Goal: Task Accomplishment & Management: Use online tool/utility

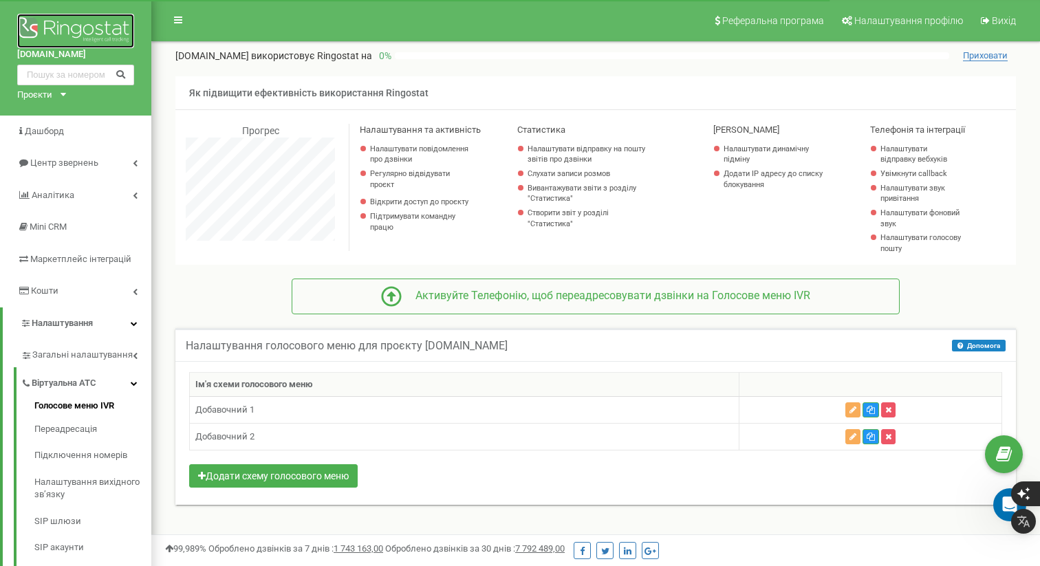
click at [74, 30] on img at bounding box center [75, 31] width 117 height 34
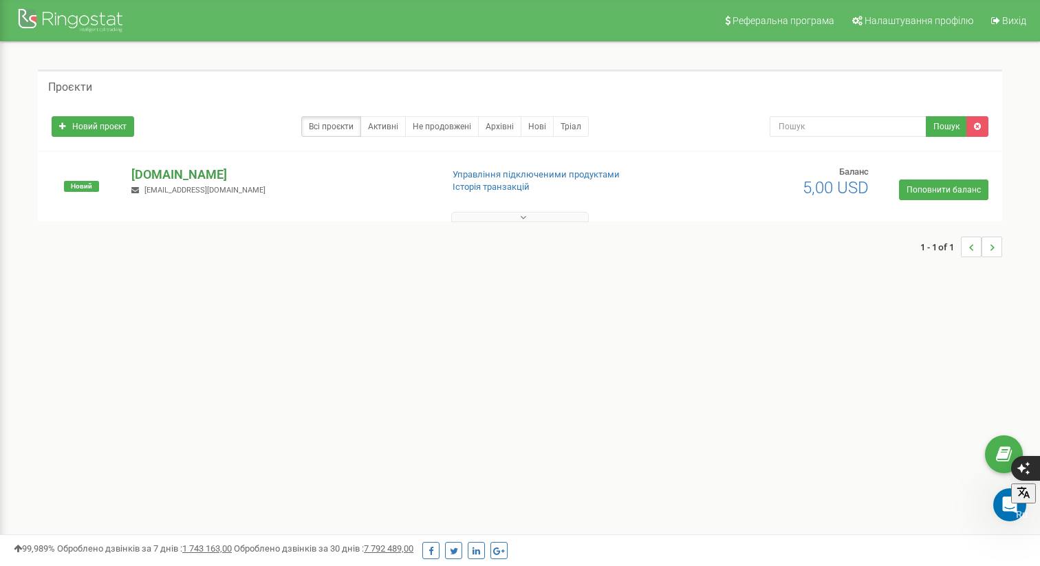
click at [173, 177] on p "[DOMAIN_NAME]" at bounding box center [280, 175] width 298 height 18
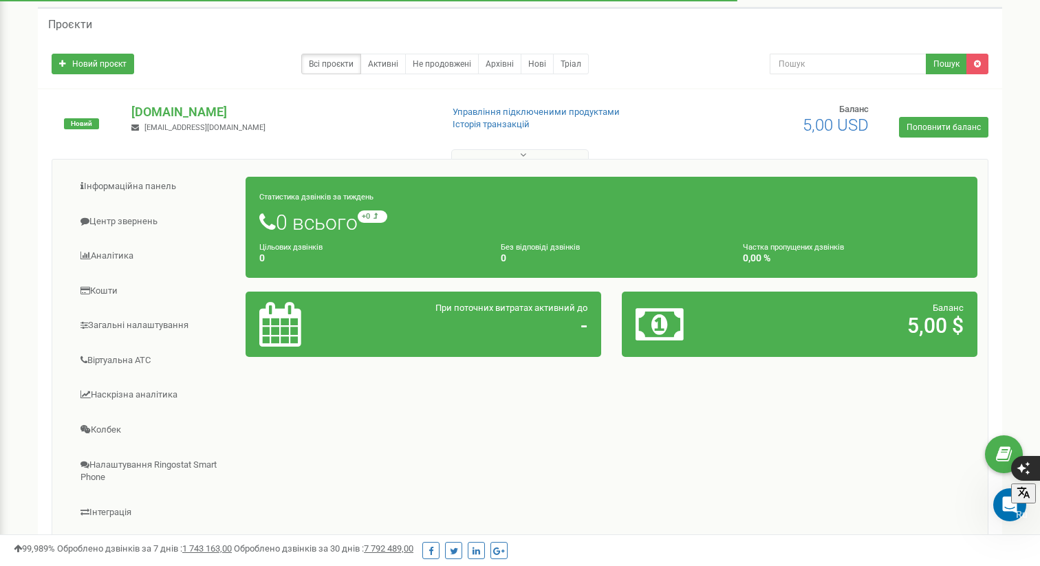
scroll to position [204, 0]
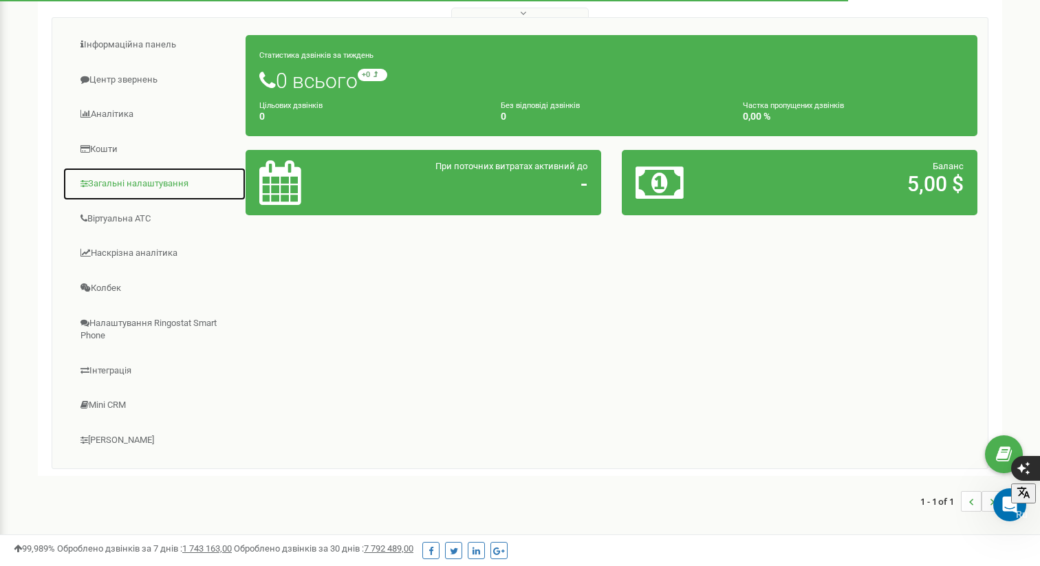
click at [168, 184] on link "Загальні налаштування" at bounding box center [155, 184] width 184 height 34
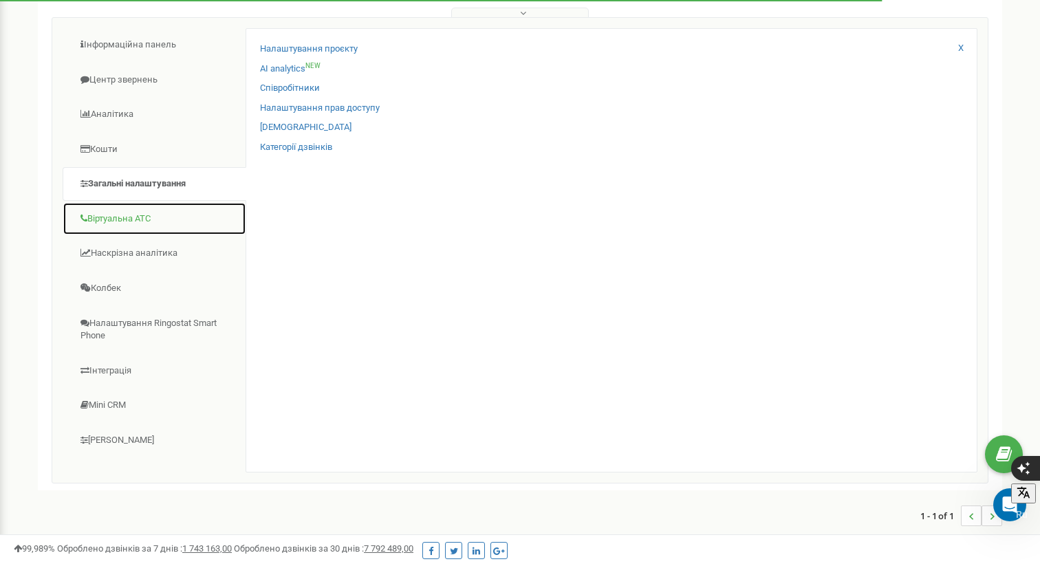
click at [155, 222] on link "Віртуальна АТС" at bounding box center [155, 219] width 184 height 34
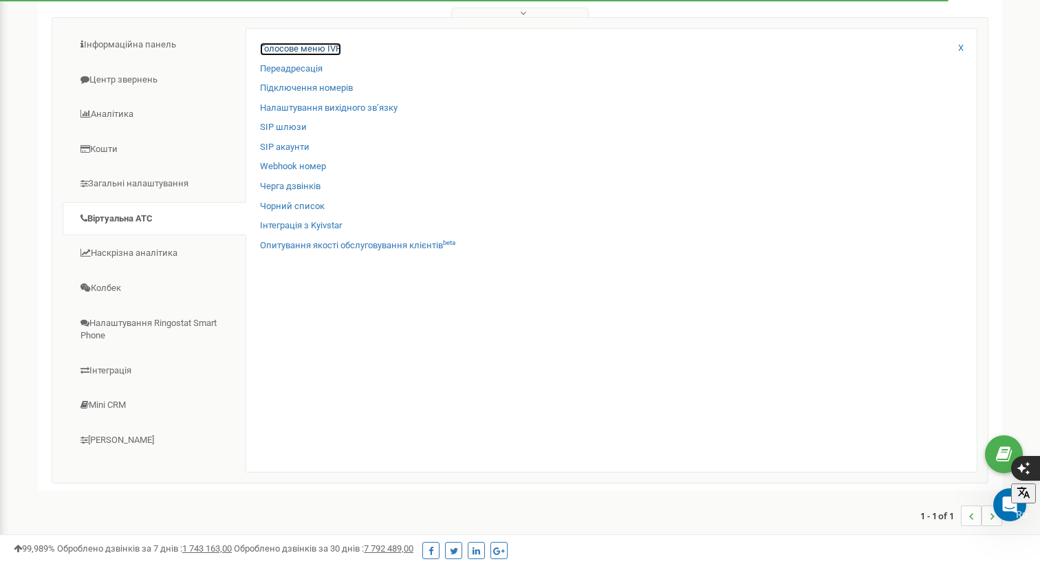
click at [319, 49] on link "Голосове меню IVR" at bounding box center [300, 49] width 81 height 13
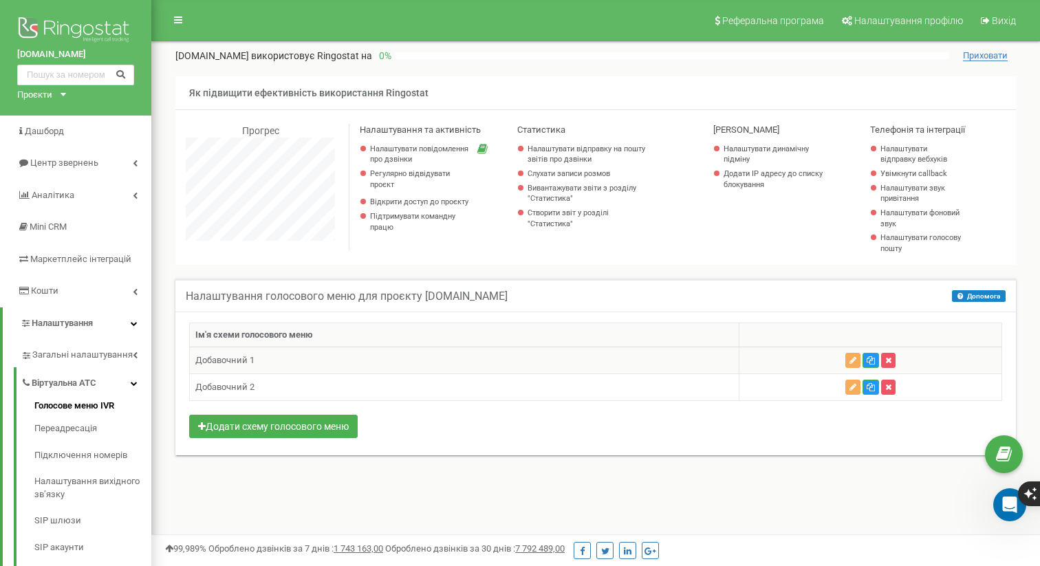
scroll to position [825, 889]
click at [71, 380] on span "Віртуальна АТС" at bounding box center [64, 383] width 65 height 13
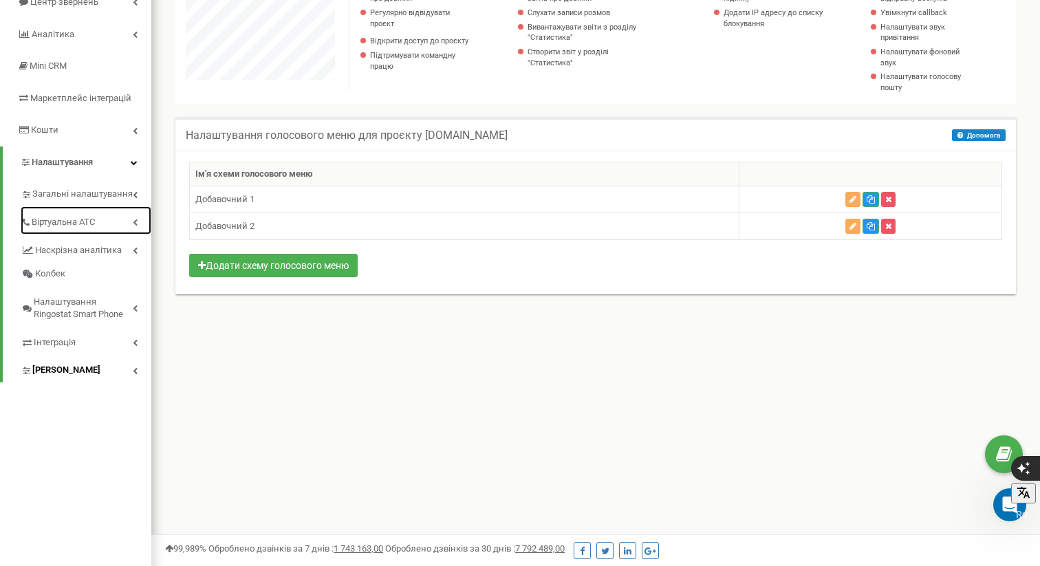
scroll to position [166, 0]
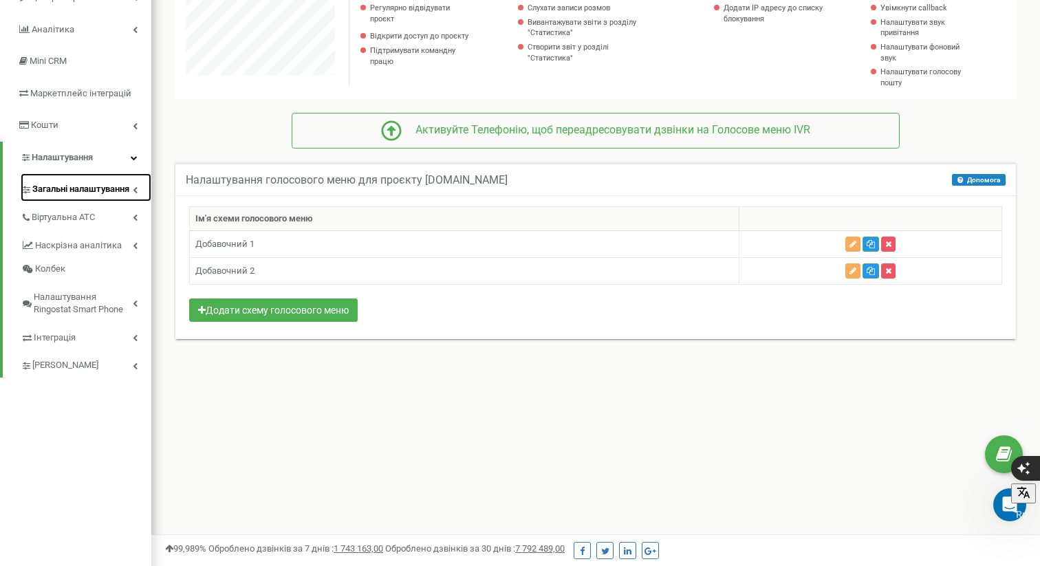
click at [95, 191] on span "Загальні налаштування" at bounding box center [80, 189] width 97 height 13
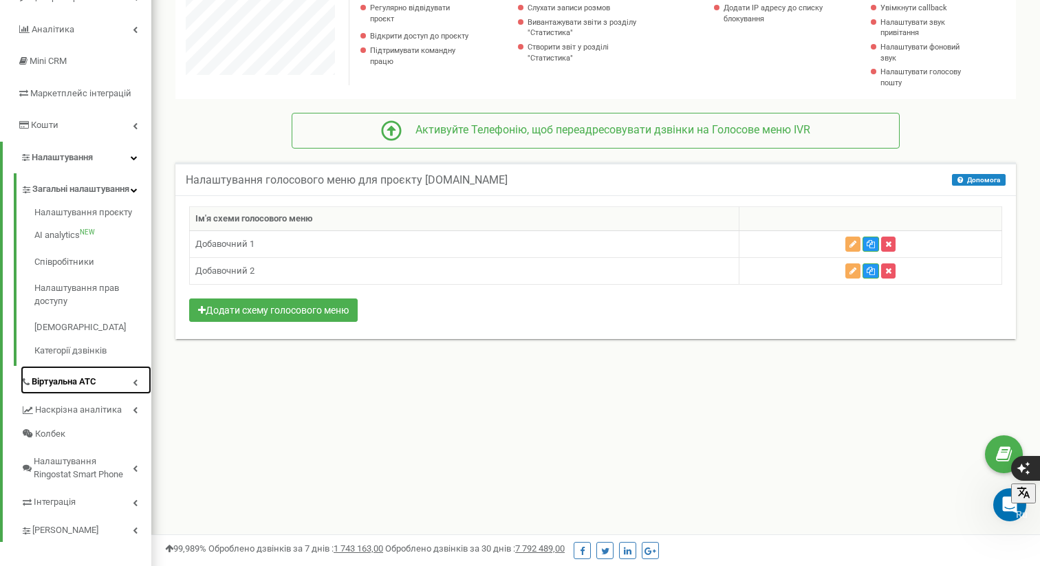
click at [87, 389] on span "Віртуальна АТС" at bounding box center [64, 381] width 65 height 13
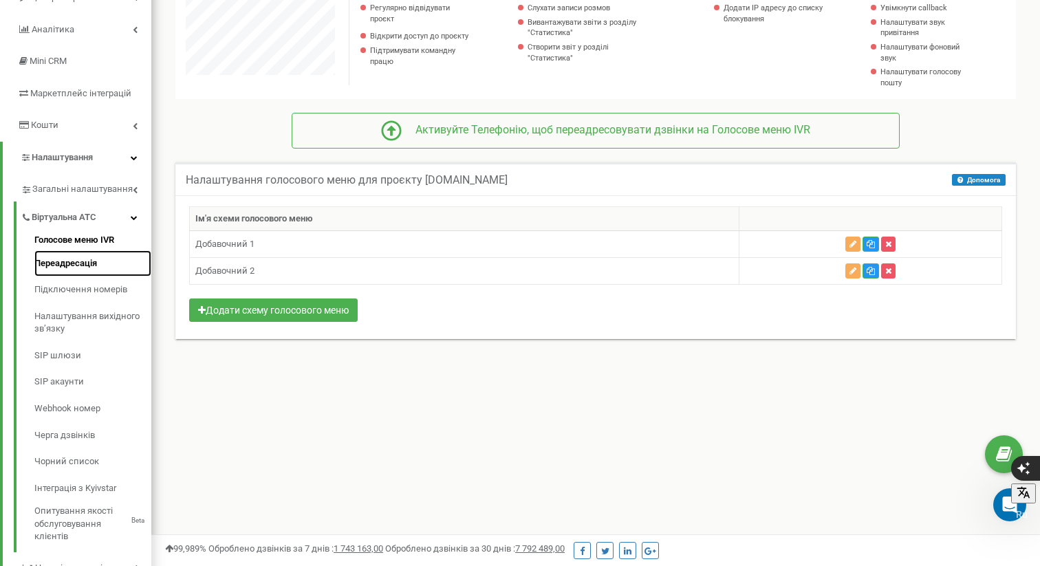
click at [80, 261] on link "Переадресація" at bounding box center [92, 263] width 117 height 27
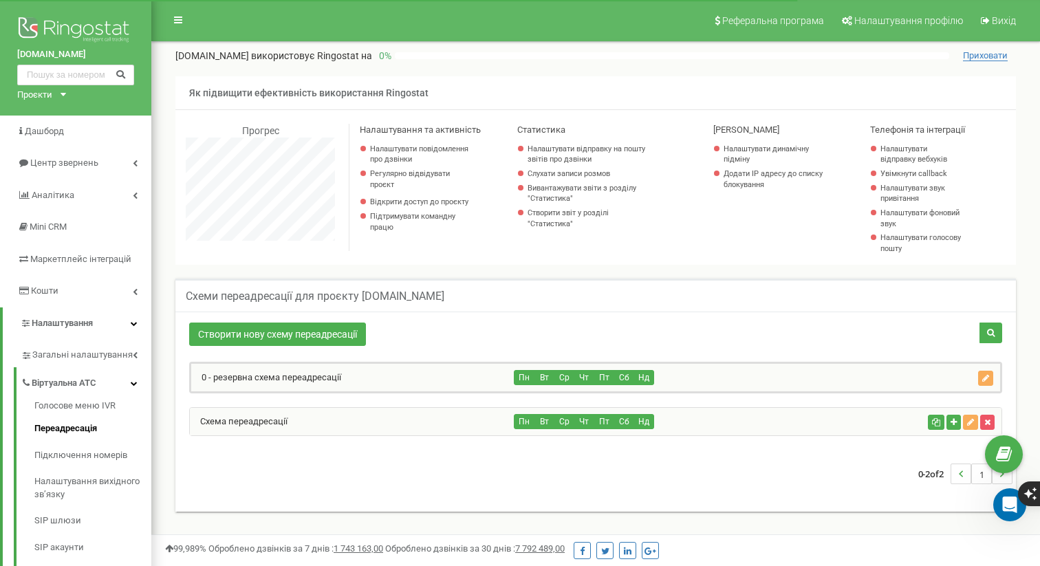
scroll to position [825, 889]
click at [655, 378] on div "Пн Вт Ср Чт Пт Сб Нд" at bounding box center [717, 377] width 406 height 15
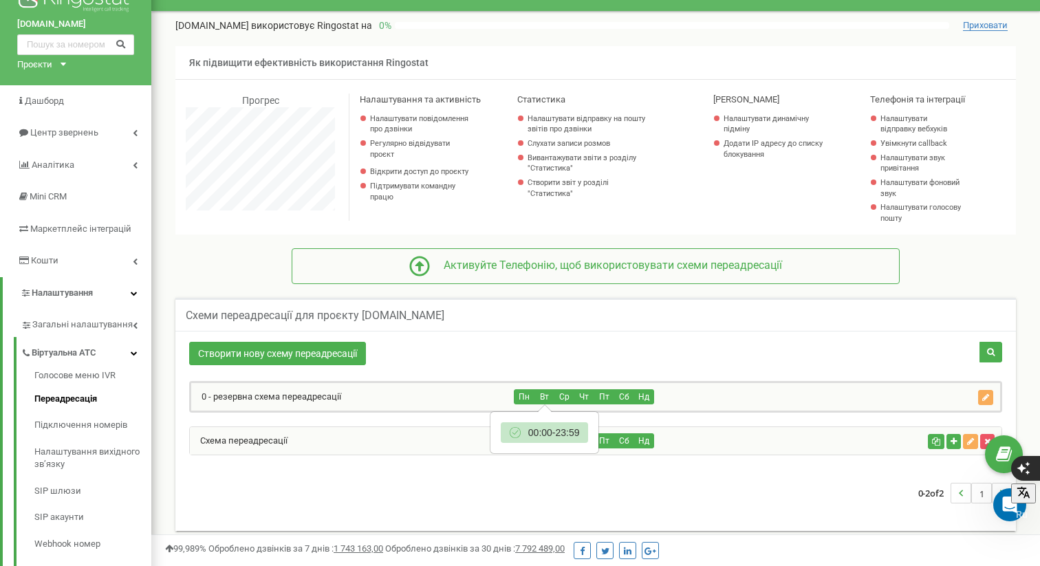
scroll to position [32, 0]
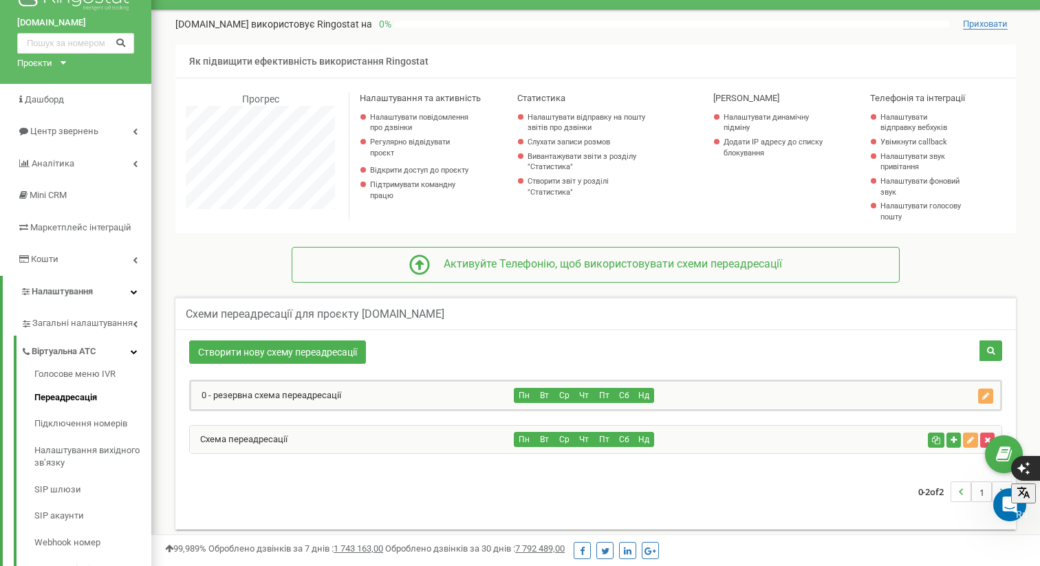
click at [407, 400] on div "0 - резервна схема переадресації" at bounding box center [352, 396] width 323 height 28
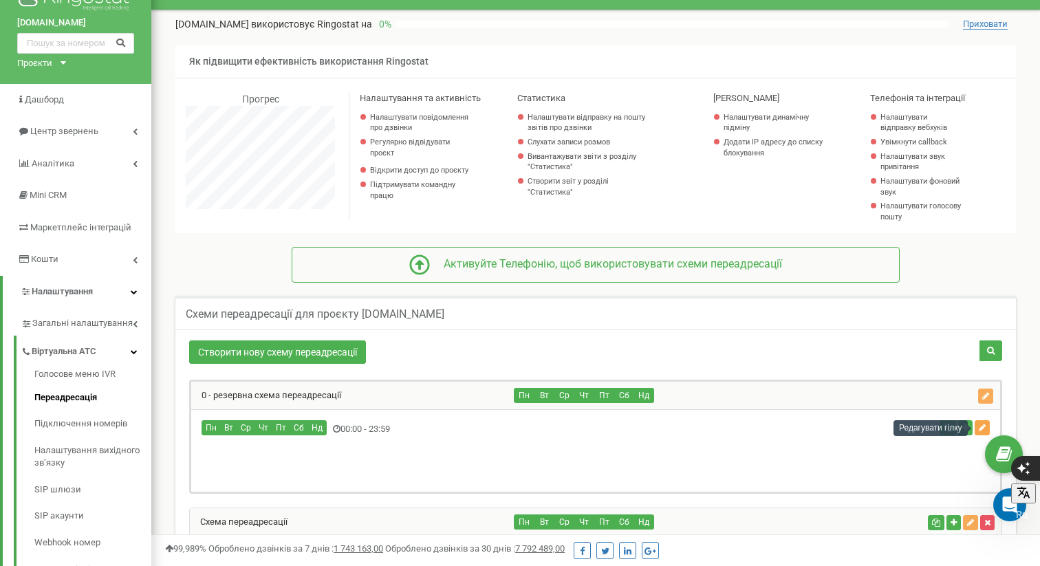
click at [981, 426] on icon "button" at bounding box center [982, 428] width 7 height 8
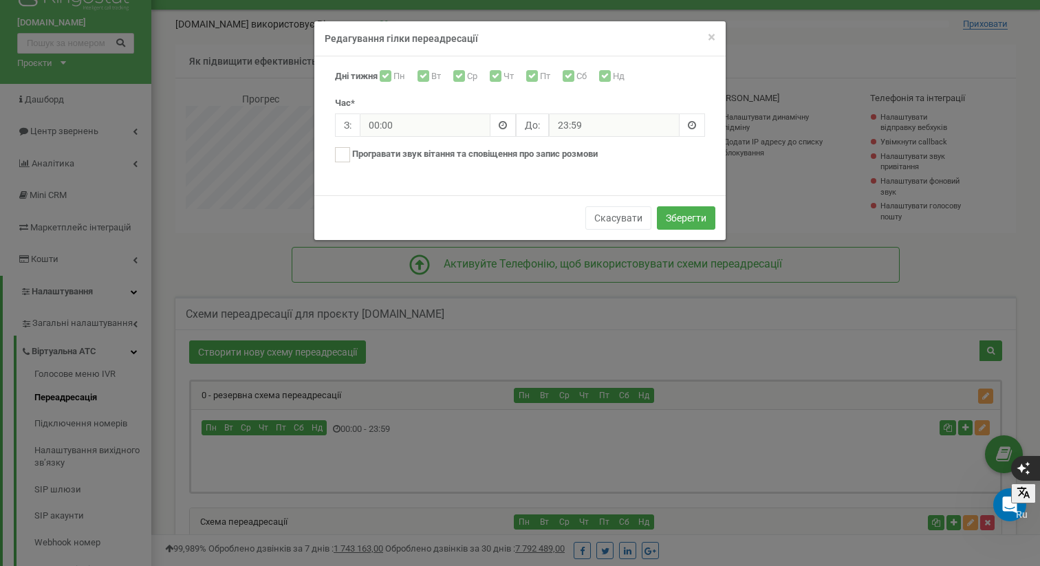
click at [717, 35] on div "× Close Редагування гілки переадресації" at bounding box center [519, 38] width 411 height 35
click at [712, 34] on span "×" at bounding box center [712, 37] width 8 height 17
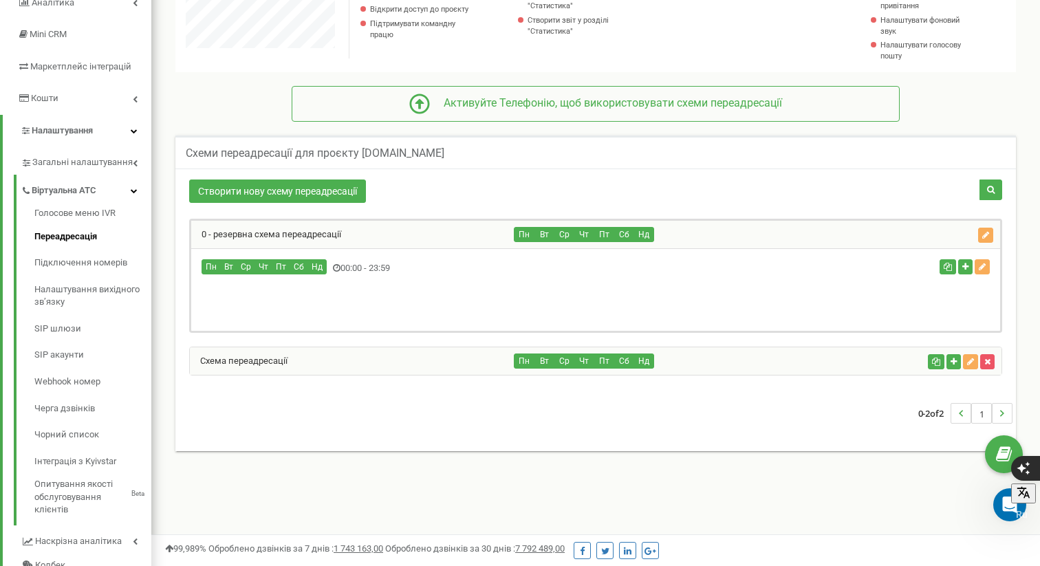
scroll to position [259, 0]
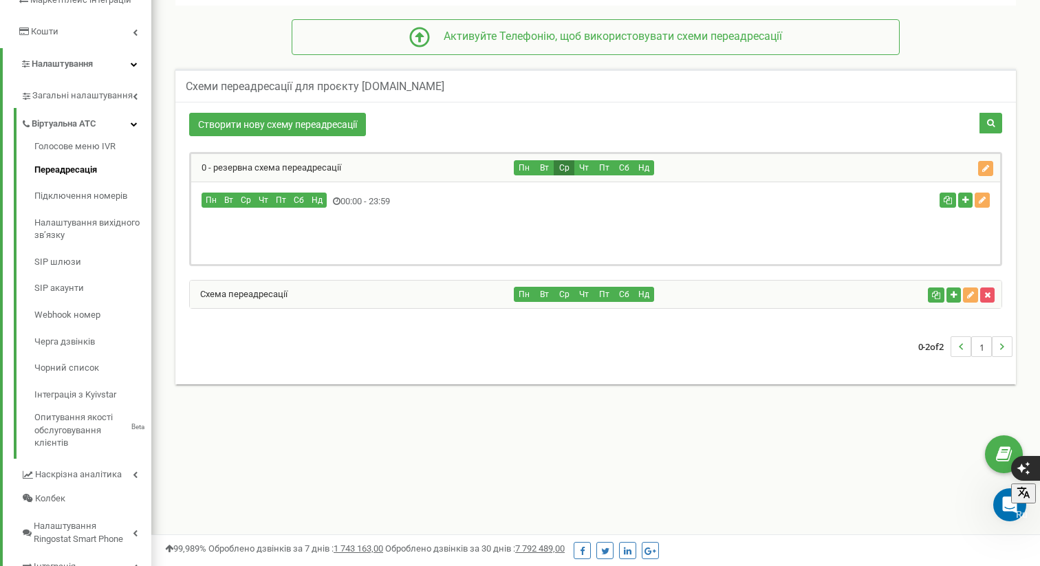
click at [571, 172] on button "Ср" at bounding box center [564, 167] width 21 height 15
click at [742, 168] on div "Пн Вт Ср Чт Пт Сб Нд" at bounding box center [717, 167] width 406 height 15
click at [796, 186] on div "Пн Вт" at bounding box center [595, 223] width 809 height 83
click at [983, 168] on icon "button" at bounding box center [985, 168] width 7 height 8
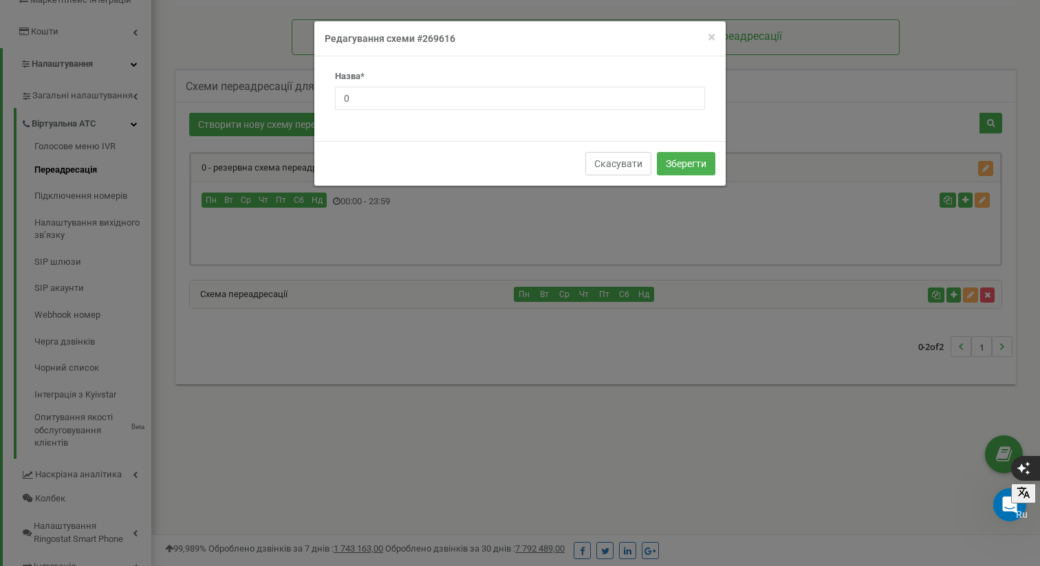
click at [622, 163] on button "Скасувати" at bounding box center [618, 163] width 66 height 23
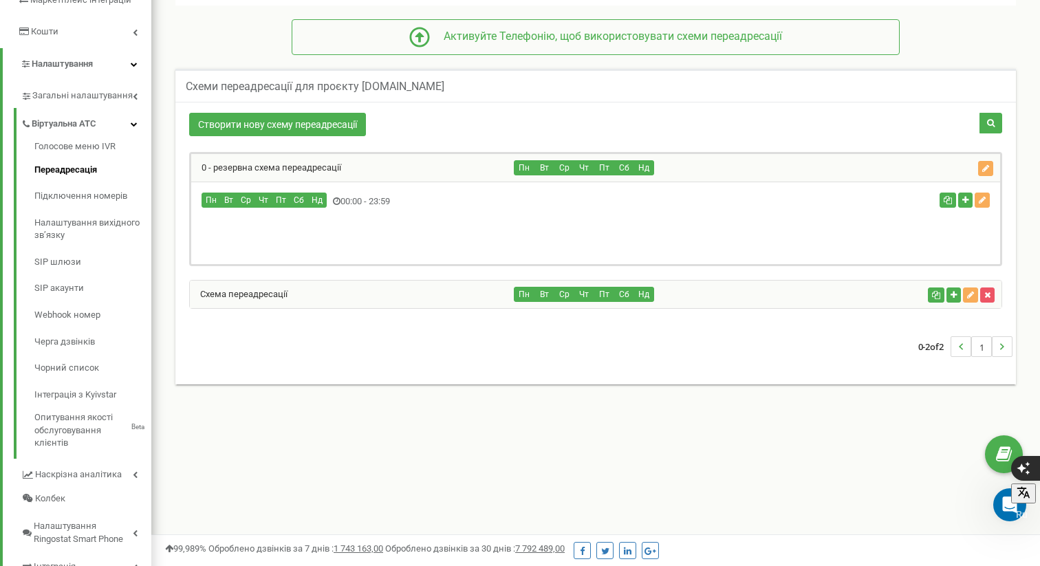
click at [779, 120] on div "Створити нову схему переадресації" at bounding box center [596, 126] width 834 height 27
click at [826, 457] on div "Реферальна програма Налаштування профілю Вихід tzrngstVilena.com використовує R…" at bounding box center [595, 153] width 889 height 825
click at [312, 124] on link "Створити нову схему переадресації" at bounding box center [277, 124] width 177 height 23
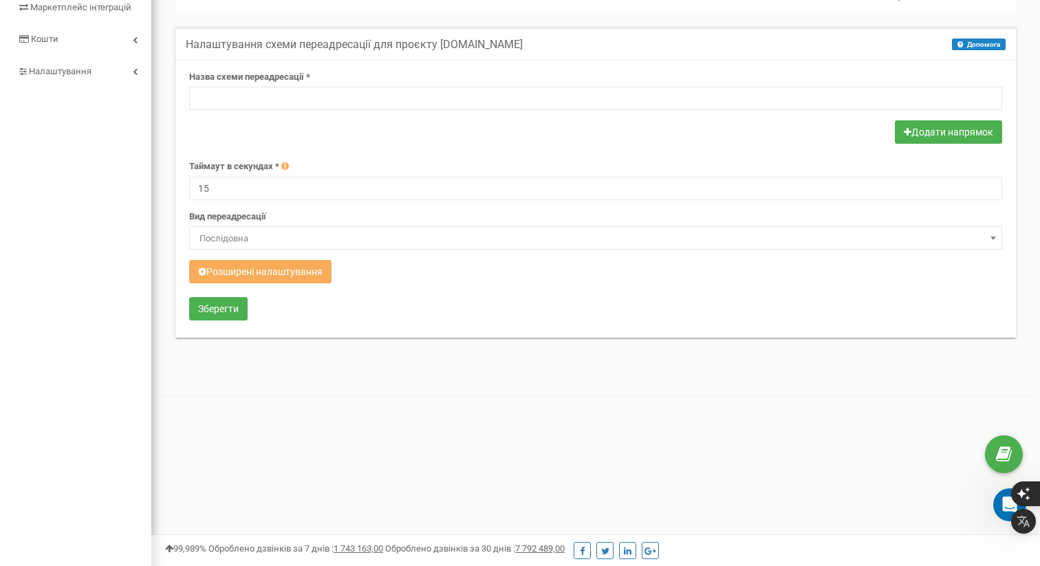
scroll to position [825, 889]
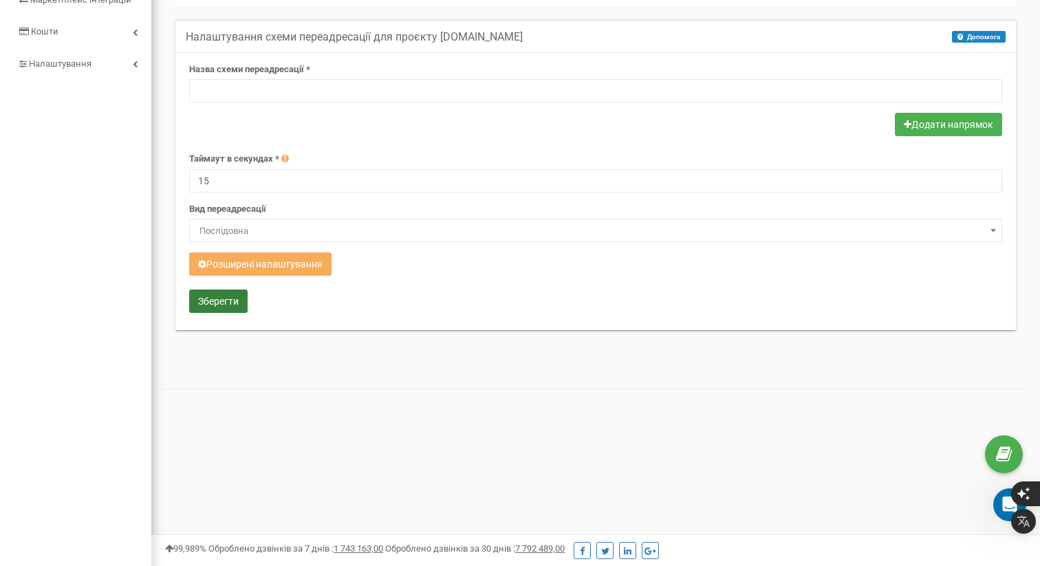
click at [236, 296] on button "Зберегти" at bounding box center [218, 301] width 58 height 23
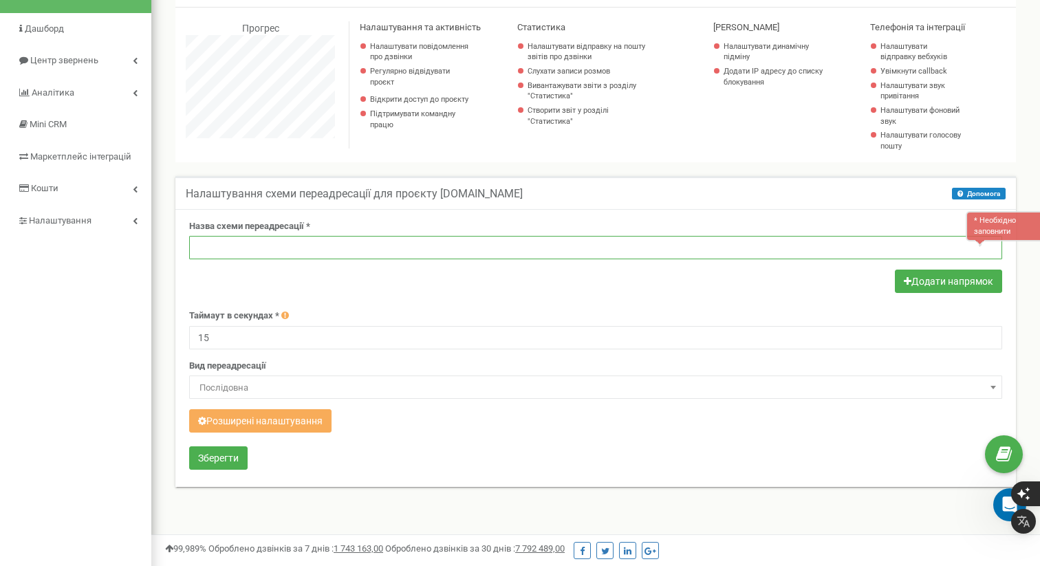
scroll to position [0, 0]
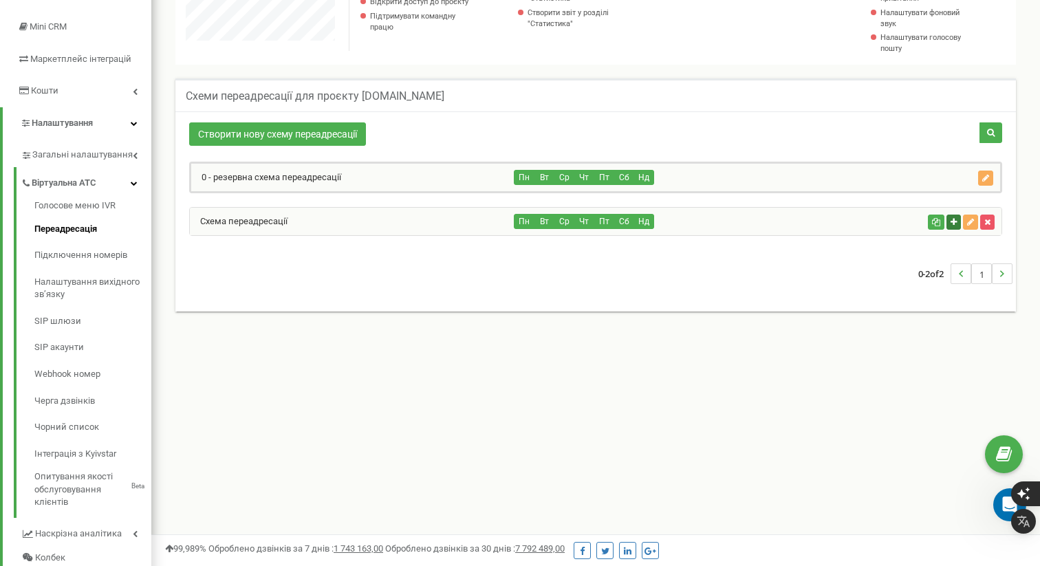
scroll to position [199, 0]
click at [998, 274] on link "..." at bounding box center [1001, 274] width 19 height 19
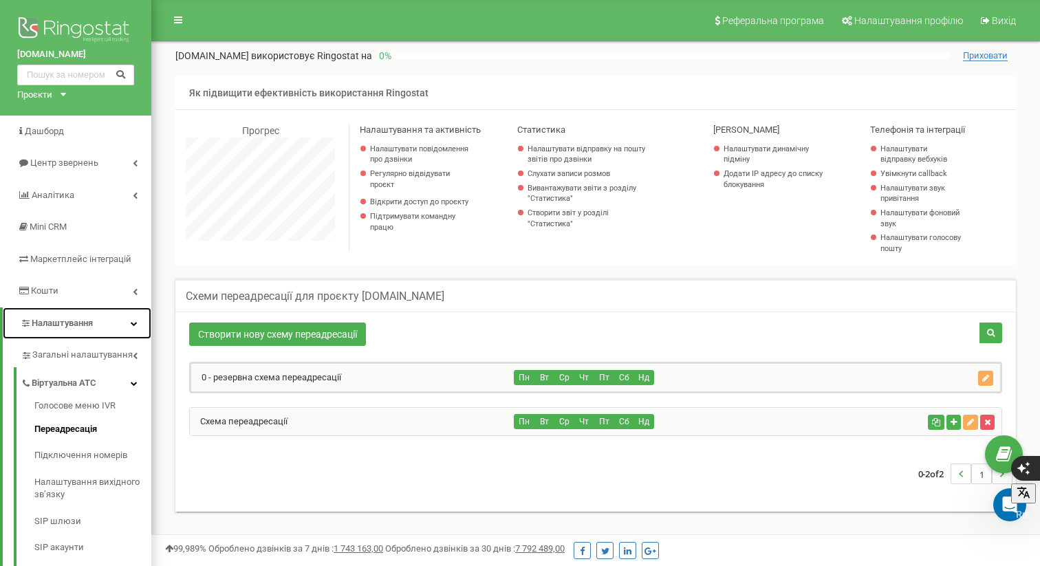
click at [97, 316] on link "Налаштування" at bounding box center [77, 323] width 149 height 32
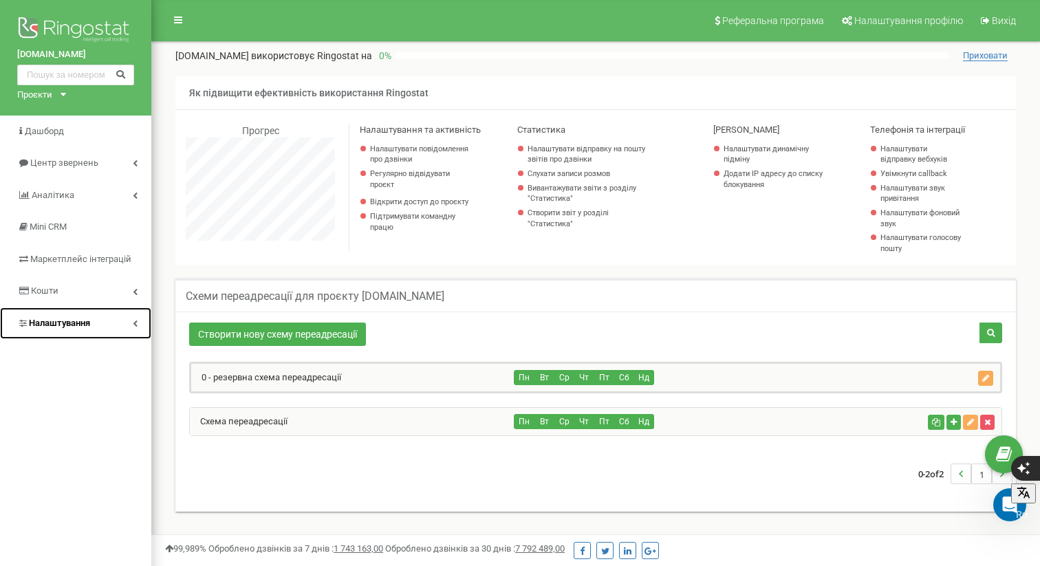
click at [87, 321] on span "Налаштування" at bounding box center [59, 323] width 61 height 10
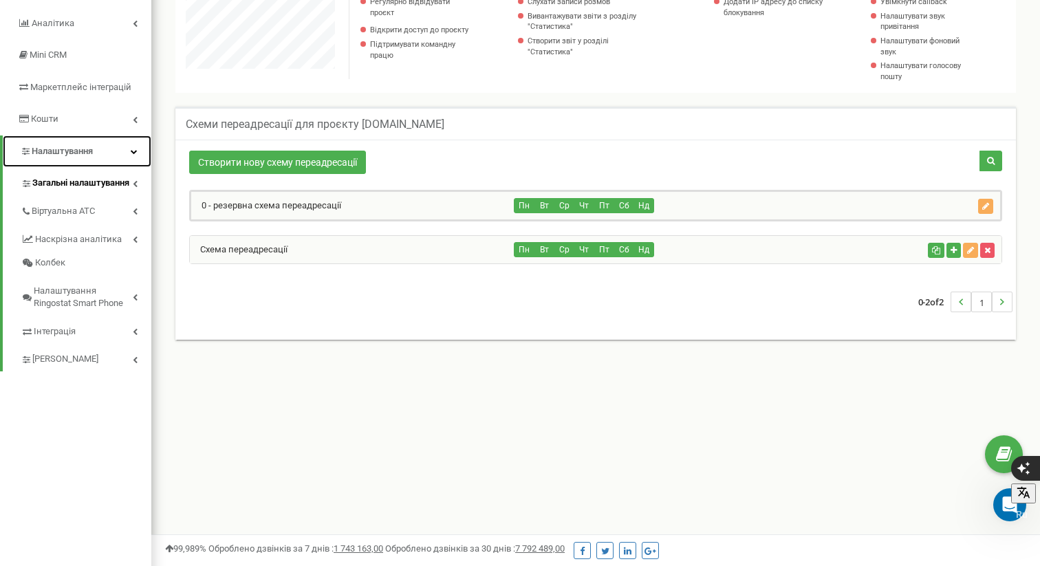
scroll to position [169, 0]
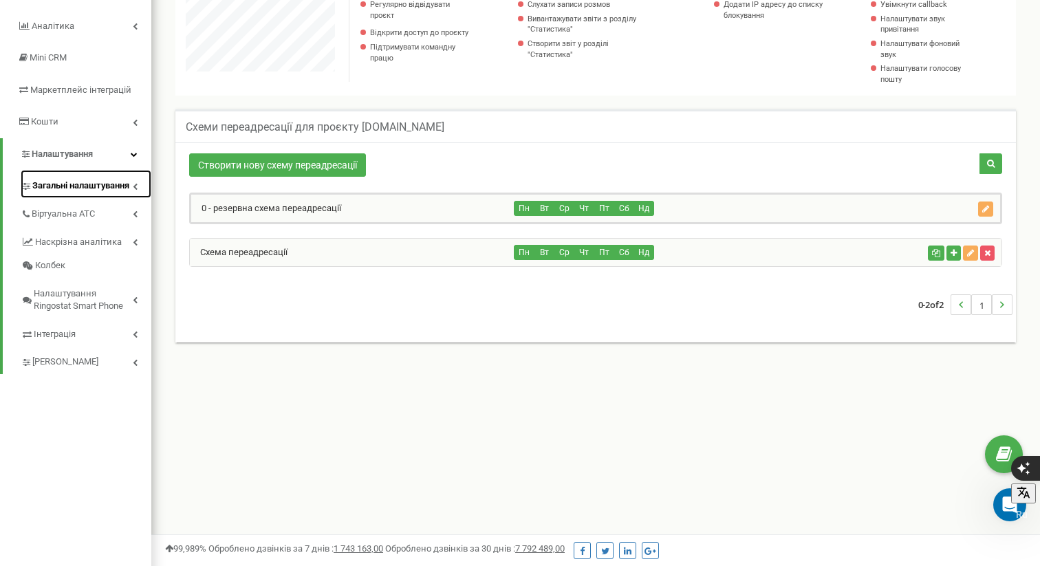
click at [81, 182] on span "Загальні налаштування" at bounding box center [80, 185] width 97 height 13
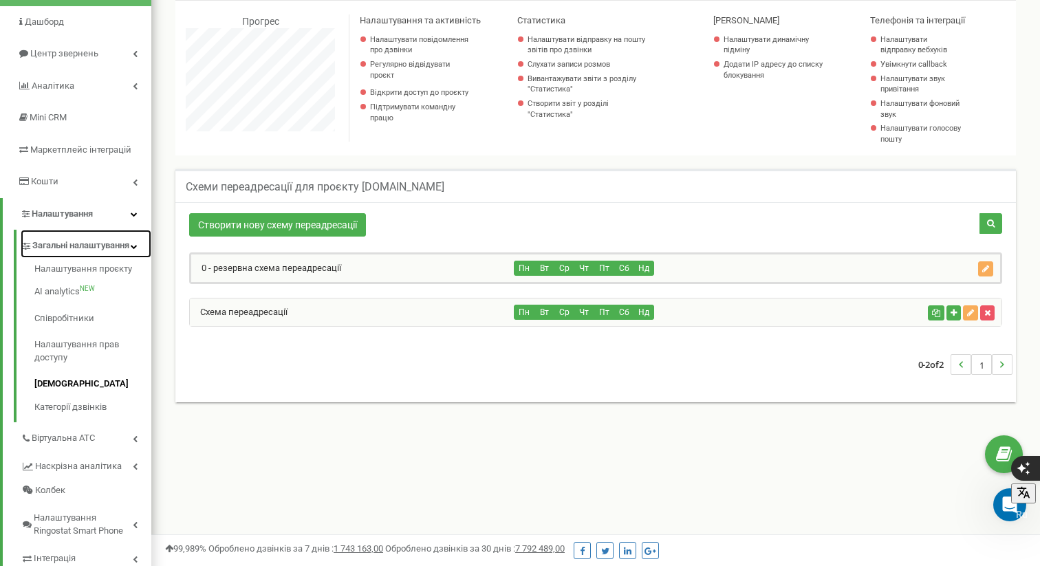
scroll to position [161, 0]
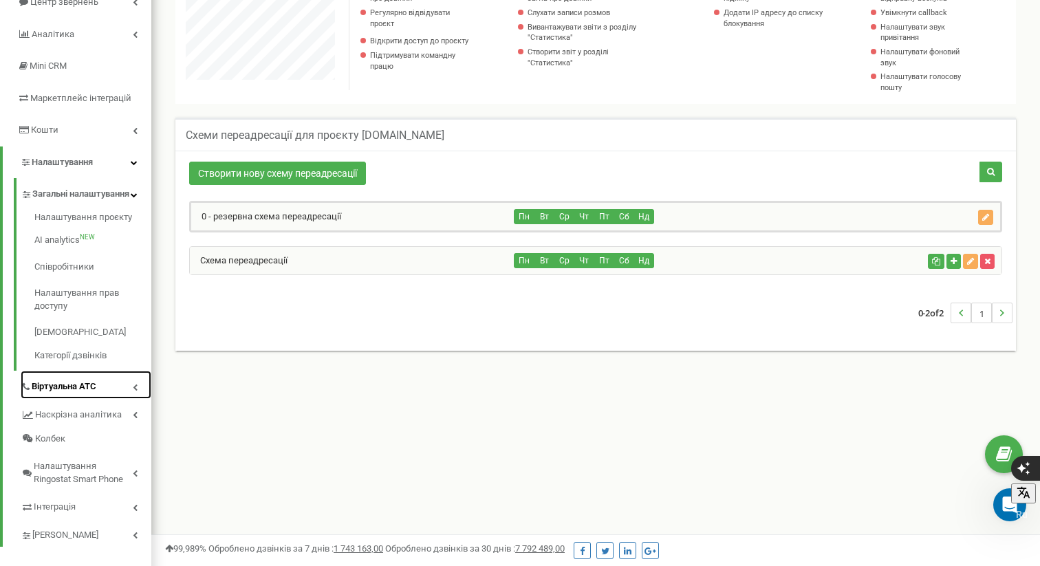
click at [136, 391] on icon at bounding box center [135, 387] width 5 height 7
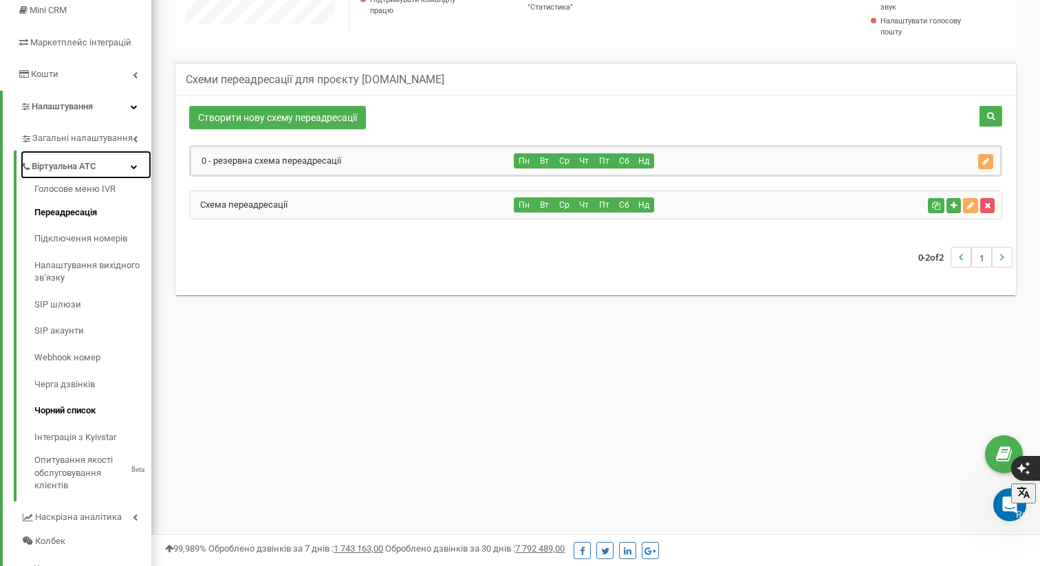
scroll to position [219, 0]
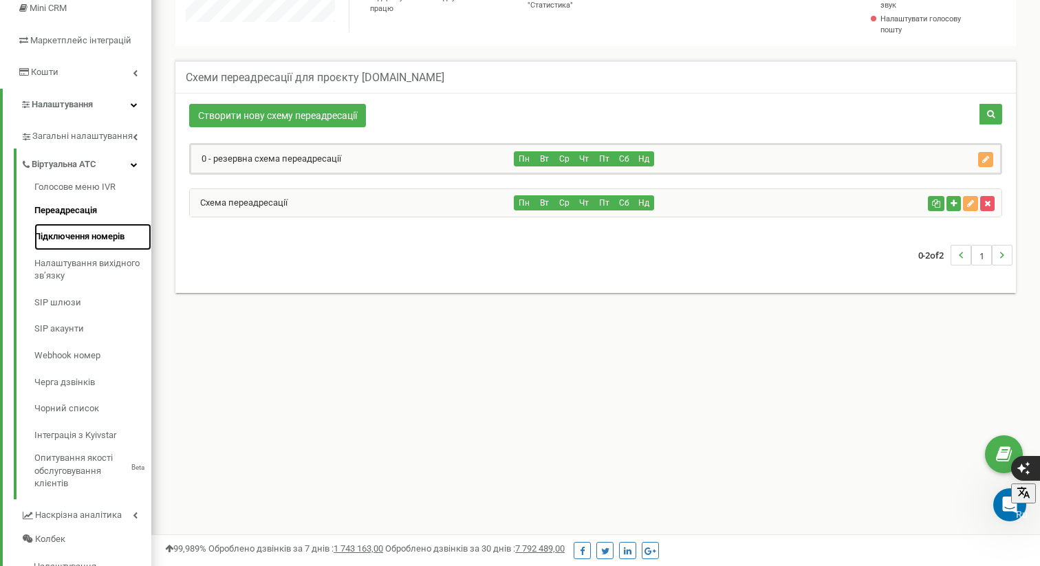
click at [80, 233] on link "Підключення номерів" at bounding box center [92, 237] width 117 height 27
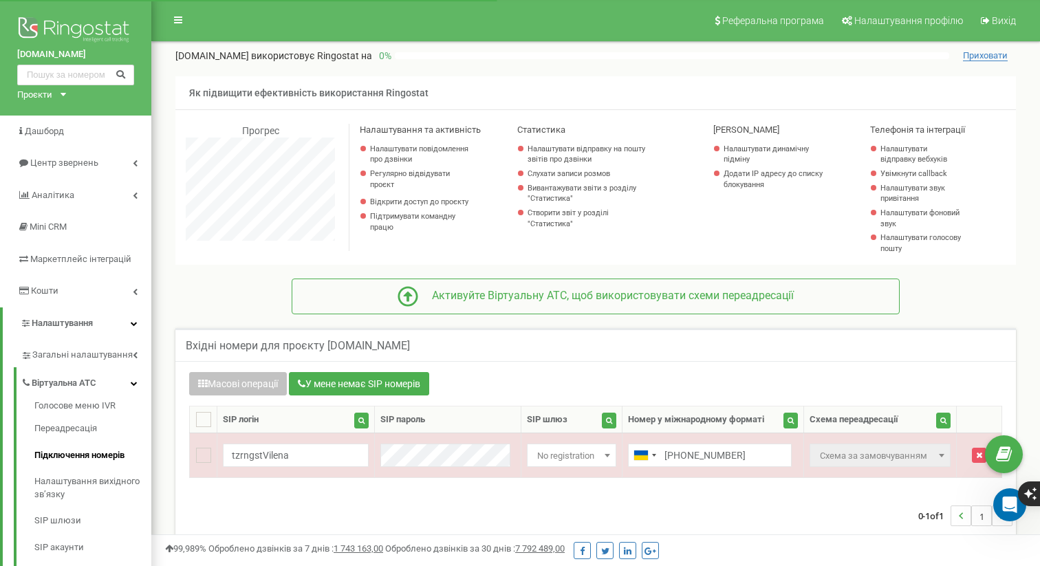
scroll to position [825, 889]
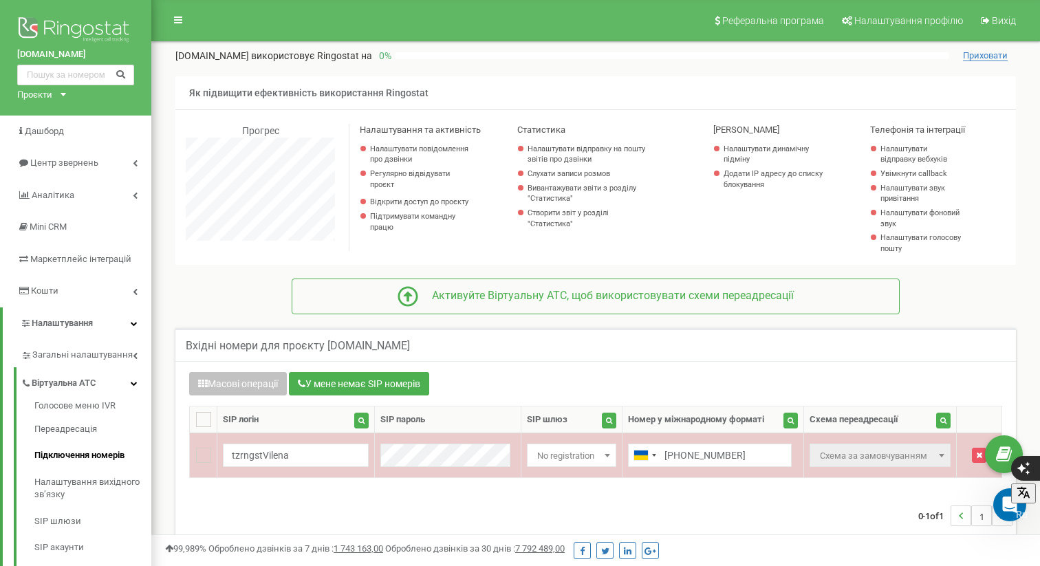
click at [937, 451] on span at bounding box center [942, 455] width 14 height 18
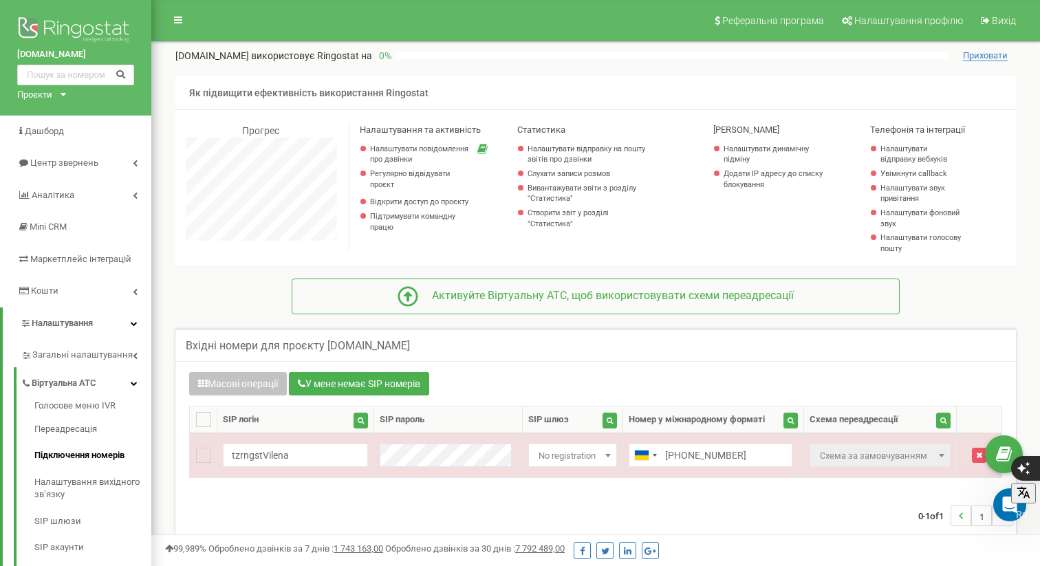
scroll to position [686889, 686826]
click at [72, 428] on link "Переадресація" at bounding box center [92, 429] width 117 height 27
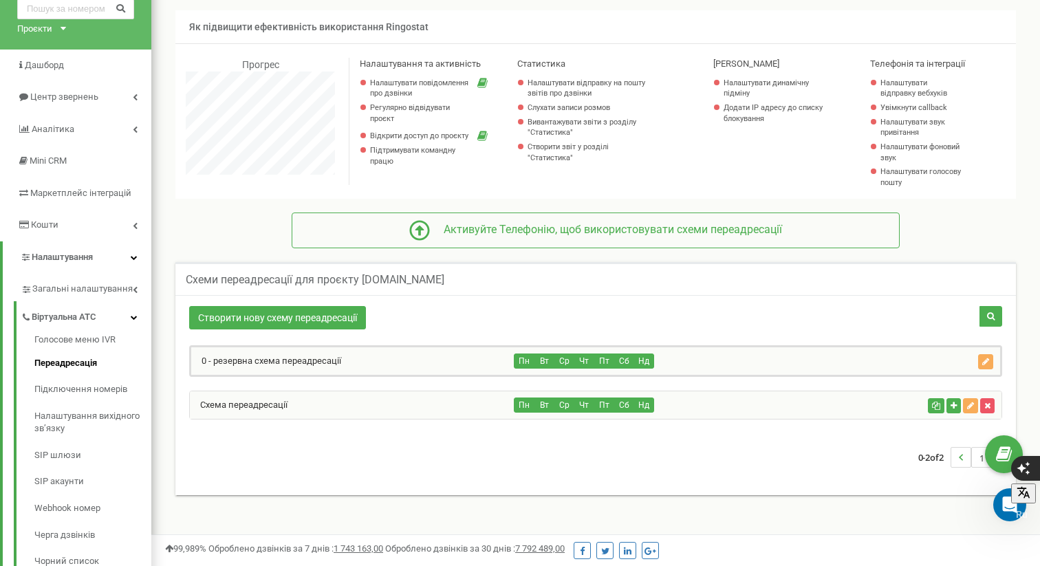
scroll to position [67, 0]
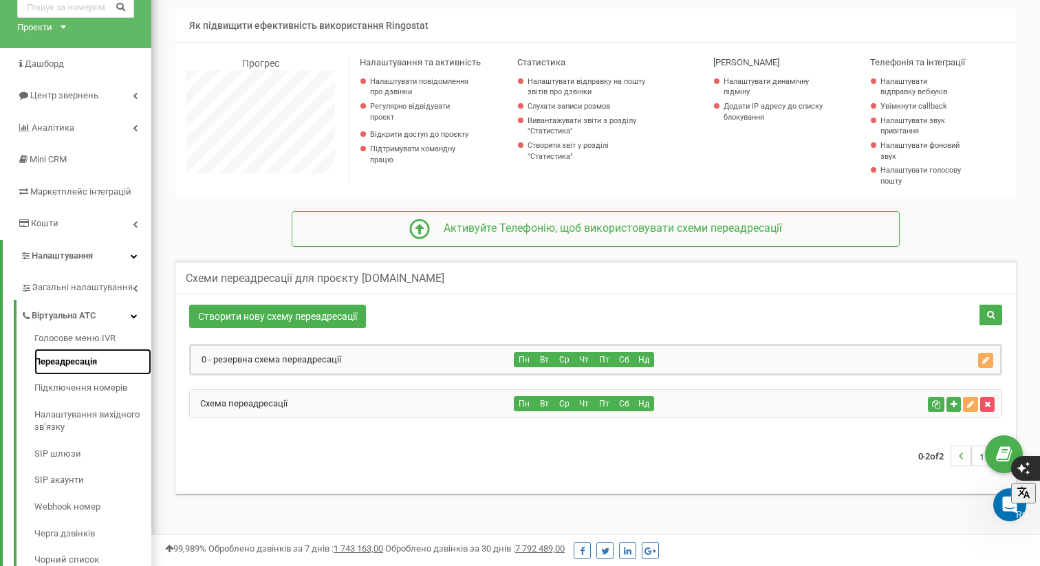
click at [89, 357] on link "Переадресація" at bounding box center [92, 362] width 117 height 27
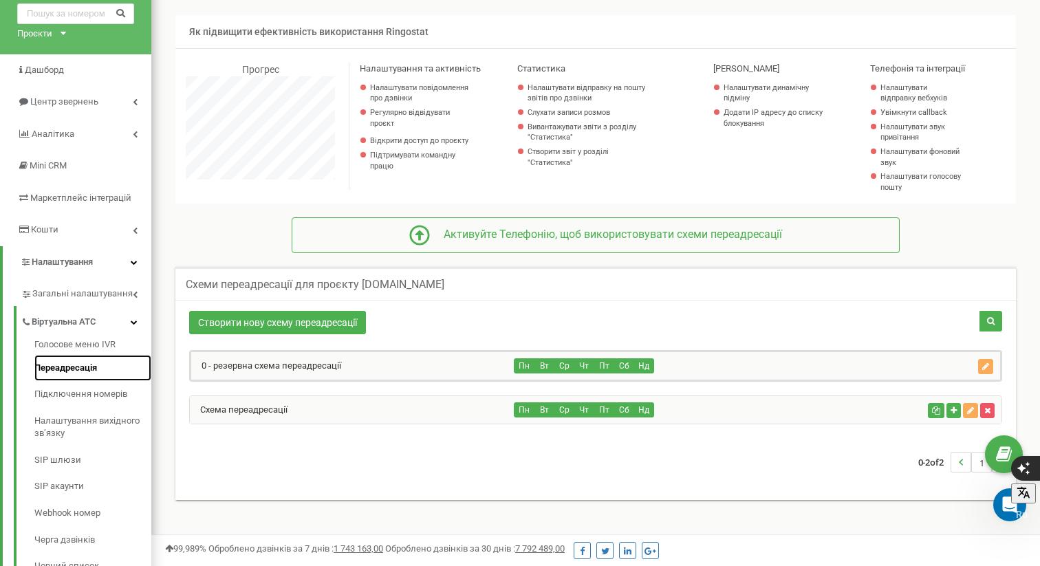
scroll to position [56, 0]
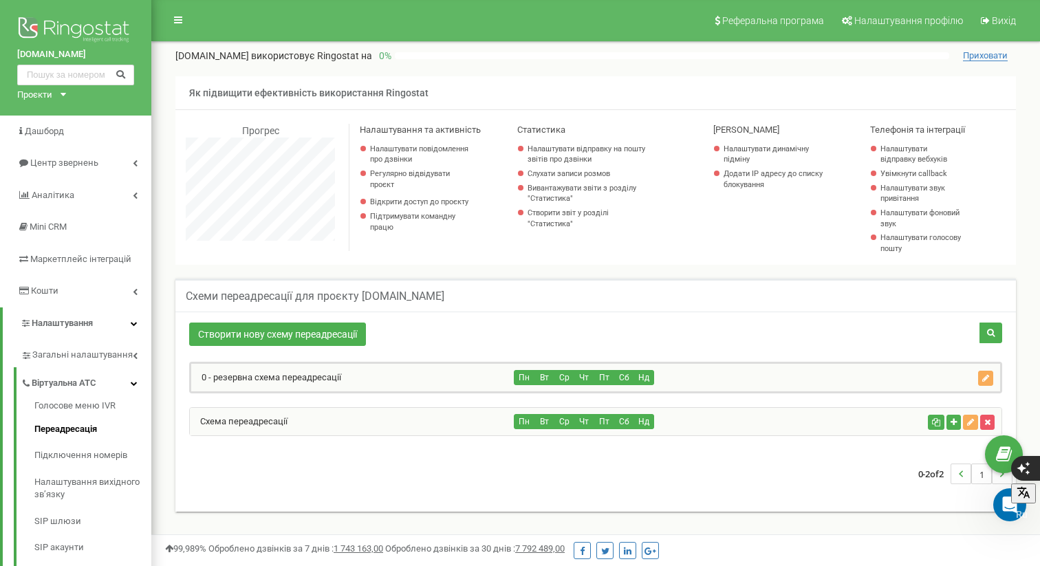
scroll to position [3, 0]
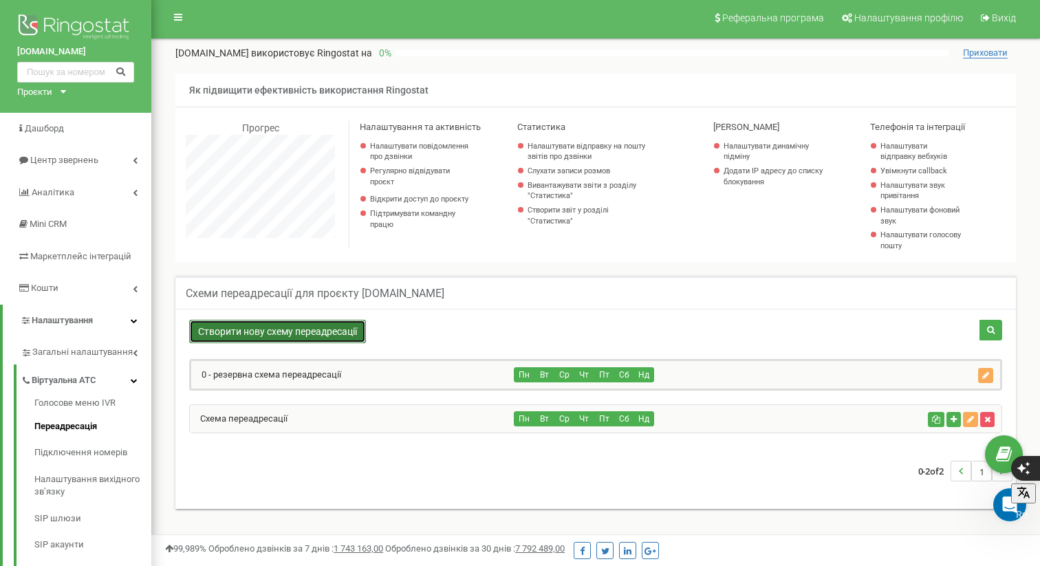
click at [285, 330] on link "Створити нову схему переадресації" at bounding box center [277, 331] width 177 height 23
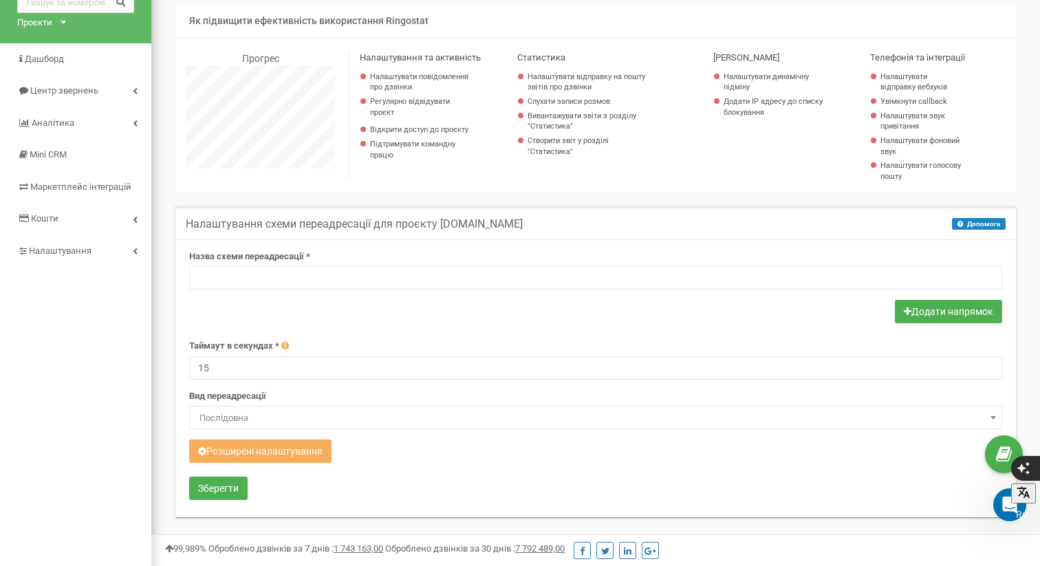
scroll to position [74, 0]
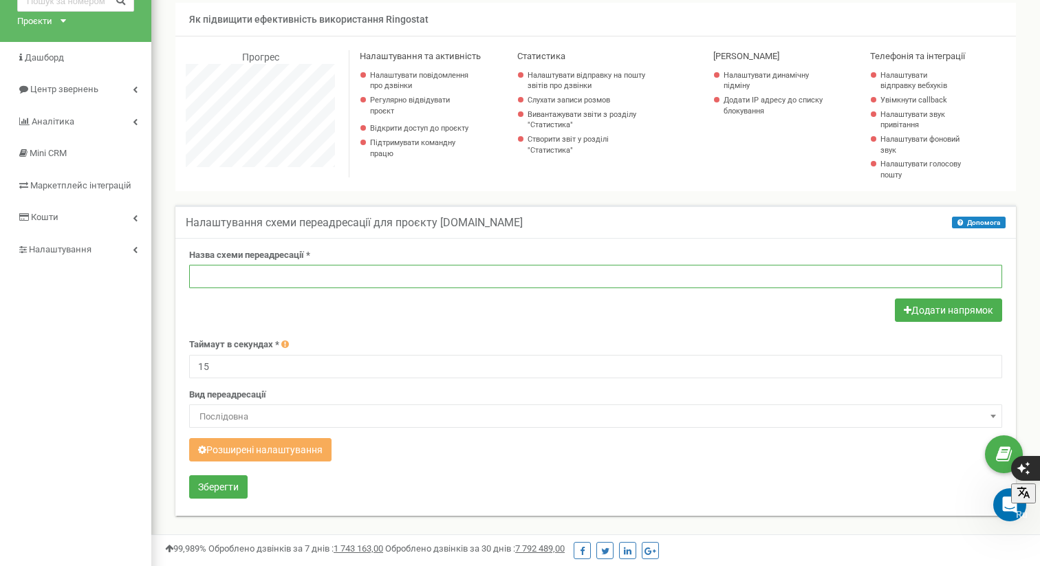
click at [280, 271] on input "text" at bounding box center [595, 276] width 813 height 23
click at [267, 272] on input "text" at bounding box center [595, 276] width 813 height 23
click at [239, 277] on input "text" at bounding box center [595, 276] width 813 height 23
type input "G"
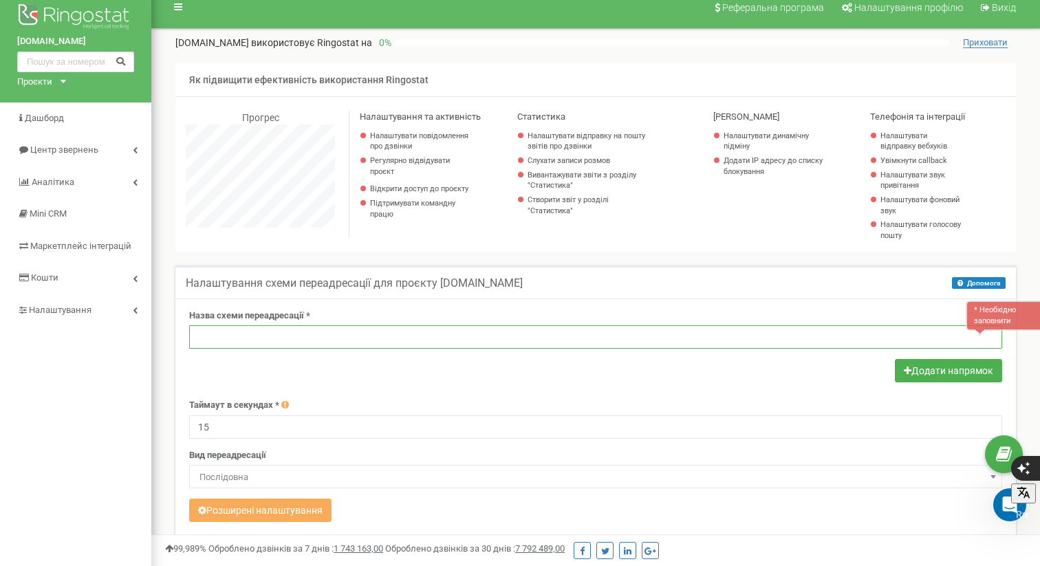
scroll to position [0, 0]
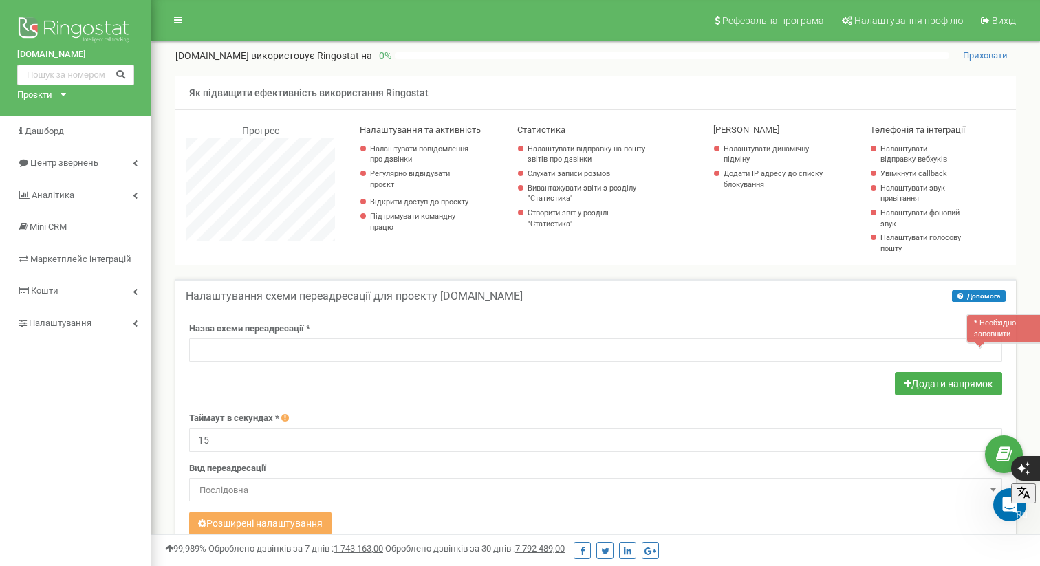
click at [298, 486] on span "Послідовна" at bounding box center [595, 490] width 803 height 19
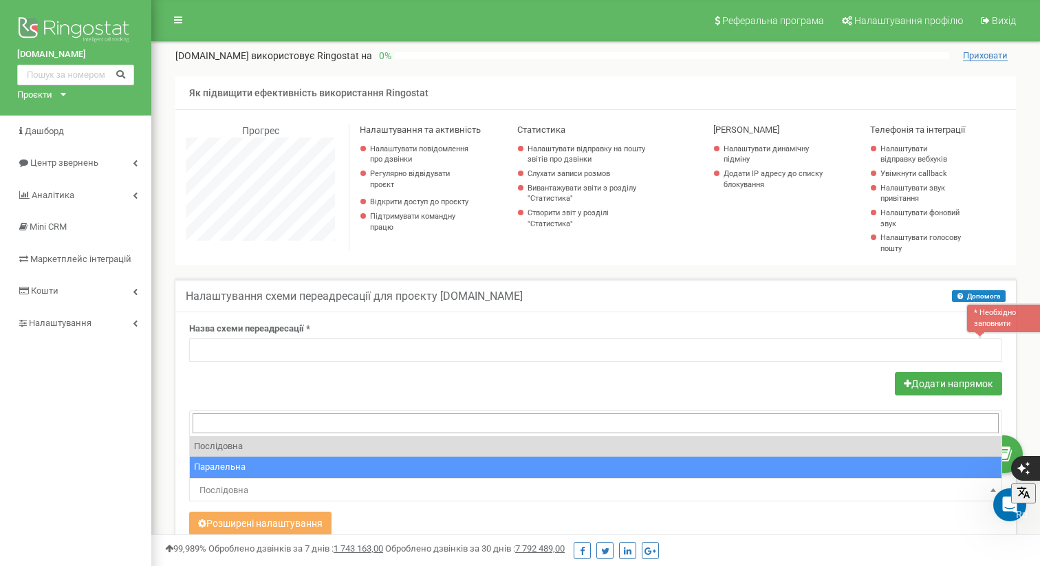
select select "parallel"
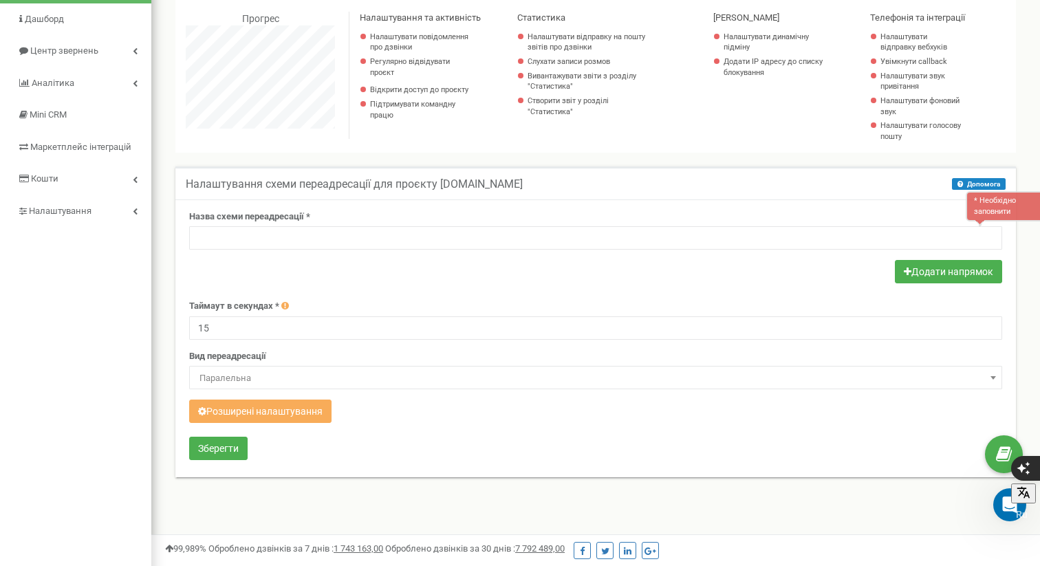
scroll to position [118, 0]
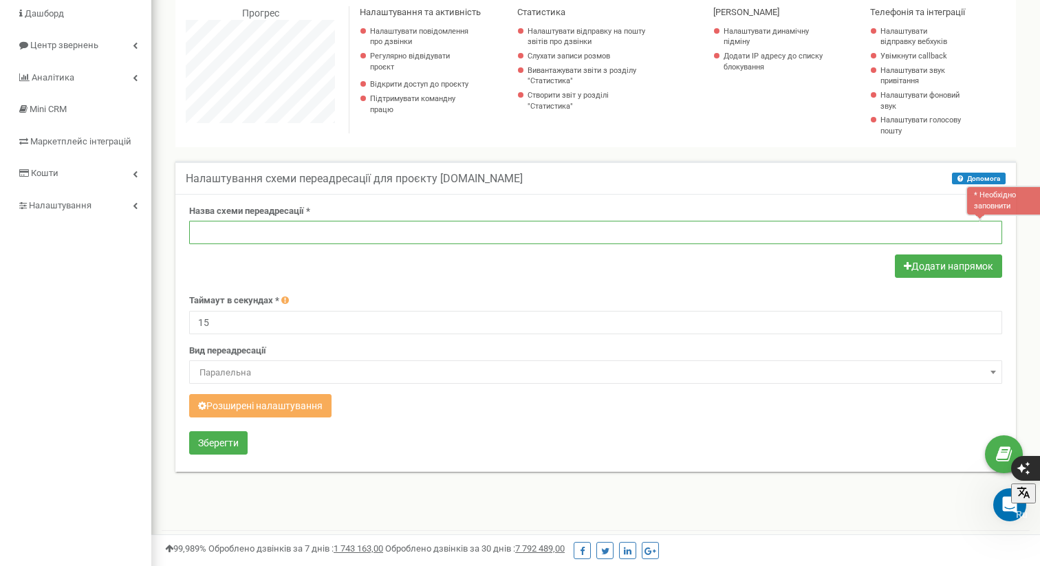
click at [254, 236] on input "text" at bounding box center [595, 232] width 813 height 23
type input "G"
type input "П"
type input "Тестов"
click button at bounding box center [0, 0] width 0 height 0
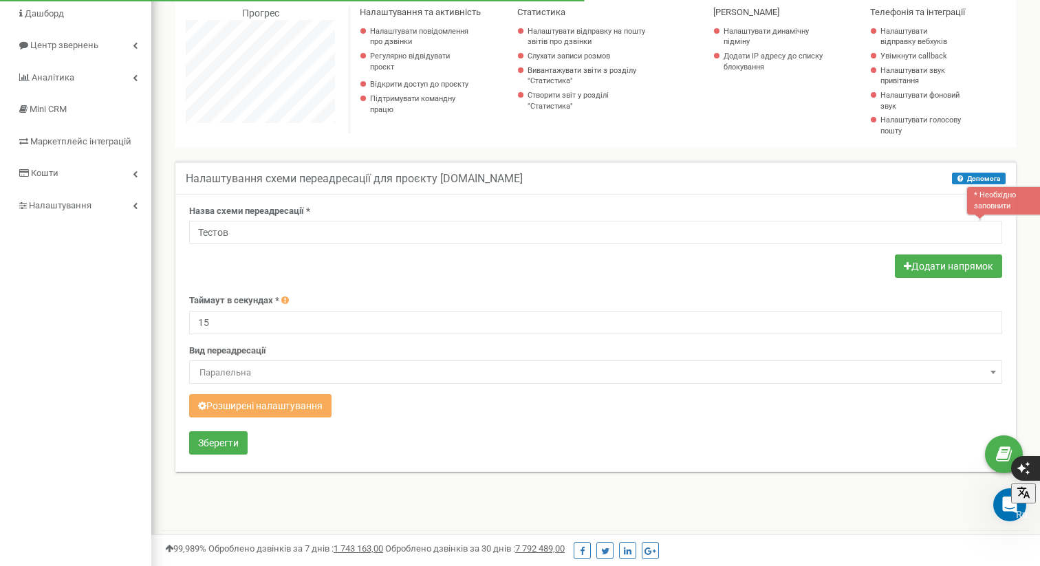
drag, startPoint x: 425, startPoint y: 263, endPoint x: 423, endPoint y: 285, distance: 22.8
click at [425, 265] on div at bounding box center [595, 267] width 813 height 27
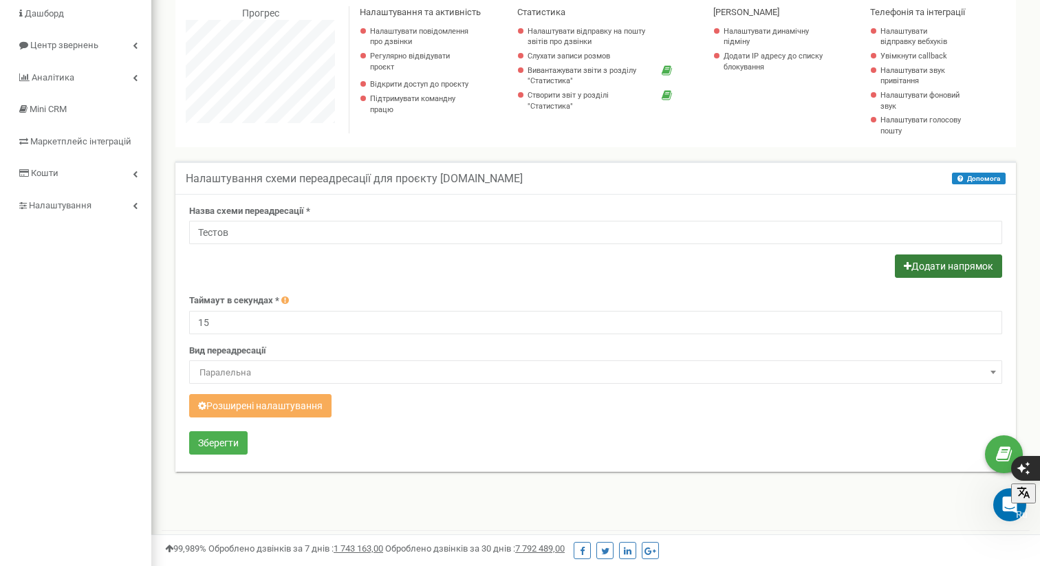
click at [929, 270] on button "Додати напрямок" at bounding box center [948, 265] width 107 height 23
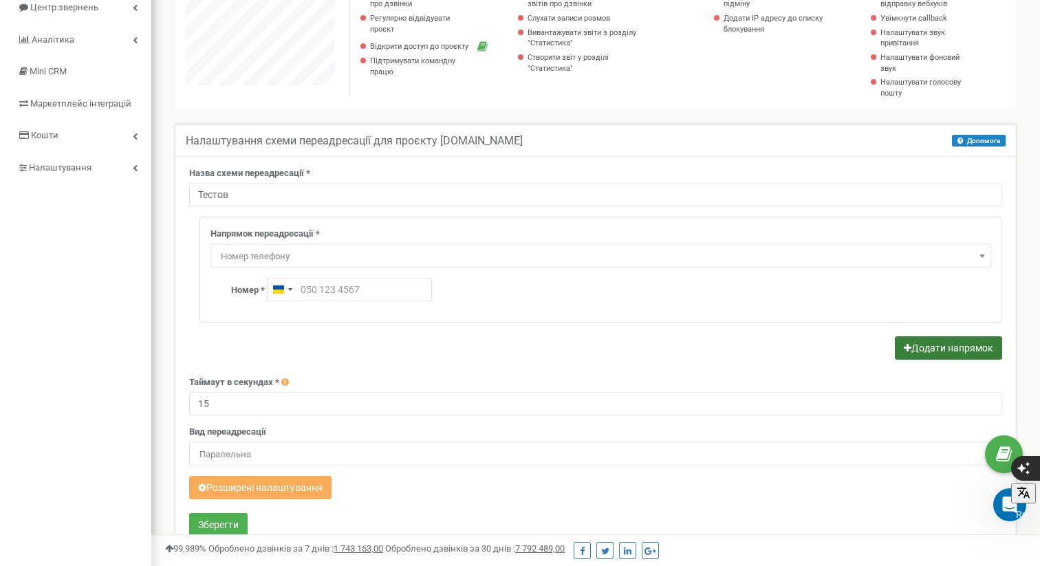
scroll to position [124, 0]
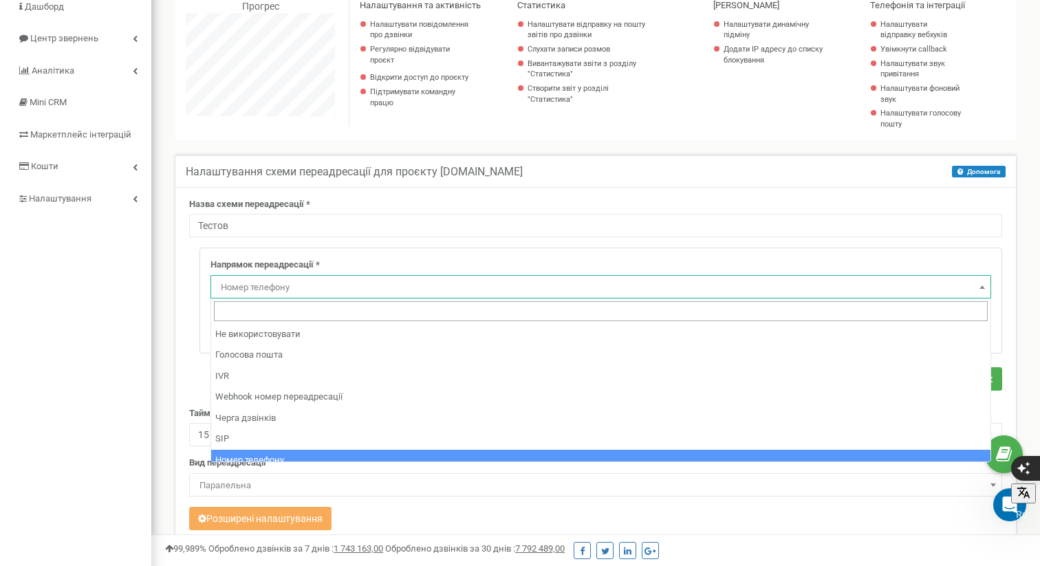
click at [272, 285] on span "Номер телефону" at bounding box center [600, 287] width 771 height 19
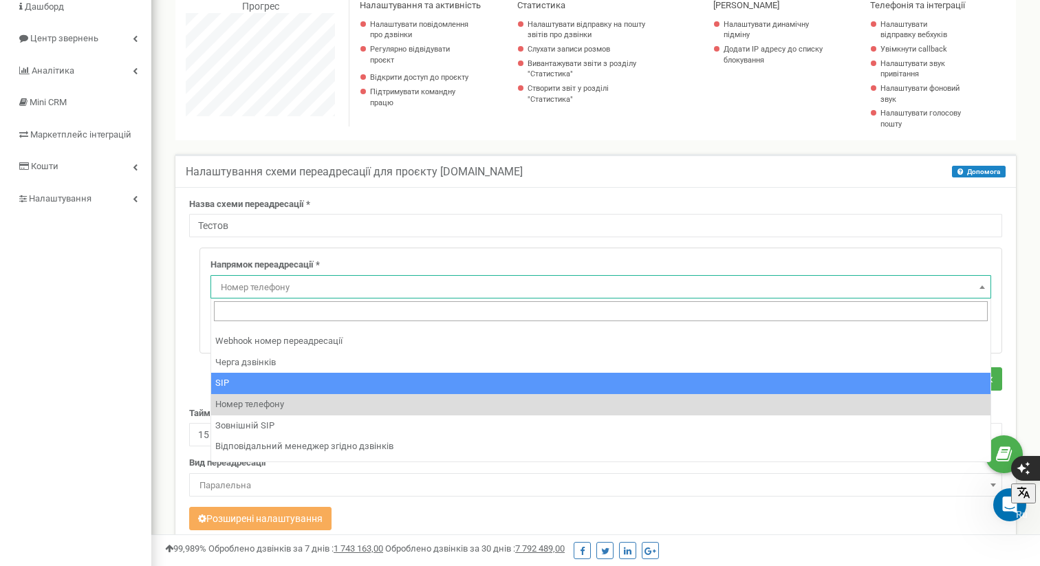
scroll to position [57, 0]
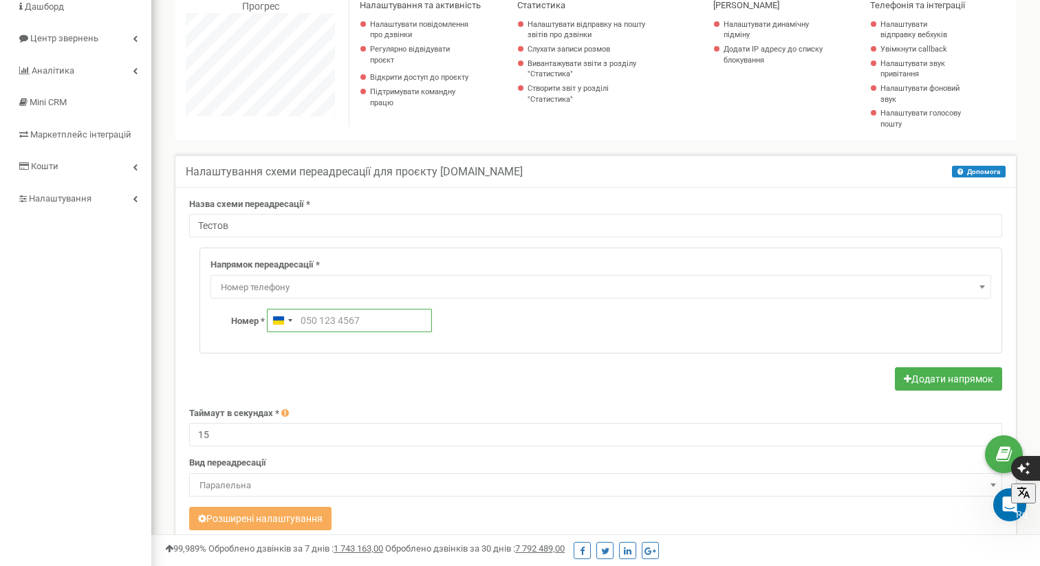
click at [317, 313] on input "text" at bounding box center [349, 320] width 165 height 23
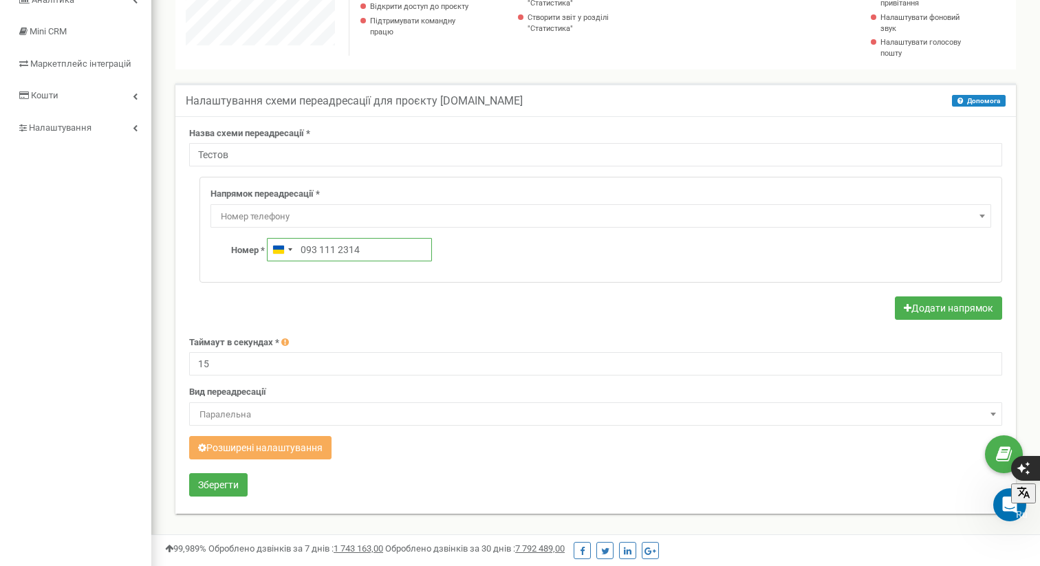
scroll to position [196, 0]
type input "093 111 2314"
click at [931, 304] on button "Додати напрямок" at bounding box center [948, 307] width 107 height 23
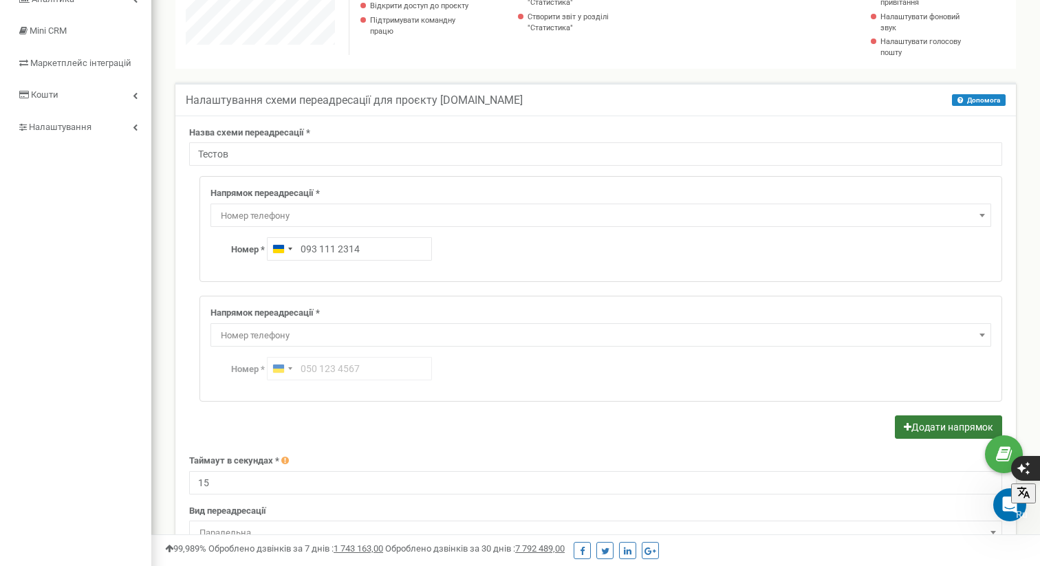
scroll to position [887, 889]
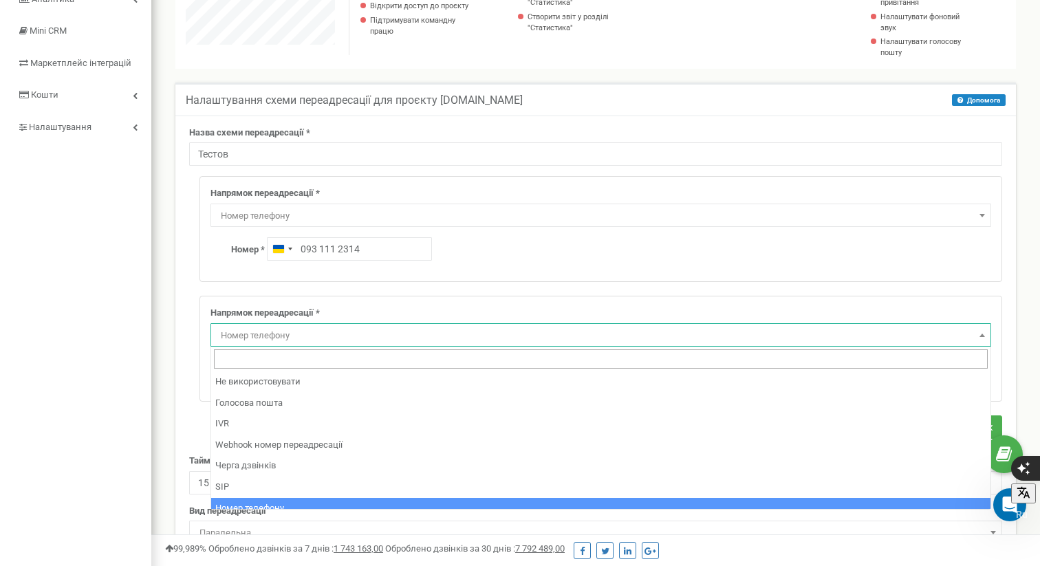
click at [312, 329] on span "Номер телефону" at bounding box center [600, 335] width 771 height 19
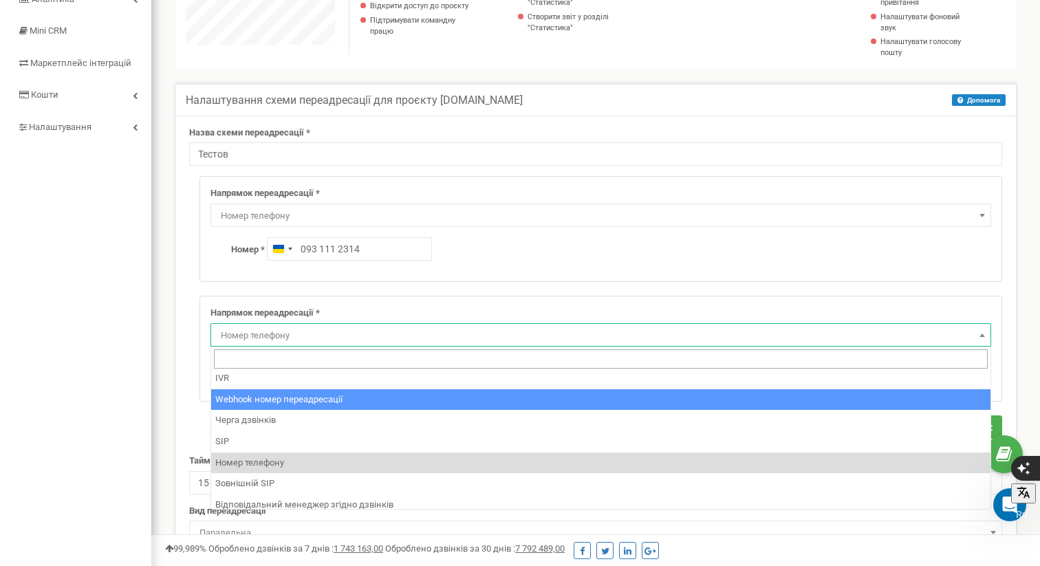
scroll to position [47, 0]
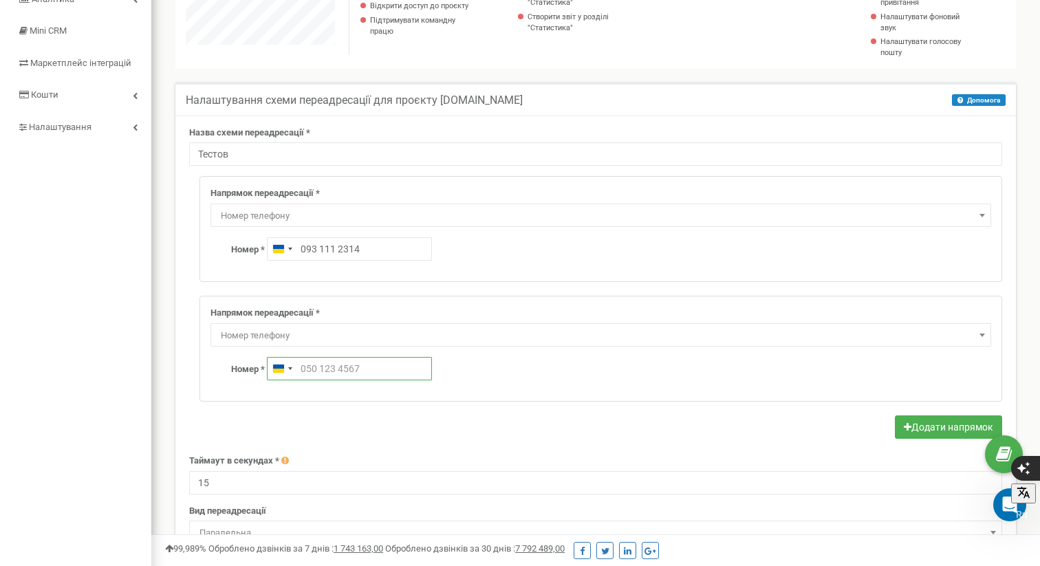
click at [329, 367] on input "text" at bounding box center [349, 368] width 165 height 23
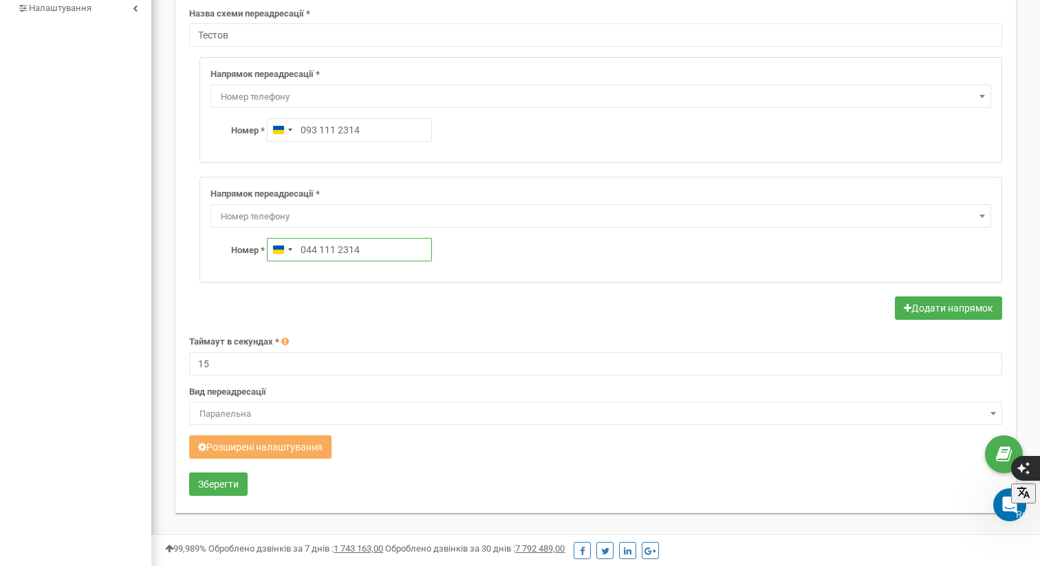
scroll to position [335, 0]
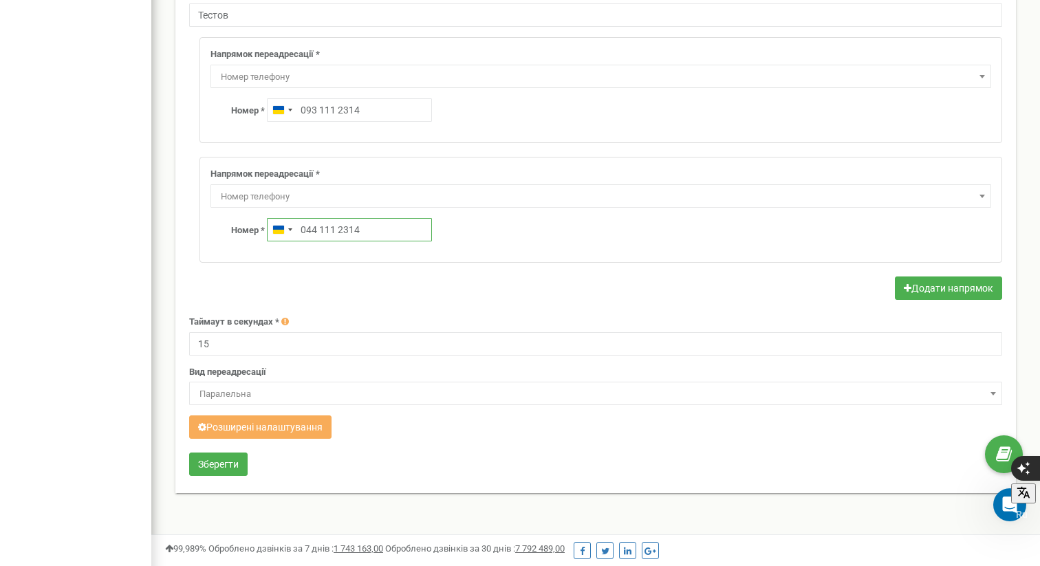
type input "044 111 2314"
click at [928, 291] on button "Додати напрямок" at bounding box center [948, 287] width 107 height 23
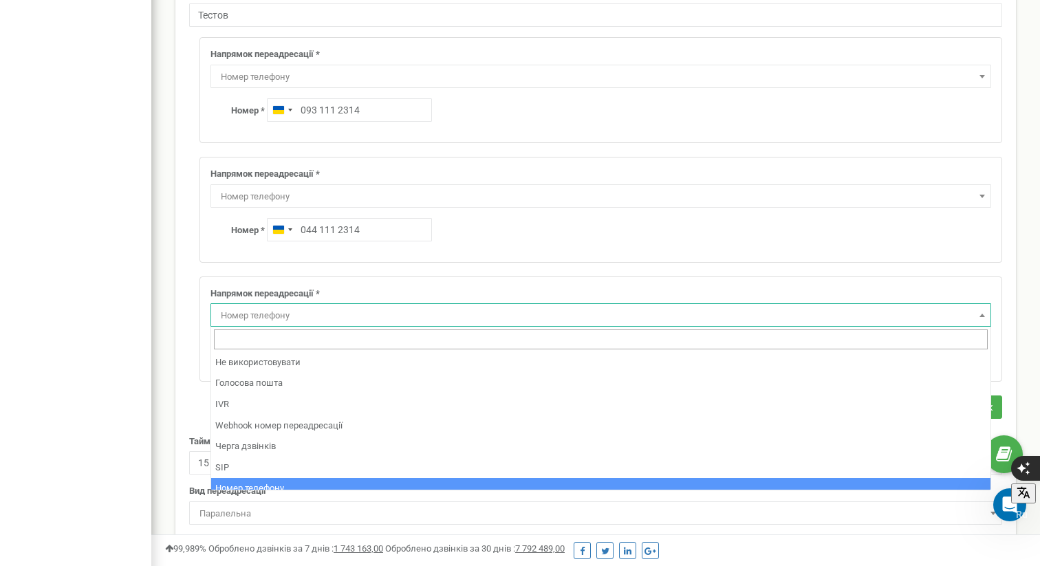
click at [298, 310] on span "Номер телефону" at bounding box center [600, 315] width 771 height 19
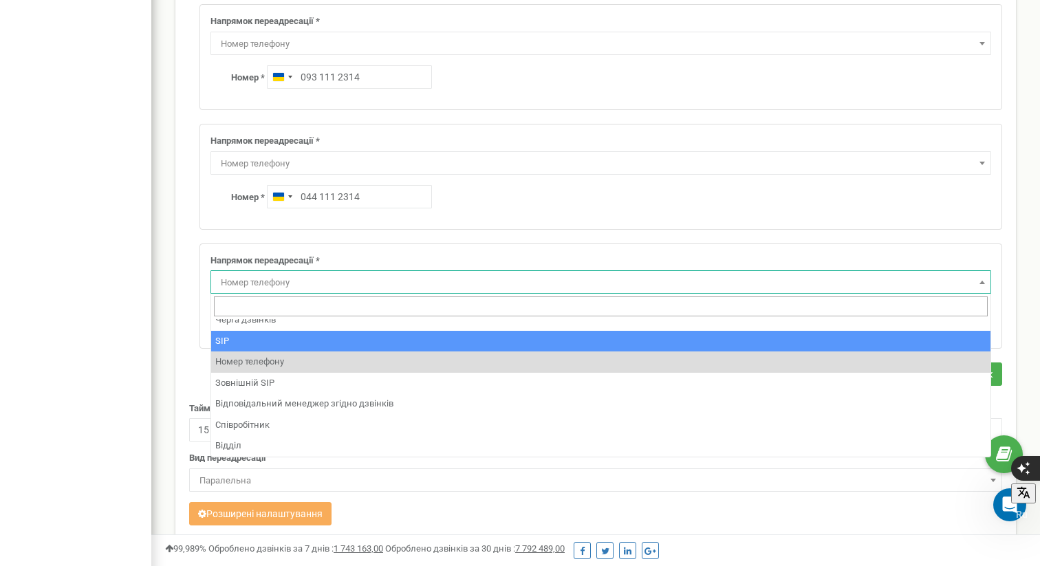
scroll to position [94, 0]
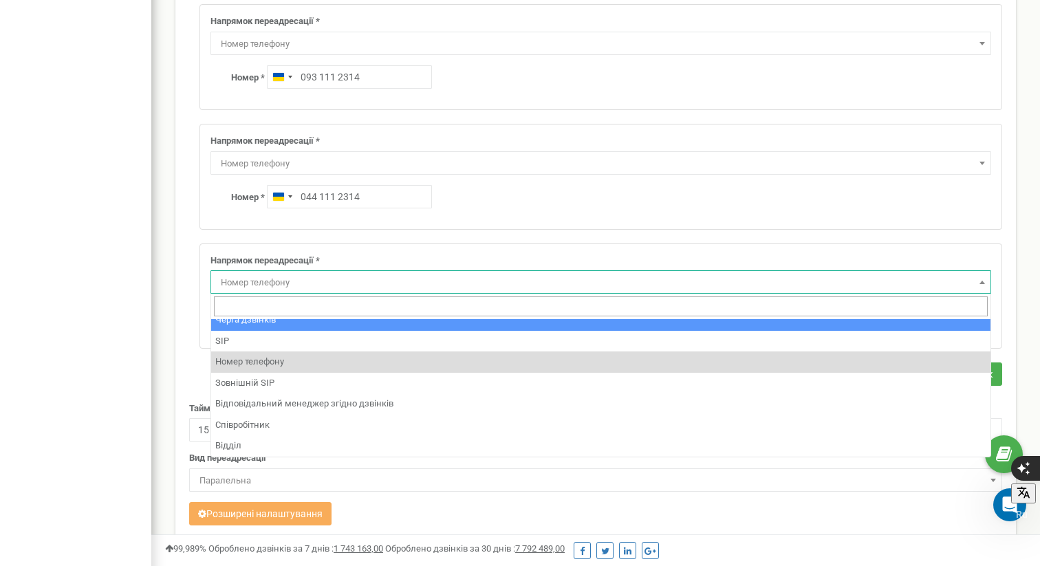
click at [198, 228] on div "Напрямок переадресації * Не використовувати Голосова пошта IVR Webhook номер пе…" at bounding box center [595, 176] width 813 height 345
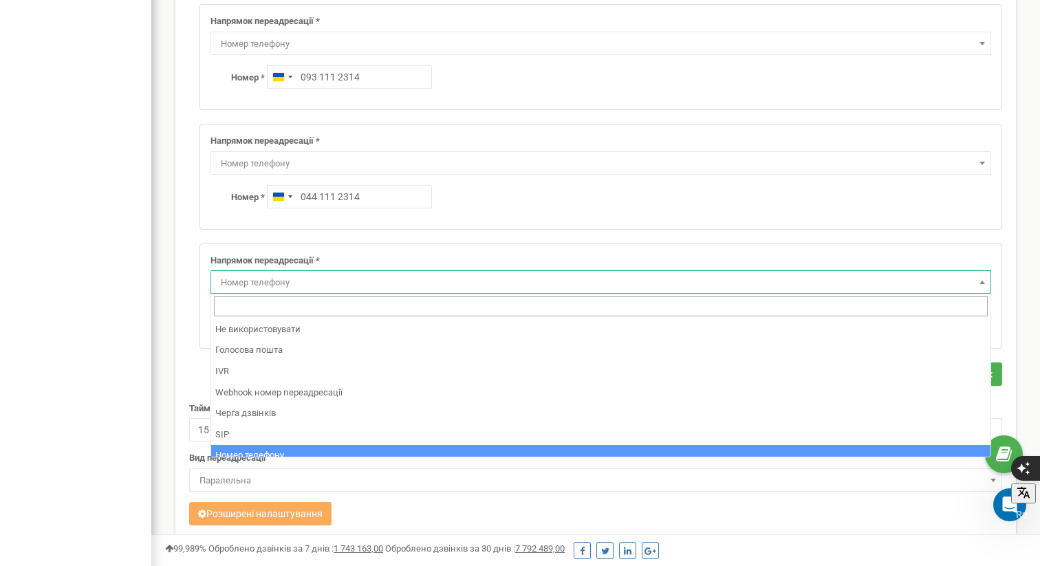
click at [886, 281] on span "Номер телефону" at bounding box center [600, 282] width 771 height 19
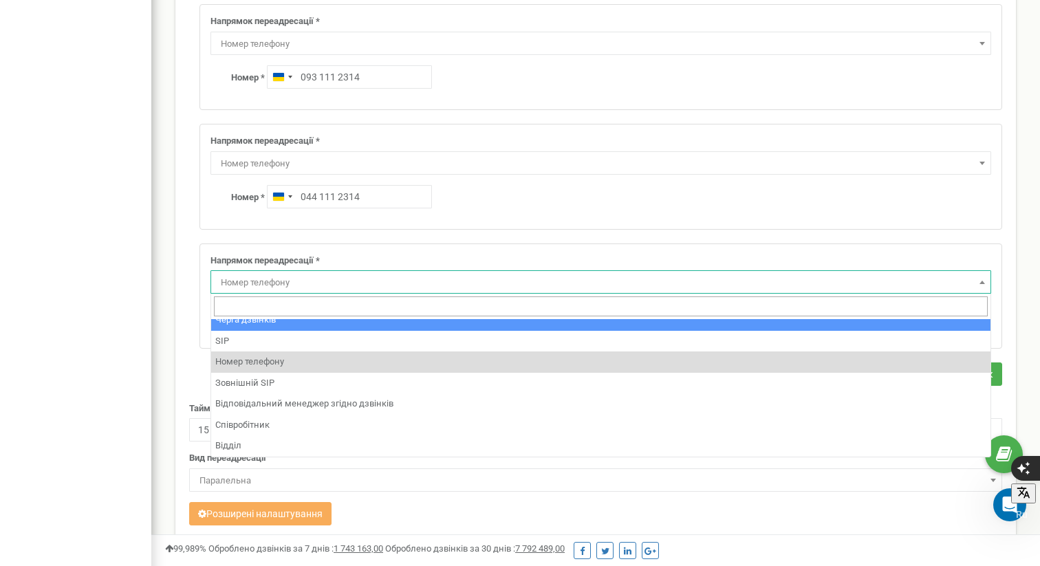
scroll to position [0, 0]
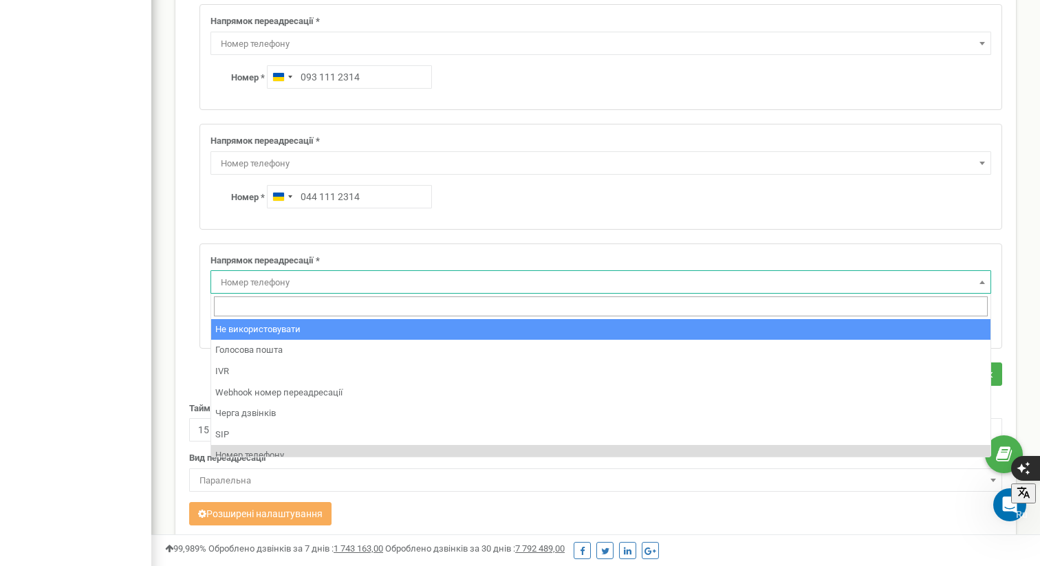
select select "pro"
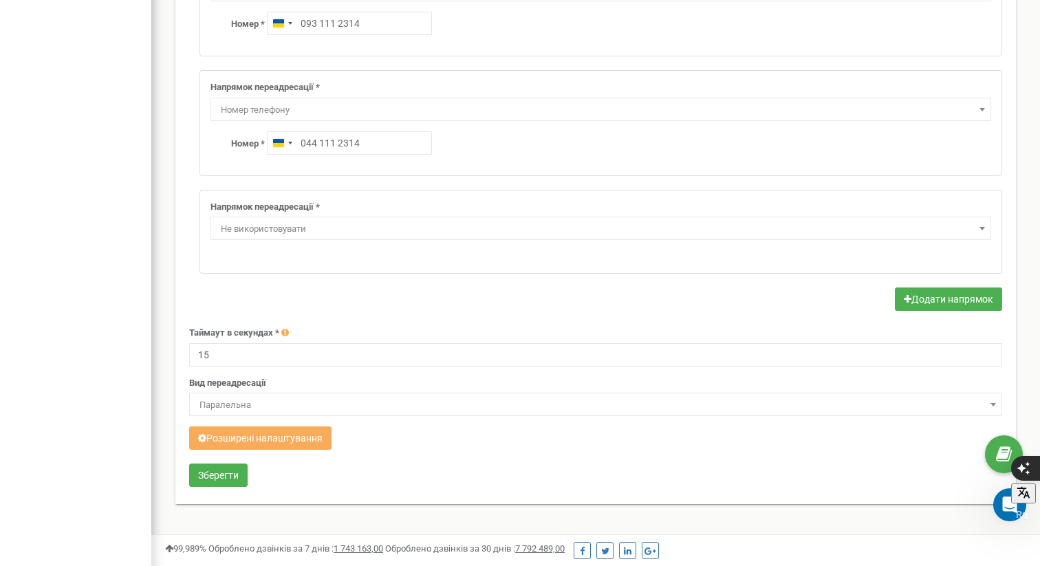
scroll to position [422, 0]
click at [372, 227] on span "Не використовувати" at bounding box center [600, 228] width 771 height 19
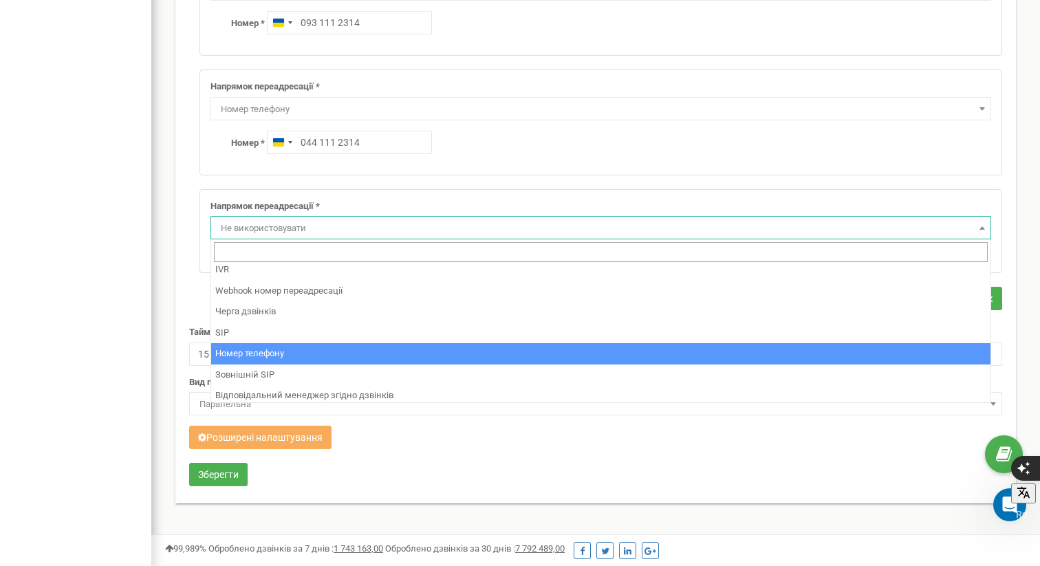
scroll to position [74, 0]
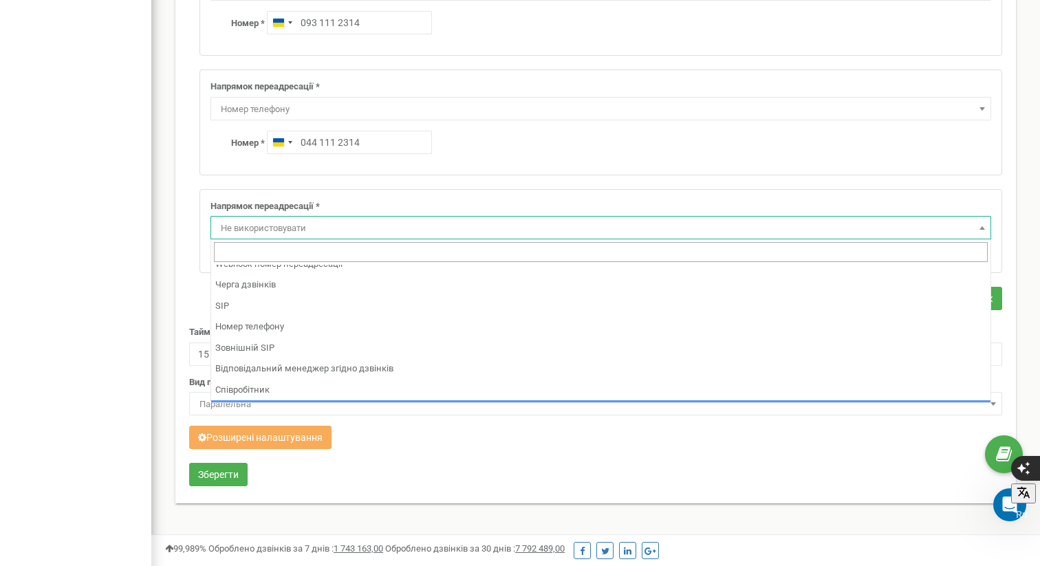
click at [151, 260] on div "tzrngstVilena.com Проєкти tzrngstVilena.com Дашборд Центр звернень Аналiтика Mi…" at bounding box center [75, 360] width 151 height 1565
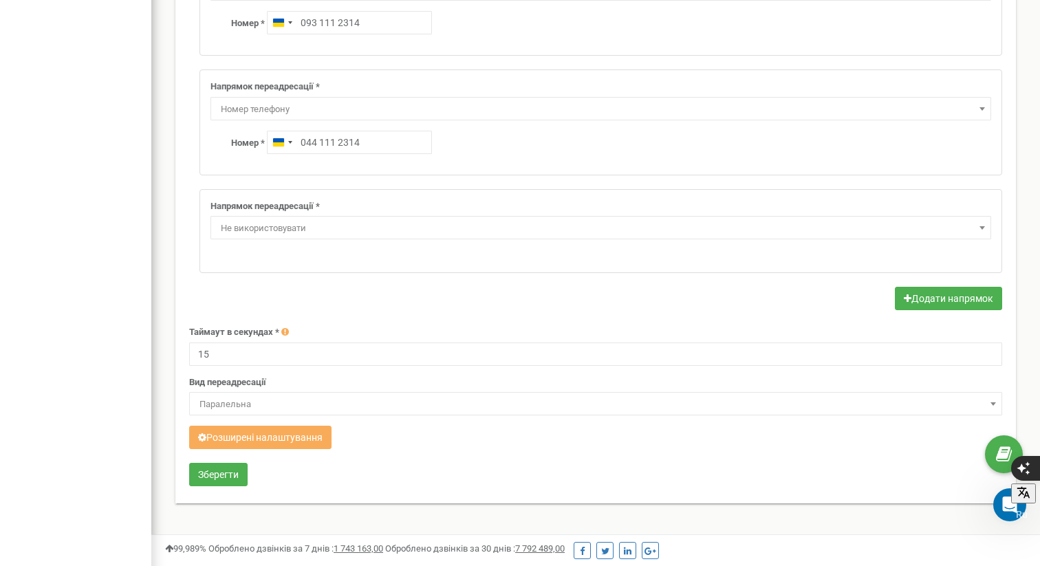
click at [262, 397] on span "Паралельна" at bounding box center [595, 404] width 803 height 19
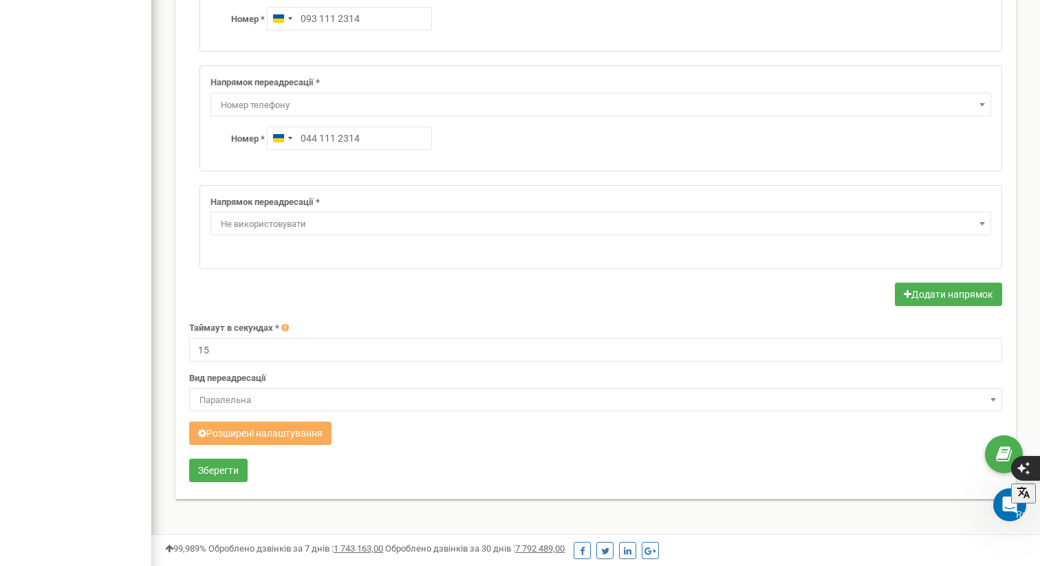
scroll to position [433, 0]
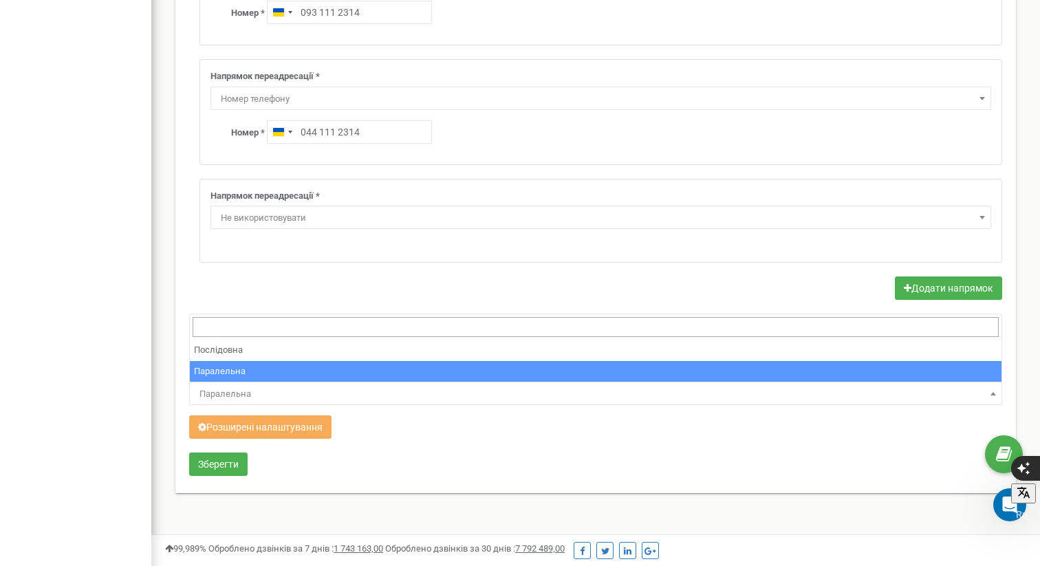
click at [281, 386] on span "Паралельна" at bounding box center [595, 393] width 803 height 19
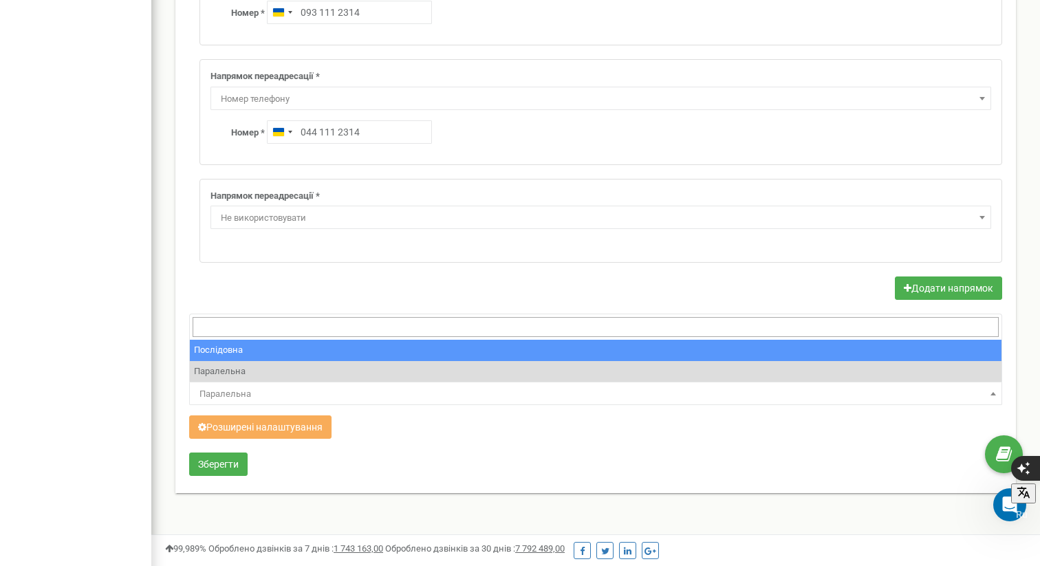
select select "serial"
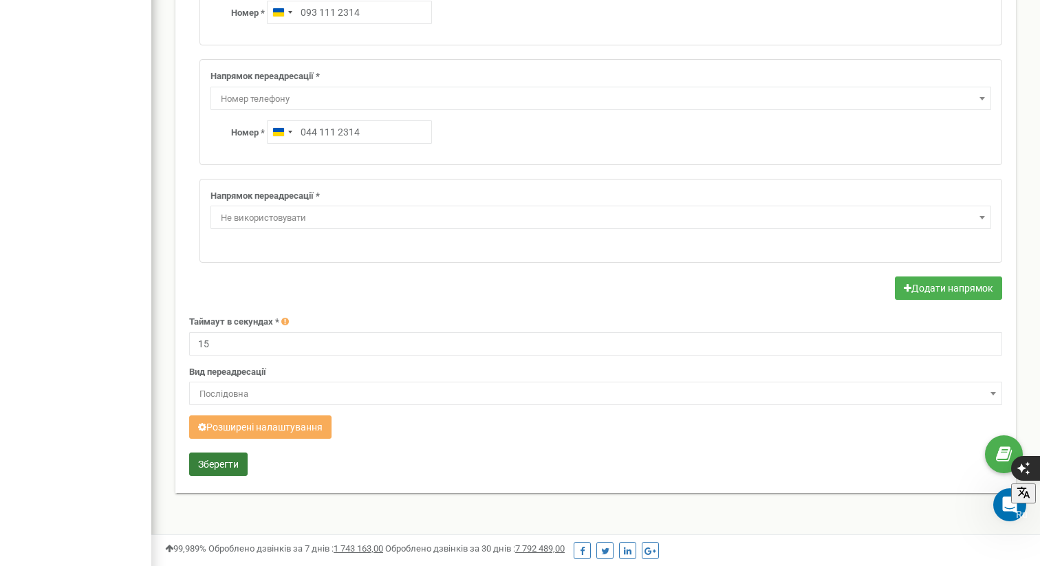
click at [231, 465] on button "Зберегти" at bounding box center [218, 464] width 58 height 23
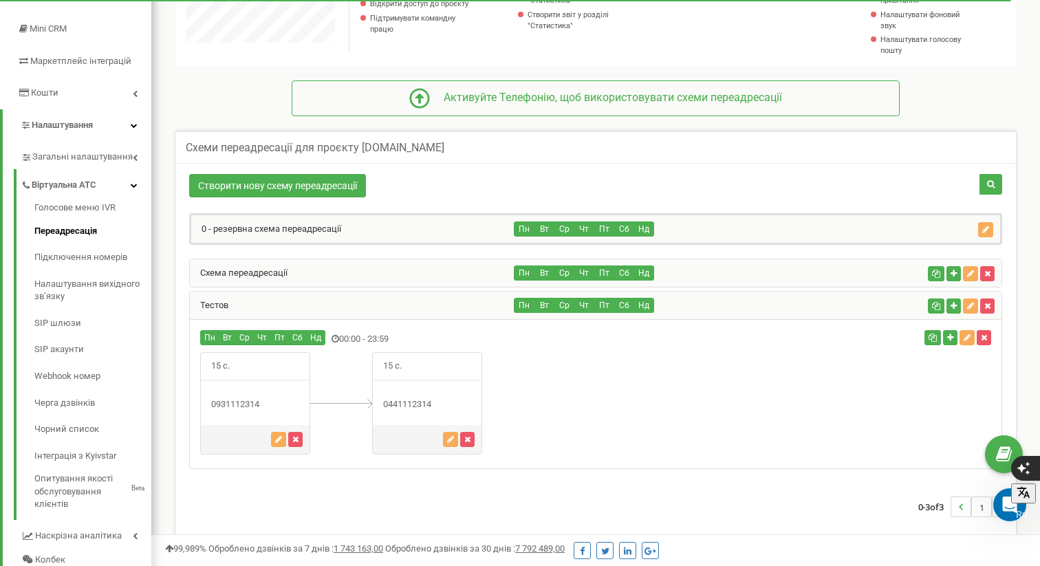
scroll to position [182, 0]
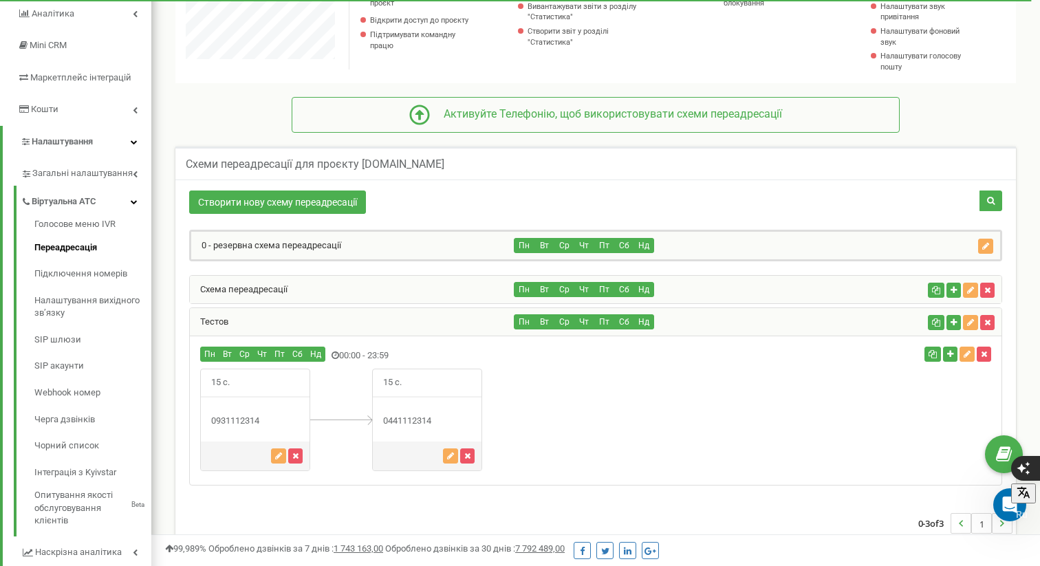
click at [468, 238] on div "0 - резервна схема переадресації" at bounding box center [352, 246] width 323 height 28
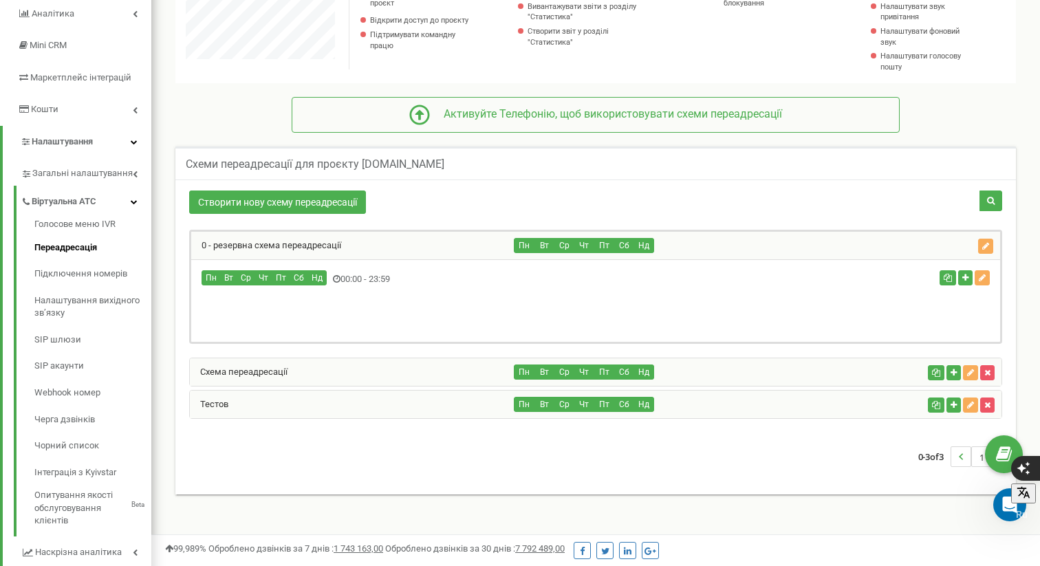
click at [893, 408] on div "Пн Вт Ср Чт Пт Сб Нд" at bounding box center [718, 404] width 408 height 15
click at [952, 404] on icon "button" at bounding box center [953, 405] width 6 height 8
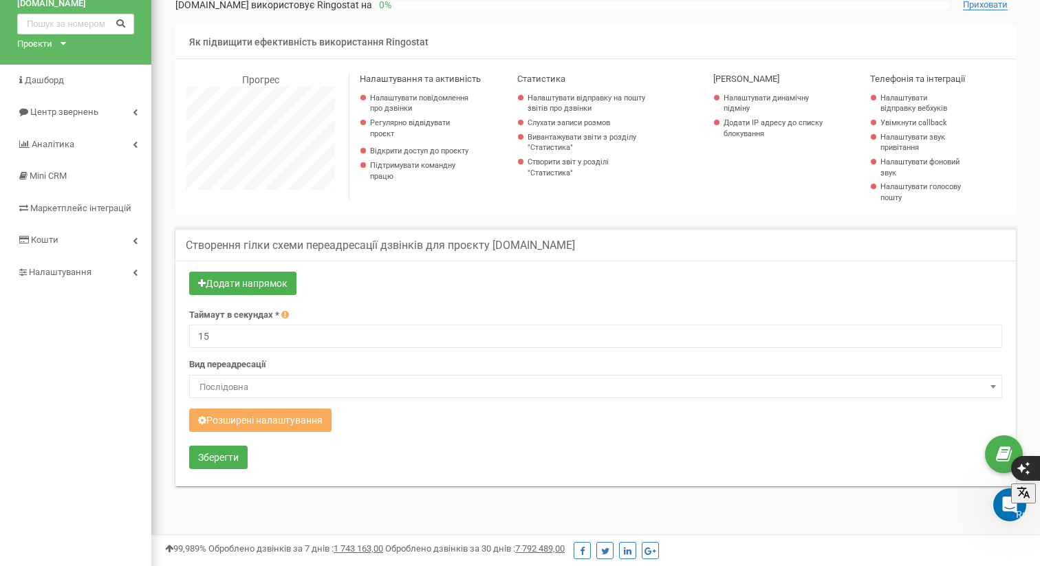
scroll to position [52, 0]
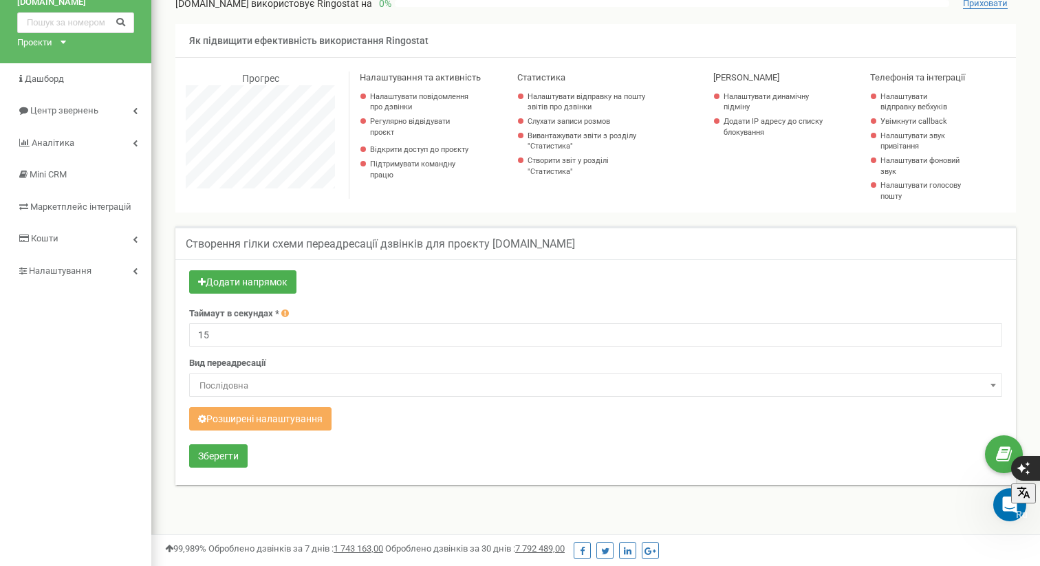
click at [428, 386] on span "Послідовна" at bounding box center [595, 385] width 803 height 19
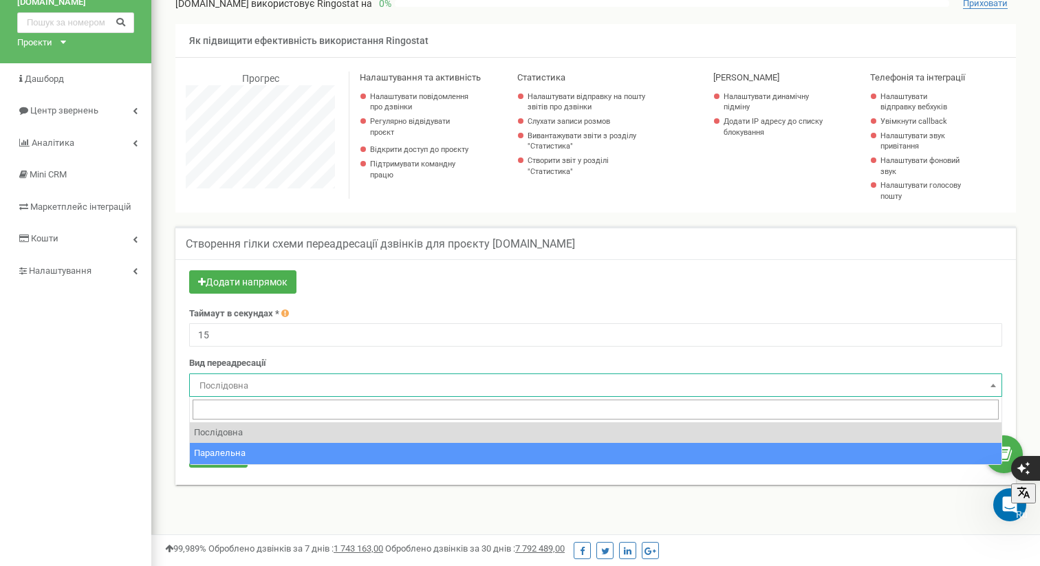
select select "parallel"
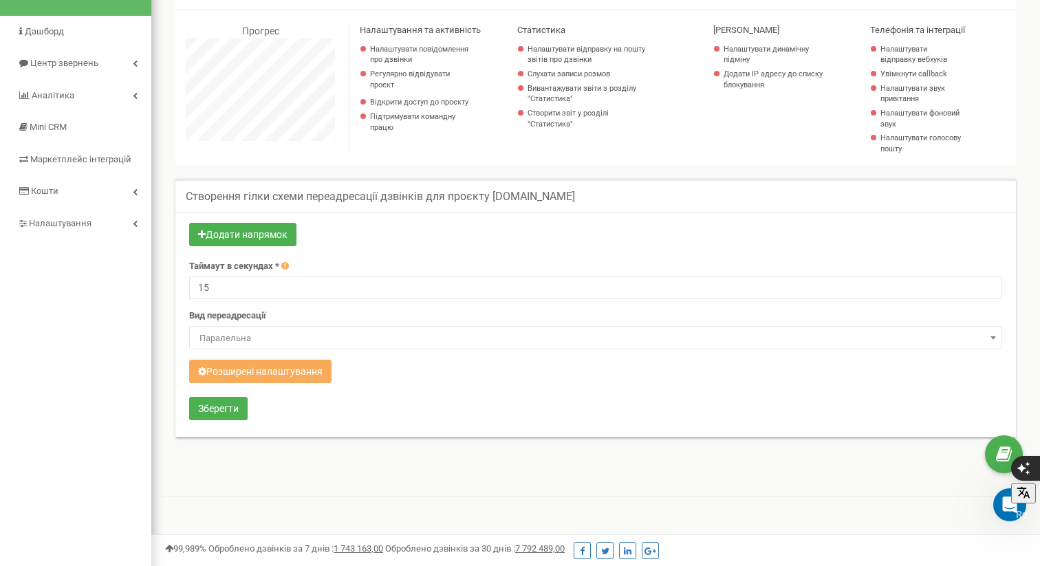
scroll to position [104, 0]
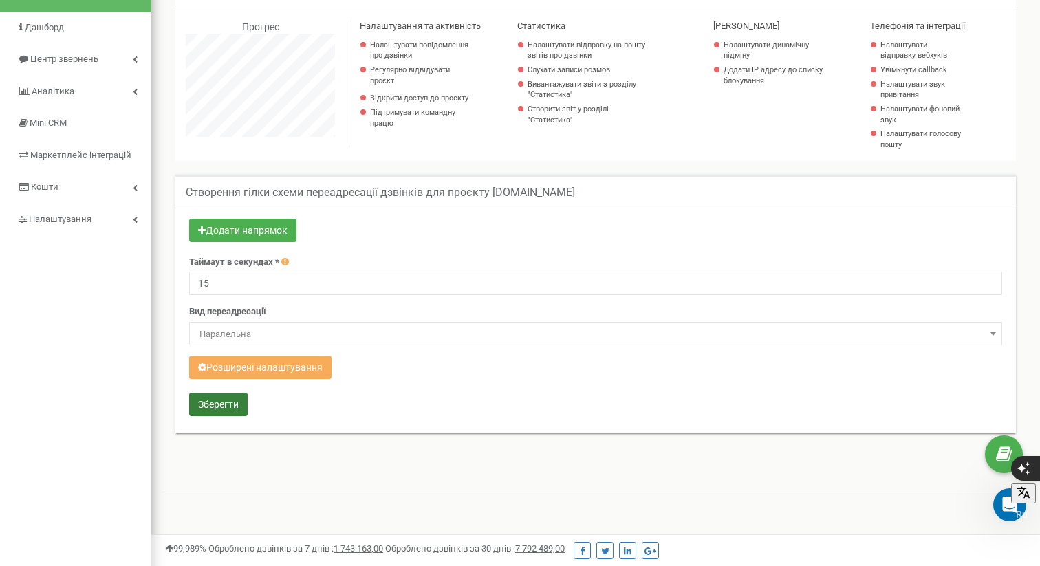
click at [228, 409] on button "Зберегти" at bounding box center [218, 404] width 58 height 23
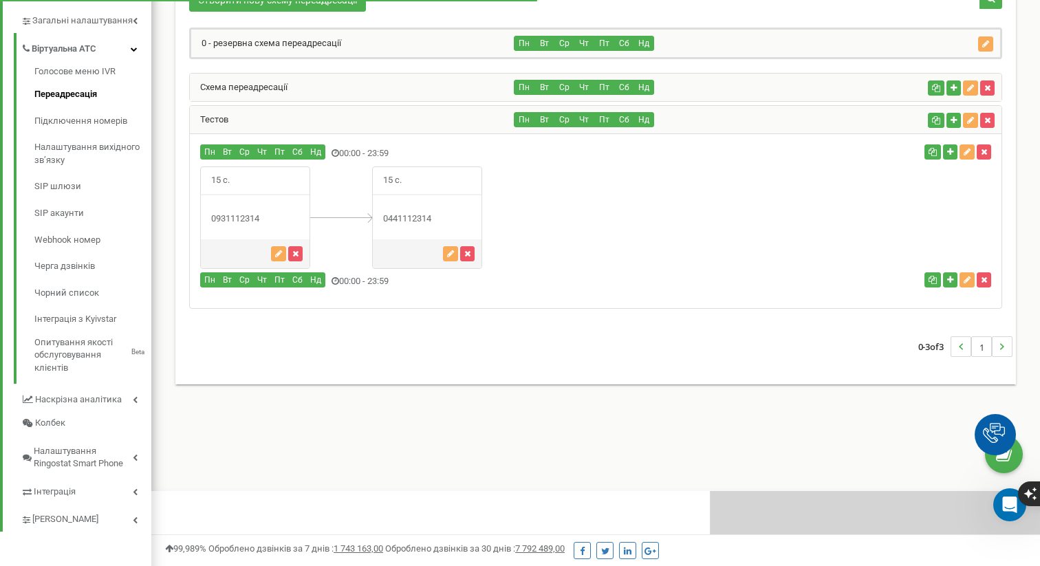
scroll to position [825, 889]
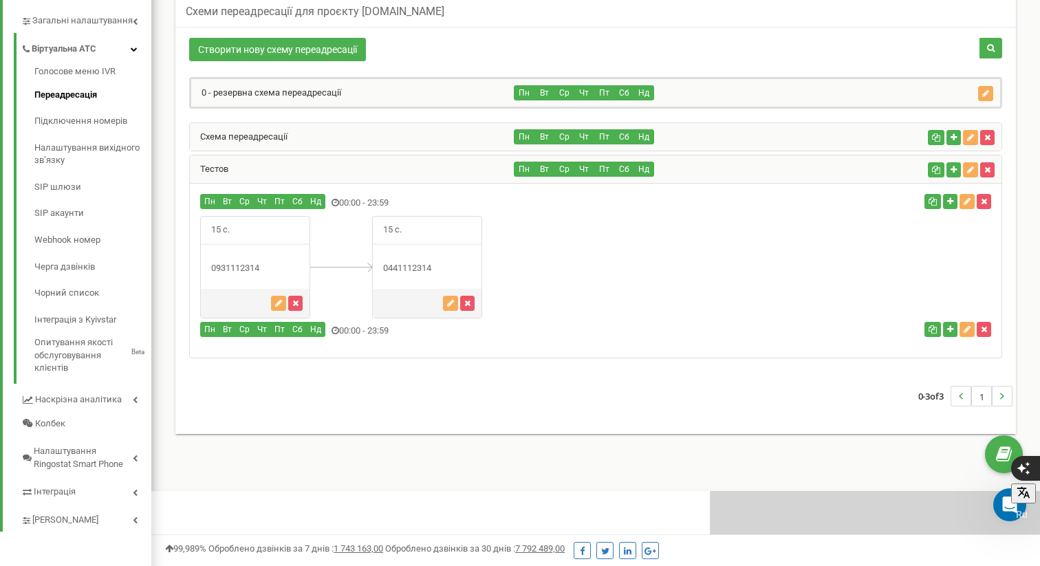
click at [367, 172] on div "Тестов" at bounding box center [352, 169] width 325 height 28
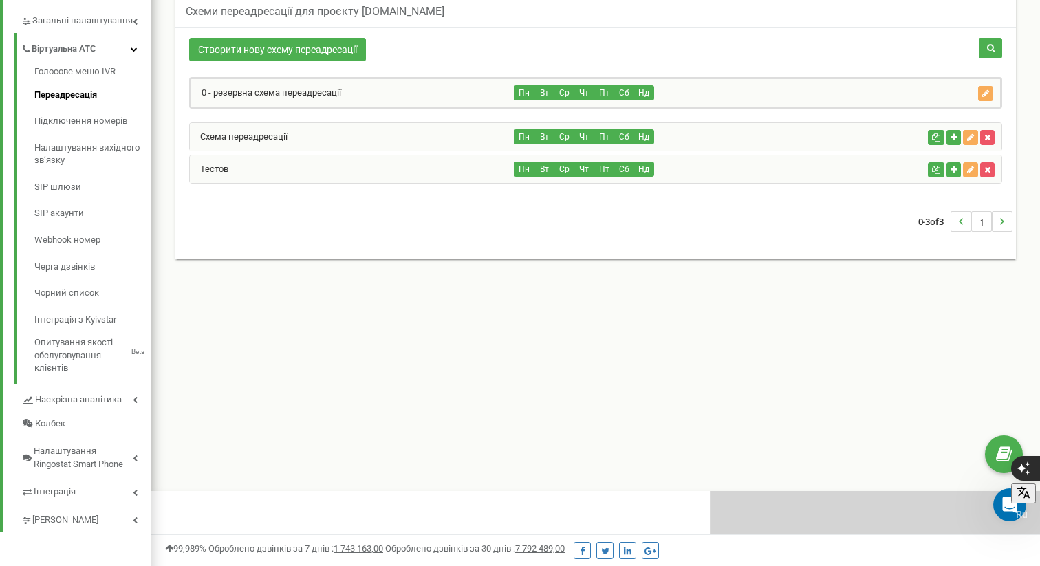
click at [367, 172] on div "Тестов" at bounding box center [352, 169] width 325 height 28
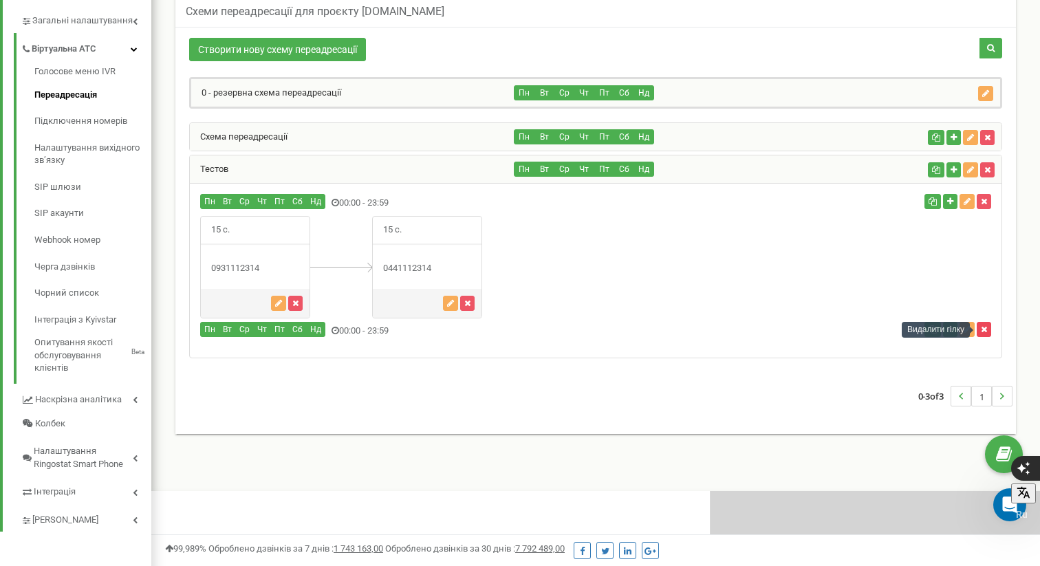
click at [983, 325] on icon "button" at bounding box center [984, 329] width 6 height 8
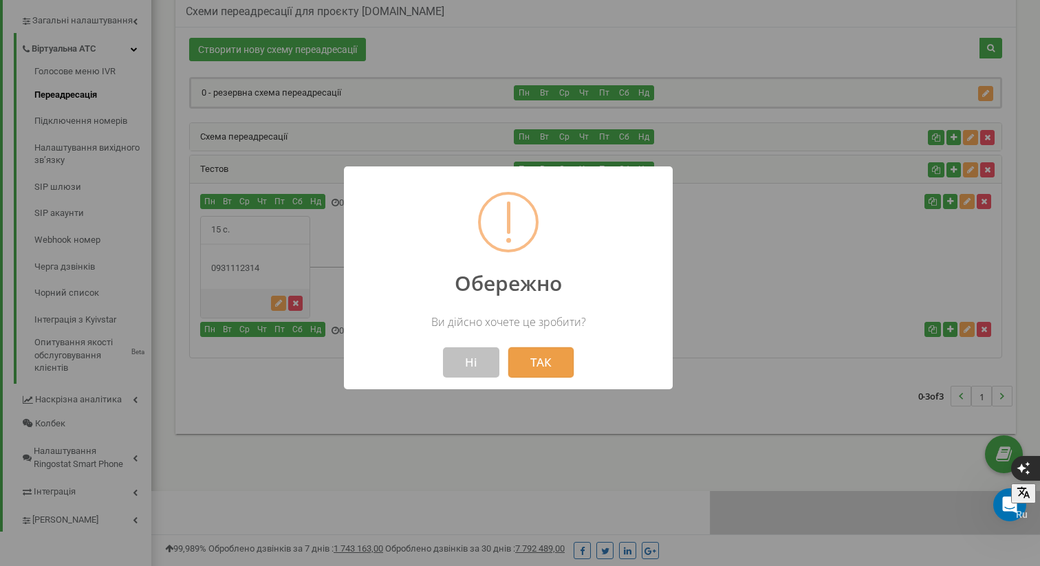
click at [544, 360] on button "ТАК" at bounding box center [540, 362] width 65 height 30
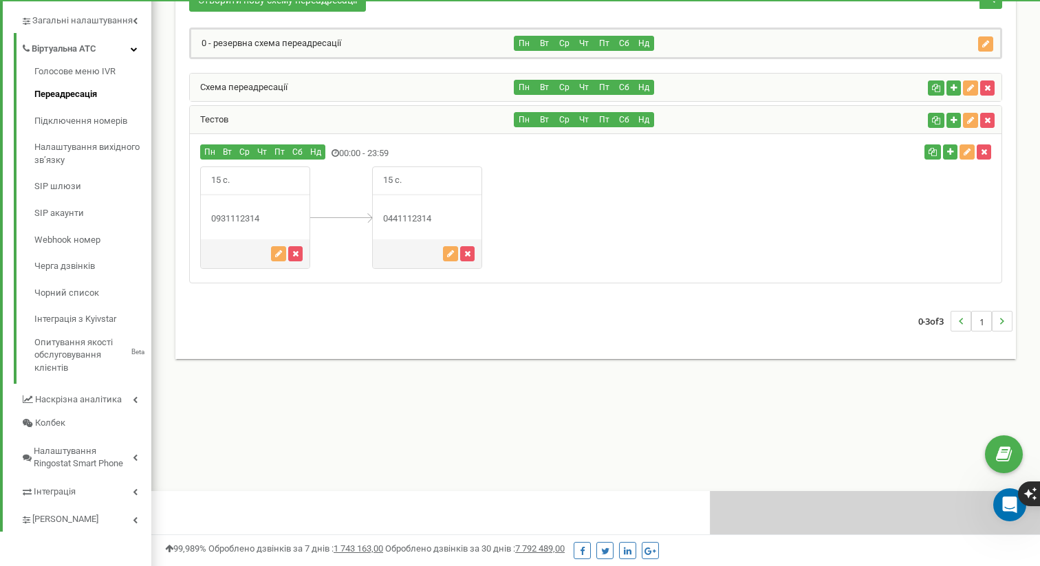
scroll to position [825, 889]
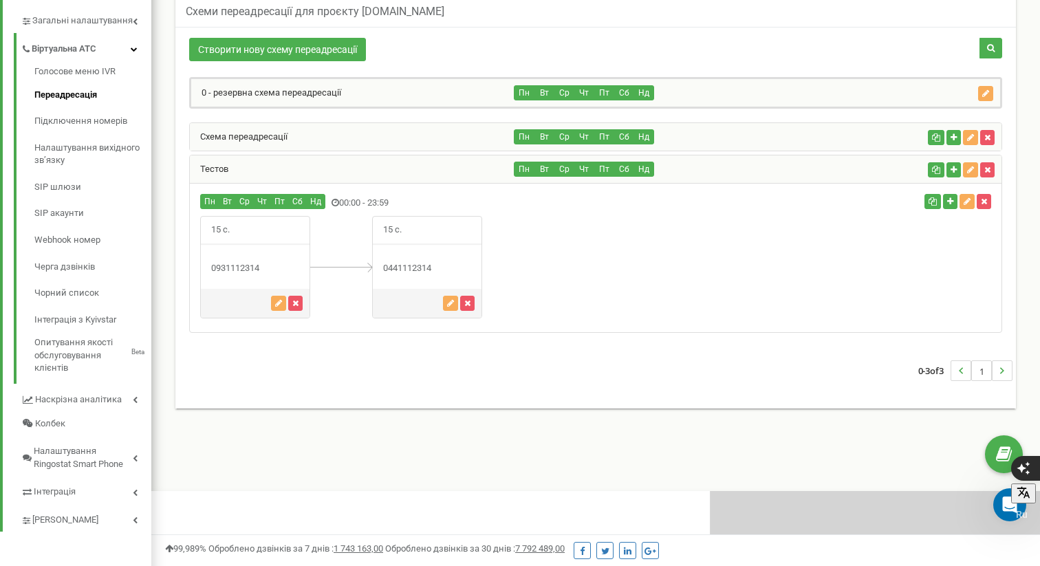
click at [715, 216] on div "15 с." at bounding box center [596, 267] width 812 height 102
click at [710, 175] on div "Пн Вт Ср Чт Пт Сб Нд" at bounding box center [718, 169] width 408 height 15
click at [951, 200] on icon "button" at bounding box center [950, 201] width 6 height 8
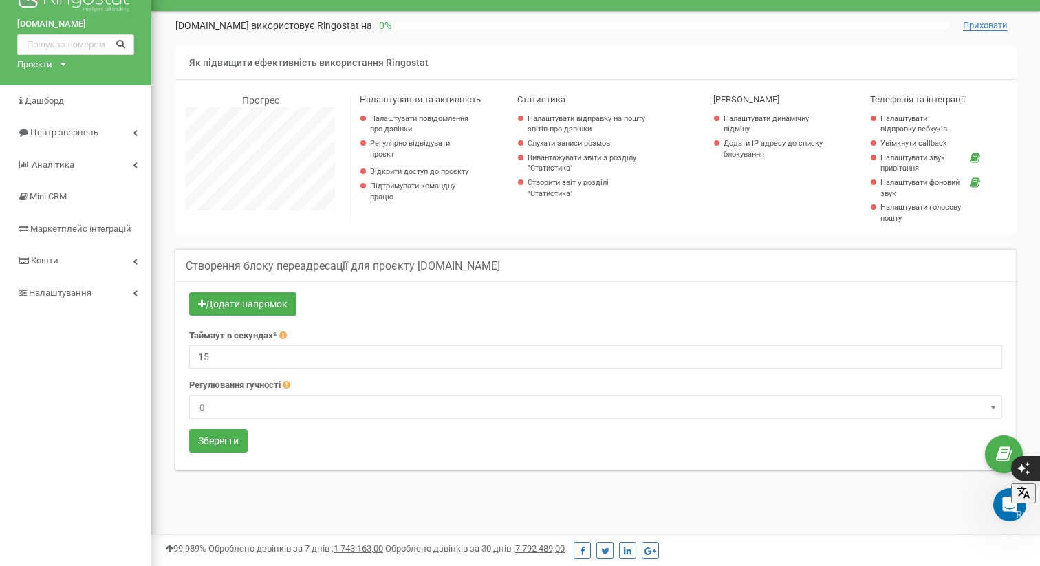
scroll to position [32, 0]
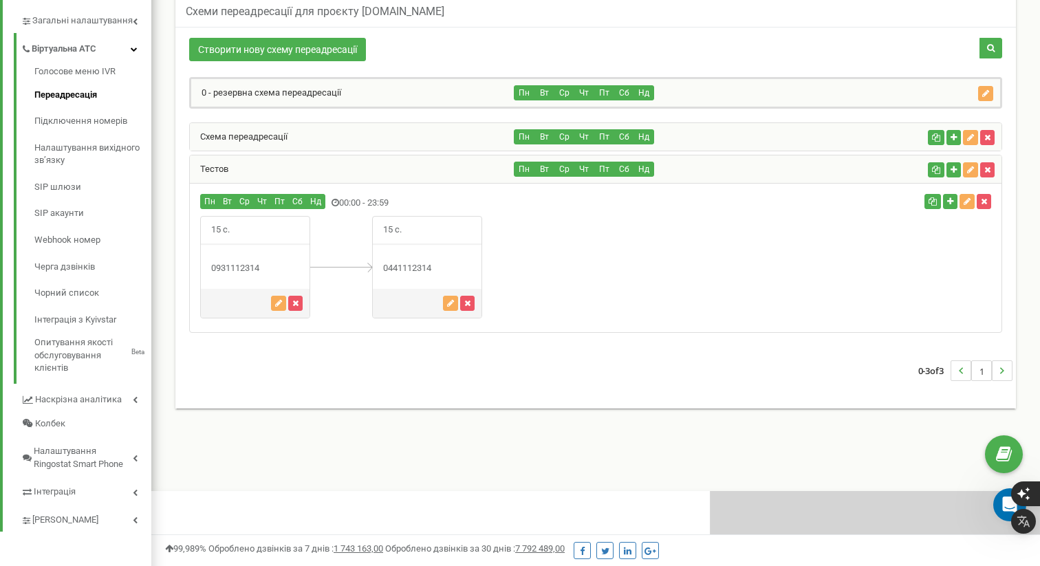
click at [433, 166] on div "Тестов" at bounding box center [352, 169] width 325 height 28
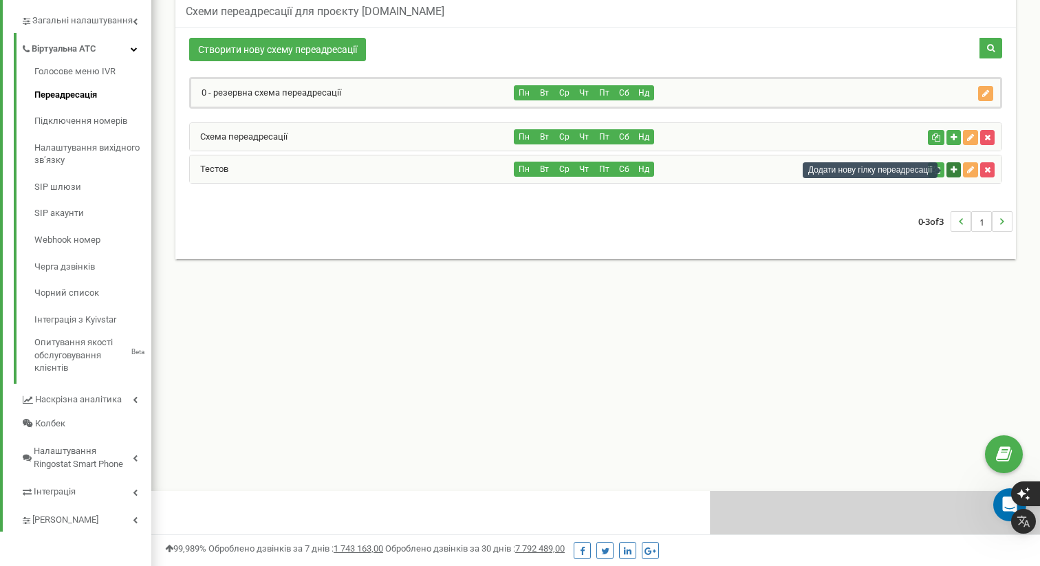
click at [952, 171] on icon "button" at bounding box center [953, 170] width 6 height 8
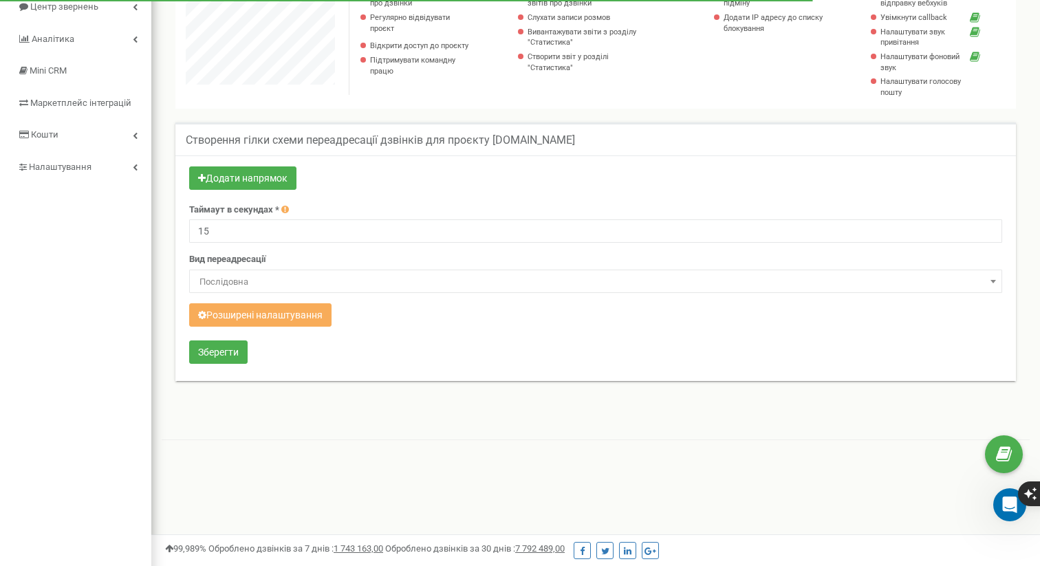
scroll to position [162, 0]
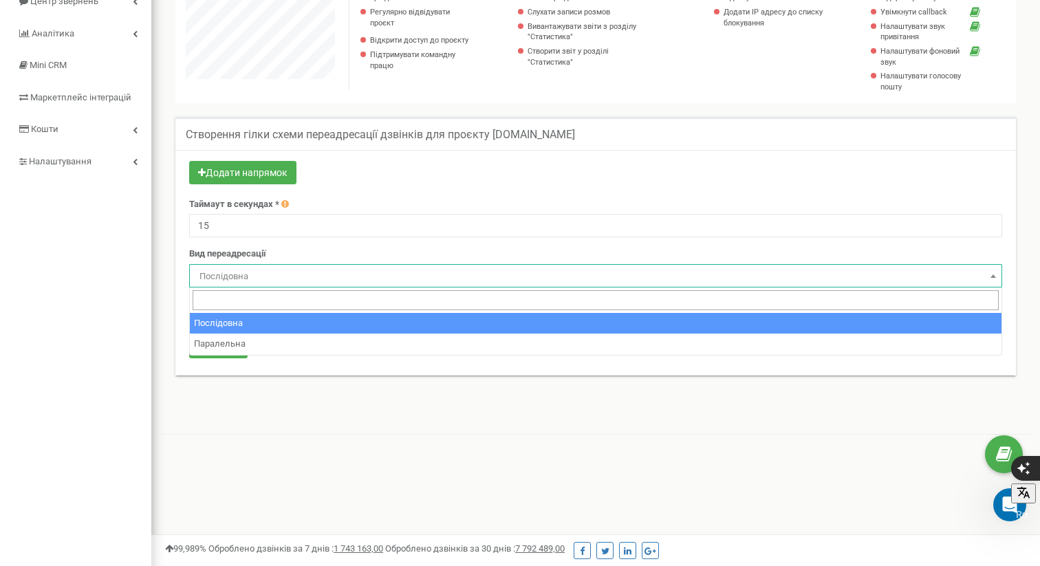
click at [311, 271] on span "Послідовна" at bounding box center [595, 276] width 803 height 19
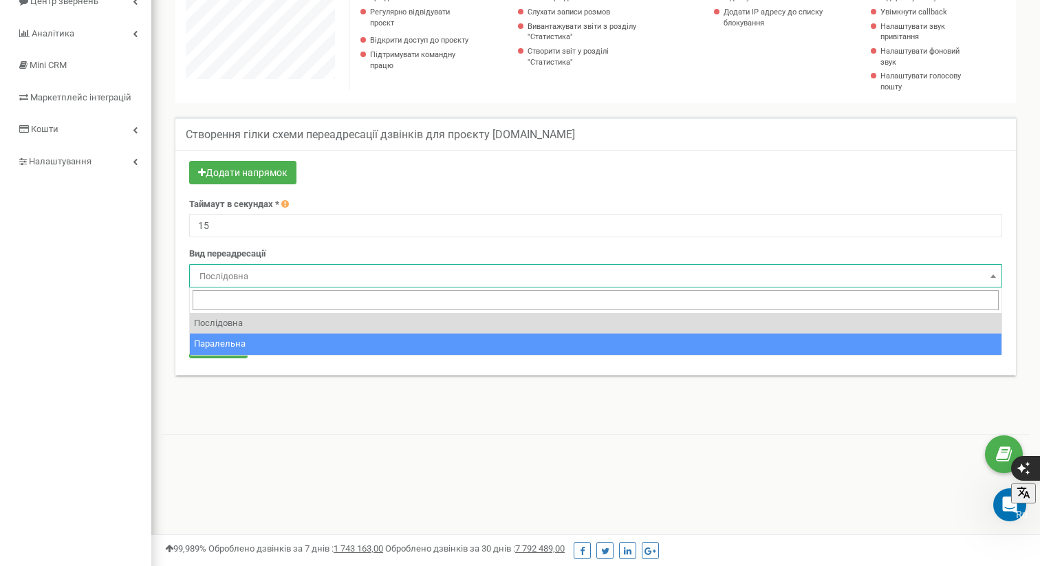
select select "parallel"
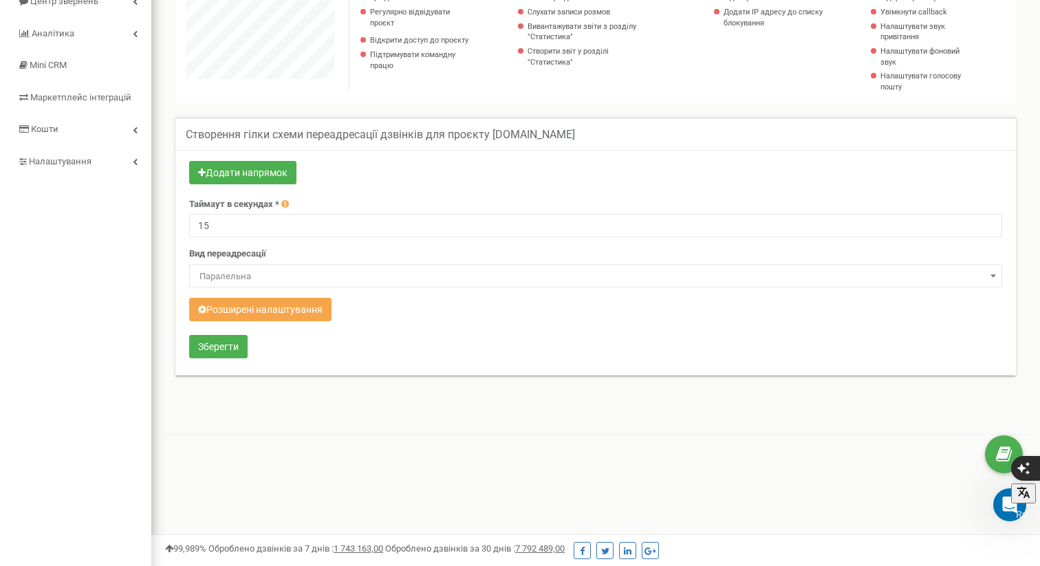
scroll to position [164, 0]
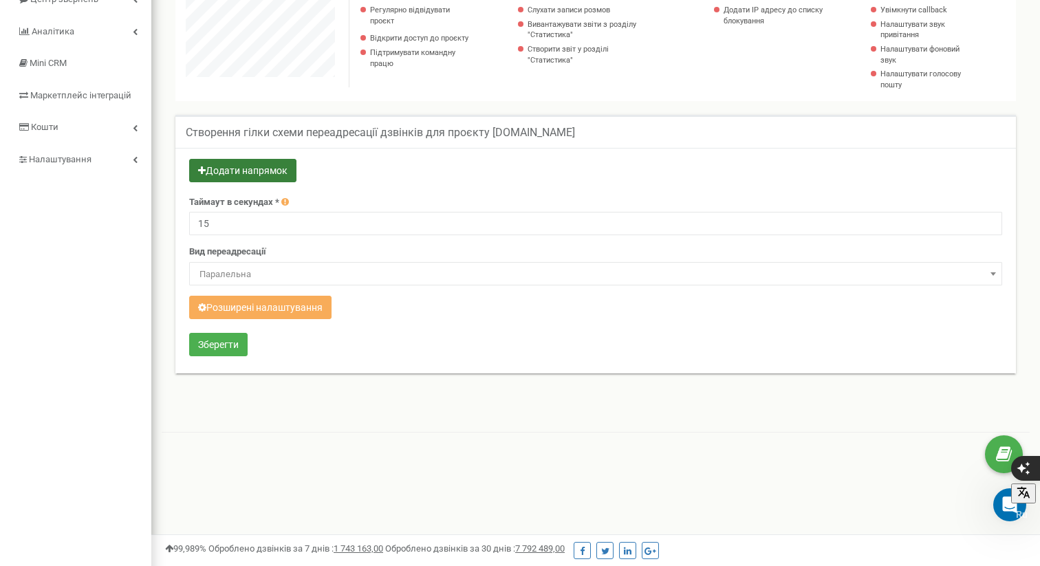
click at [274, 168] on button "Додати напрямок" at bounding box center [242, 170] width 107 height 23
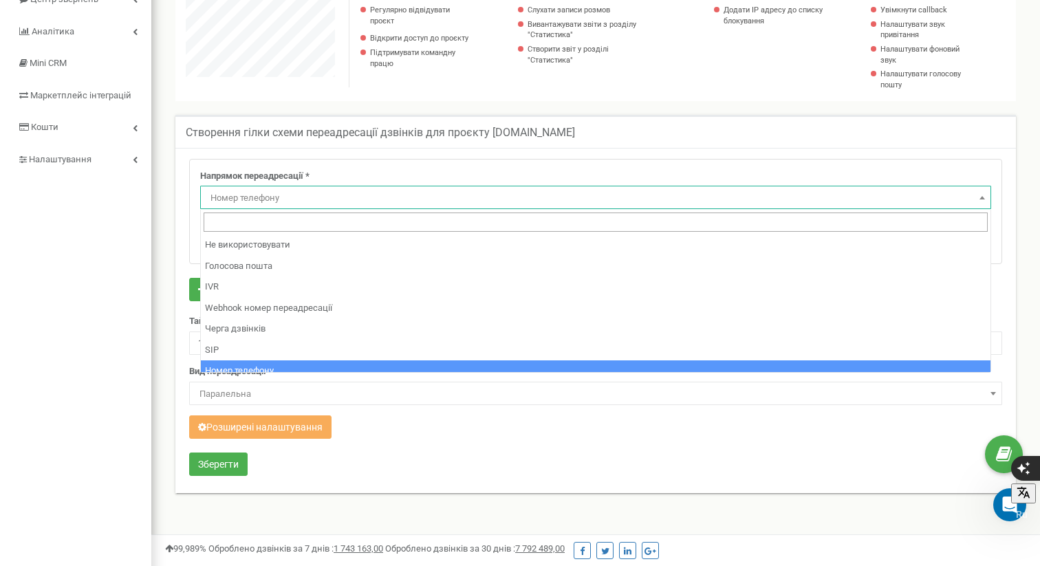
click at [280, 195] on span "Номер телефону" at bounding box center [595, 197] width 781 height 19
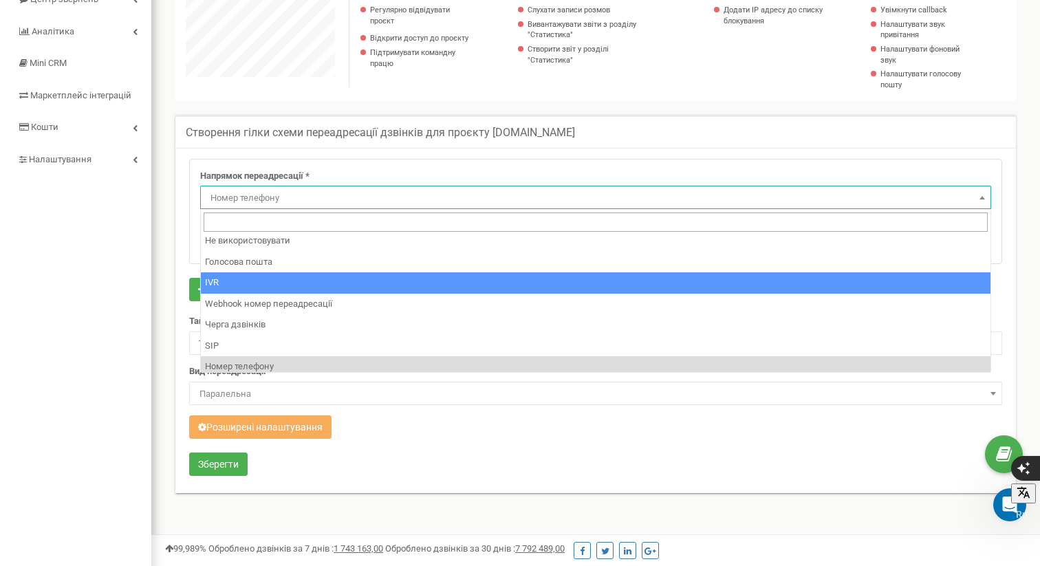
scroll to position [0, 0]
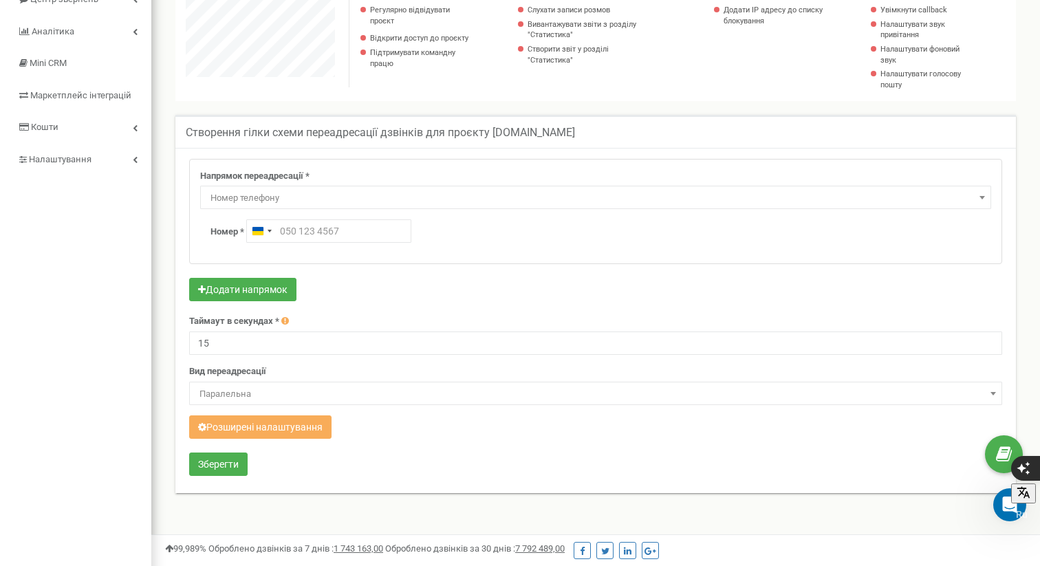
click at [151, 189] on div "tzrngstVilena.com Проєкти tzrngstVilena.com Дашборд Центр звернень Аналiтика Mi…" at bounding box center [75, 531] width 151 height 1391
click at [218, 464] on button "Зберегти" at bounding box center [218, 464] width 58 height 23
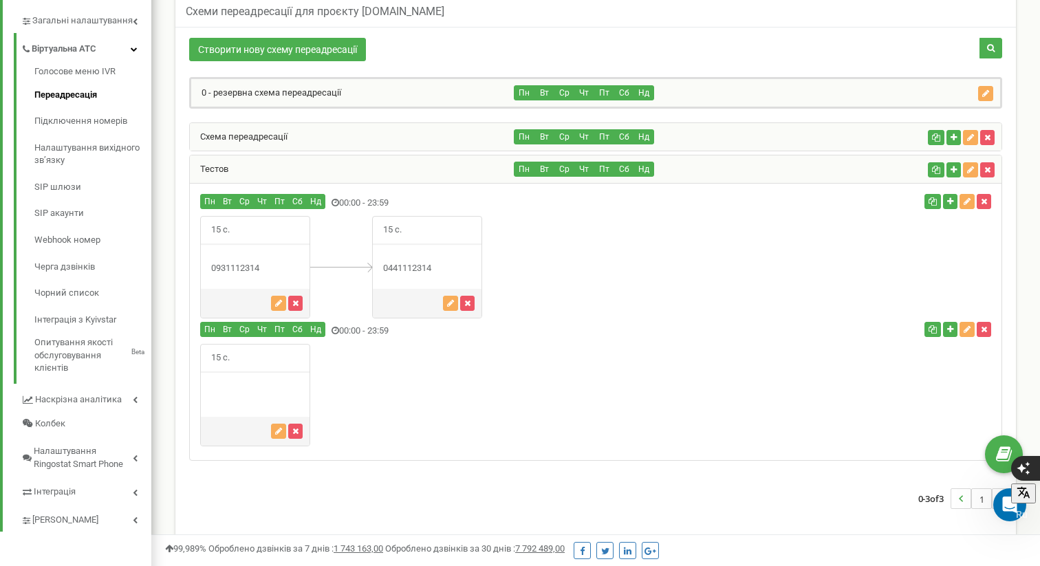
scroll to position [915, 889]
click at [280, 429] on icon "button" at bounding box center [278, 431] width 7 height 8
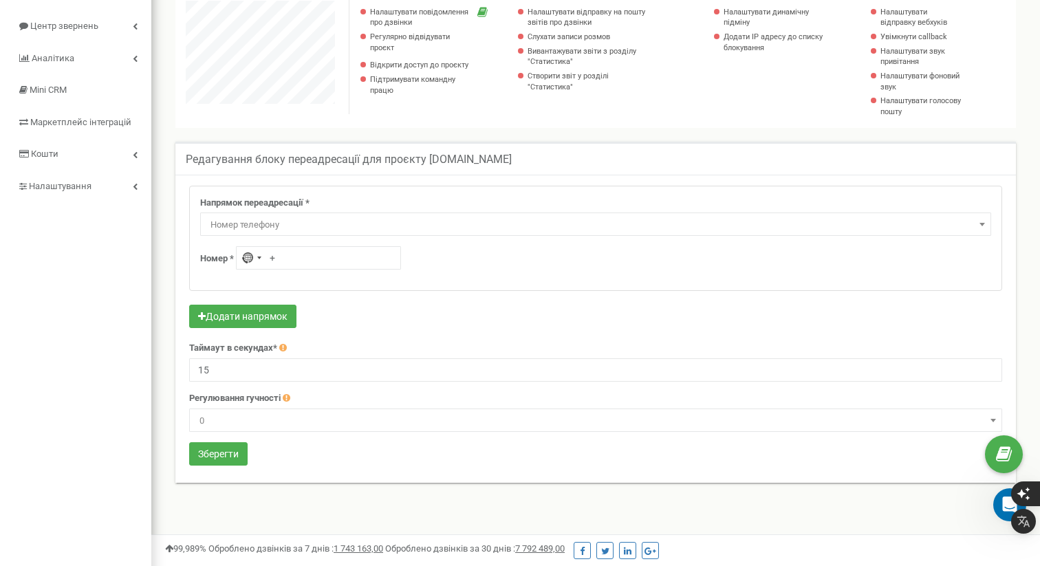
scroll to position [139, 0]
click at [281, 217] on span "Номер телефону" at bounding box center [595, 222] width 781 height 19
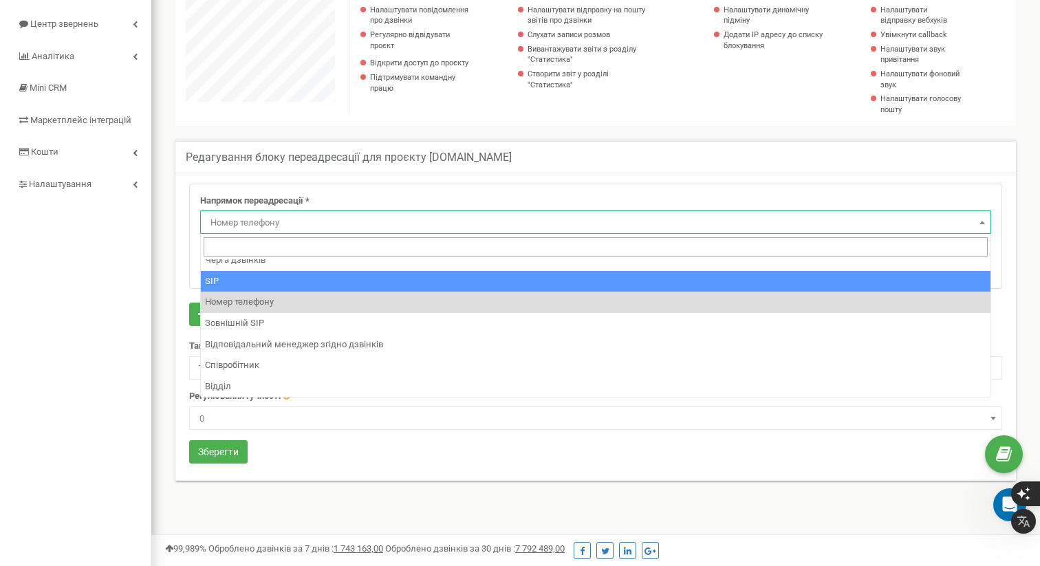
scroll to position [94, 0]
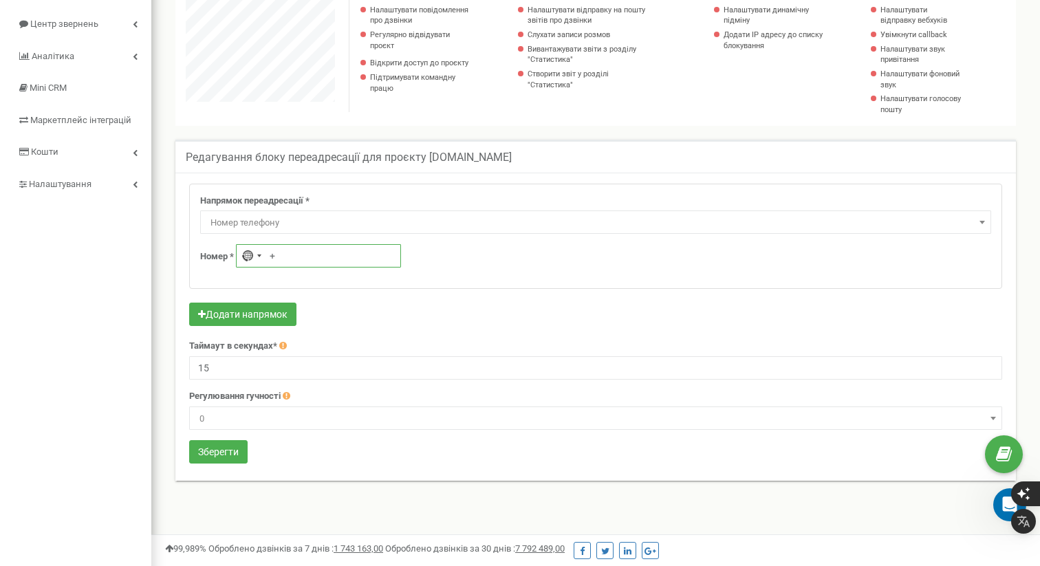
click at [301, 250] on input "+" at bounding box center [318, 255] width 165 height 23
click at [283, 257] on input "+" at bounding box center [318, 255] width 165 height 23
click at [252, 257] on div "No country selected" at bounding box center [247, 256] width 11 height 13
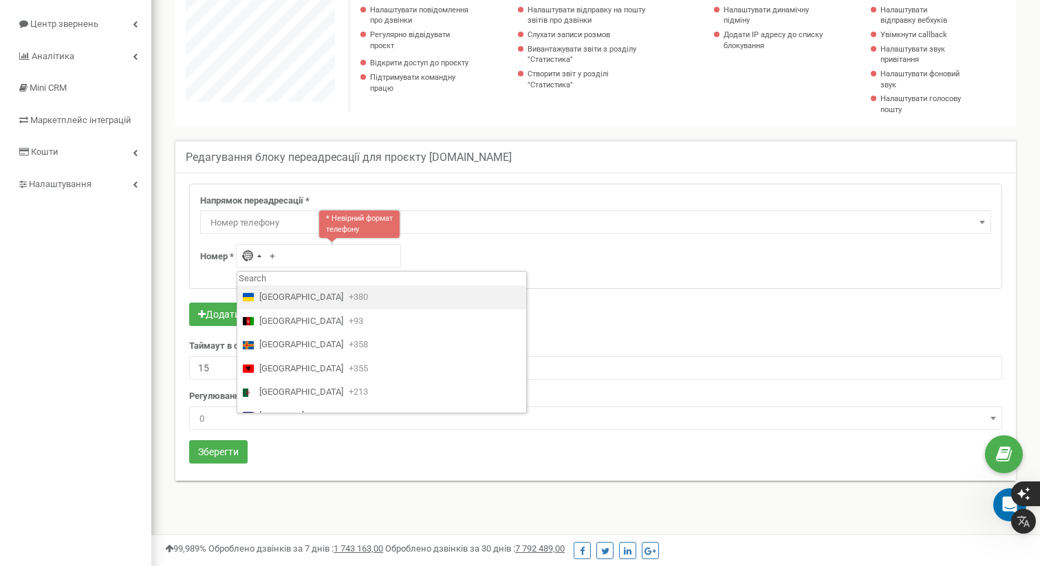
click at [349, 294] on span "+380" at bounding box center [358, 297] width 19 height 13
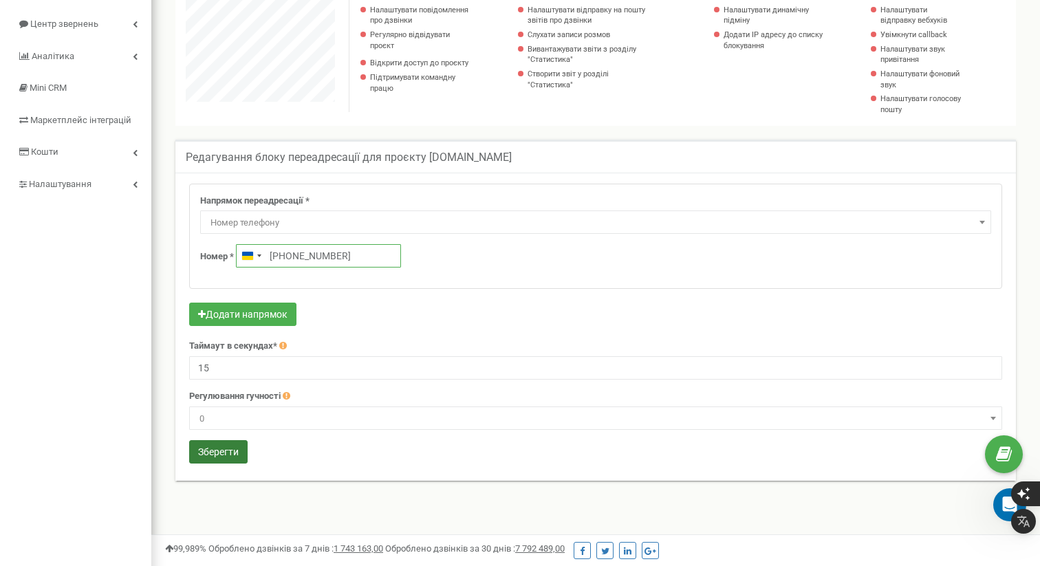
type input "+380 93 111 2314"
click at [215, 454] on button "Зберегти" at bounding box center [218, 451] width 58 height 23
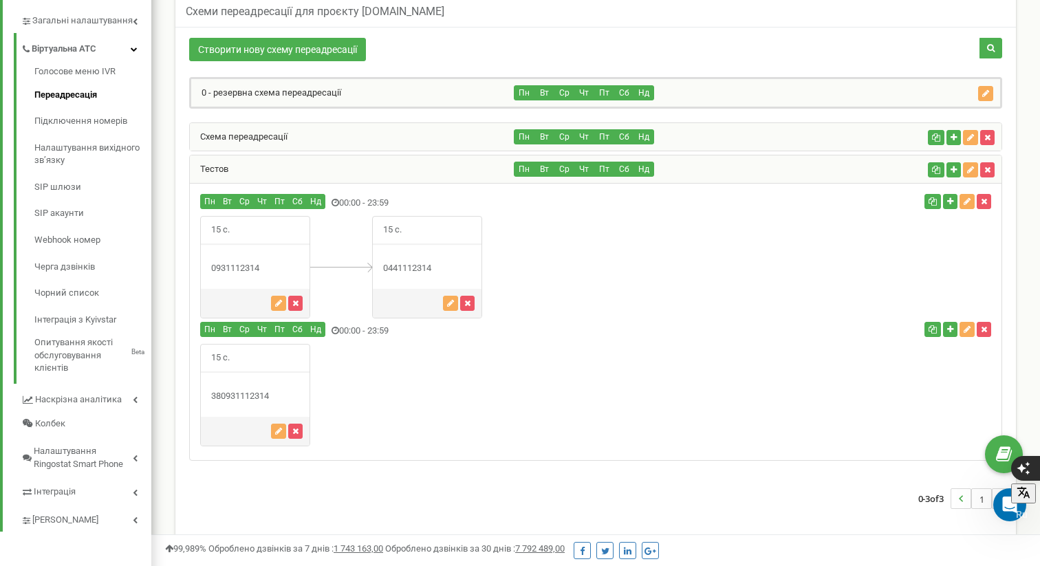
scroll to position [915, 889]
click at [436, 163] on div "Тестов" at bounding box center [352, 169] width 325 height 28
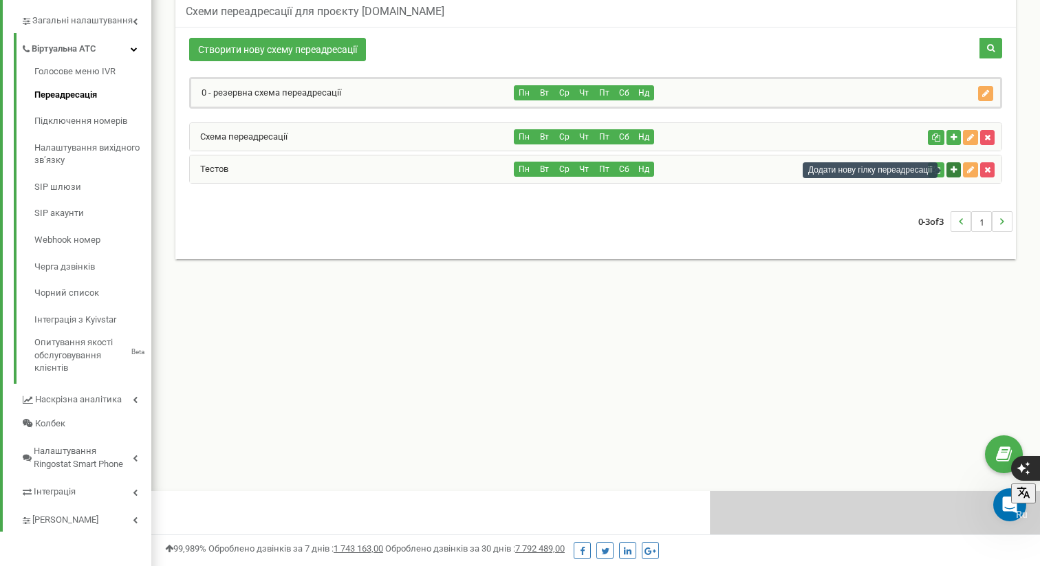
click at [952, 171] on icon "button" at bounding box center [953, 170] width 6 height 8
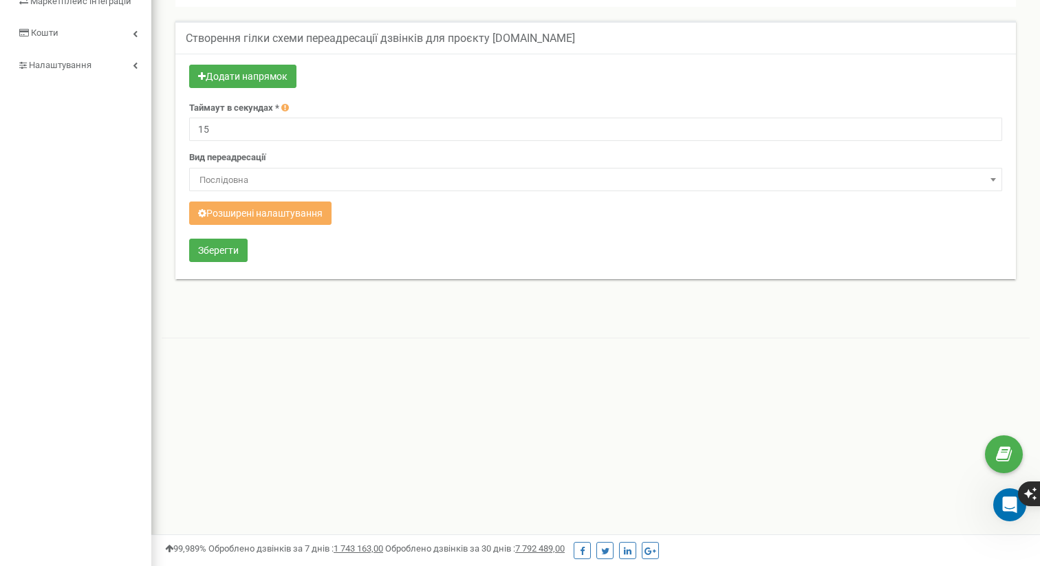
scroll to position [825, 889]
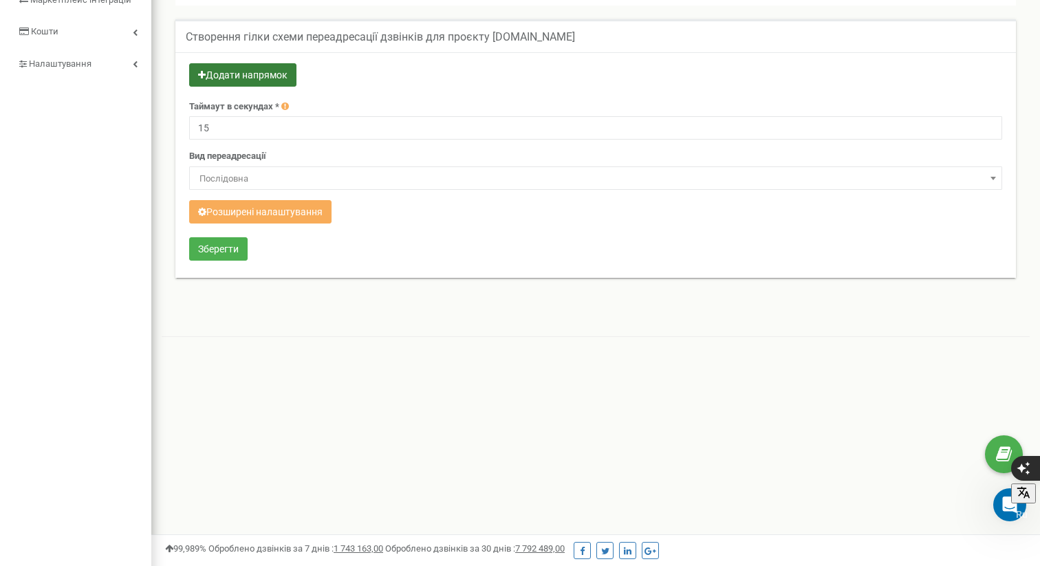
click at [274, 80] on button "Додати напрямок" at bounding box center [242, 74] width 107 height 23
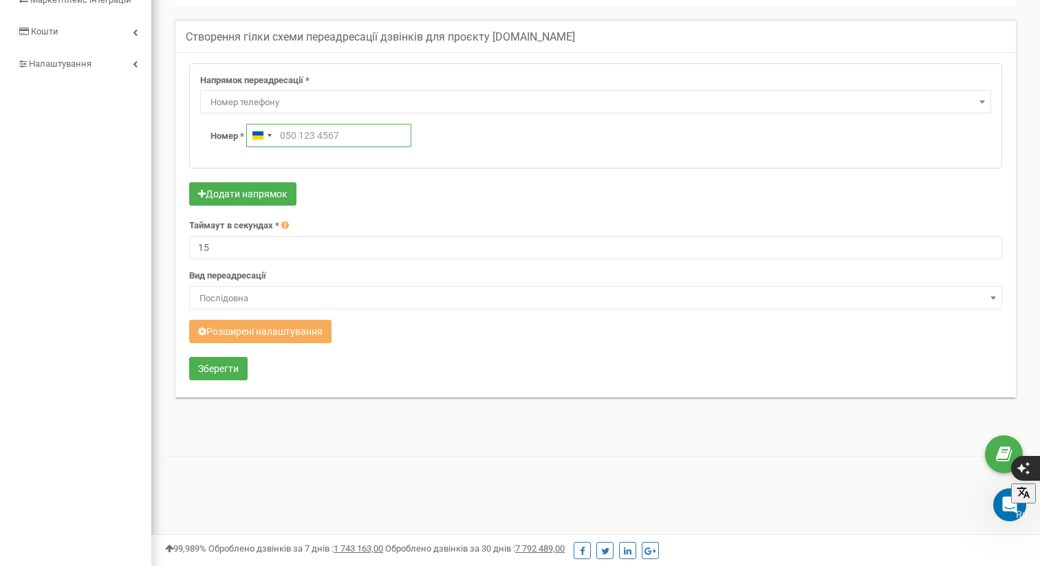
click at [316, 135] on input "text" at bounding box center [328, 135] width 165 height 23
type input "044 111 2314"
click at [227, 355] on form "Напрямок переадресації * Не використовувати Голосова пошта IVR Webhook номер пе…" at bounding box center [595, 223] width 813 height 320
click at [230, 367] on button "Зберегти" at bounding box center [218, 368] width 58 height 23
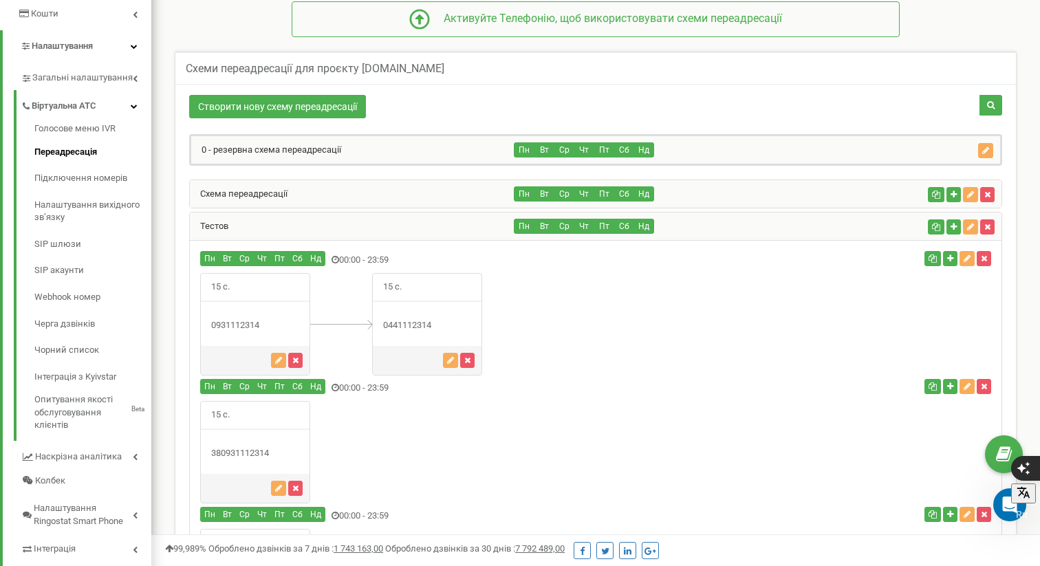
scroll to position [1043, 889]
click at [970, 225] on icon "button" at bounding box center [970, 227] width 7 height 8
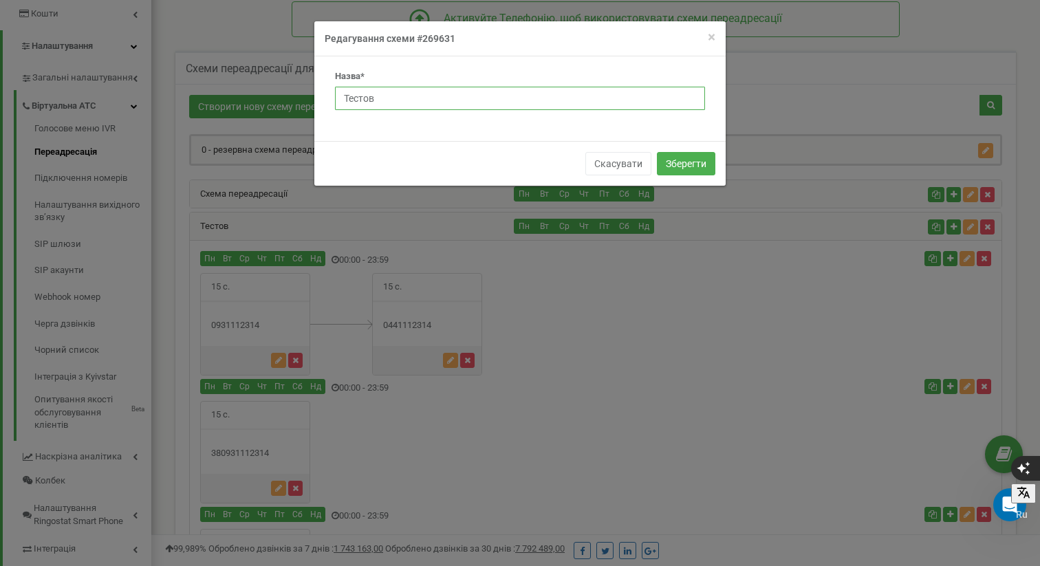
click at [391, 94] on input "Тестов" at bounding box center [520, 98] width 370 height 23
type input "Тестове"
click at [657, 152] on button "Зберегти" at bounding box center [686, 163] width 58 height 23
click at [695, 163] on button "Зберегти" at bounding box center [686, 163] width 58 height 23
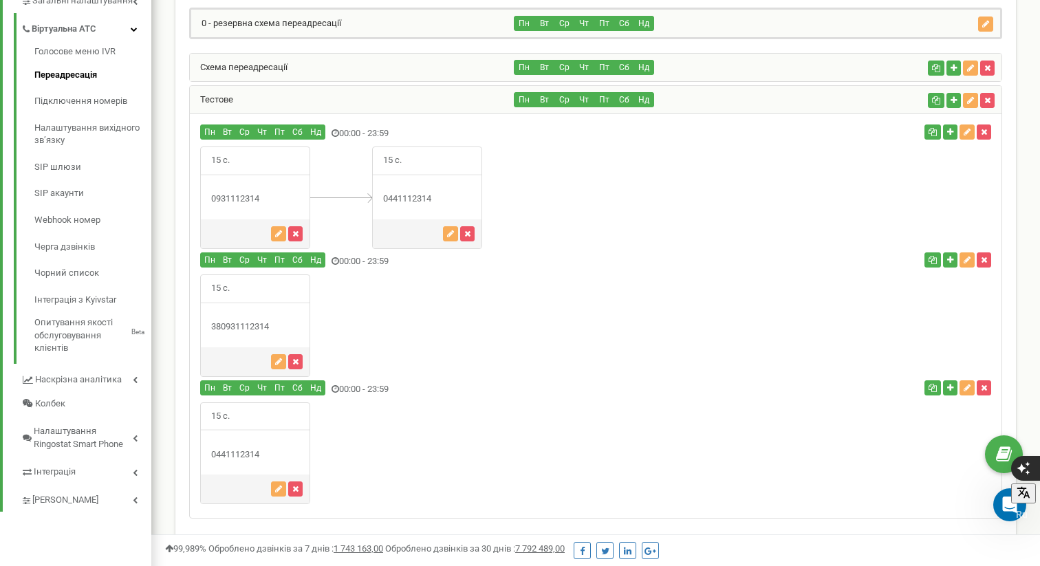
scroll to position [346, 0]
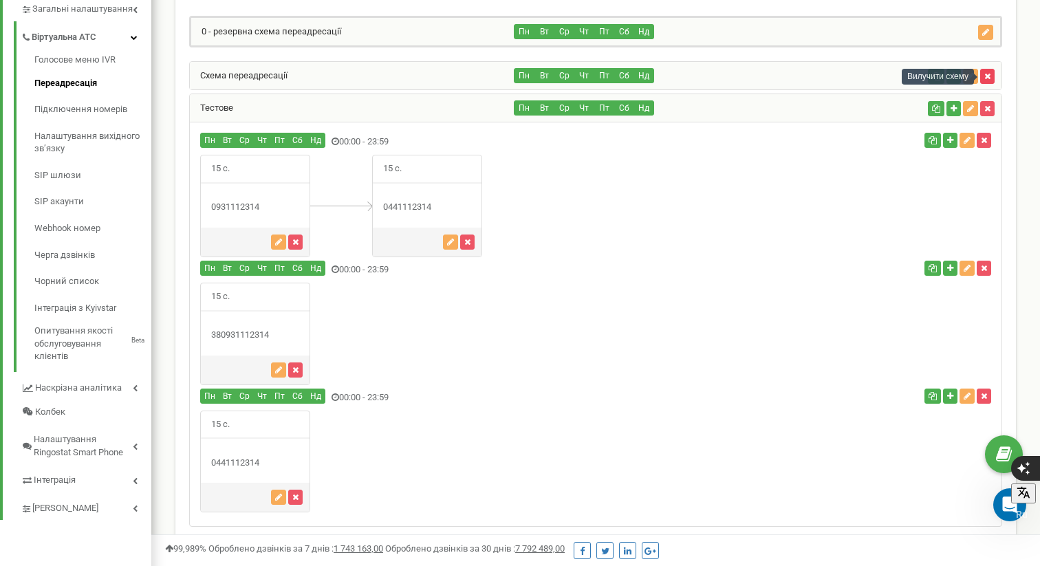
click at [987, 76] on icon "button" at bounding box center [987, 76] width 6 height 8
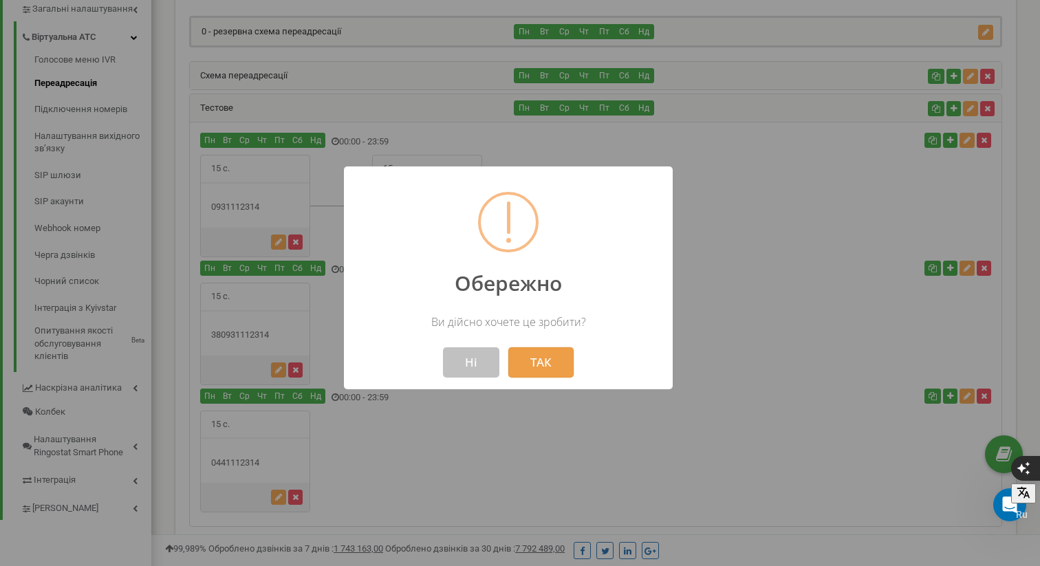
click at [539, 350] on button "ТАК" at bounding box center [540, 362] width 65 height 30
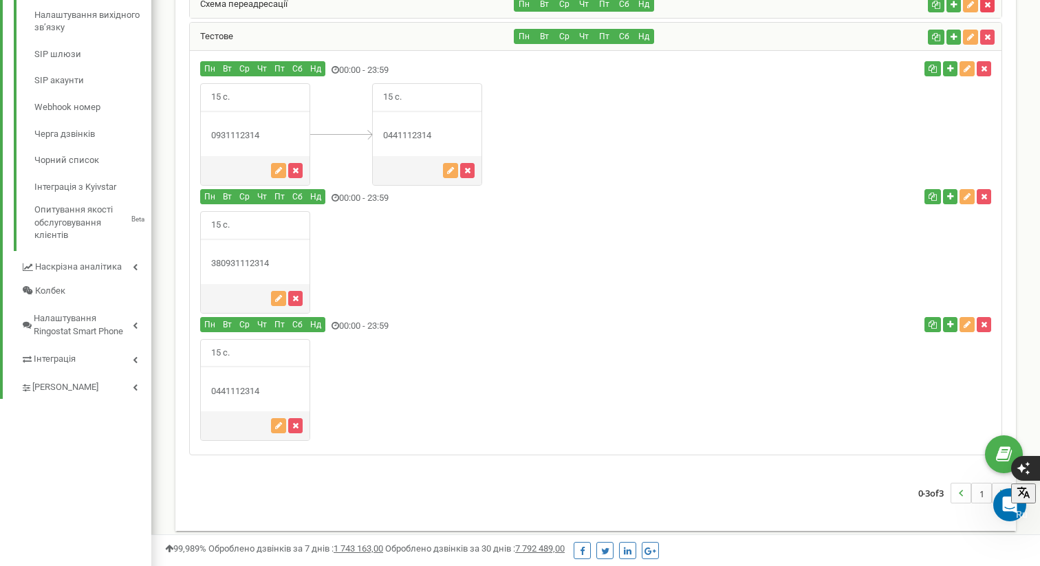
scroll to position [477, 0]
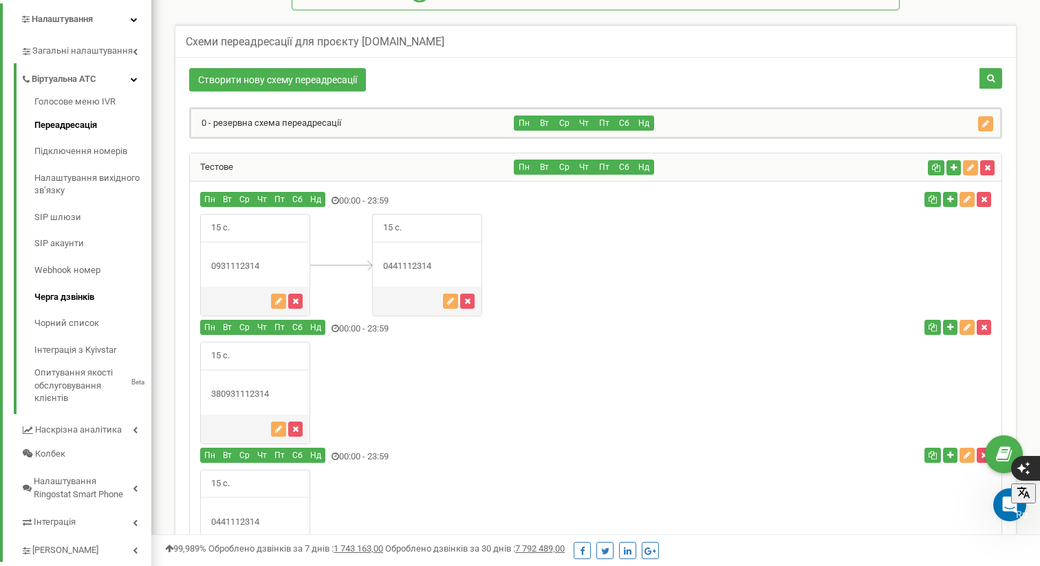
scroll to position [305, 0]
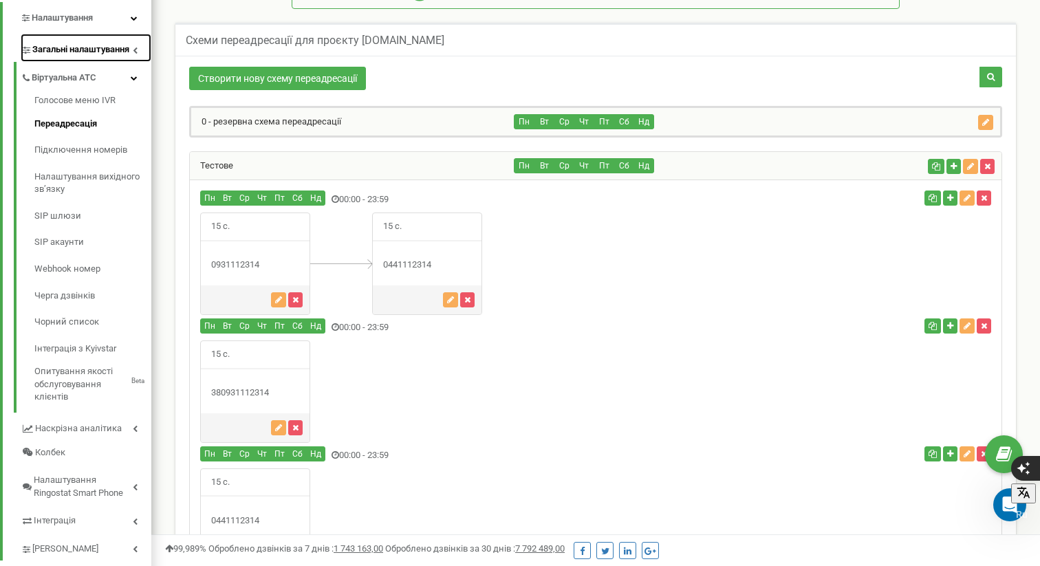
click at [91, 48] on span "Загальні налаштування" at bounding box center [80, 49] width 97 height 13
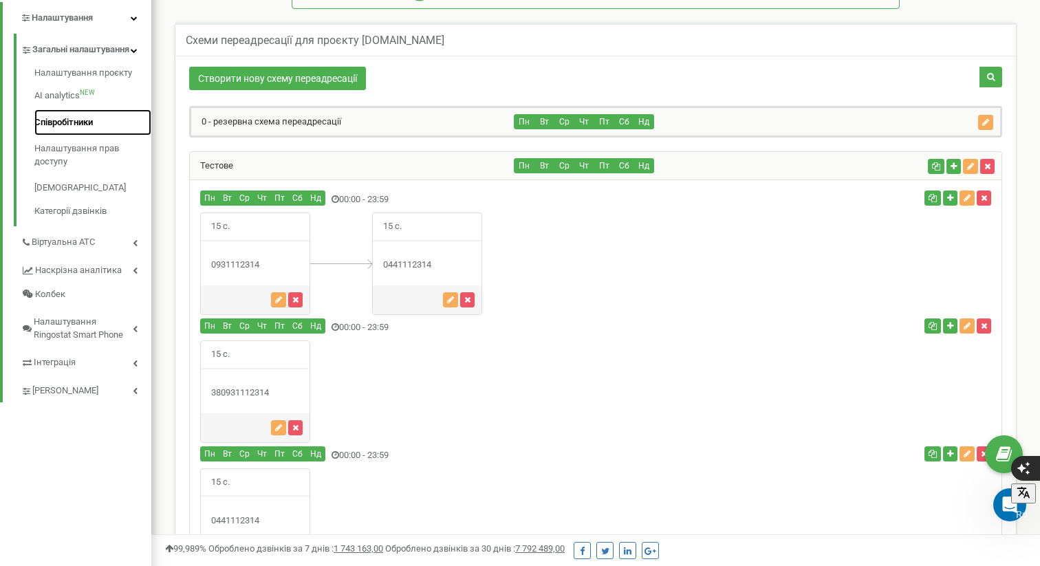
click at [89, 136] on link "Співробітники" at bounding box center [92, 122] width 117 height 27
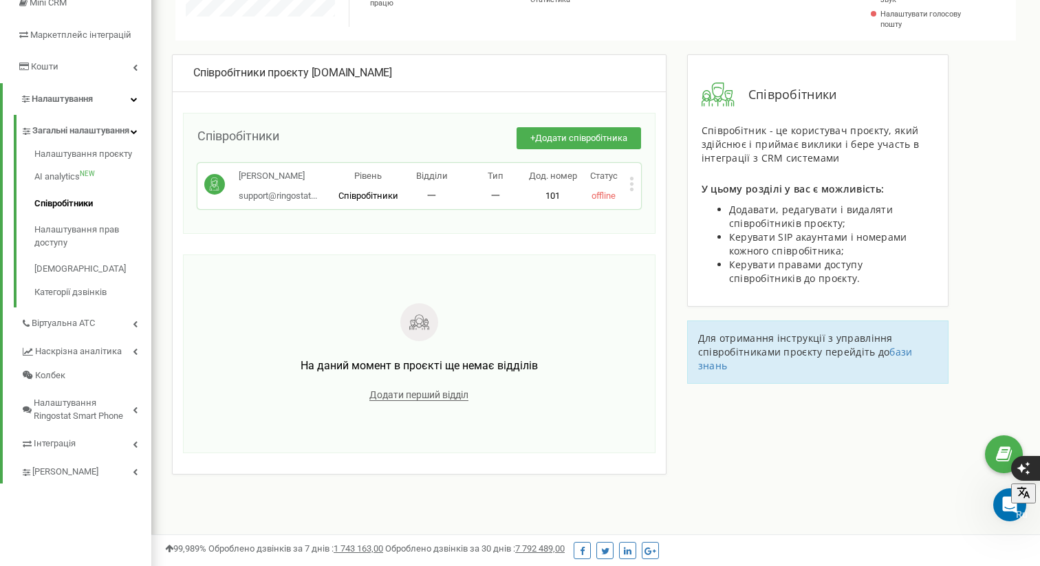
scroll to position [238, 0]
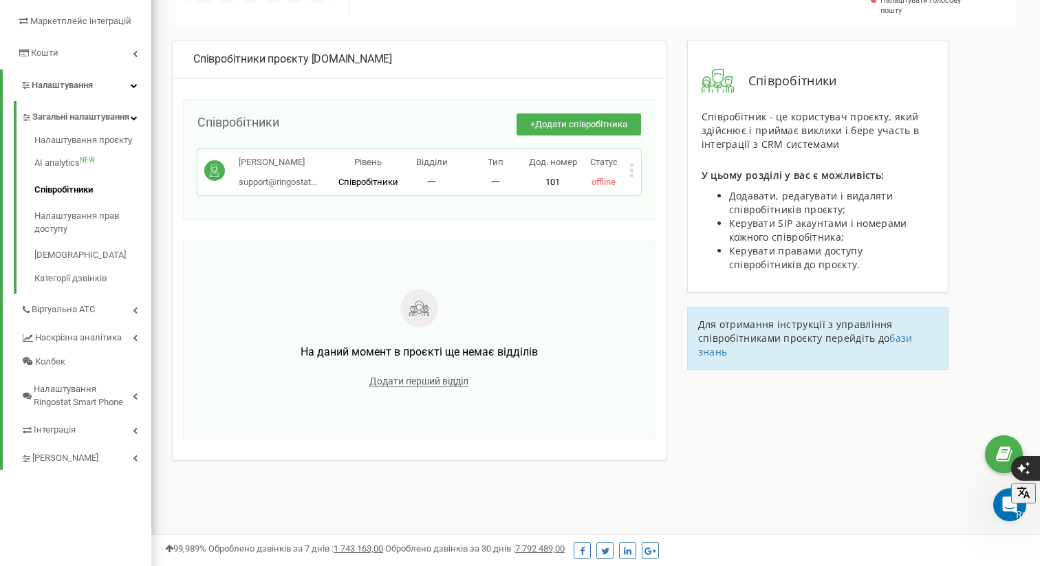
click at [629, 168] on icon at bounding box center [631, 170] width 5 height 14
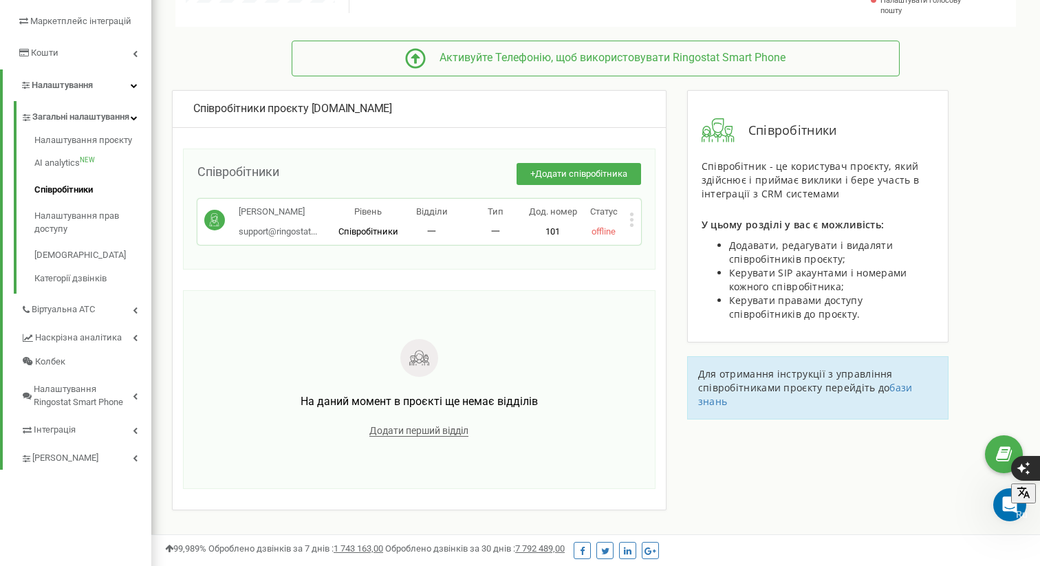
click at [675, 193] on div "Співробітники проєкту [DOMAIN_NAME] Співробітники + Додати співробітника [PERSO…" at bounding box center [596, 345] width 868 height 510
click at [629, 217] on icon at bounding box center [631, 220] width 5 height 14
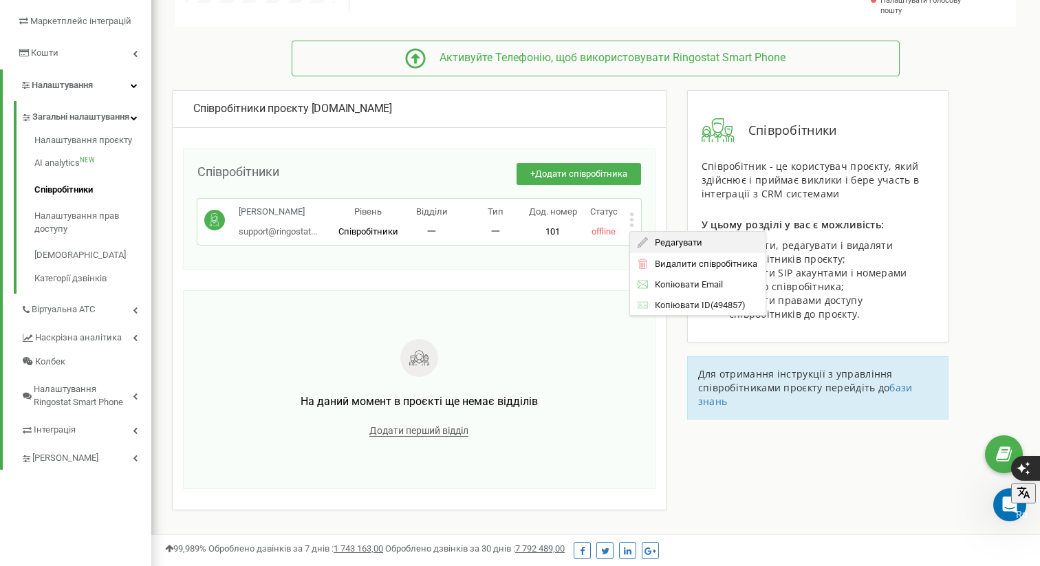
click at [664, 243] on span "Редагувати" at bounding box center [675, 242] width 54 height 9
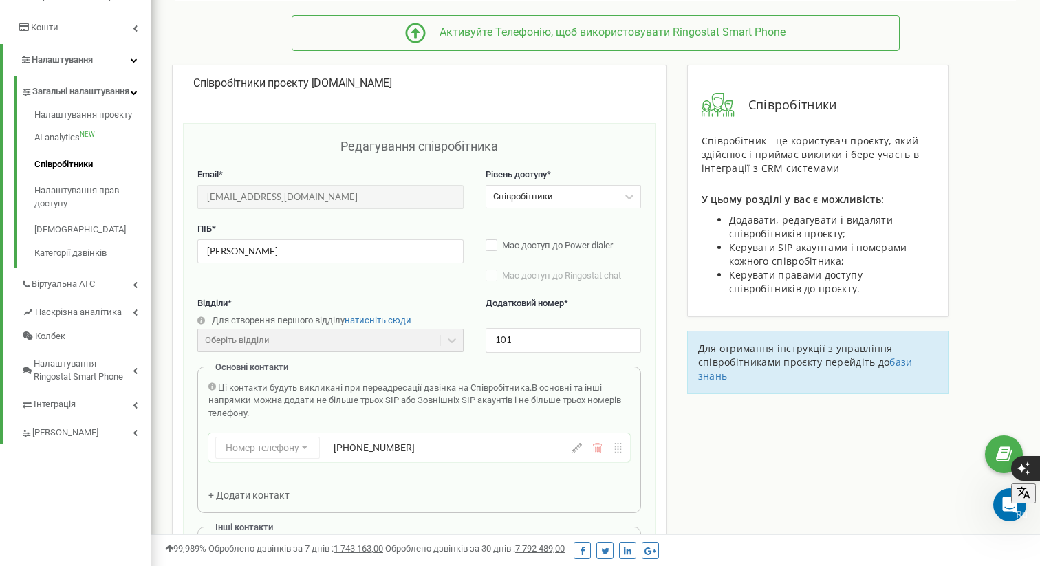
scroll to position [263, 0]
click at [87, 292] on span "Віртуальна АТС" at bounding box center [64, 285] width 65 height 13
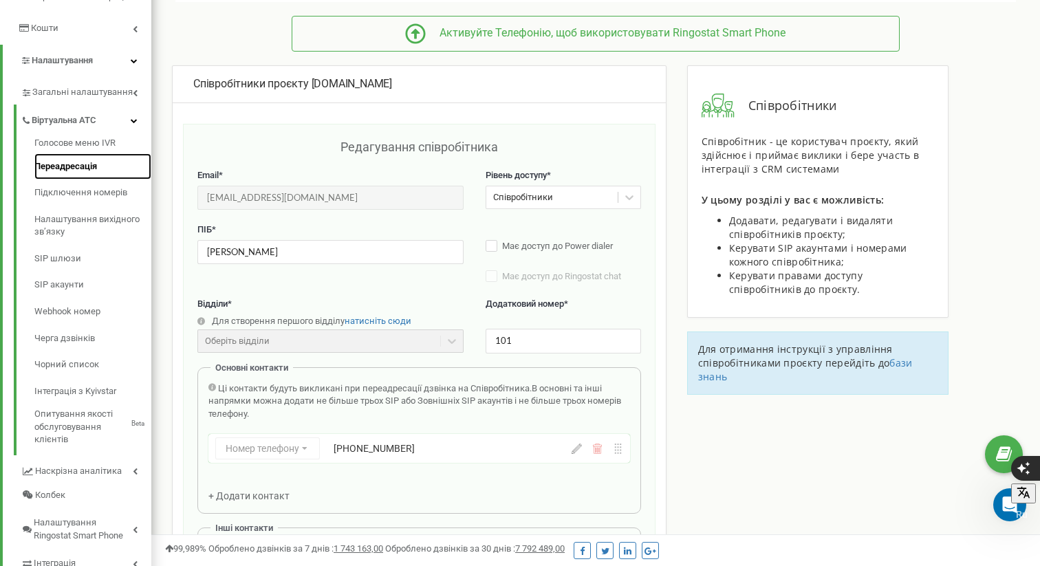
click at [58, 163] on link "Переадресація" at bounding box center [92, 166] width 117 height 27
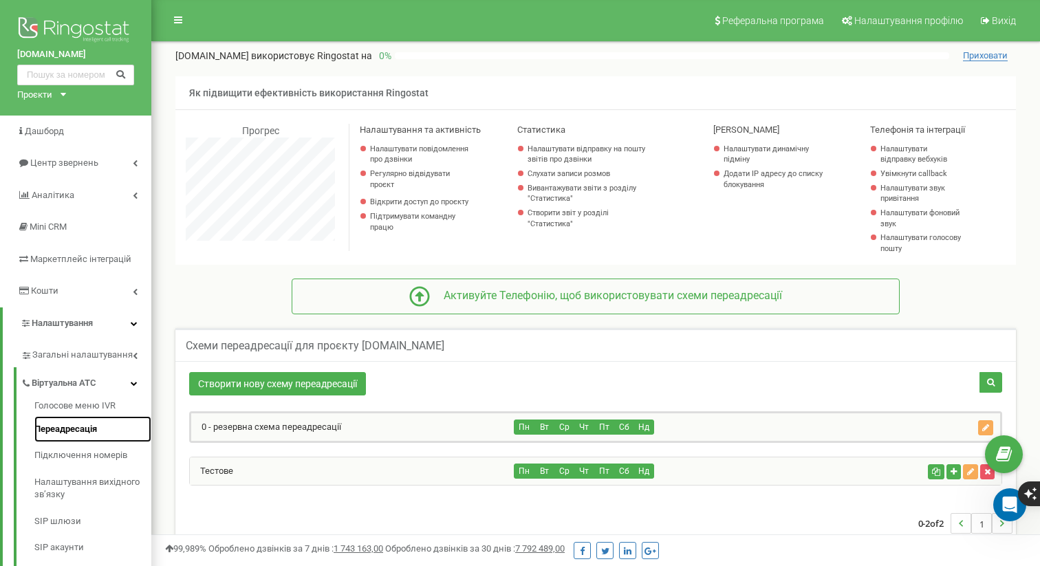
click at [96, 433] on link "Переадресація" at bounding box center [92, 429] width 117 height 27
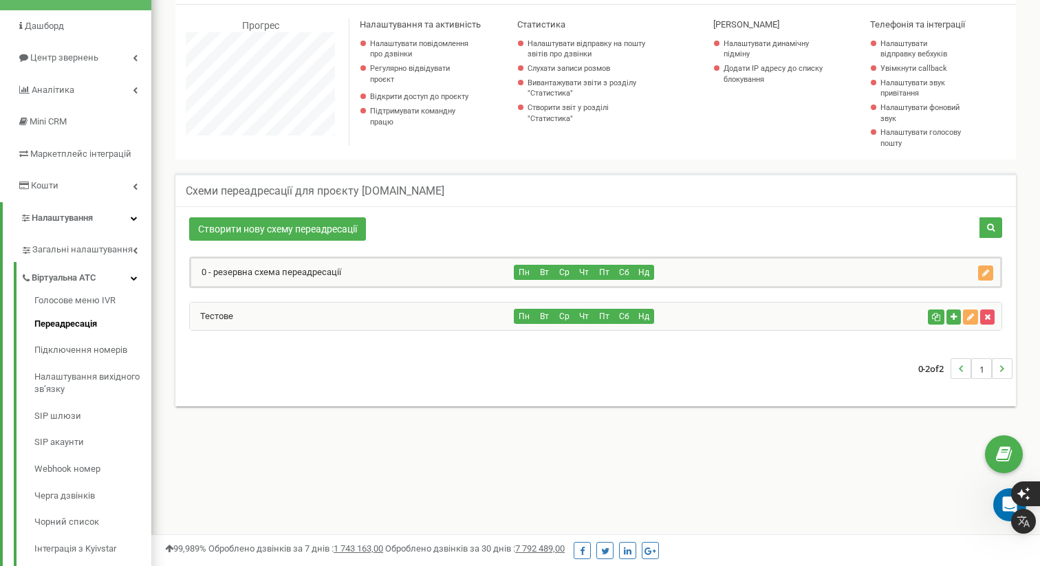
scroll to position [106, 0]
click at [446, 316] on div "Тестове" at bounding box center [352, 316] width 325 height 28
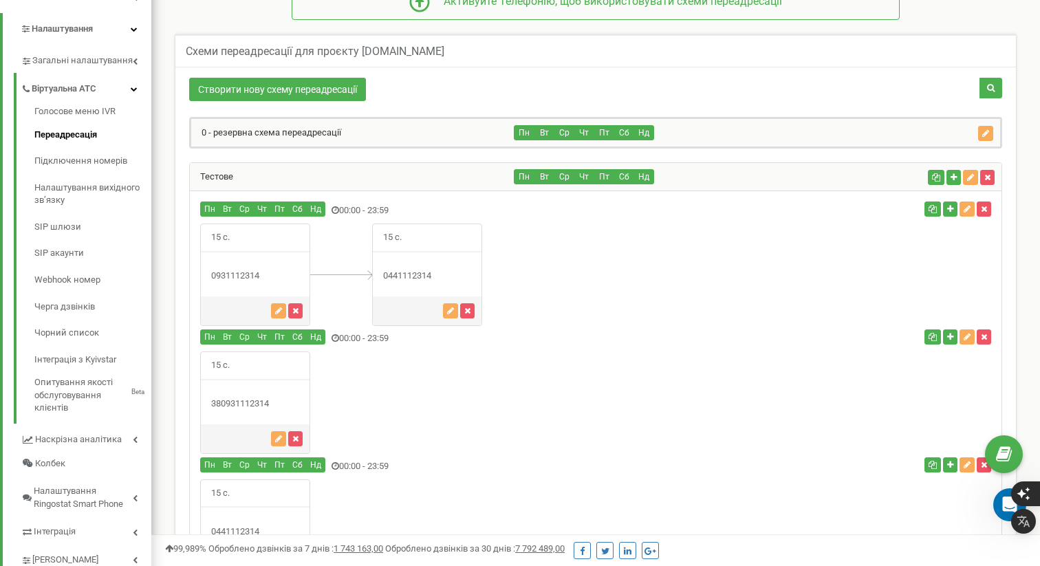
scroll to position [226, 0]
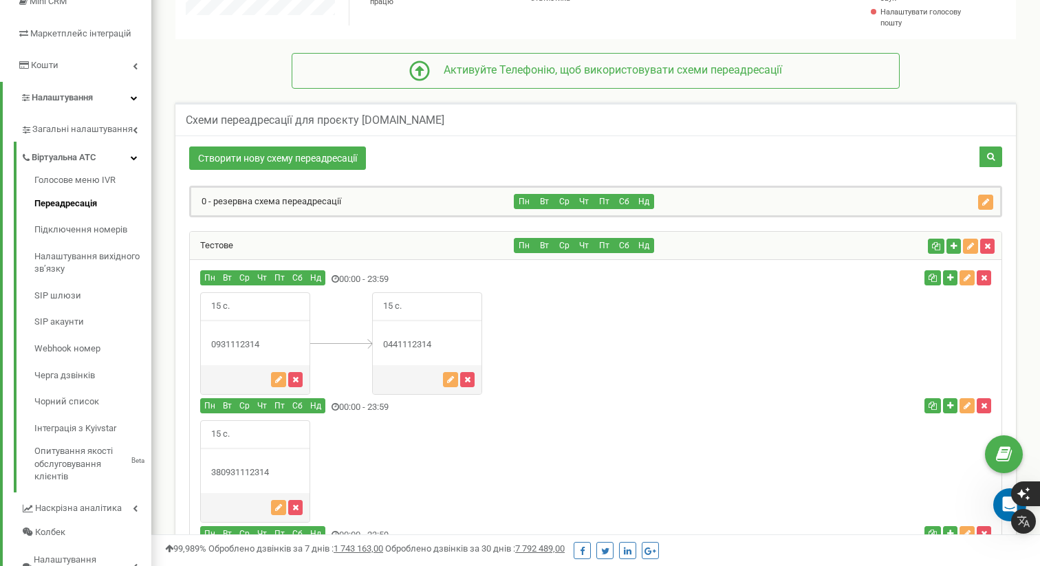
click at [836, 252] on div "Пн Вт Ср Чт Пт Сб Нд" at bounding box center [718, 245] width 408 height 15
click at [429, 246] on div "Тестове" at bounding box center [352, 246] width 325 height 28
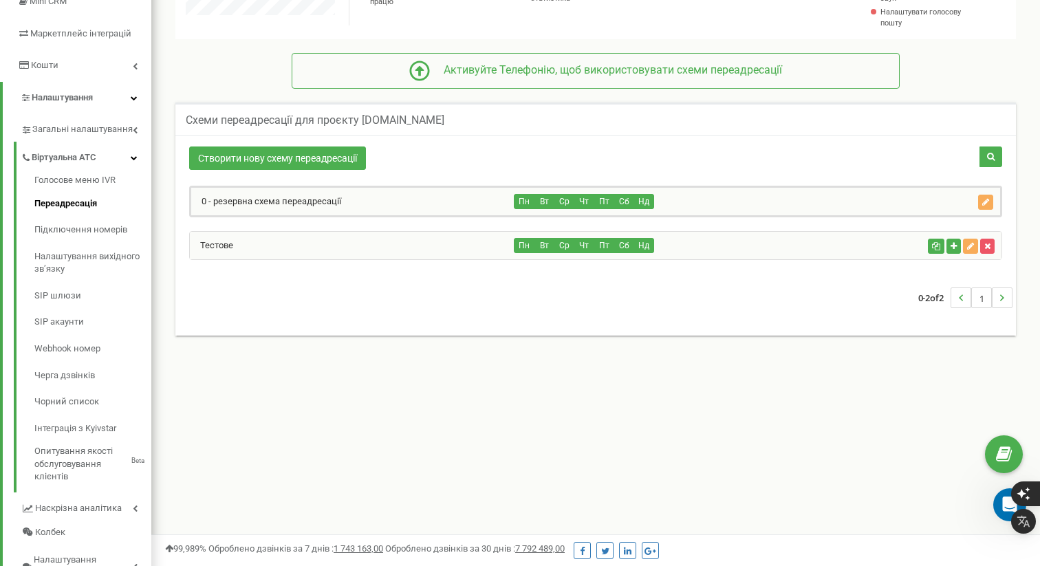
scroll to position [686889, 686826]
click at [952, 246] on icon "button" at bounding box center [953, 246] width 6 height 8
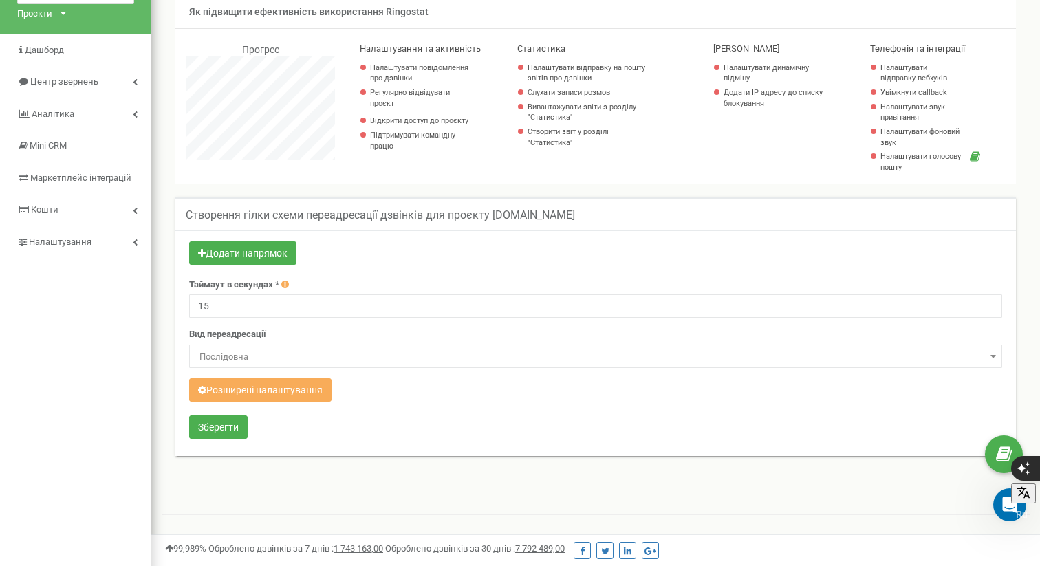
scroll to position [91, 0]
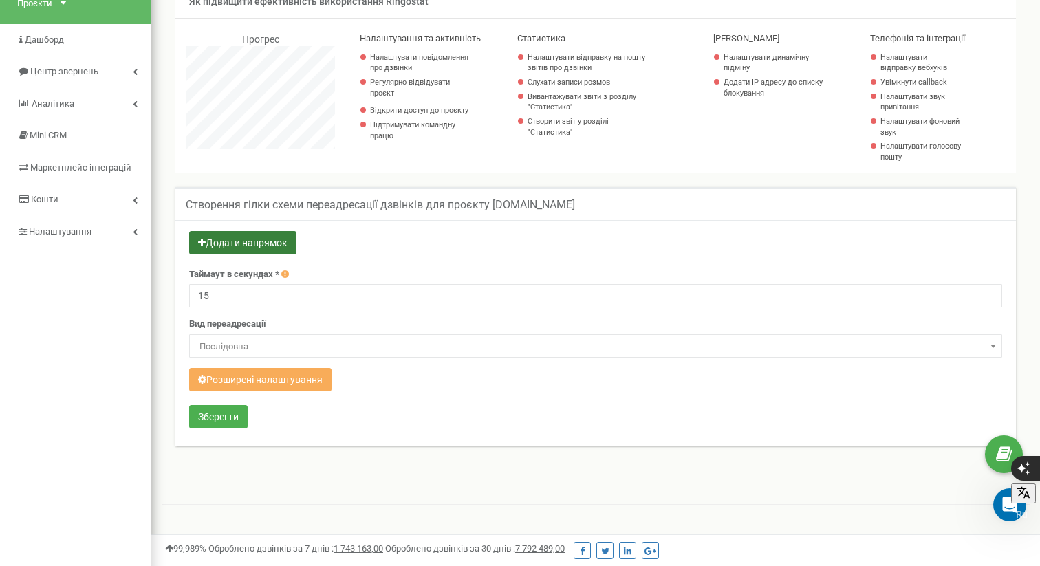
click at [241, 239] on button "Додати напрямок" at bounding box center [242, 242] width 107 height 23
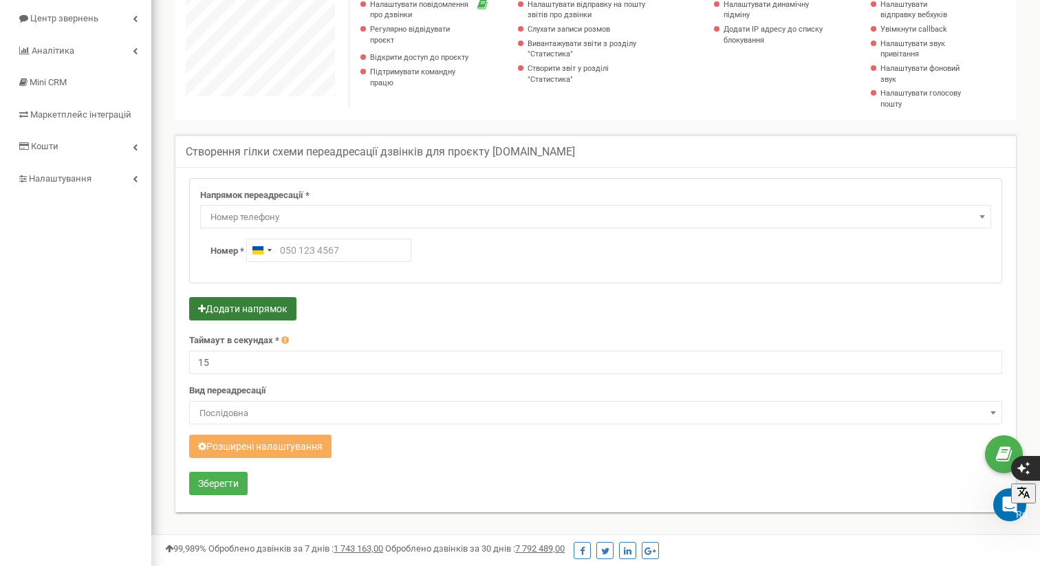
scroll to position [146, 0]
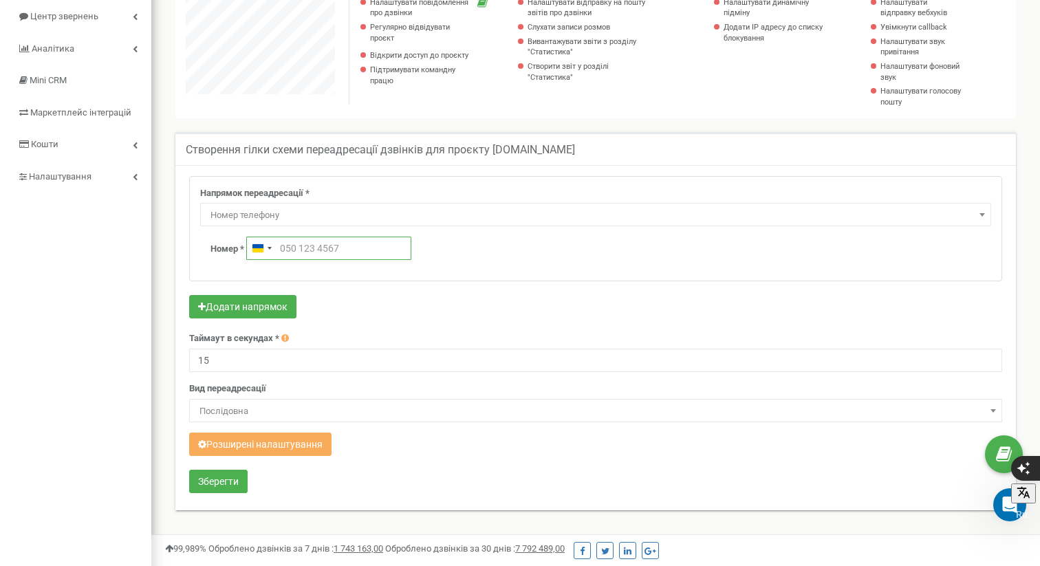
click at [303, 248] on input "text" at bounding box center [328, 248] width 165 height 23
paste input "+380 97 888 9911"
type input "+380 97 888 9911"
click at [229, 488] on button "Зберегти" at bounding box center [218, 481] width 58 height 23
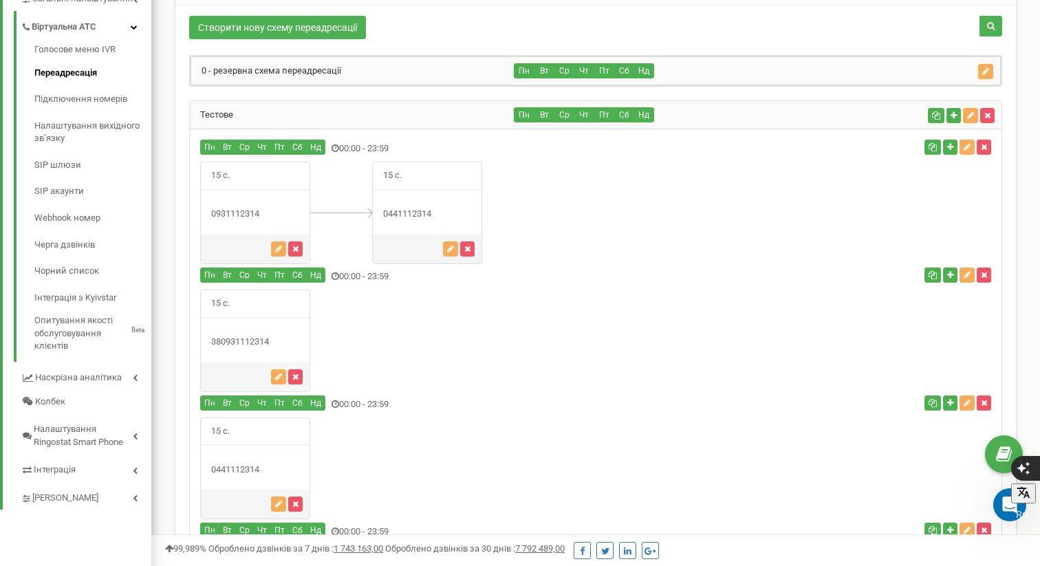
scroll to position [345, 0]
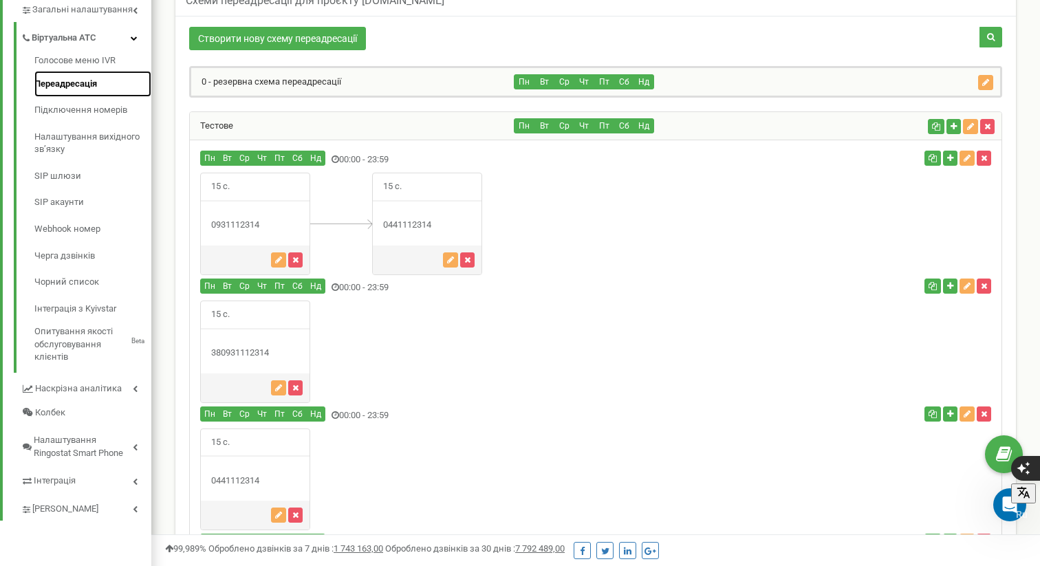
click at [72, 82] on link "Переадресація" at bounding box center [92, 84] width 117 height 27
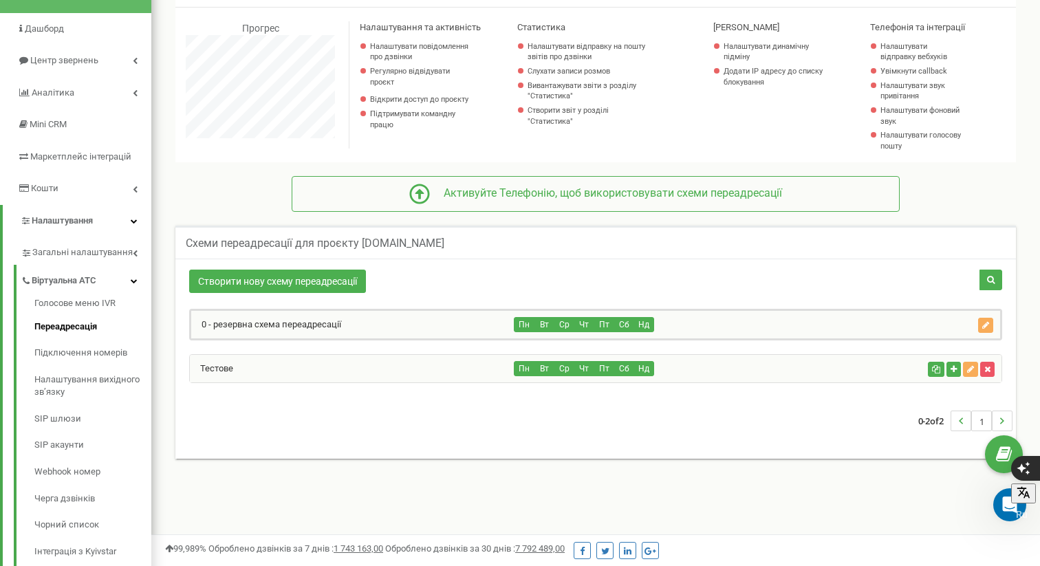
scroll to position [146, 0]
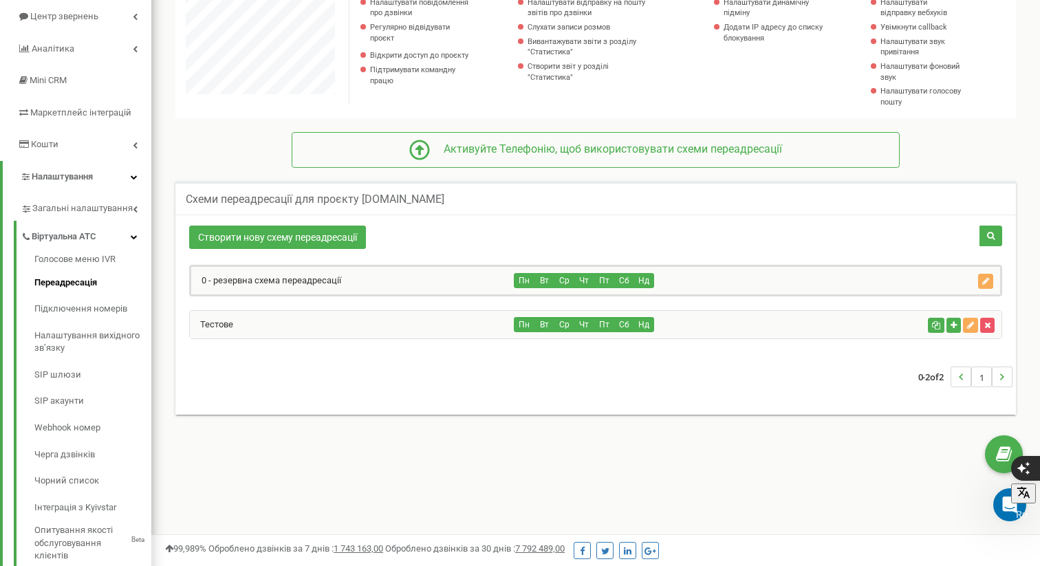
click at [333, 318] on div "Тестове" at bounding box center [352, 325] width 325 height 28
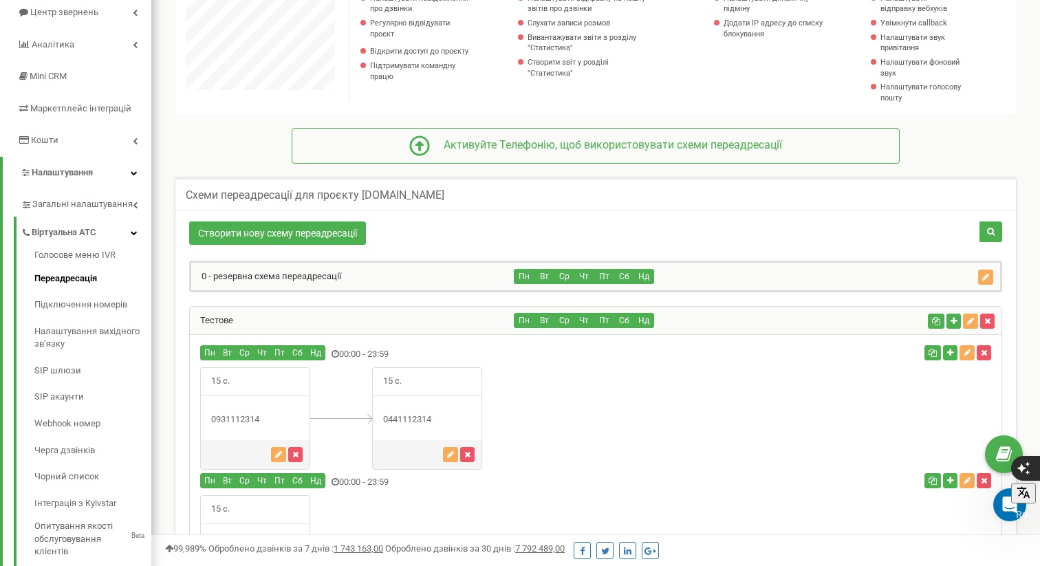
scroll to position [184, 0]
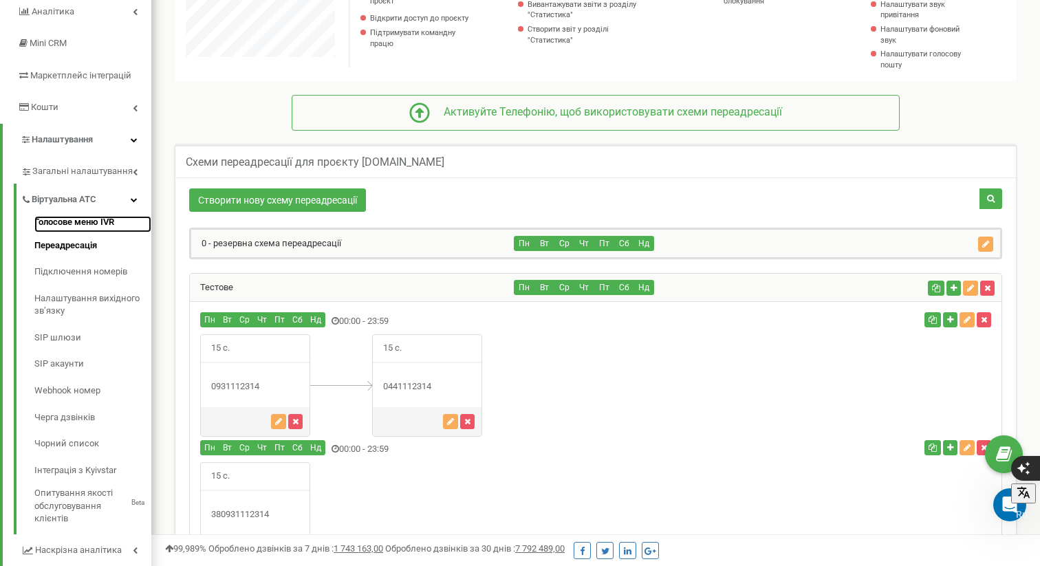
click at [105, 219] on link "Голосове меню IVR" at bounding box center [92, 224] width 117 height 17
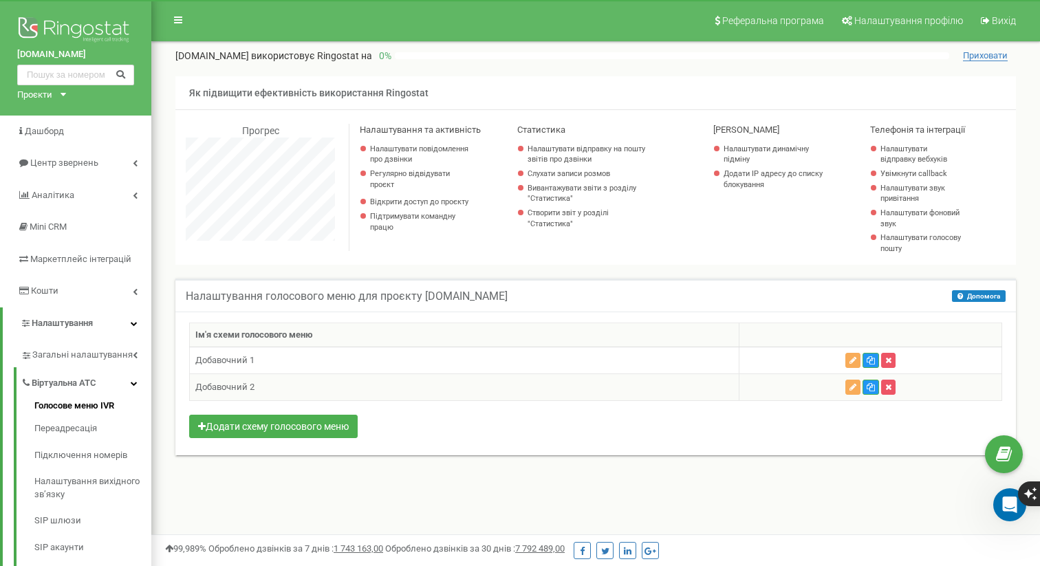
scroll to position [825, 889]
click at [635, 361] on table "Ім'я схеми голосового меню Добавочний 1 Добавочний 2" at bounding box center [595, 362] width 813 height 79
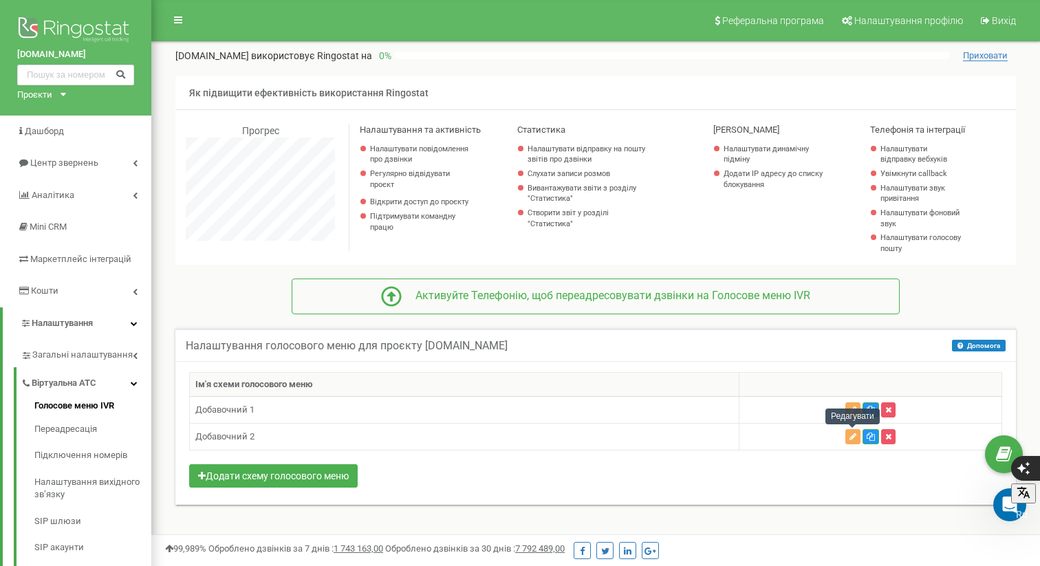
click at [851, 412] on div "Редагувати" at bounding box center [852, 417] width 54 height 16
drag, startPoint x: 753, startPoint y: 411, endPoint x: 813, endPoint y: 409, distance: 59.8
click at [754, 411] on td at bounding box center [870, 410] width 263 height 27
click at [845, 409] on button "button" at bounding box center [852, 409] width 15 height 15
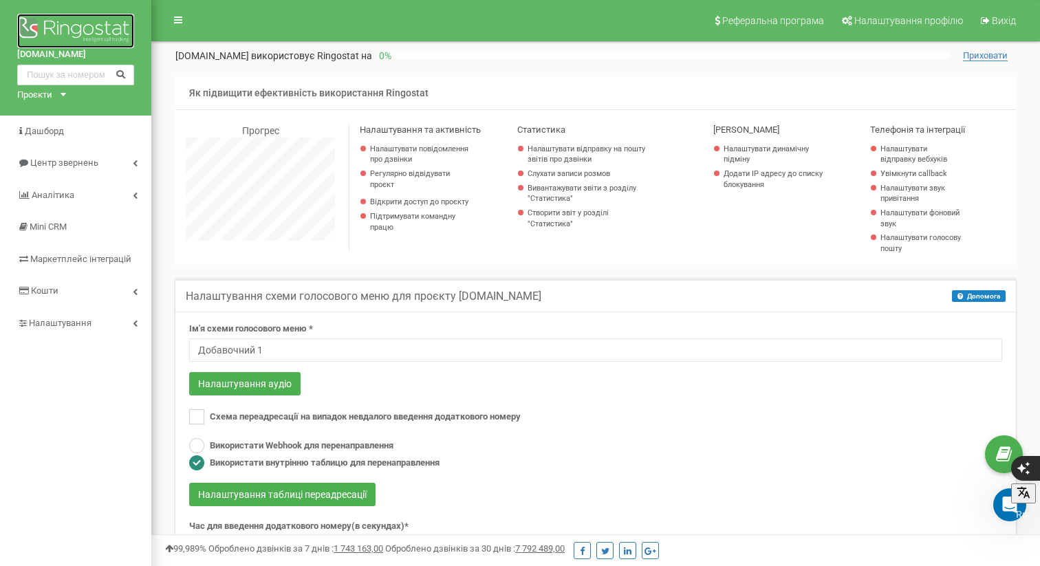
click at [74, 23] on img at bounding box center [75, 31] width 117 height 34
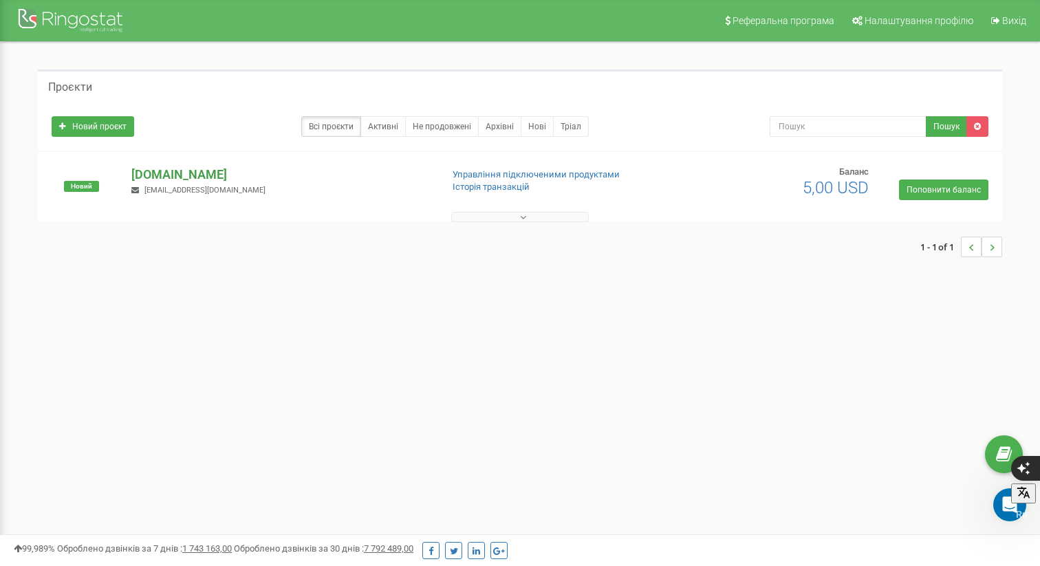
click at [207, 175] on p "[DOMAIN_NAME]" at bounding box center [280, 175] width 298 height 18
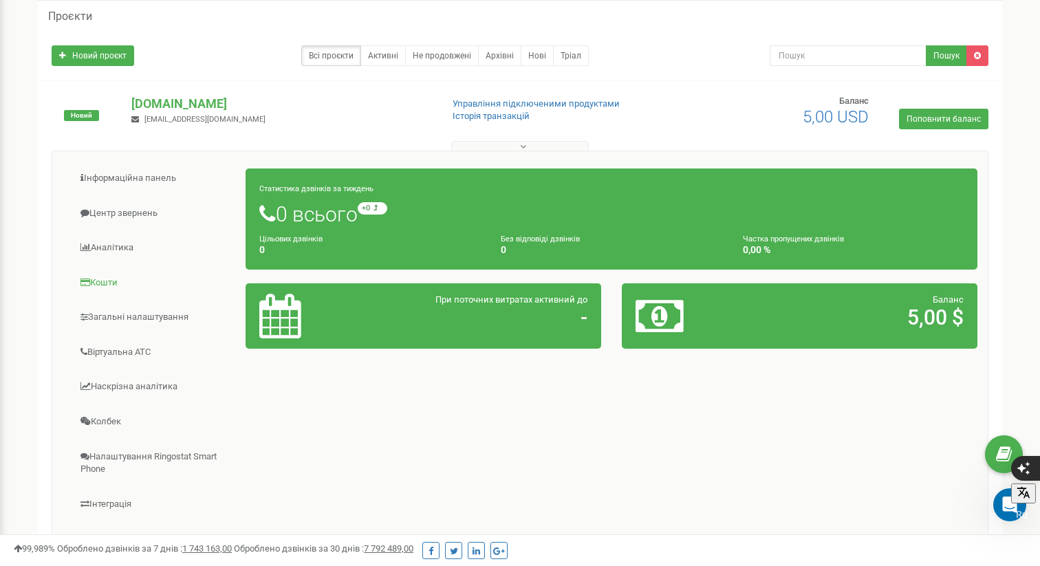
scroll to position [200, 0]
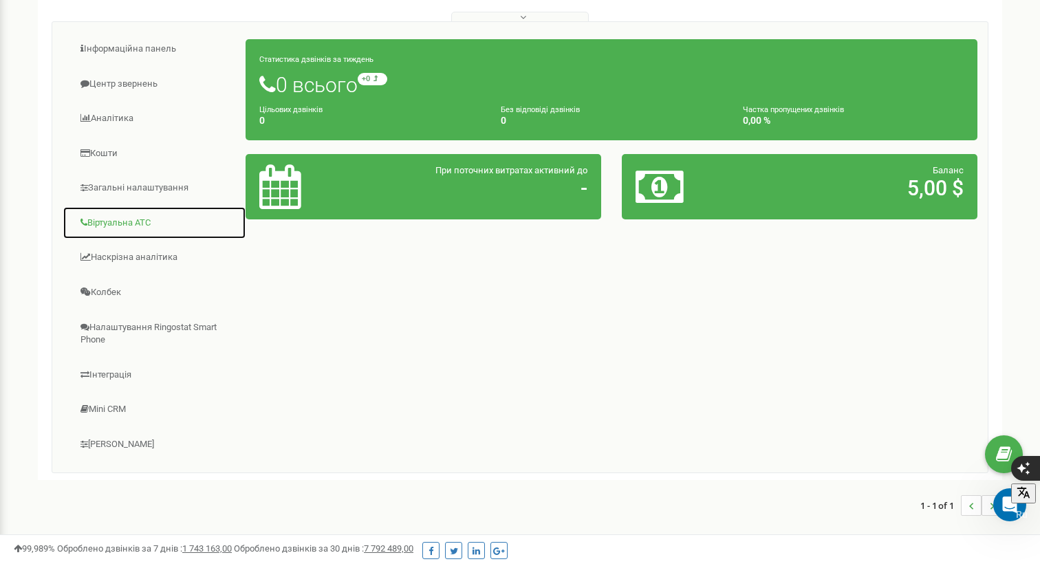
click at [129, 219] on link "Віртуальна АТС" at bounding box center [155, 223] width 184 height 34
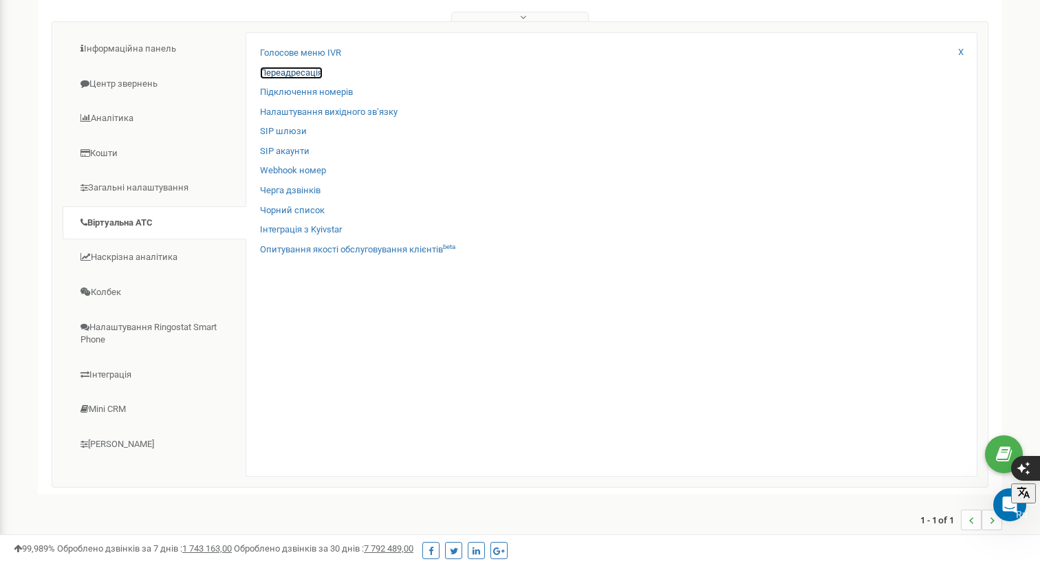
click at [308, 70] on link "Переадресація" at bounding box center [291, 73] width 63 height 13
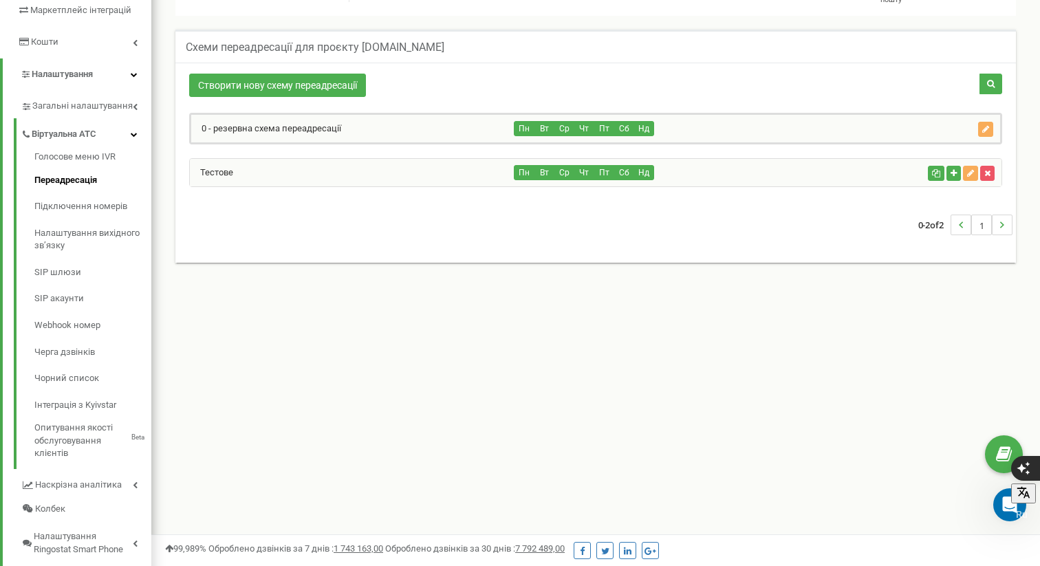
scroll to position [250, 0]
click at [425, 177] on div "Тестове" at bounding box center [352, 172] width 325 height 28
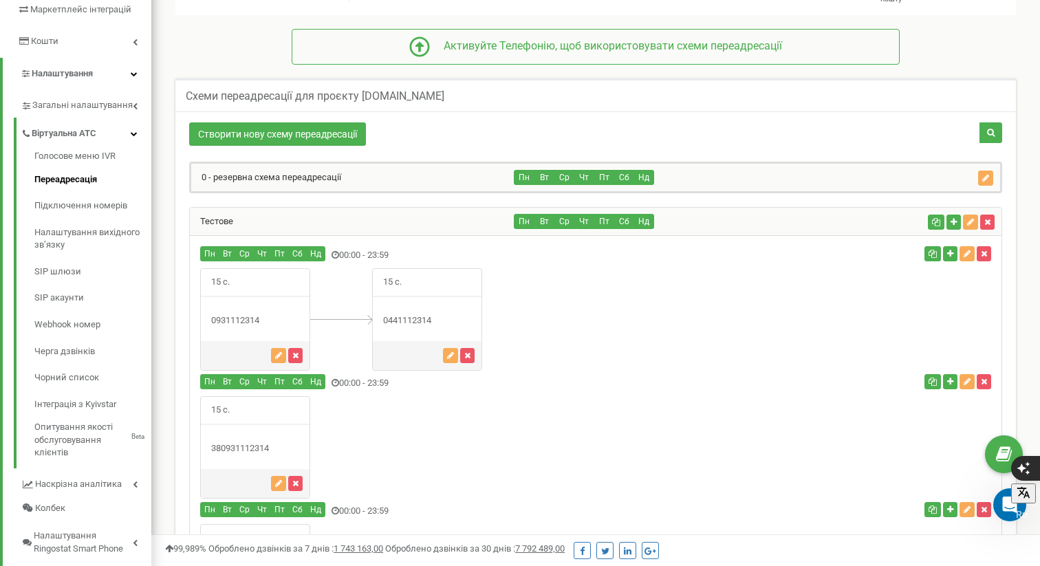
scroll to position [1137, 889]
click at [80, 157] on link "Голосове меню IVR" at bounding box center [92, 158] width 117 height 17
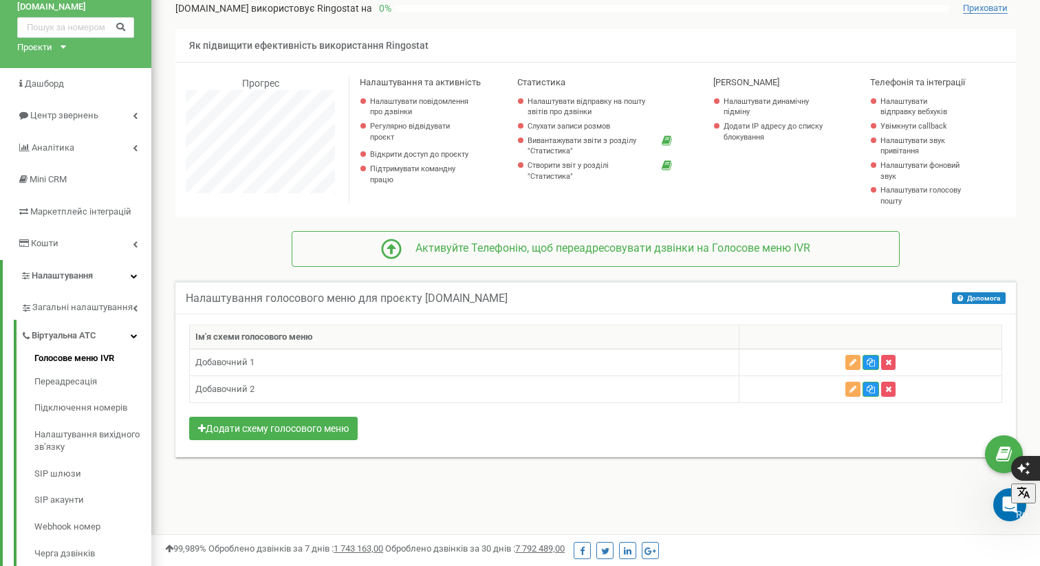
scroll to position [49, 0]
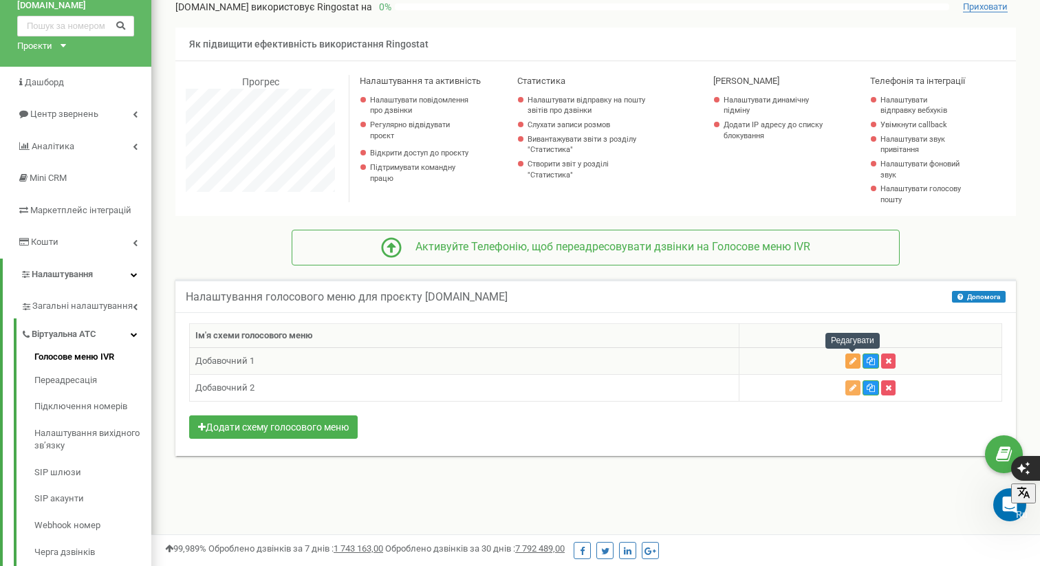
click at [855, 362] on icon "button" at bounding box center [852, 361] width 7 height 8
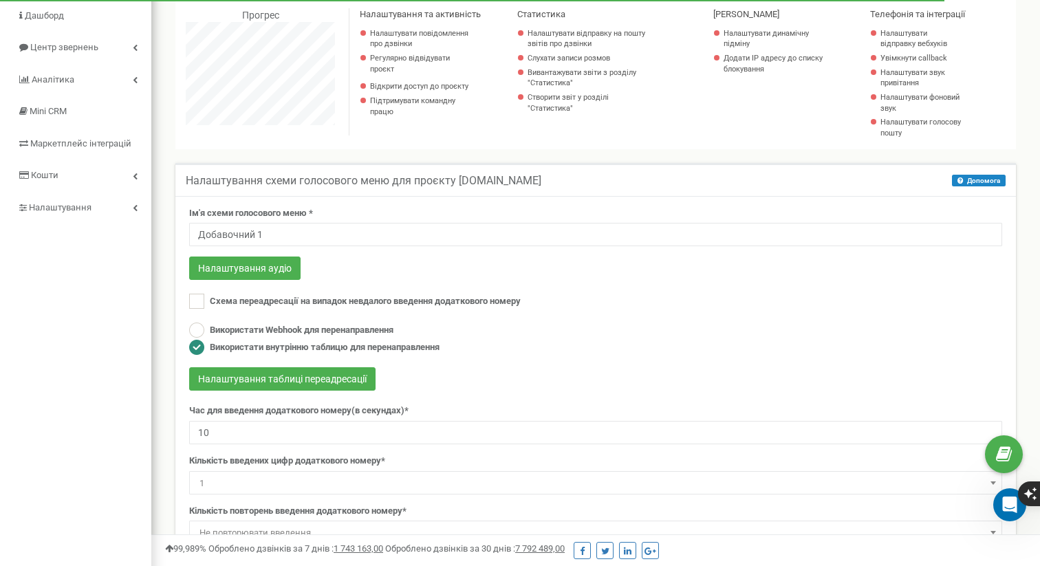
scroll to position [138, 0]
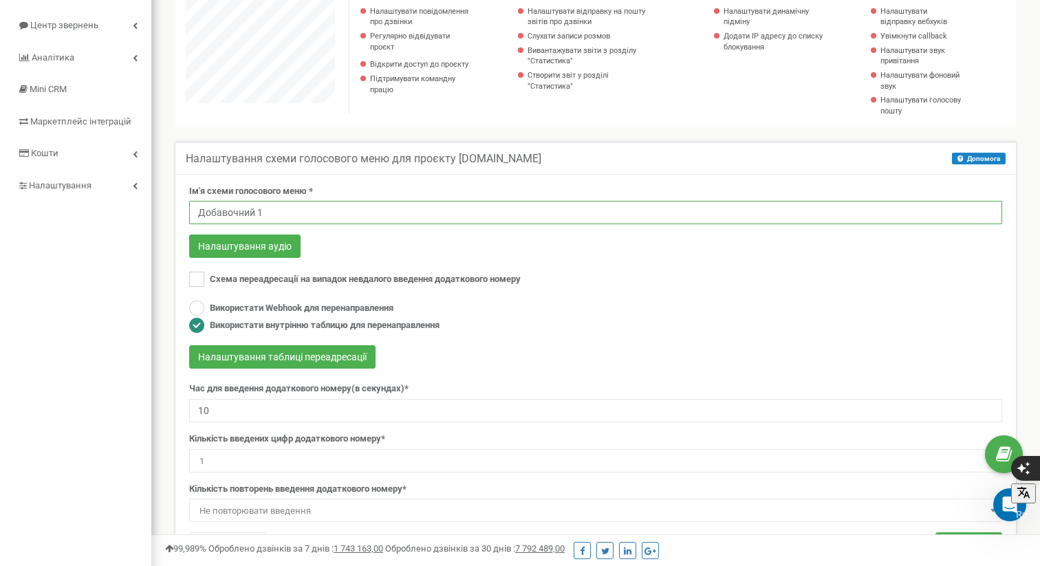
click at [365, 211] on input "Добавочний 1" at bounding box center [595, 212] width 813 height 23
click at [406, 221] on input "Добавочний 1" at bounding box center [595, 212] width 813 height 23
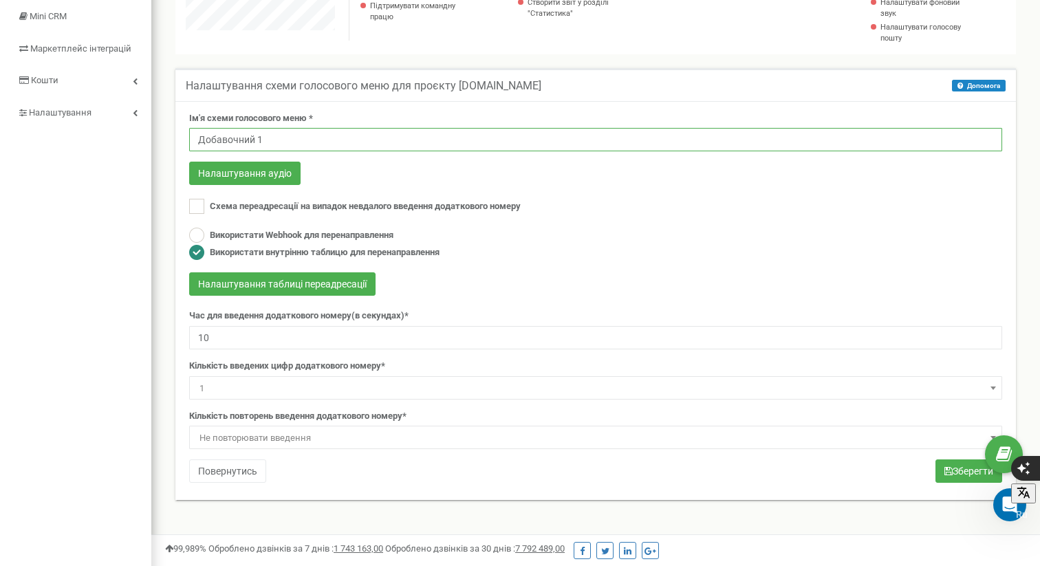
scroll to position [212, 0]
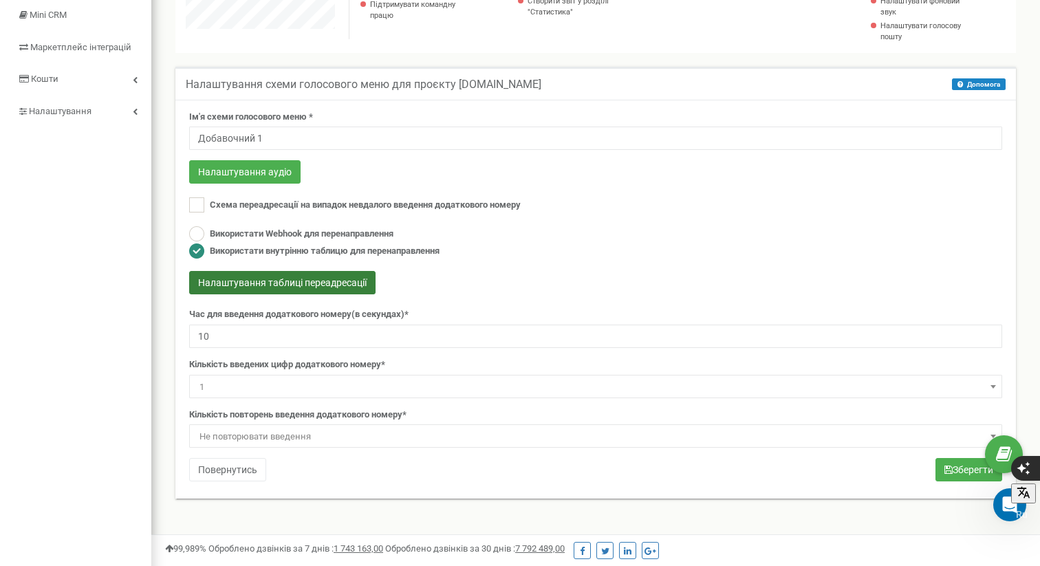
click at [340, 283] on button "Налаштування таблиці переадресації" at bounding box center [282, 282] width 186 height 23
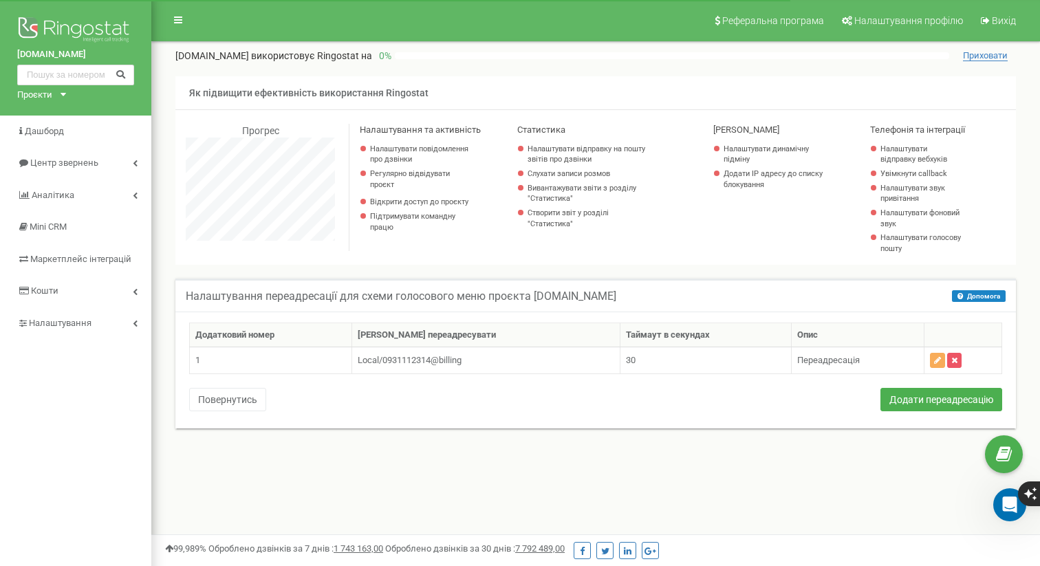
scroll to position [825, 889]
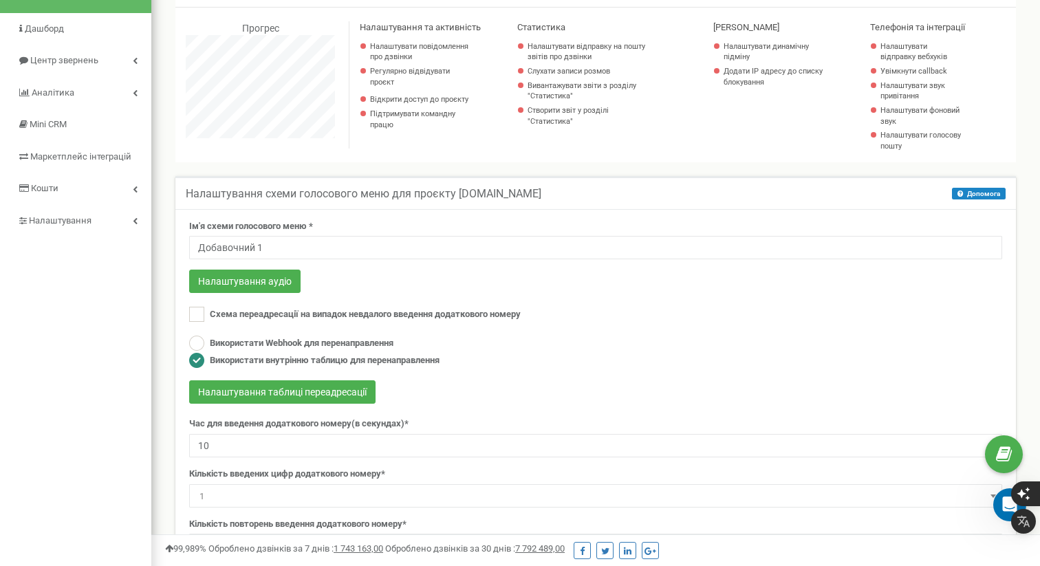
scroll to position [103, 0]
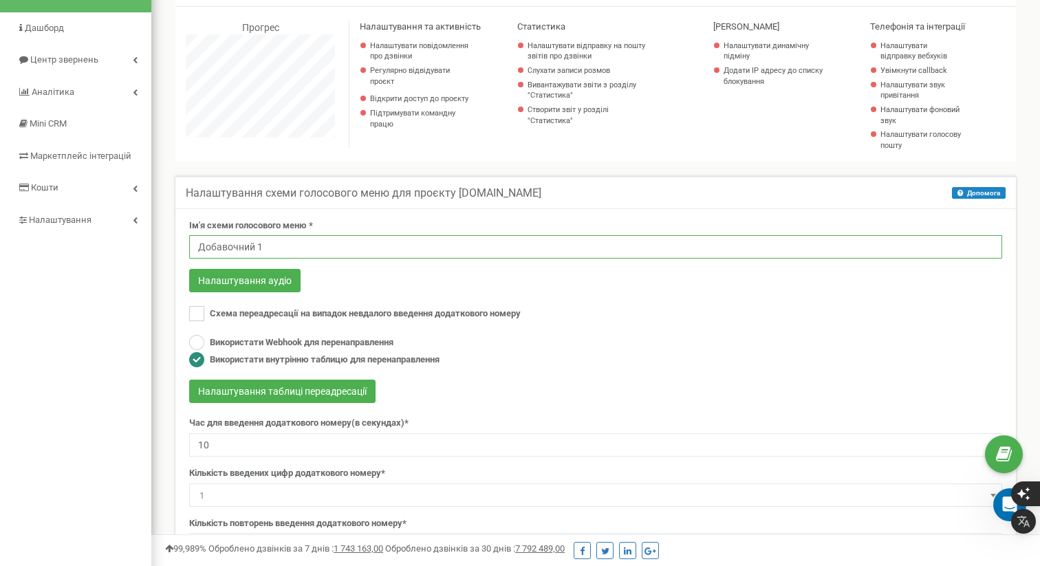
click at [384, 252] on input "Добавочний 1" at bounding box center [595, 246] width 813 height 23
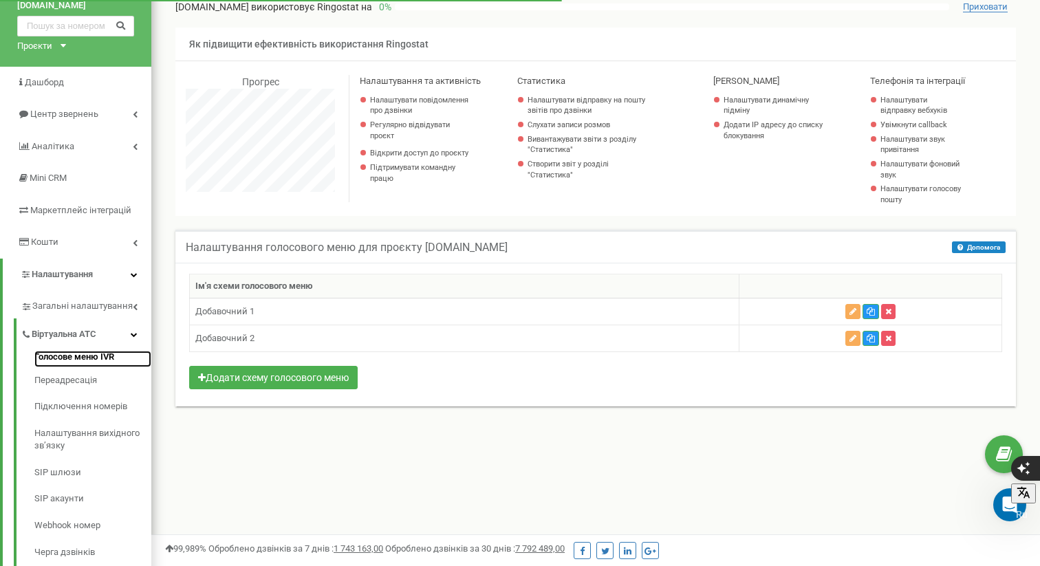
click at [107, 353] on link "Голосове меню IVR" at bounding box center [92, 359] width 117 height 17
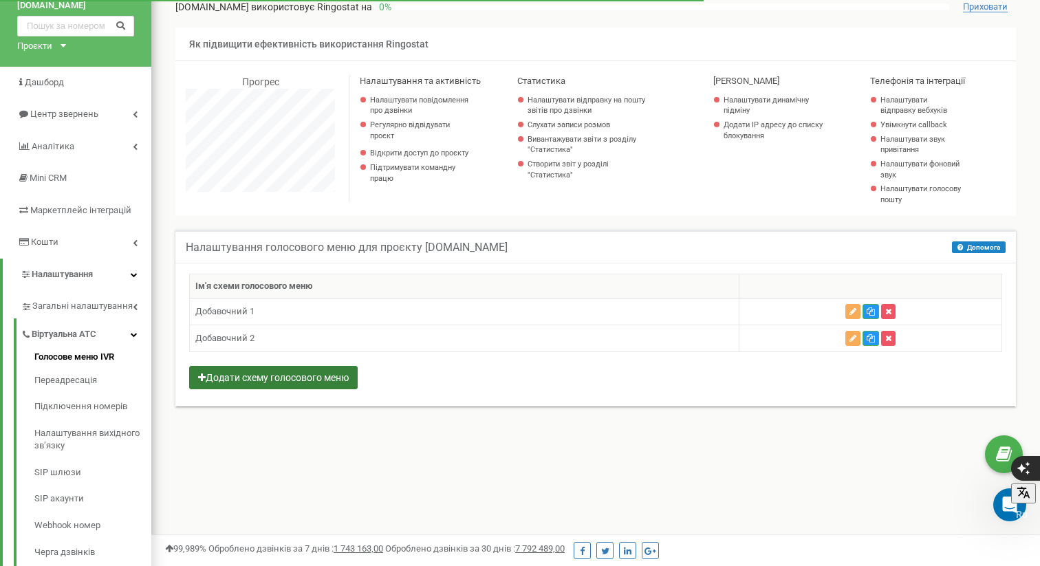
click at [278, 377] on button "Додати схему голосового меню" at bounding box center [273, 377] width 168 height 23
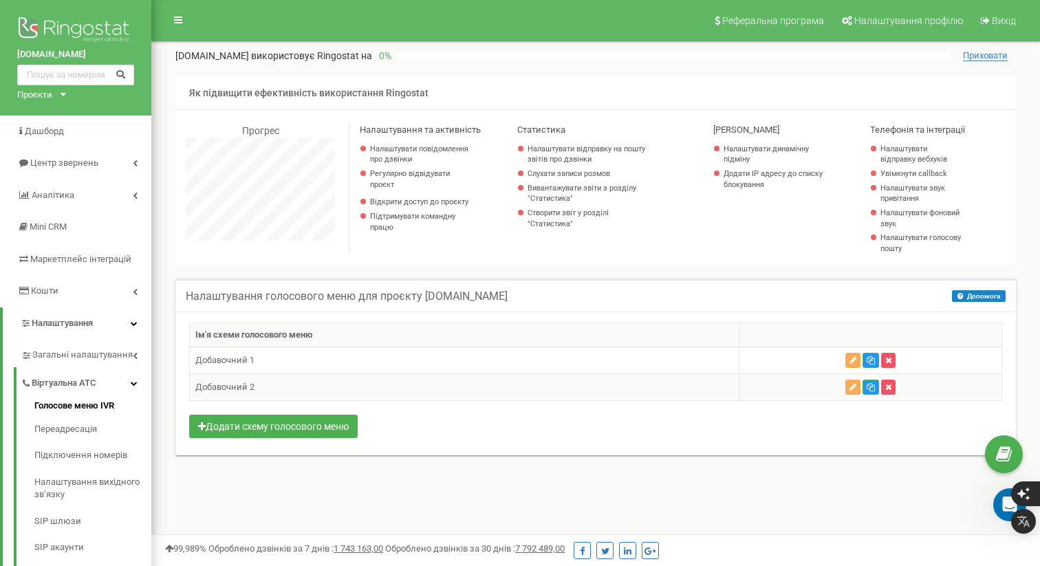
scroll to position [825, 889]
click at [312, 428] on button "Додати схему голосового меню" at bounding box center [273, 426] width 168 height 23
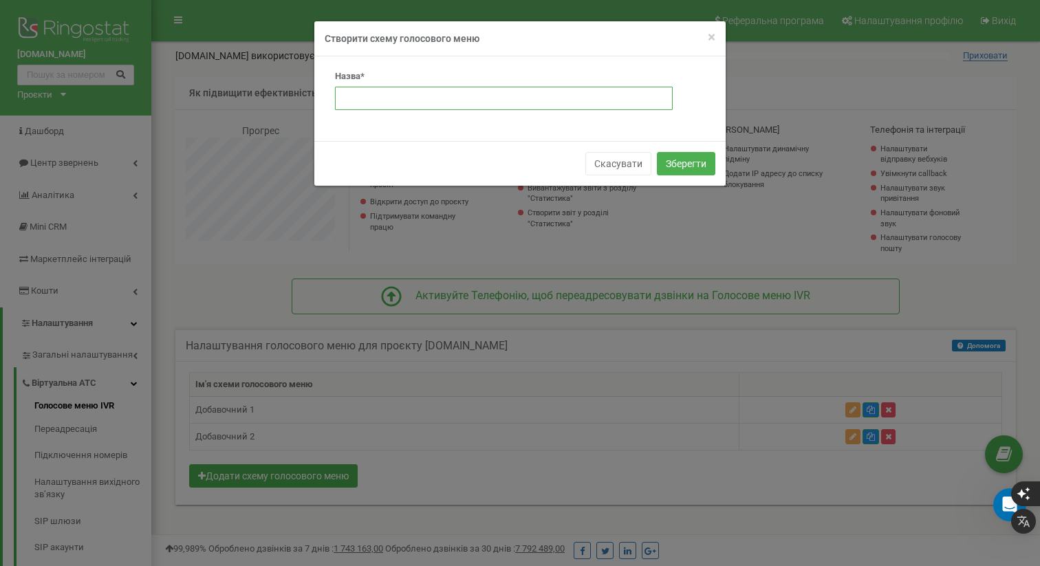
click at [365, 94] on input "text" at bounding box center [504, 98] width 338 height 23
type input "2"
type input "0"
click at [701, 158] on button "Зберегти" at bounding box center [686, 163] width 58 height 23
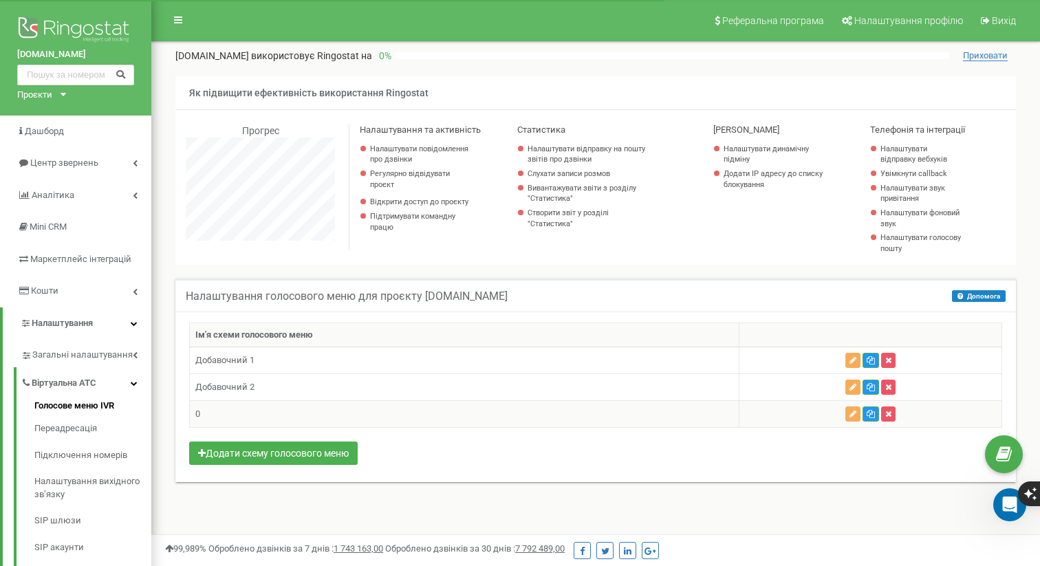
scroll to position [825, 889]
click at [849, 419] on button "button" at bounding box center [852, 413] width 15 height 15
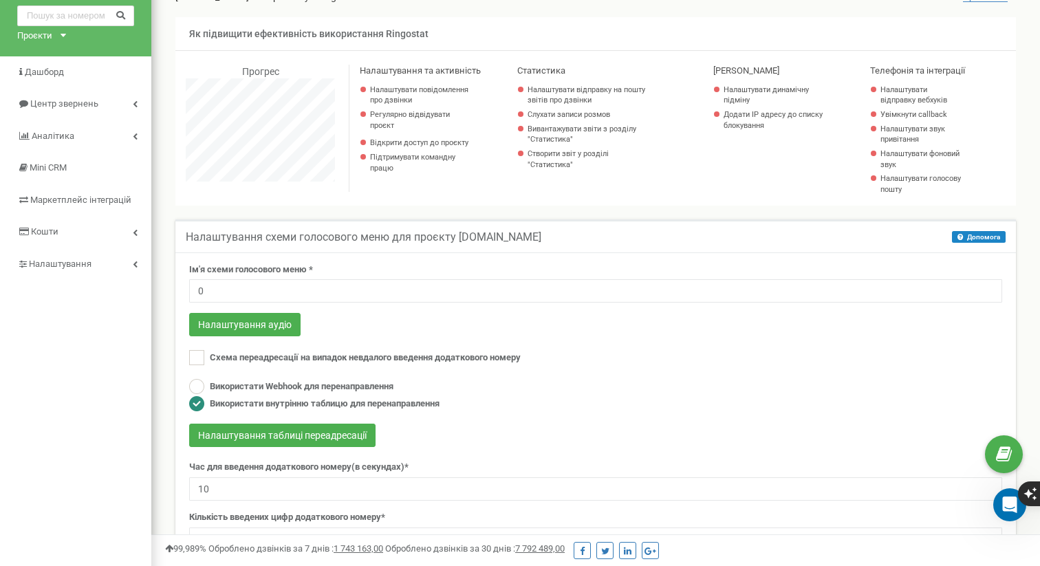
scroll to position [61, 0]
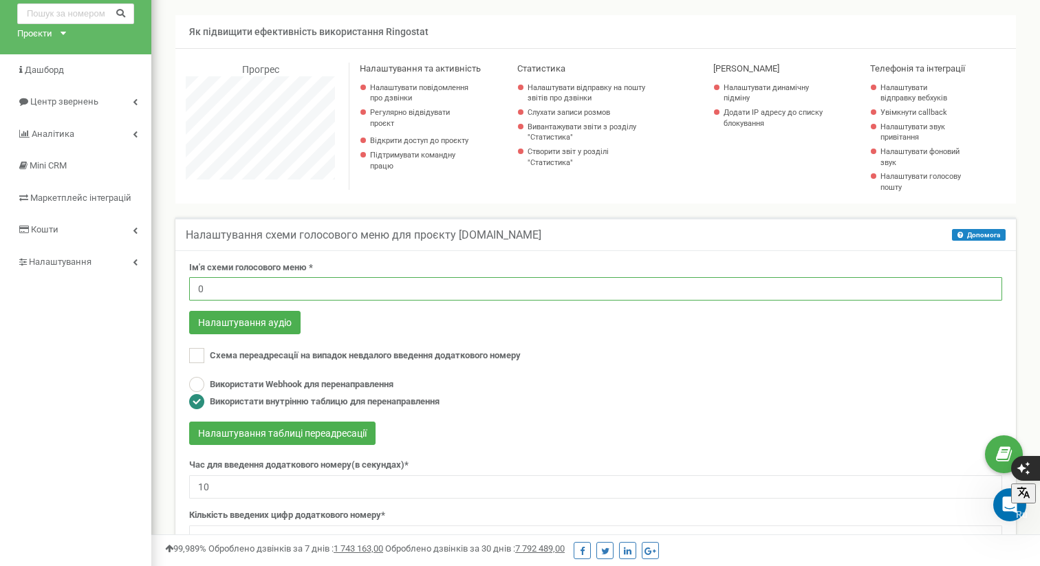
click at [274, 296] on input "0" at bounding box center [595, 288] width 813 height 23
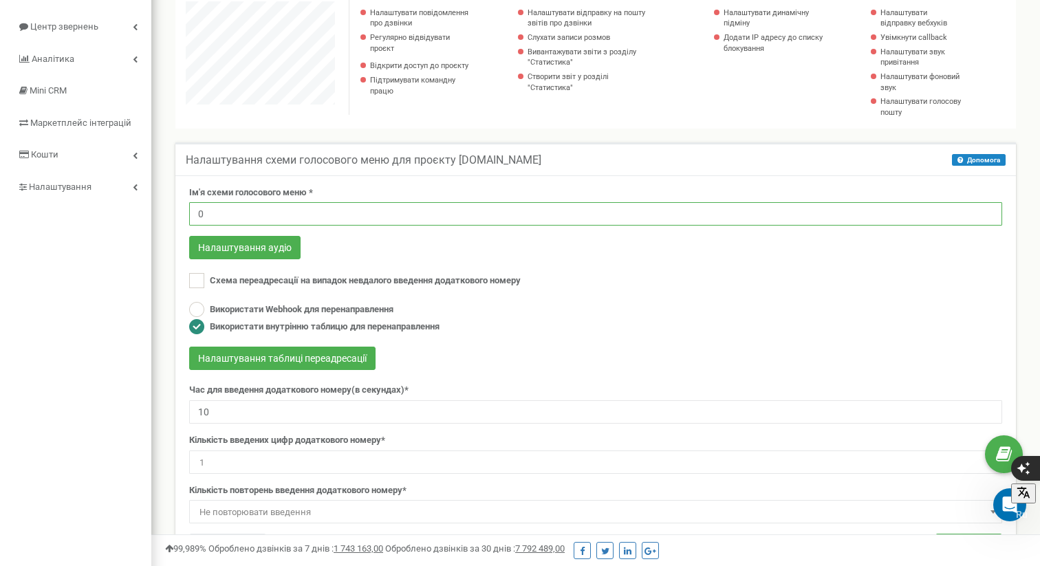
scroll to position [140, 0]
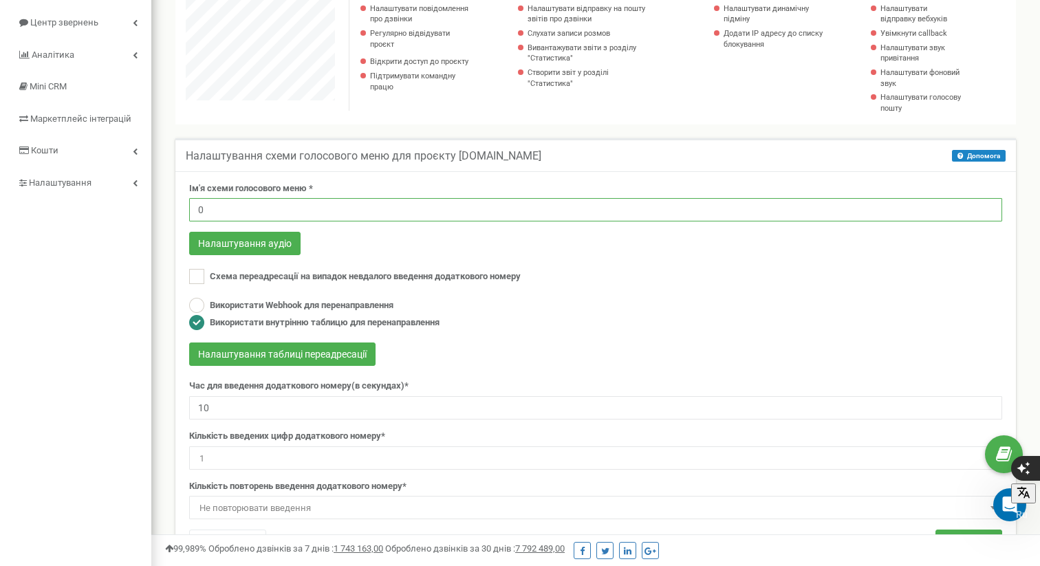
click at [214, 210] on input "0" at bounding box center [595, 209] width 813 height 23
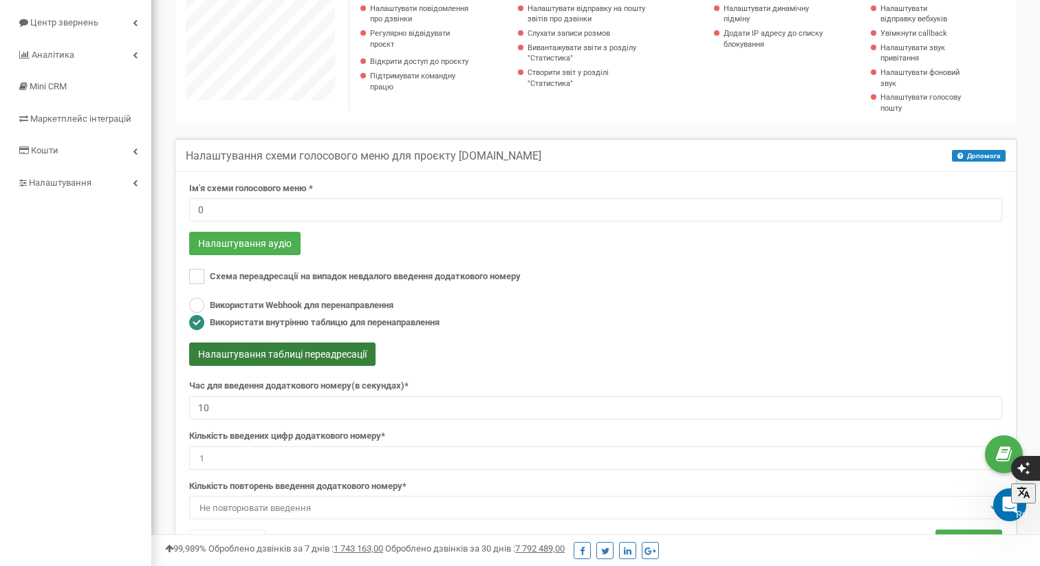
click at [292, 352] on button "Налаштування таблиці переадресації" at bounding box center [282, 353] width 186 height 23
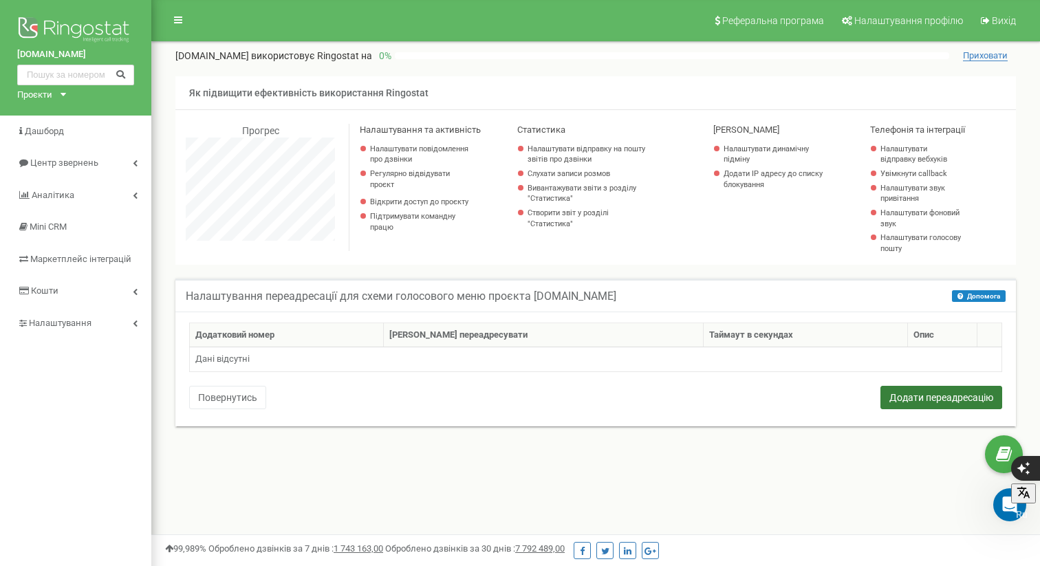
click at [944, 395] on button "Додати переадресацію" at bounding box center [941, 397] width 122 height 23
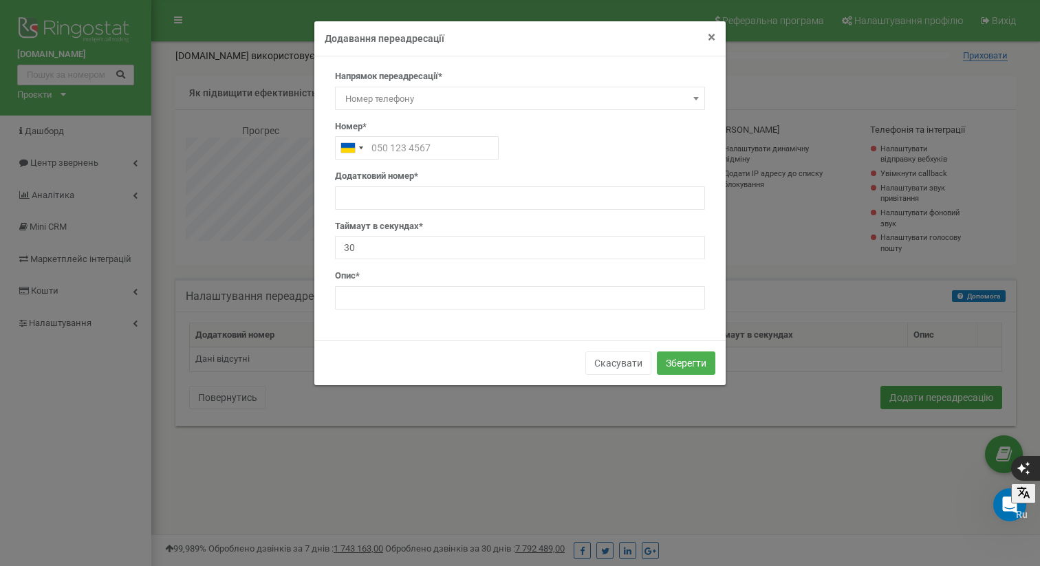
click at [709, 29] on span "×" at bounding box center [712, 37] width 8 height 17
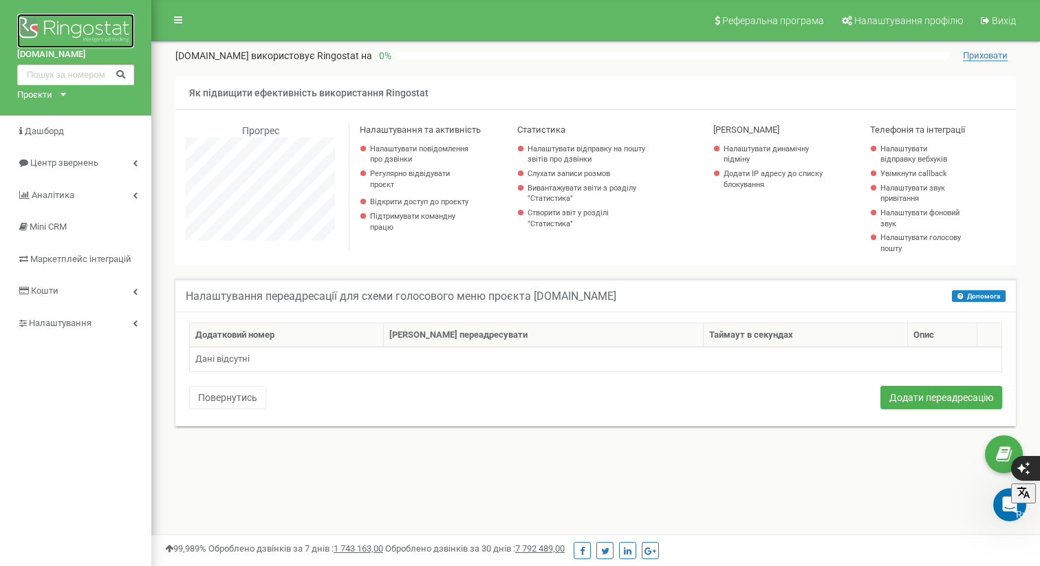
click at [54, 20] on img at bounding box center [75, 31] width 117 height 34
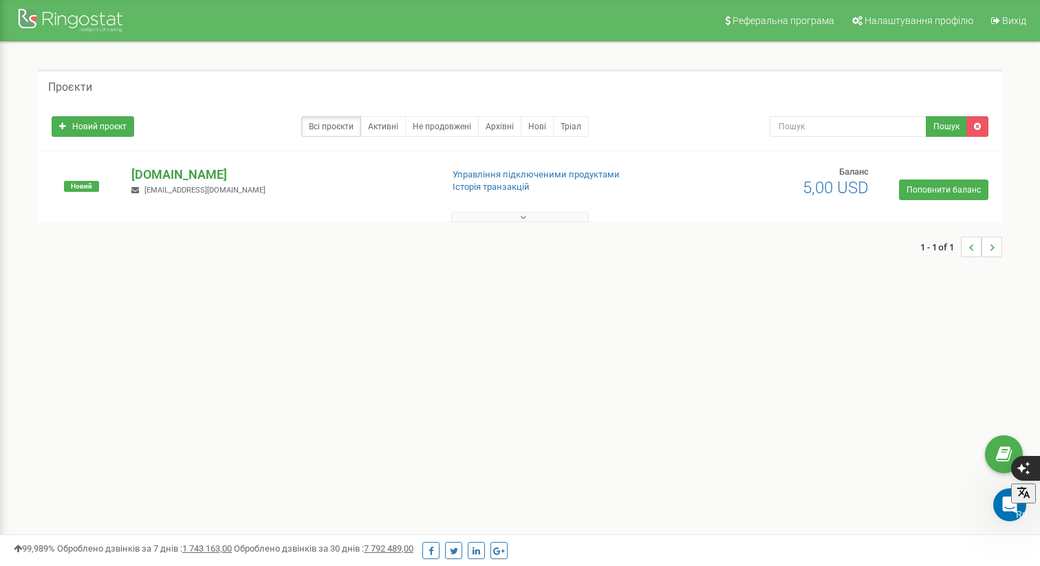
click at [193, 177] on p "[DOMAIN_NAME]" at bounding box center [280, 175] width 298 height 18
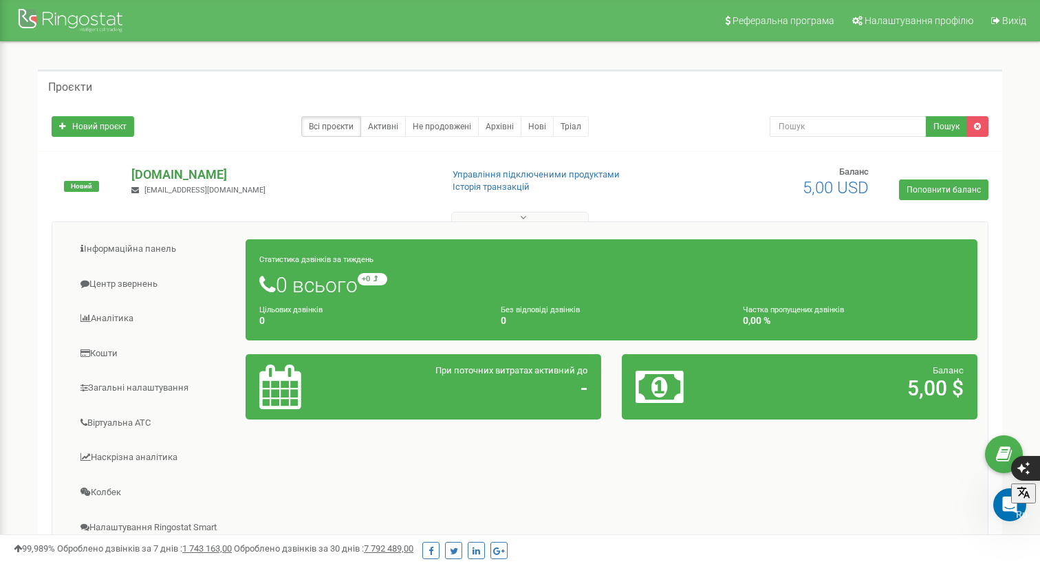
click at [168, 173] on p "[DOMAIN_NAME]" at bounding box center [280, 175] width 298 height 18
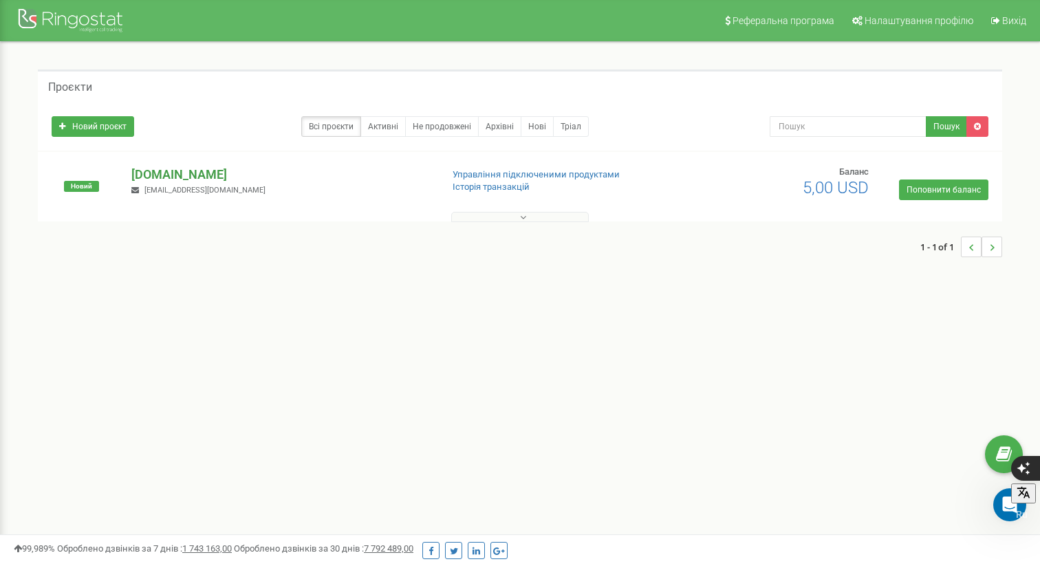
click at [189, 180] on p "[DOMAIN_NAME]" at bounding box center [280, 175] width 298 height 18
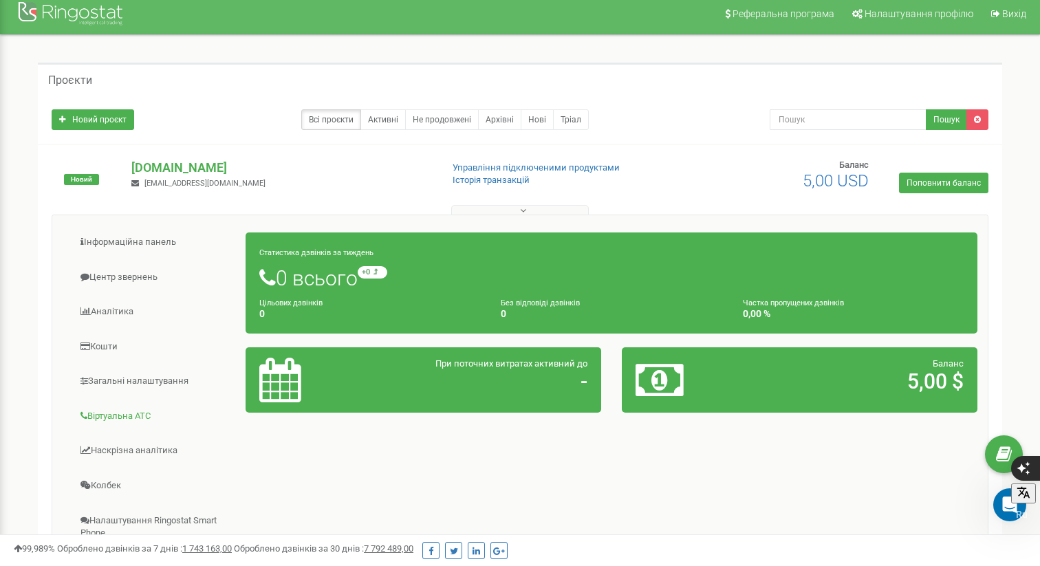
scroll to position [9, 0]
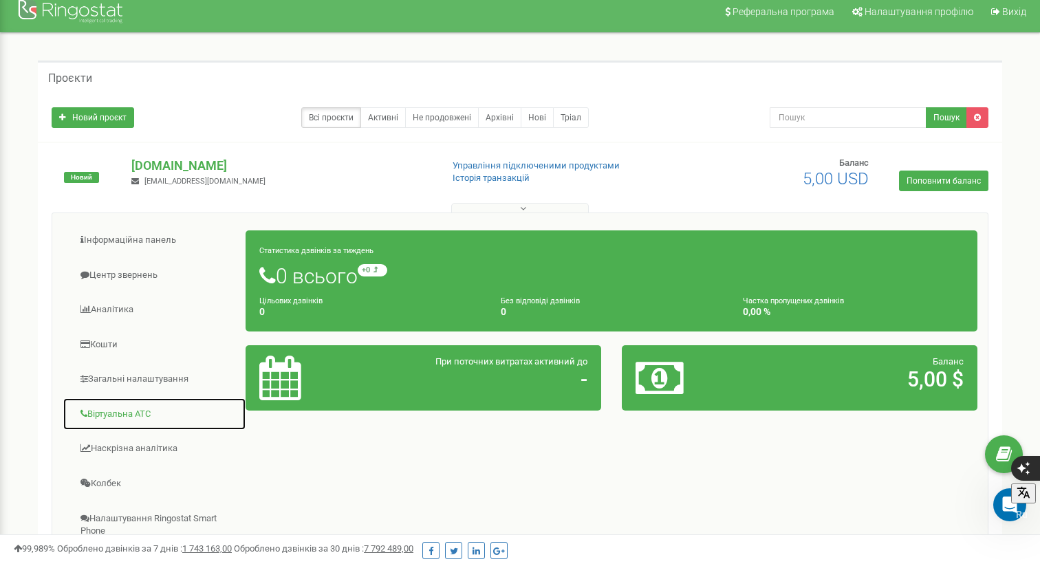
click at [142, 411] on link "Віртуальна АТС" at bounding box center [155, 414] width 184 height 34
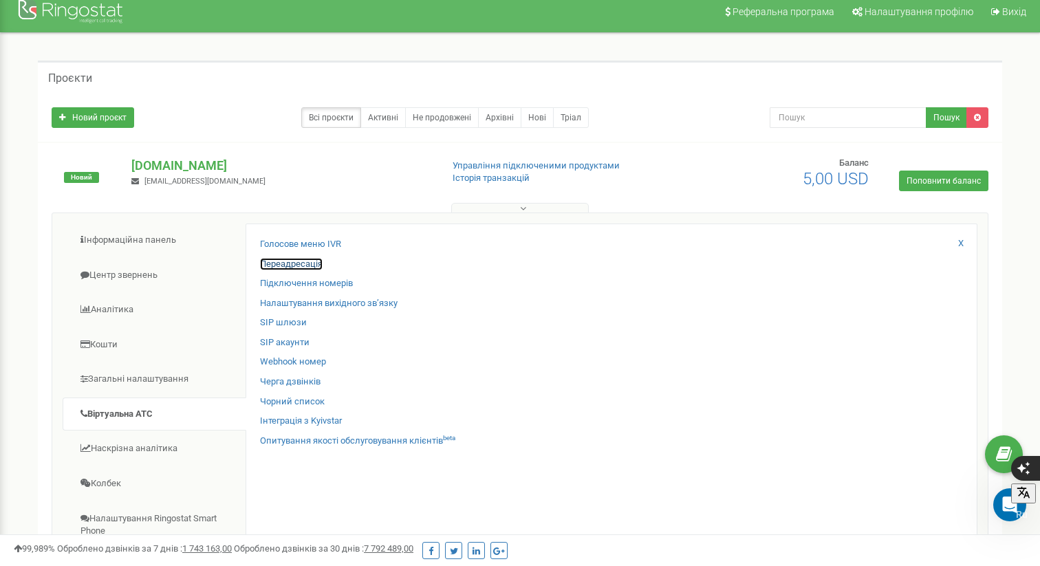
click at [307, 261] on link "Переадресація" at bounding box center [291, 264] width 63 height 13
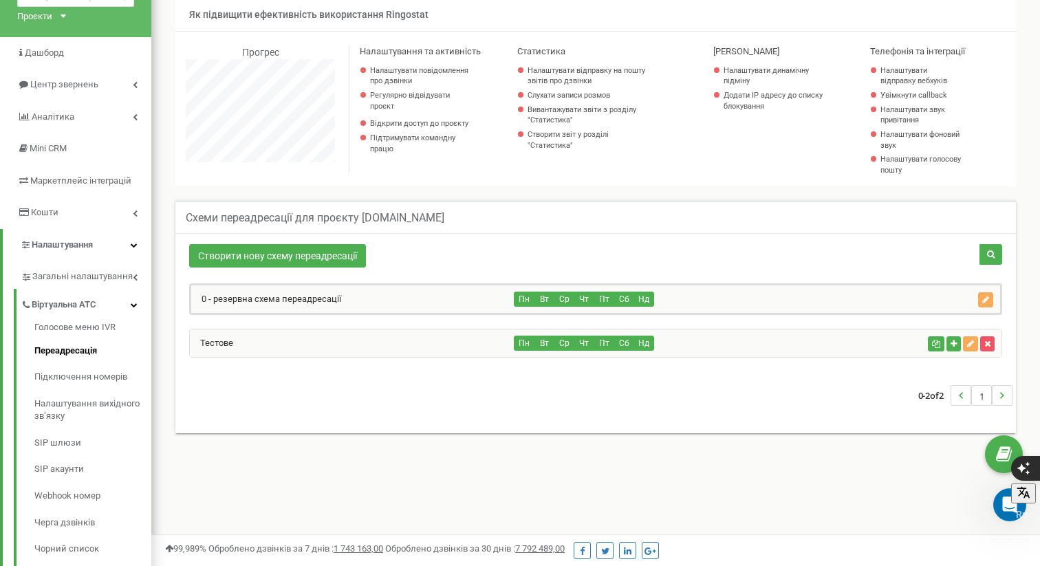
scroll to position [83, 0]
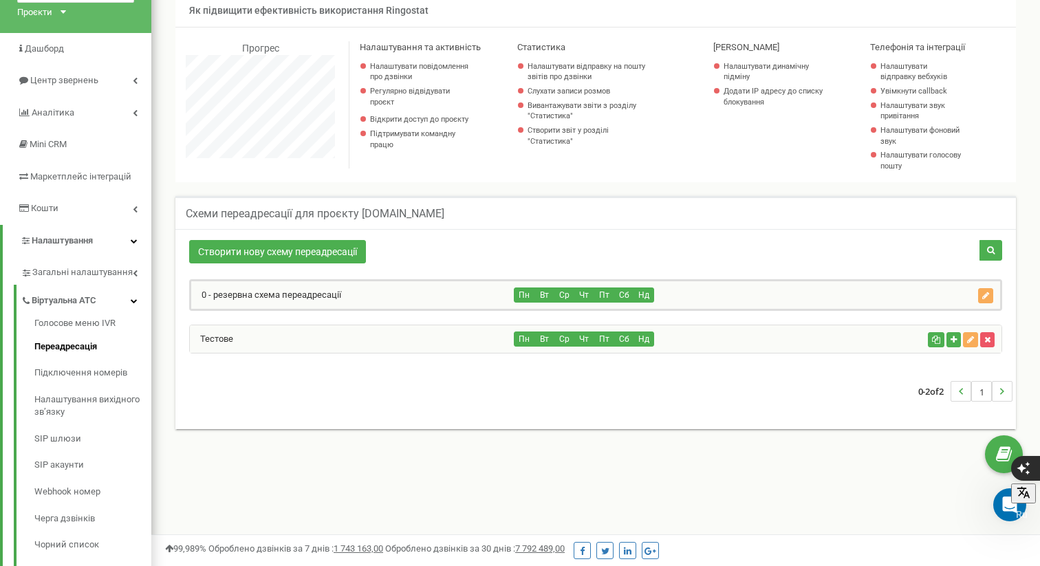
click at [367, 338] on div "Тестове" at bounding box center [352, 339] width 325 height 28
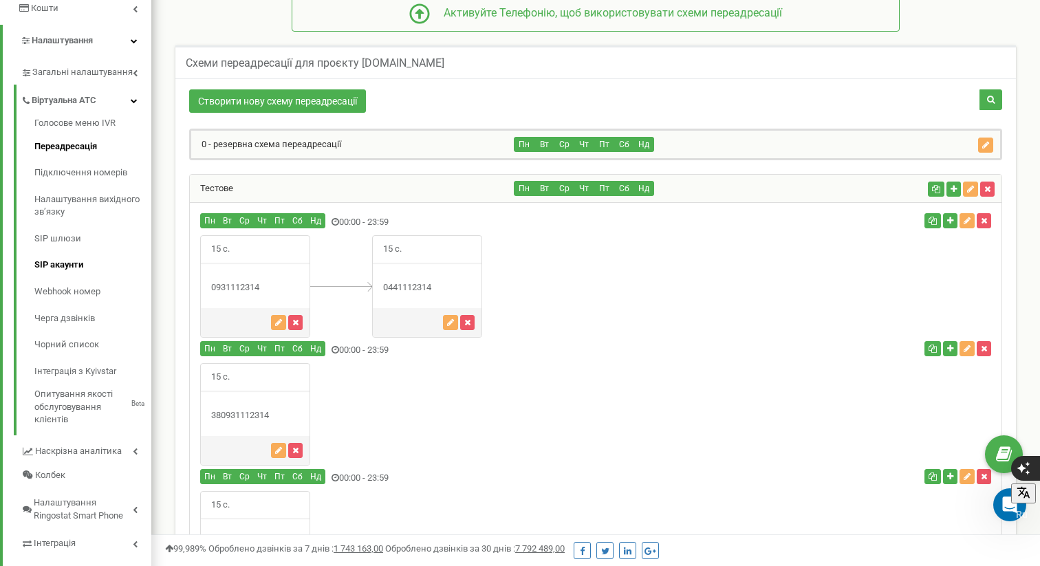
scroll to position [283, 0]
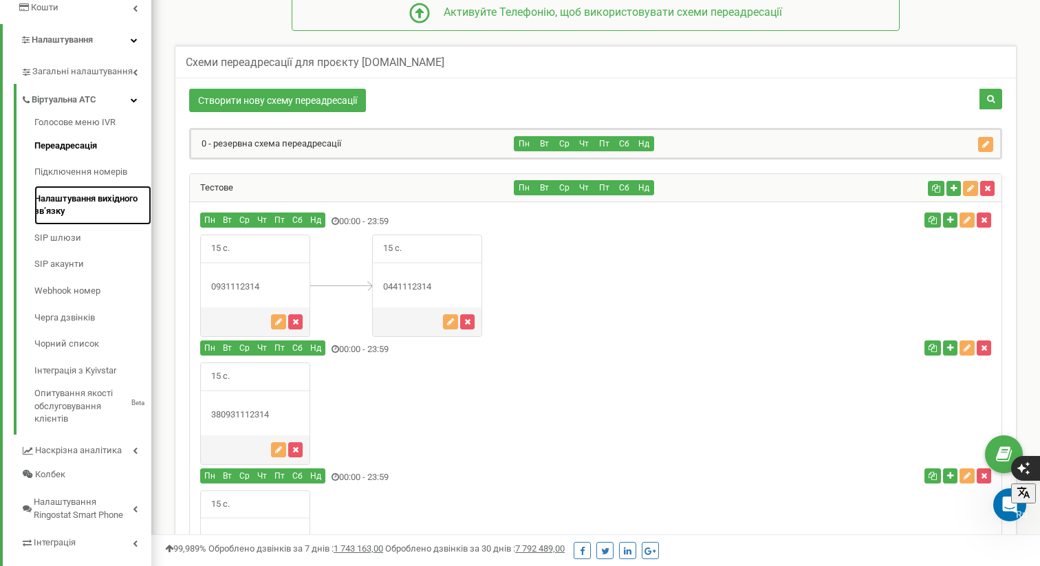
click at [98, 202] on link "Налаштування вихідного зв’язку" at bounding box center [92, 205] width 117 height 39
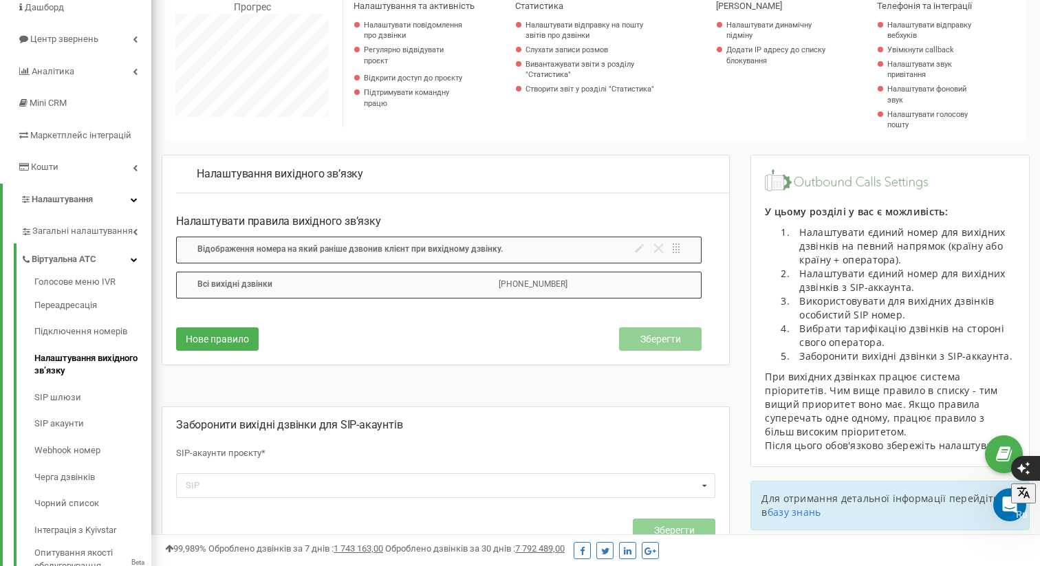
scroll to position [129, 0]
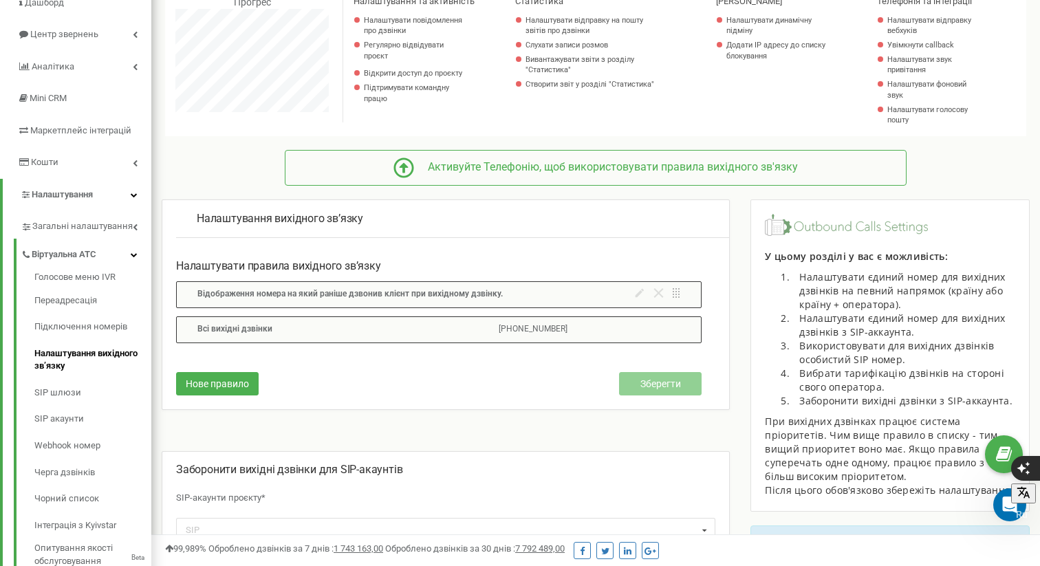
click at [589, 296] on p "Відображення номера на який раніше дзвонив клієнт при вихідному дзвінку." at bounding box center [402, 294] width 411 height 13
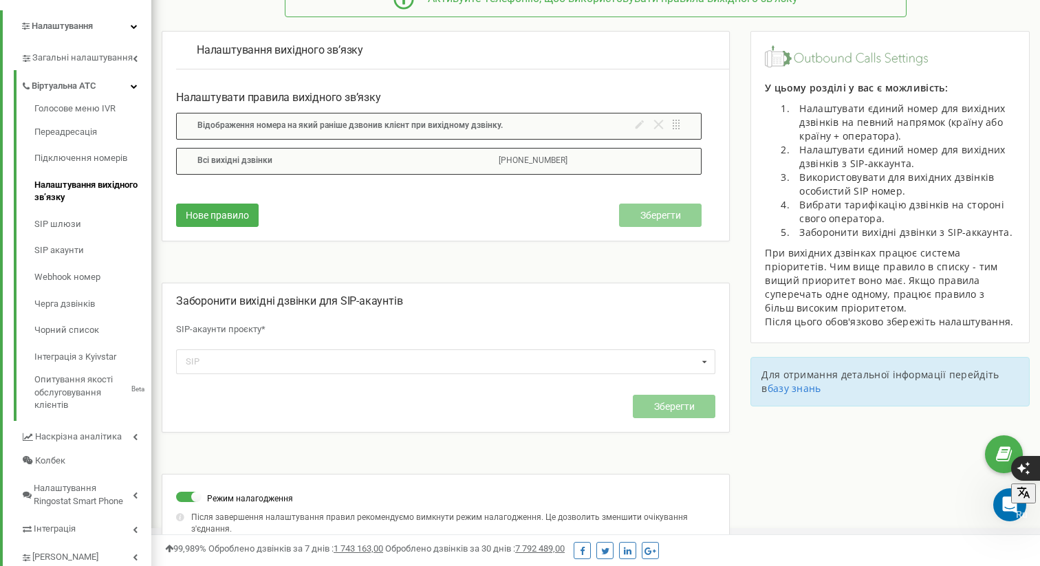
scroll to position [334, 0]
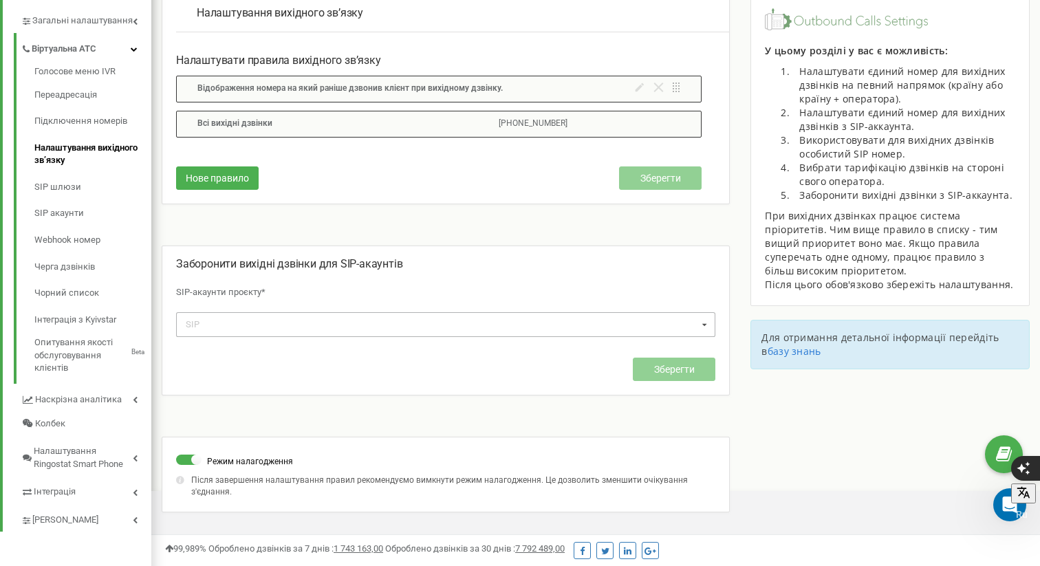
click at [202, 319] on div "SIP" at bounding box center [200, 324] width 36 height 15
click at [365, 252] on div "Заборонити вихідні дзвінки для SIP-акаунтів SIP-акаунти проєкту* SIP No results…" at bounding box center [446, 321] width 568 height 150
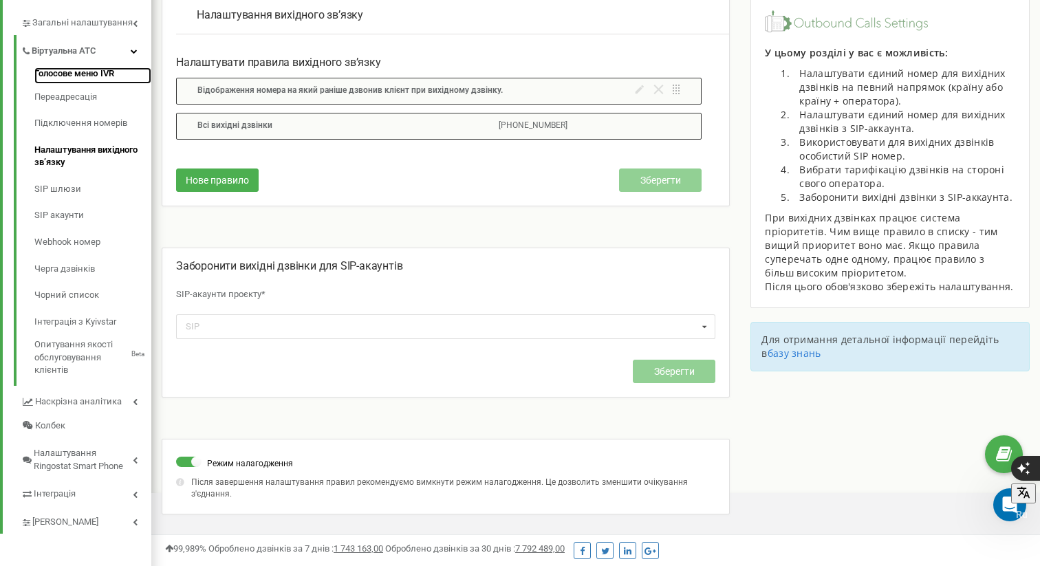
click at [83, 70] on link "Голосове меню IVR" at bounding box center [92, 75] width 117 height 17
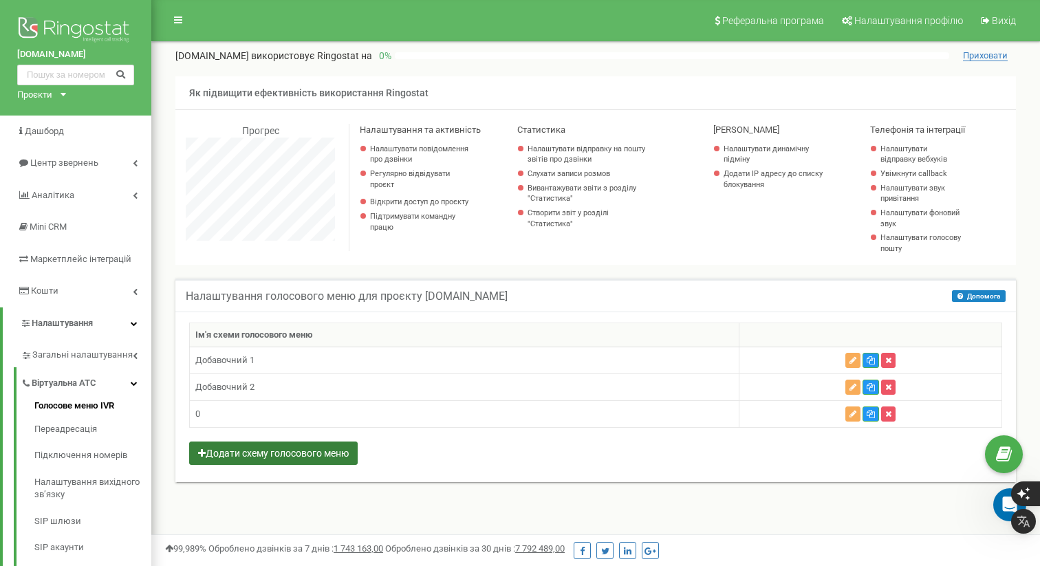
click at [315, 457] on button "Додати схему голосового меню" at bounding box center [273, 453] width 168 height 23
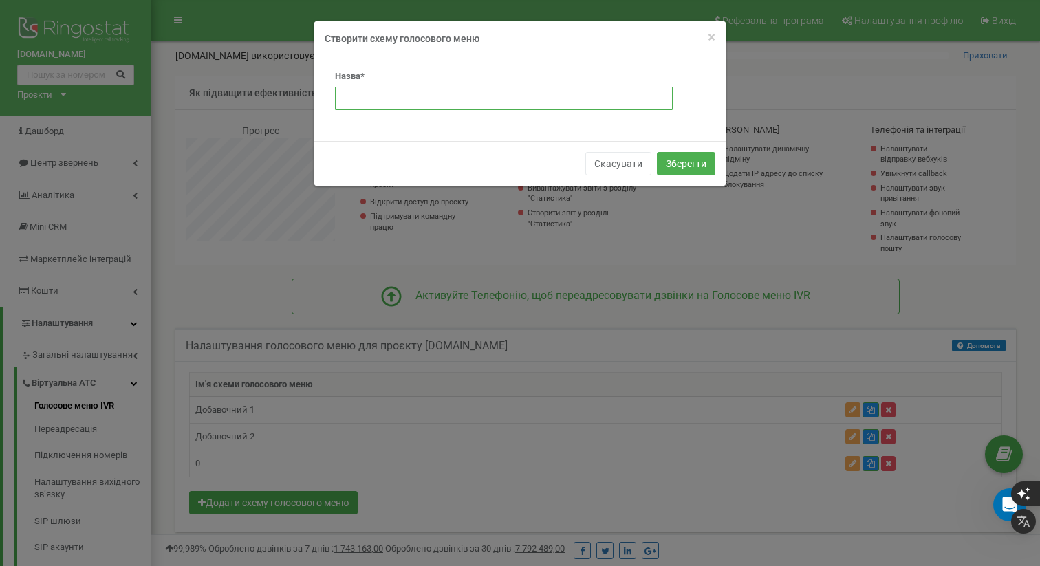
click at [446, 107] on input "text" at bounding box center [504, 98] width 338 height 23
type input "7"
click at [686, 161] on button "Зберегти" at bounding box center [686, 163] width 58 height 23
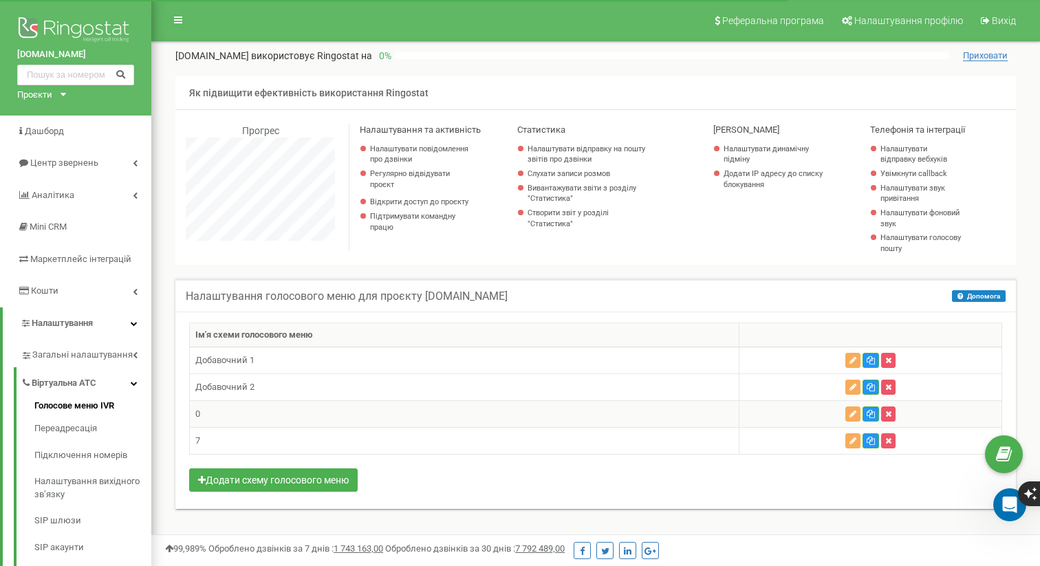
scroll to position [825, 889]
click at [853, 441] on icon "button" at bounding box center [852, 441] width 7 height 8
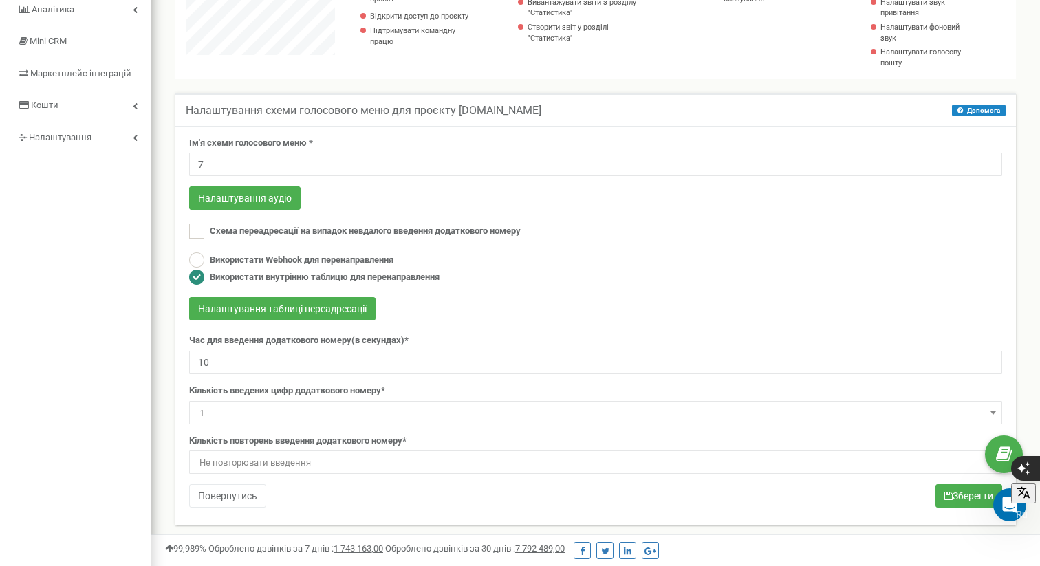
scroll to position [199, 0]
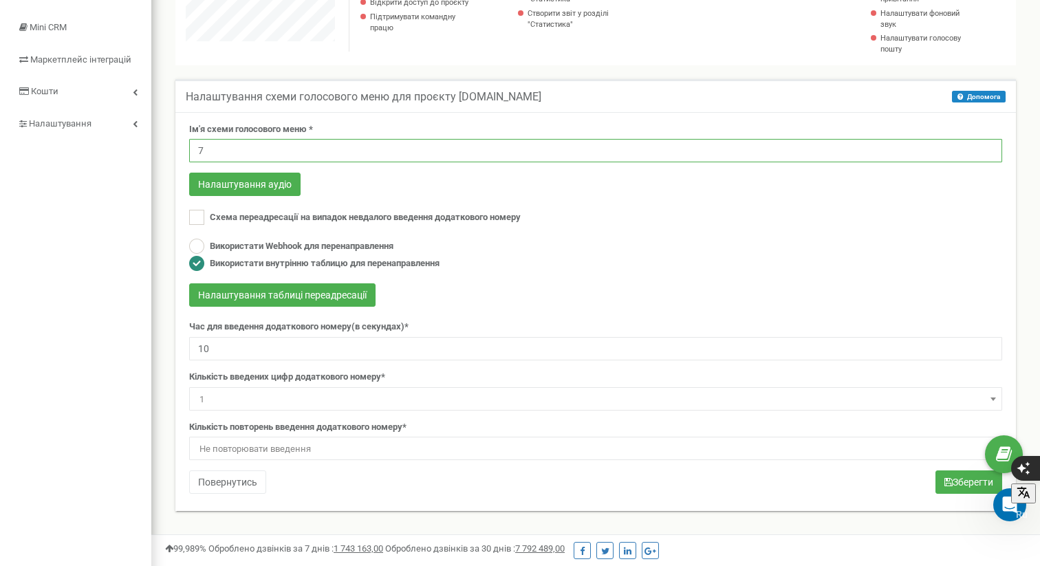
click at [307, 150] on input "7" at bounding box center [595, 150] width 813 height 23
click at [356, 155] on input "7" at bounding box center [595, 150] width 813 height 23
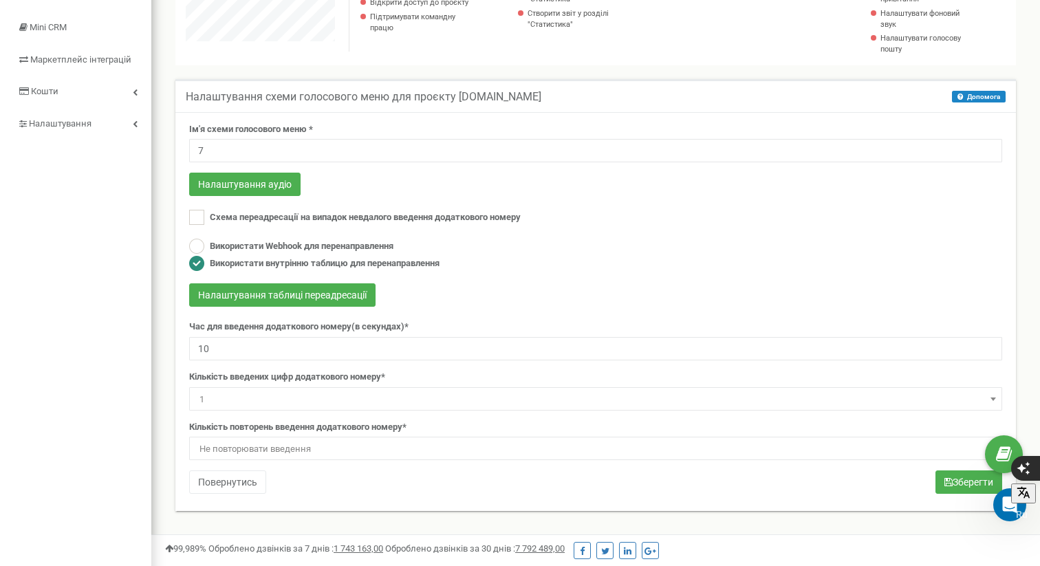
click at [294, 395] on span "1" at bounding box center [595, 399] width 803 height 19
click at [360, 442] on span "Не повторювати введення" at bounding box center [595, 448] width 803 height 19
click at [340, 296] on button "Налаштування таблиці переадресації" at bounding box center [282, 294] width 186 height 23
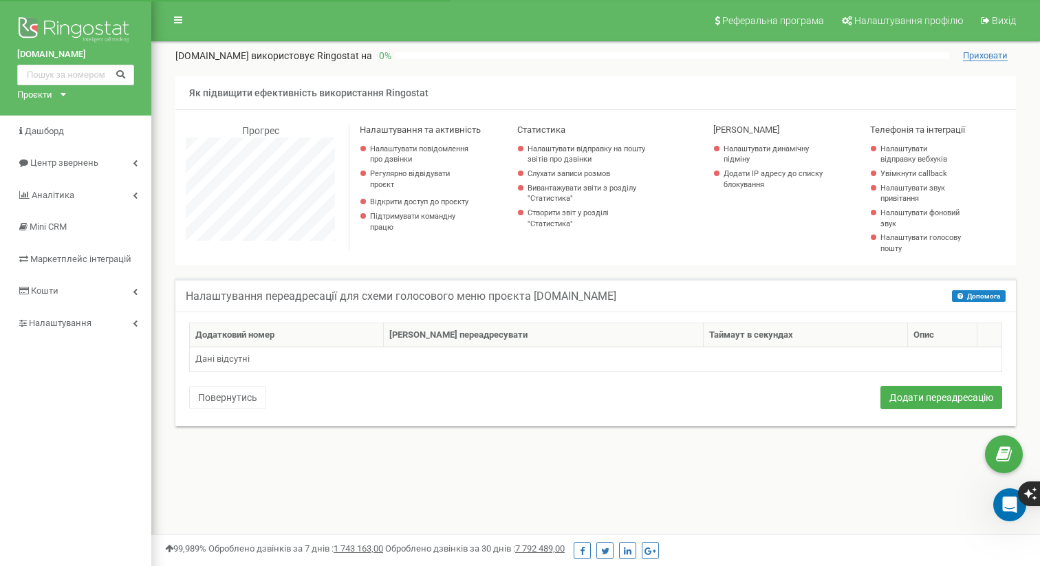
scroll to position [825, 889]
click at [938, 397] on button "Додати переадресацію" at bounding box center [941, 397] width 122 height 23
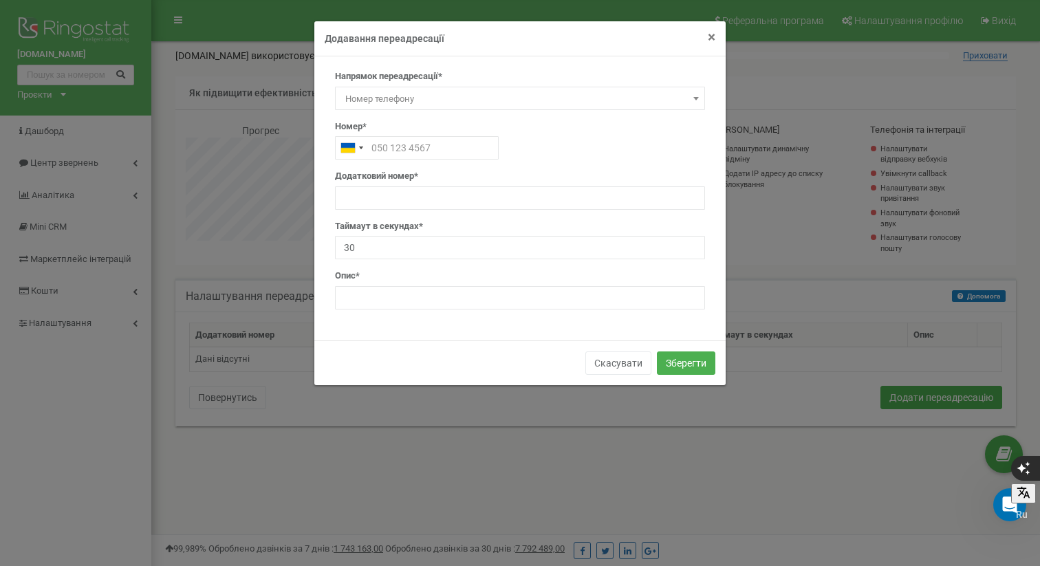
click at [713, 35] on span "×" at bounding box center [712, 37] width 8 height 17
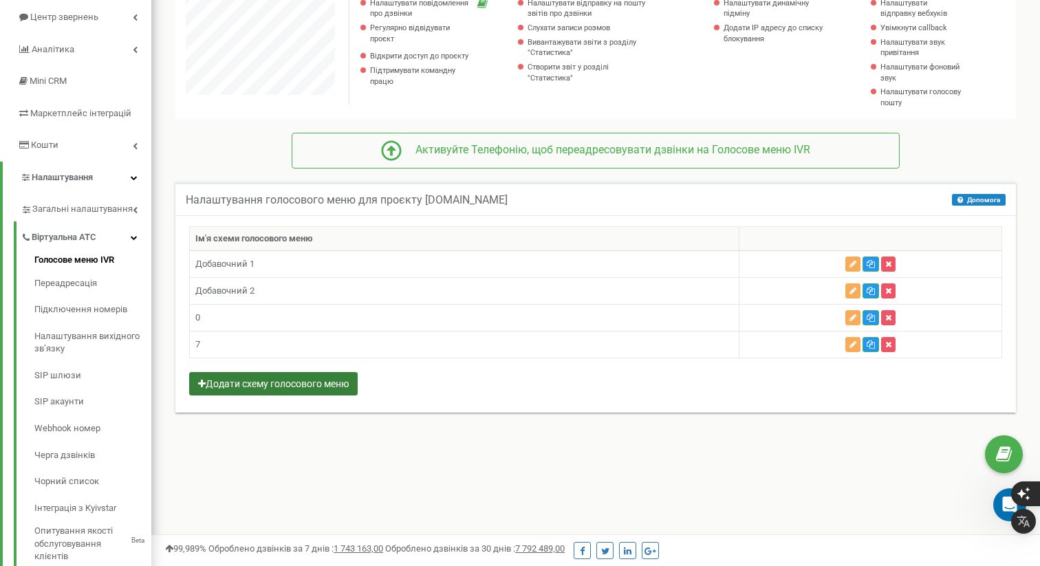
scroll to position [149, 0]
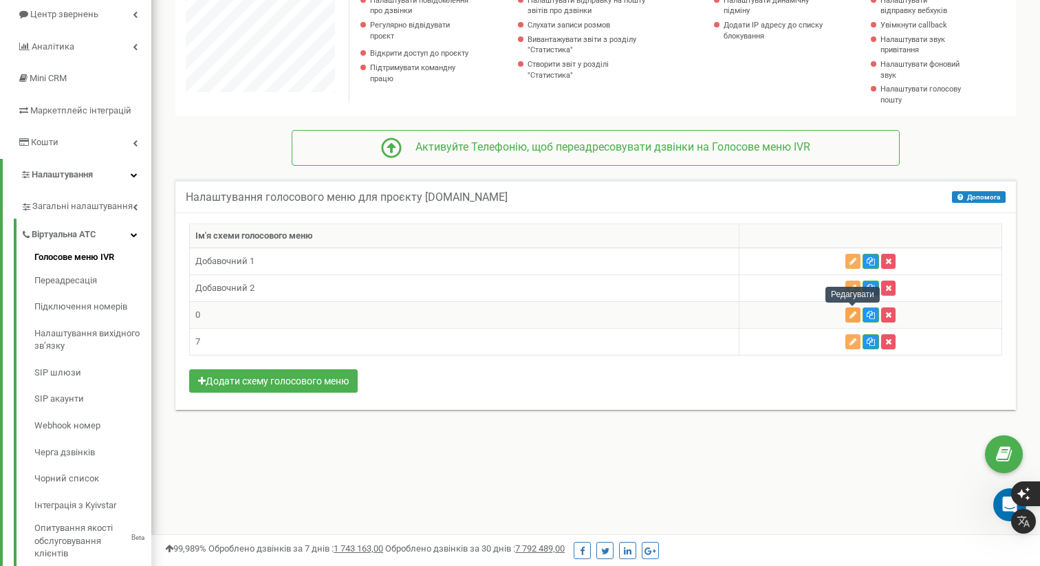
click at [853, 310] on button "button" at bounding box center [852, 314] width 15 height 15
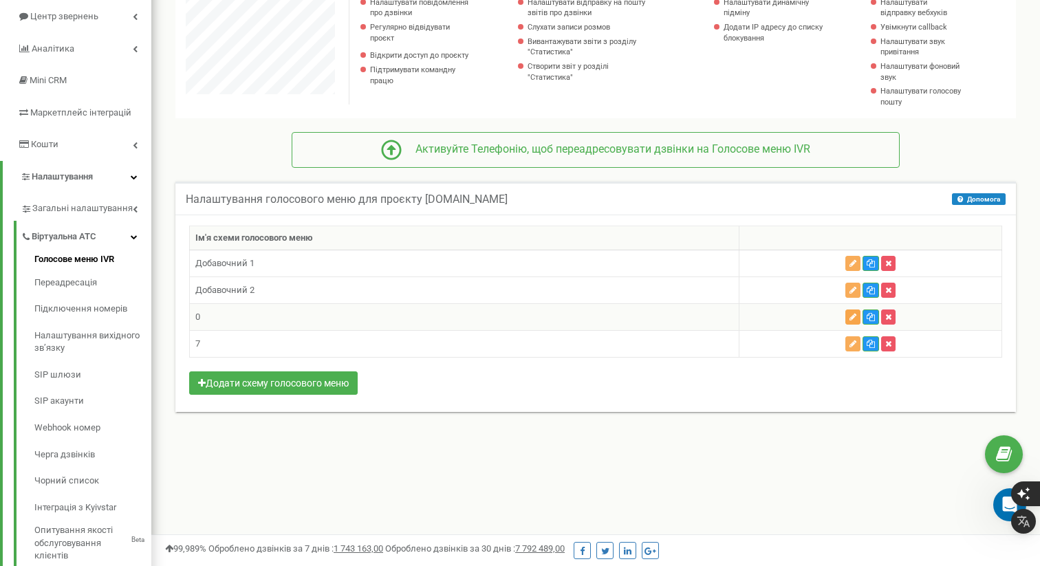
click at [853, 314] on icon "button" at bounding box center [852, 317] width 7 height 8
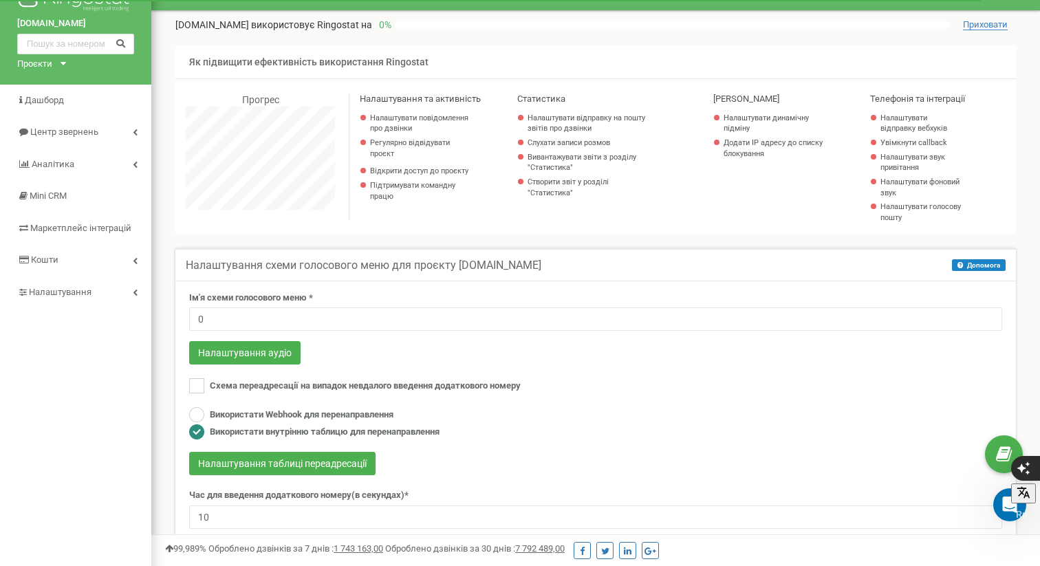
scroll to position [47, 0]
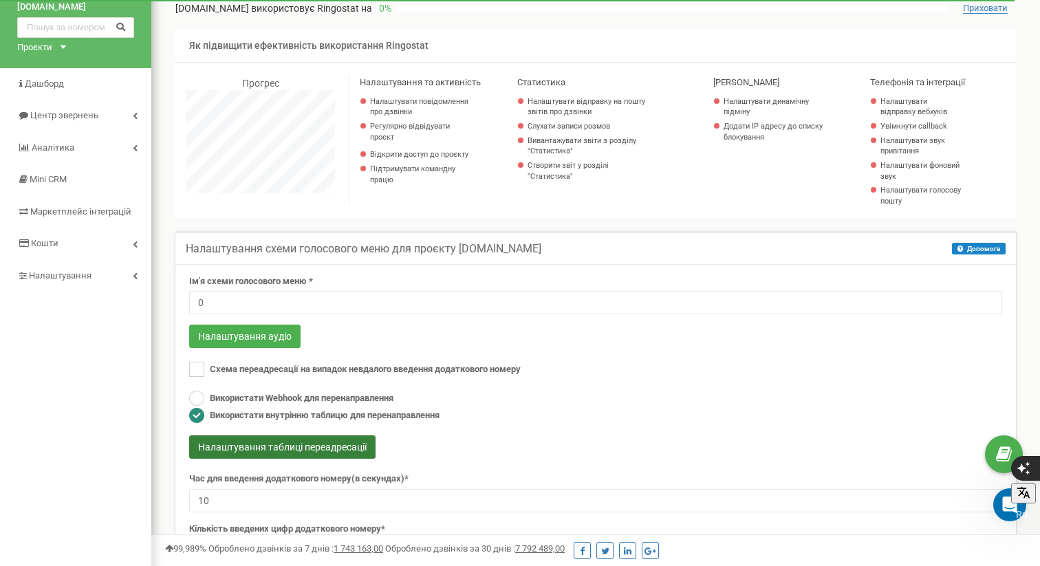
click at [338, 447] on button "Налаштування таблиці переадресації" at bounding box center [282, 446] width 186 height 23
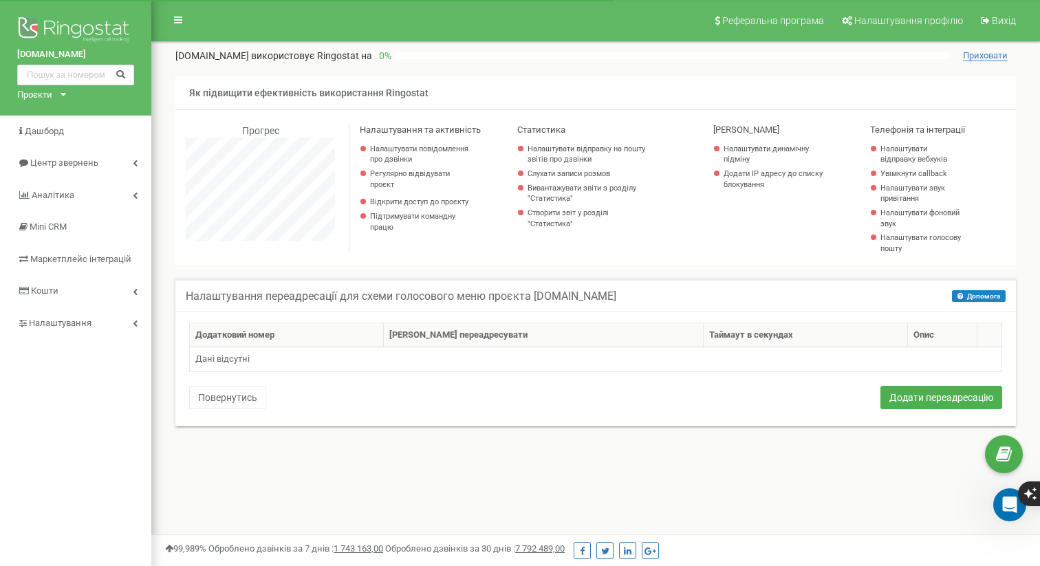
scroll to position [825, 889]
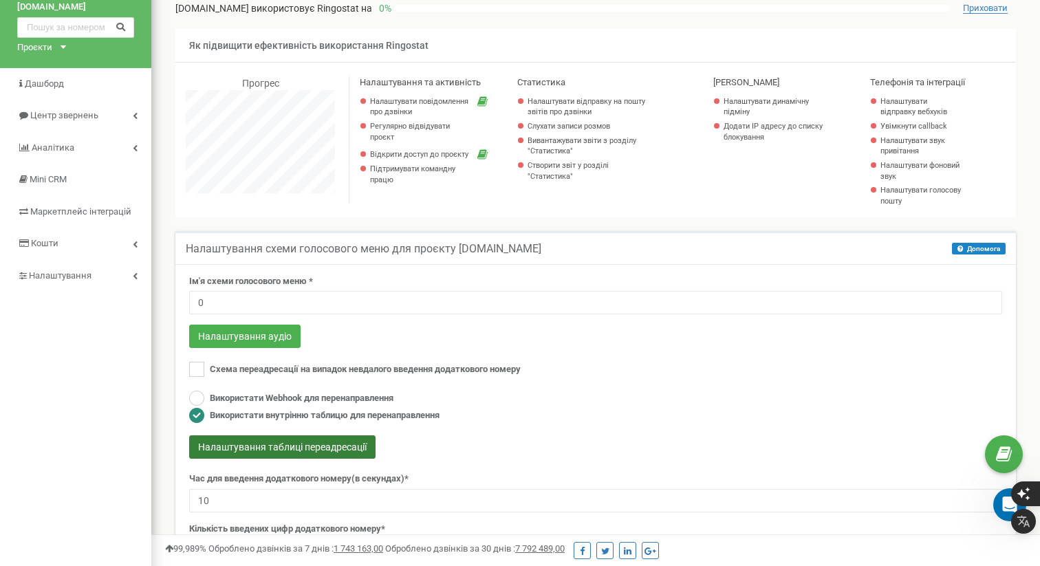
click at [310, 443] on button "Налаштування таблиці переадресації" at bounding box center [282, 446] width 186 height 23
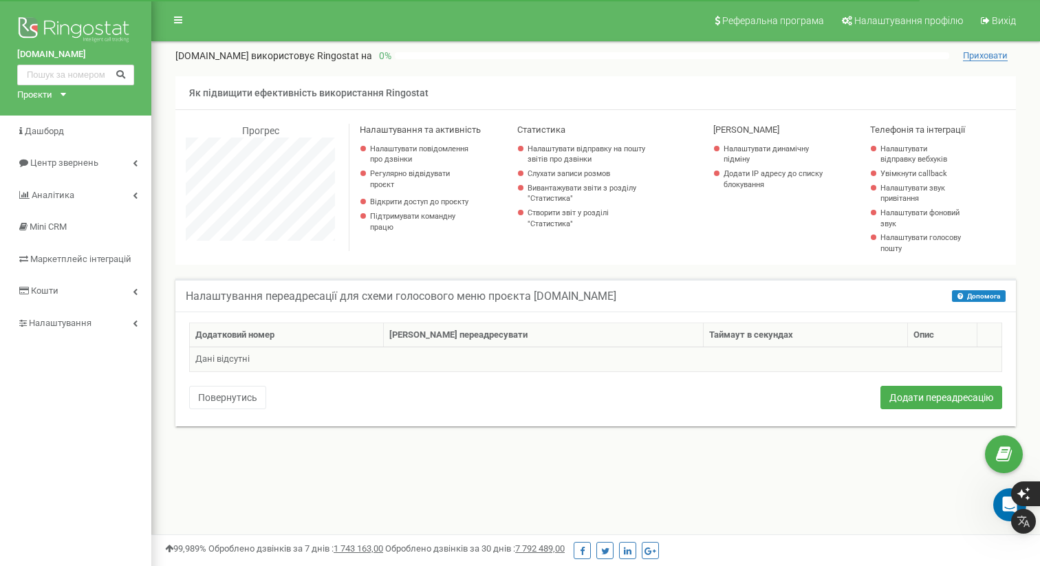
scroll to position [825, 889]
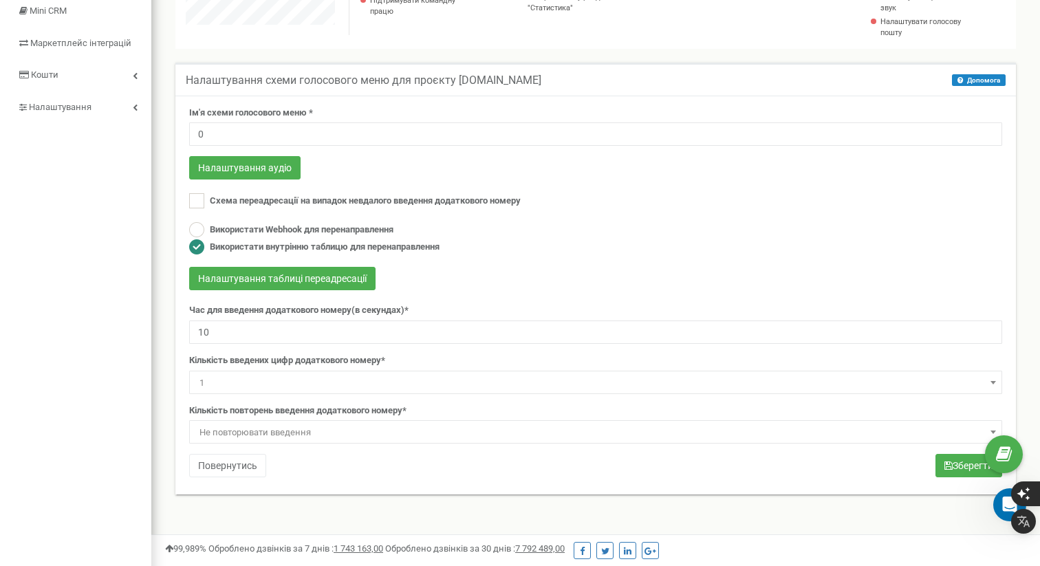
scroll to position [259, 0]
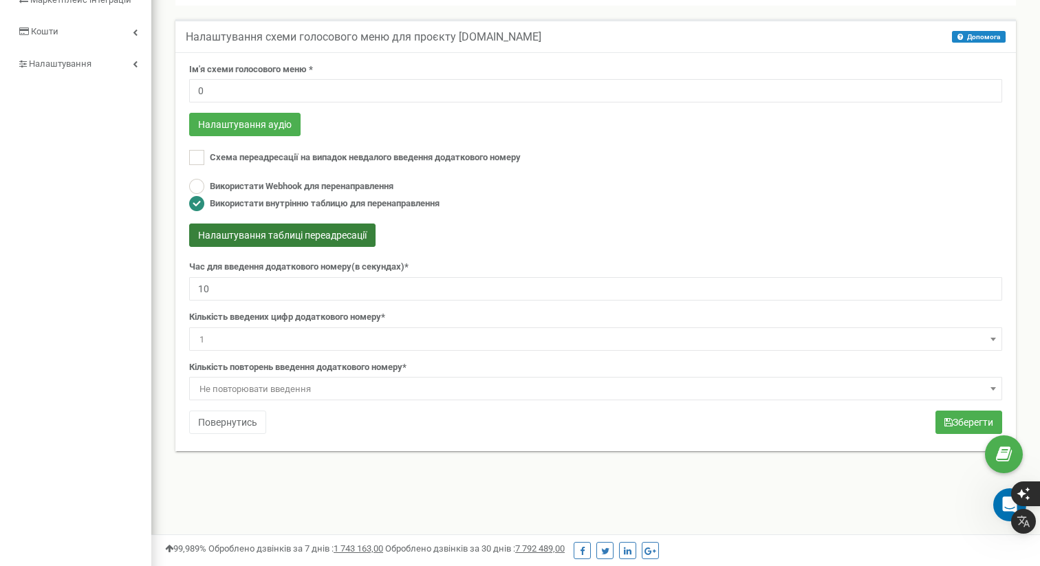
click at [288, 233] on button "Налаштування таблиці переадресації" at bounding box center [282, 235] width 186 height 23
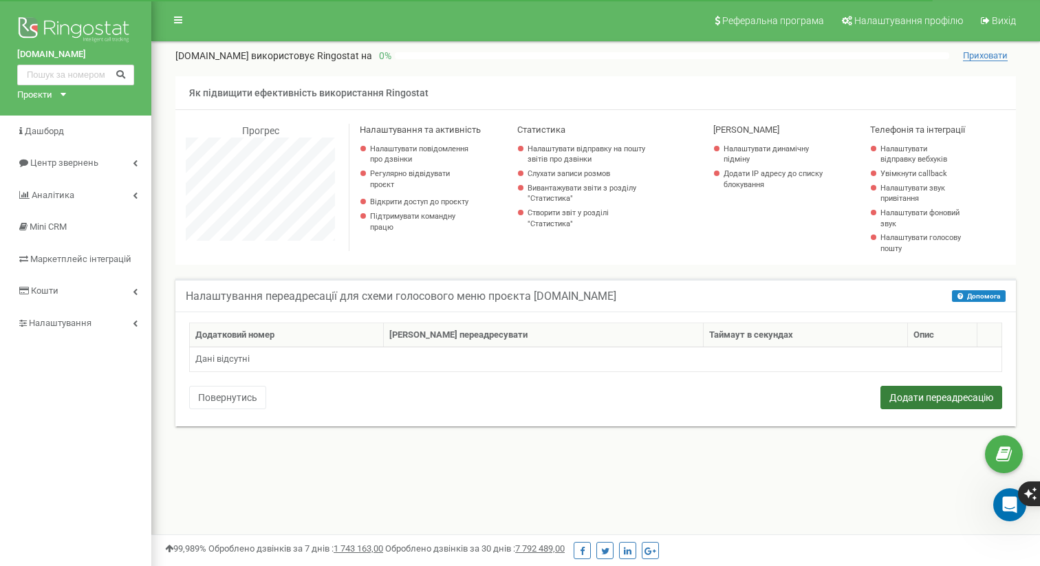
scroll to position [825, 889]
click at [907, 399] on button "Додати переадресацію" at bounding box center [941, 397] width 122 height 23
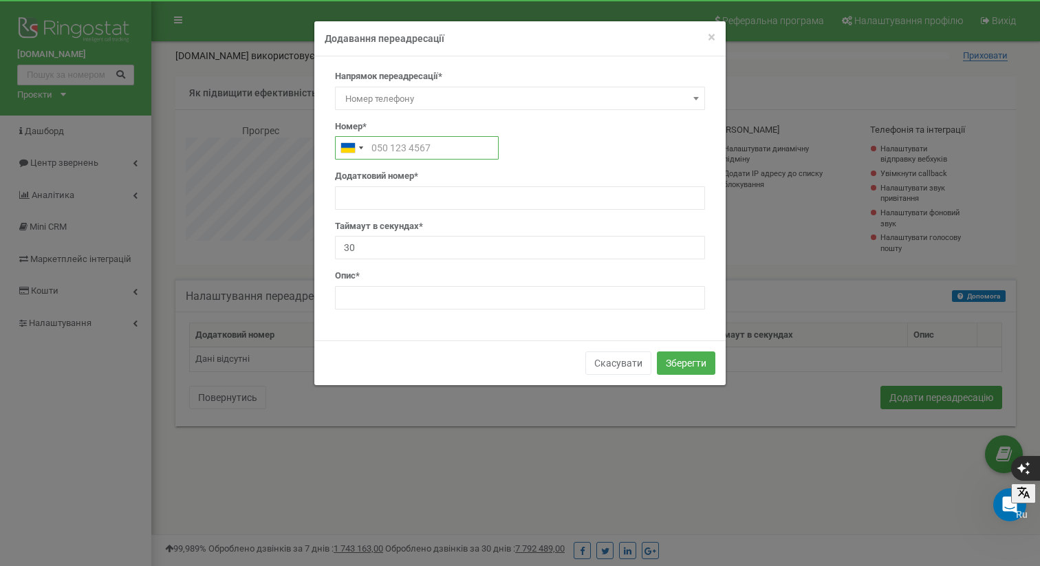
click at [439, 145] on input "text" at bounding box center [417, 147] width 164 height 23
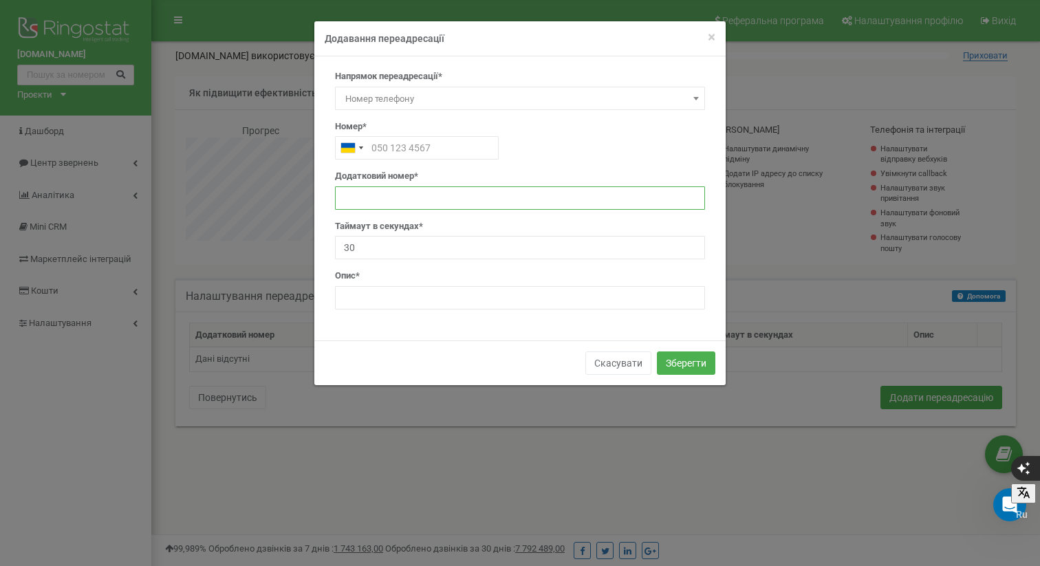
click at [381, 193] on input "text" at bounding box center [520, 197] width 370 height 23
type input "0"
click at [399, 148] on input "text" at bounding box center [417, 147] width 164 height 23
paste input "+380978889911"
click at [701, 363] on button "Зберегти" at bounding box center [686, 362] width 58 height 23
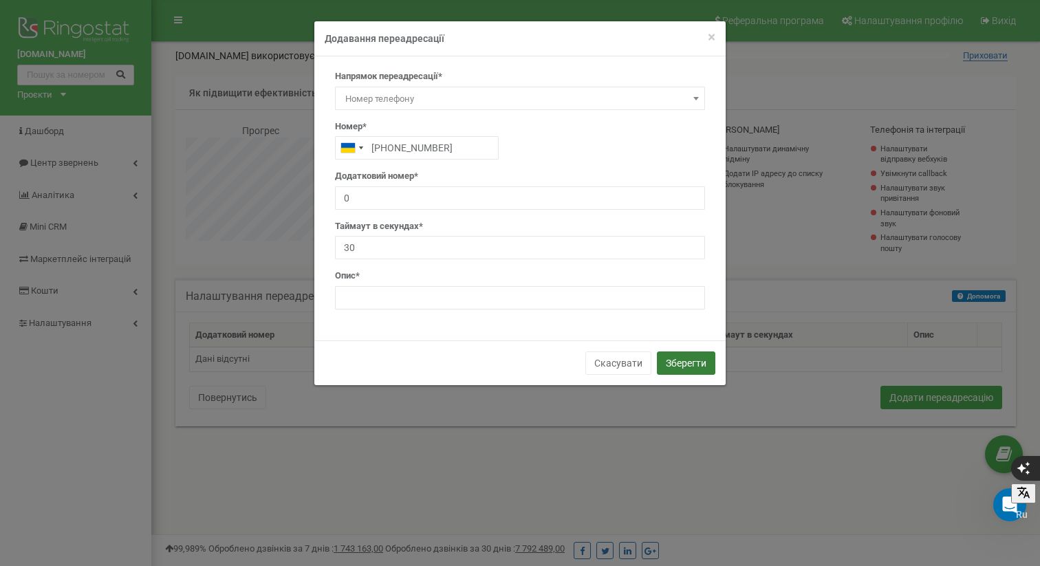
type input "380978889912"
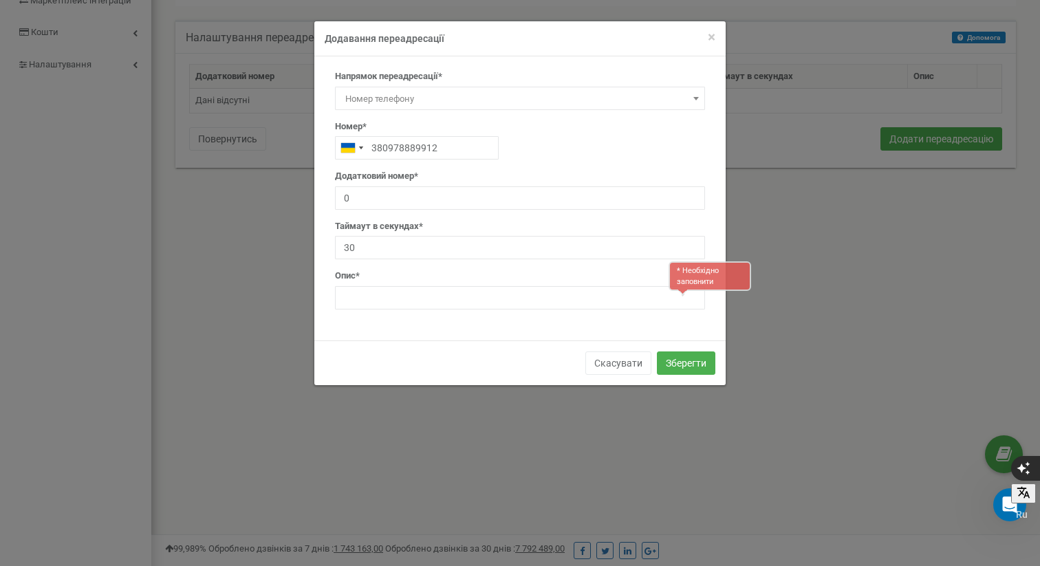
scroll to position [259, 0]
type input "Переадресація"
click at [679, 357] on button "Зберегти" at bounding box center [686, 362] width 58 height 23
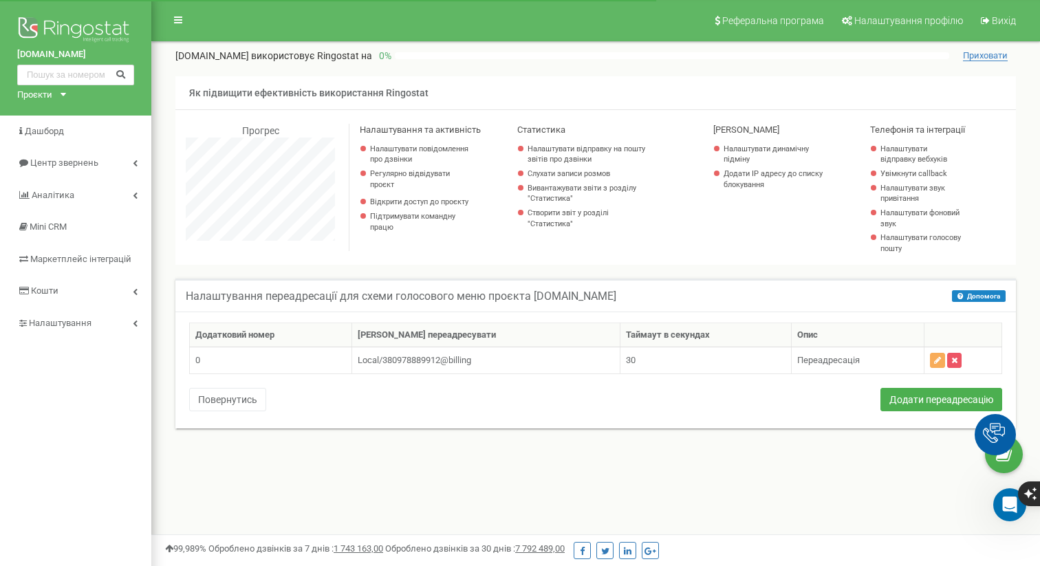
scroll to position [825, 889]
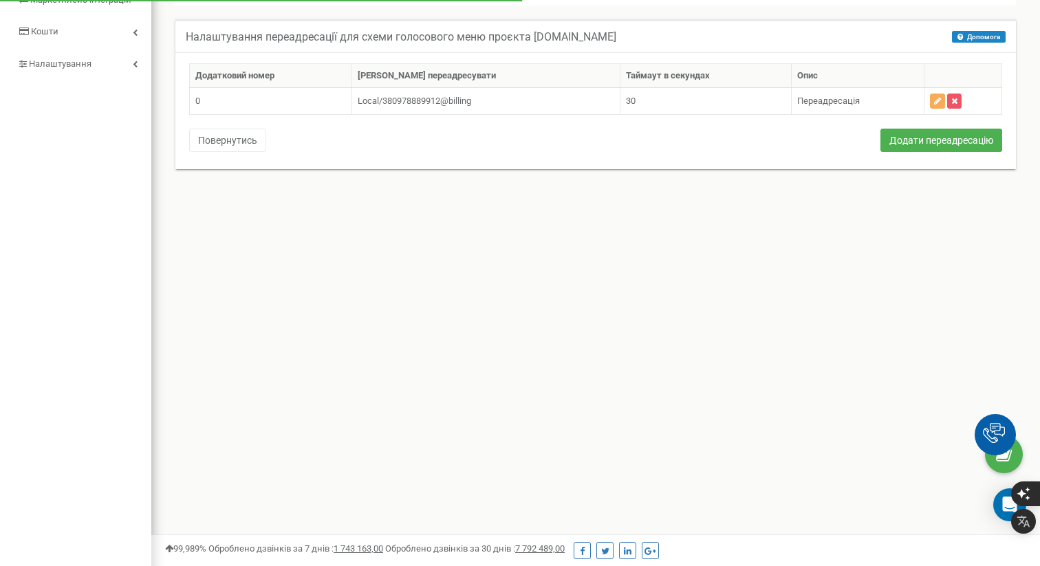
scroll to position [825, 889]
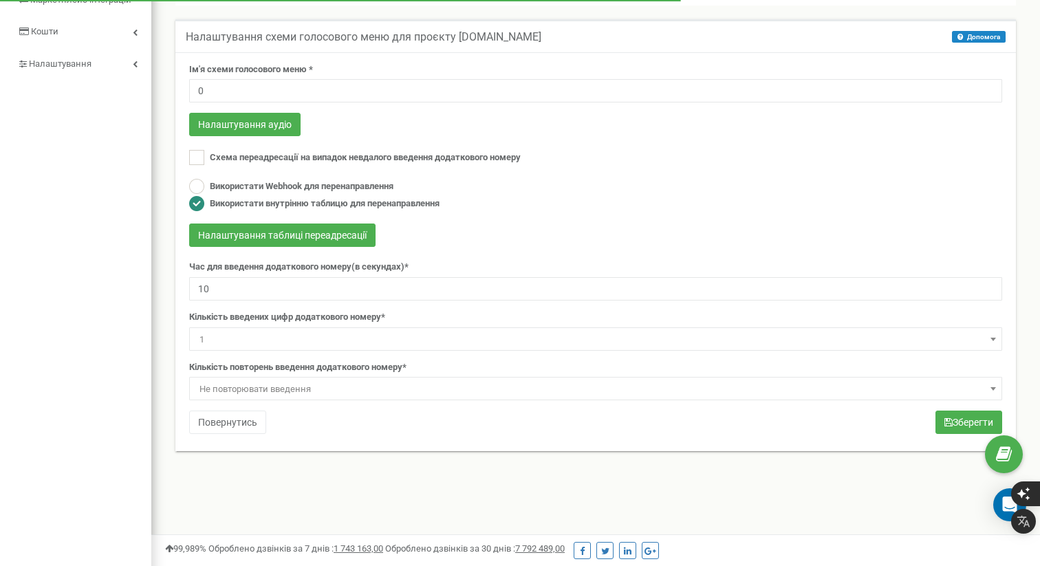
scroll to position [825, 889]
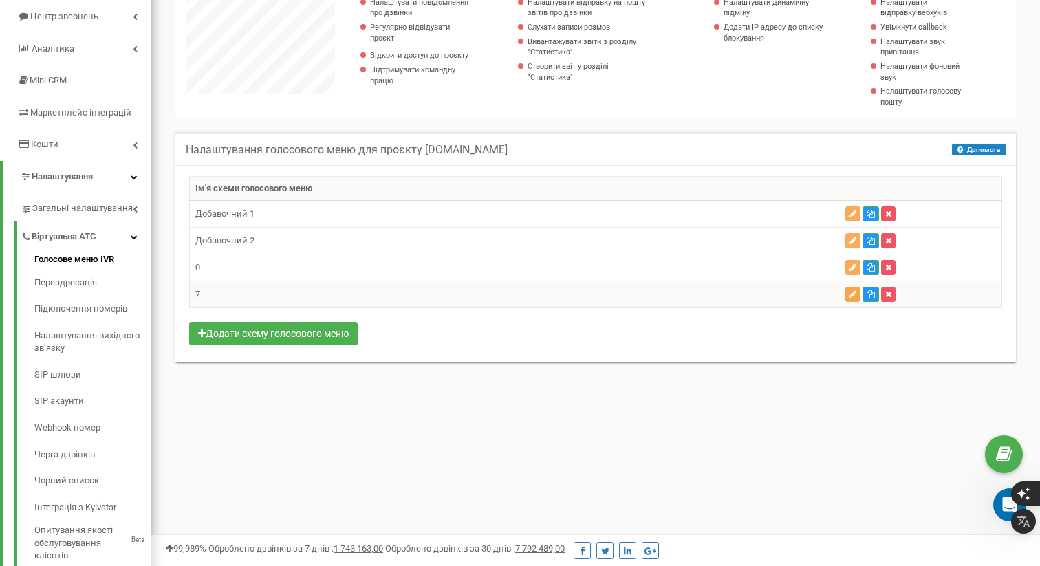
click at [851, 295] on icon "button" at bounding box center [852, 294] width 7 height 8
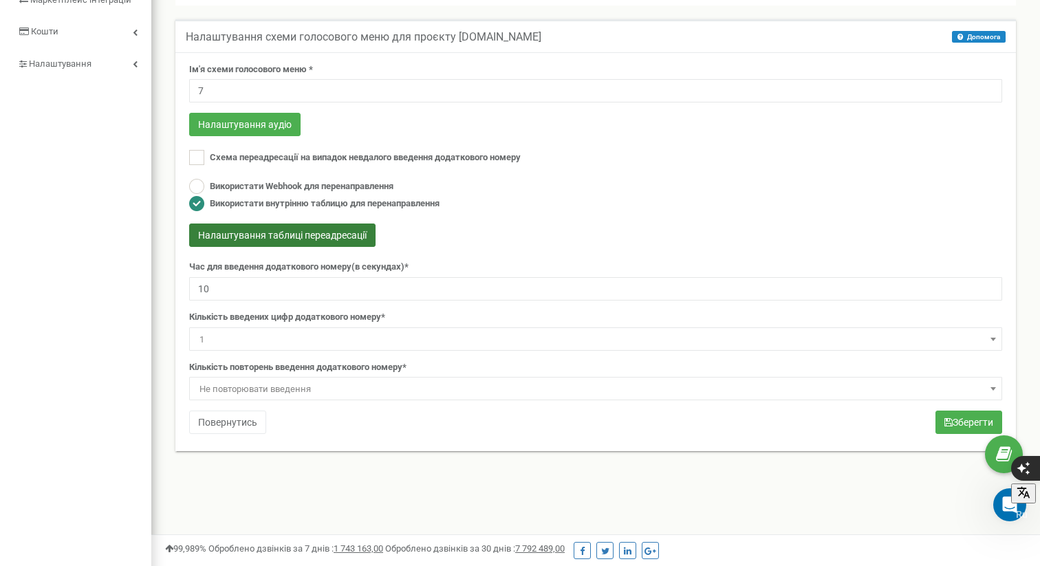
click at [331, 235] on button "Налаштування таблиці переадресації" at bounding box center [282, 235] width 186 height 23
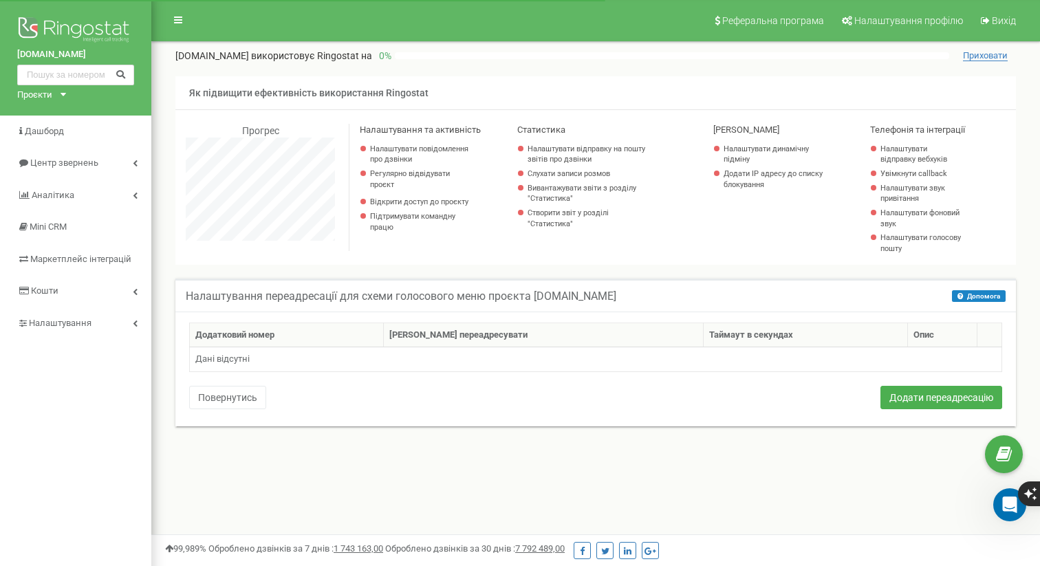
scroll to position [825, 889]
click at [337, 360] on td "Дані відсутні" at bounding box center [596, 359] width 812 height 25
click at [939, 395] on button "Додати переадресацію" at bounding box center [941, 397] width 122 height 23
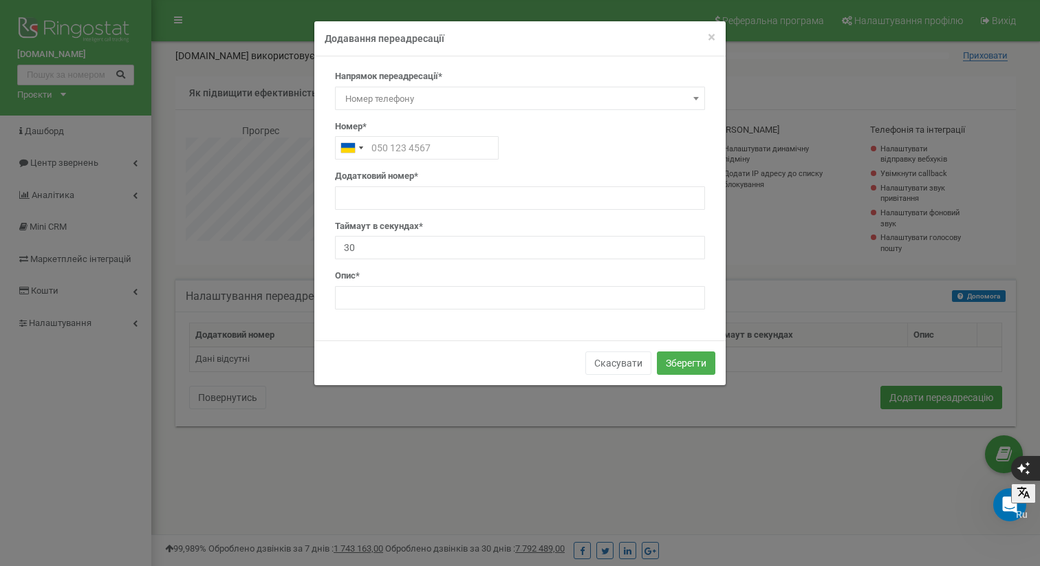
click at [453, 92] on span "Номер телефону" at bounding box center [520, 98] width 360 height 19
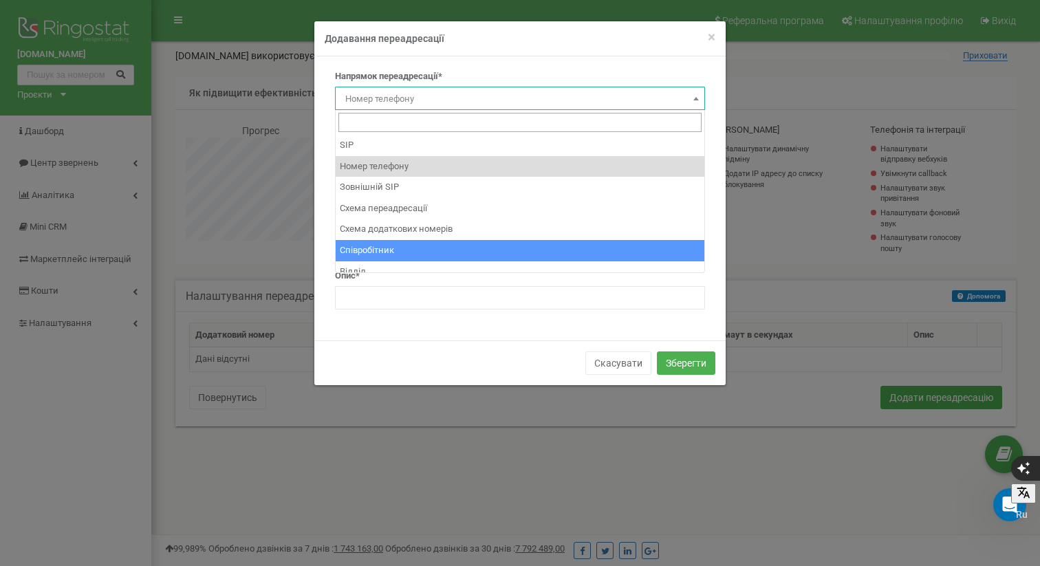
scroll to position [10, 0]
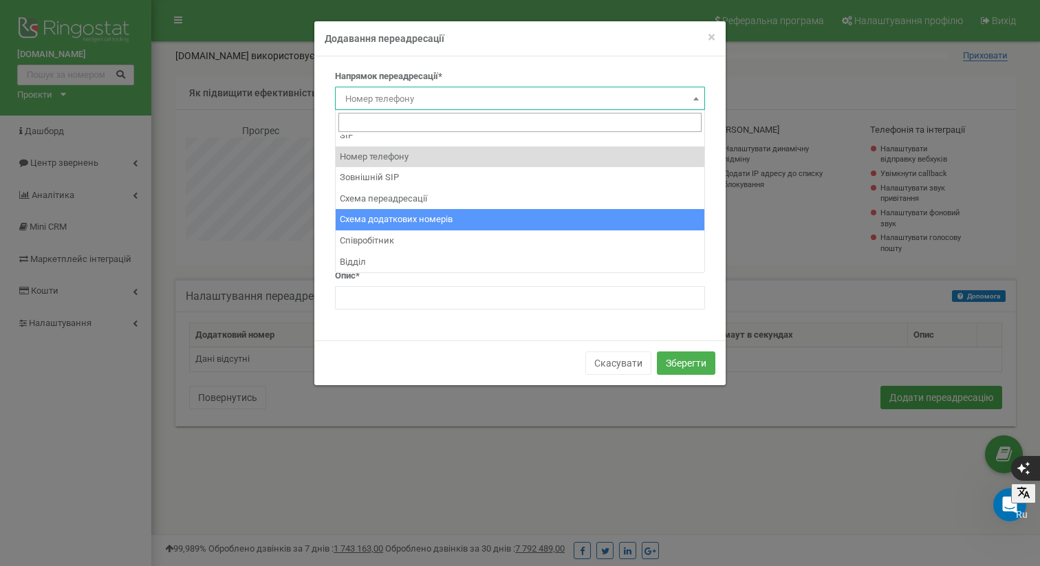
select select "AddNumberId"
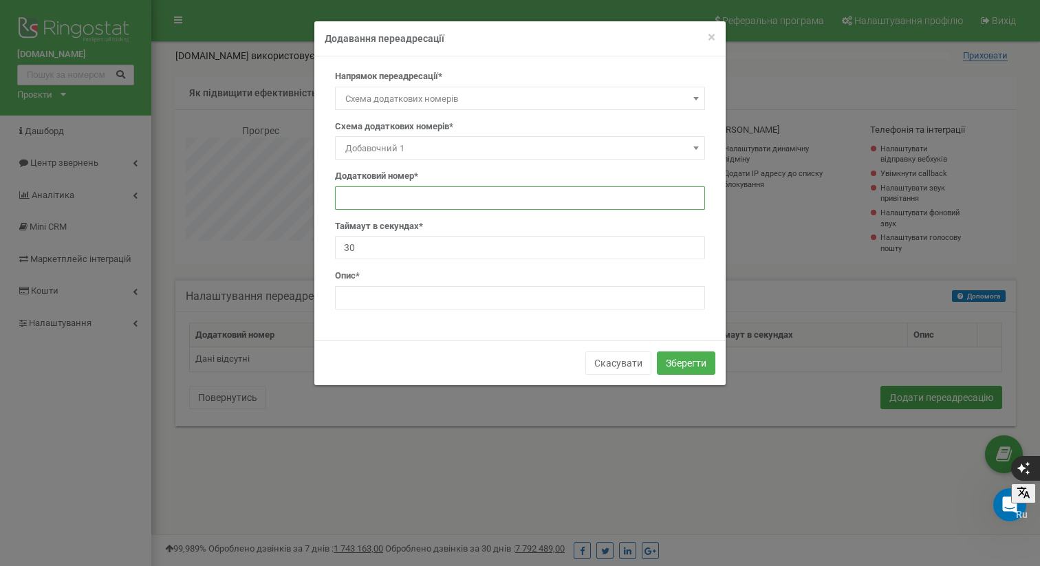
click at [396, 200] on input "text" at bounding box center [520, 197] width 370 height 23
type input "0"
click at [419, 292] on input "text" at bounding box center [520, 297] width 370 height 23
type input "Переадресація"
click at [694, 361] on button "Зберегти" at bounding box center [686, 362] width 58 height 23
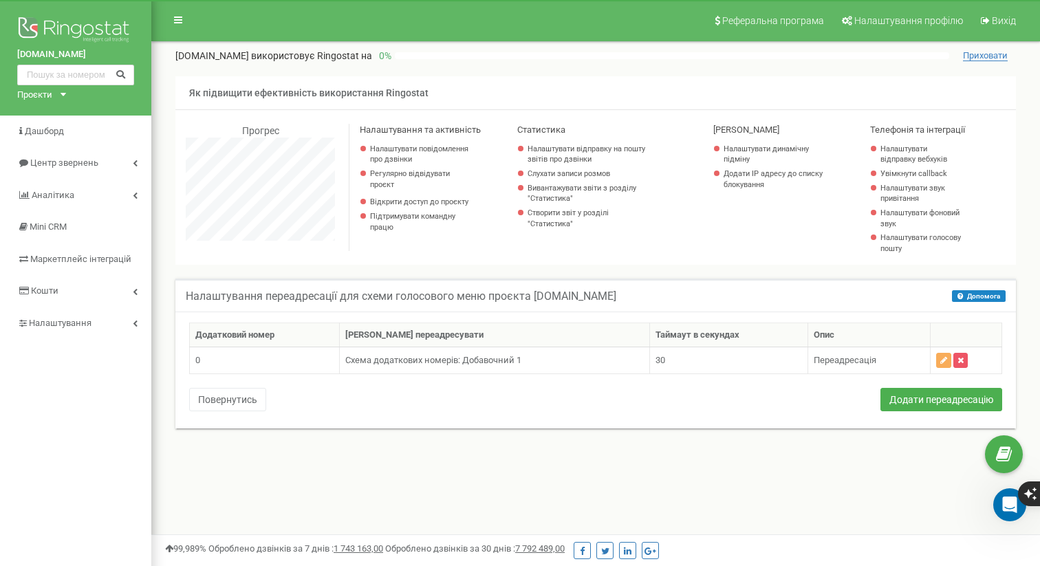
scroll to position [825, 889]
click at [940, 358] on icon "button" at bounding box center [943, 360] width 7 height 8
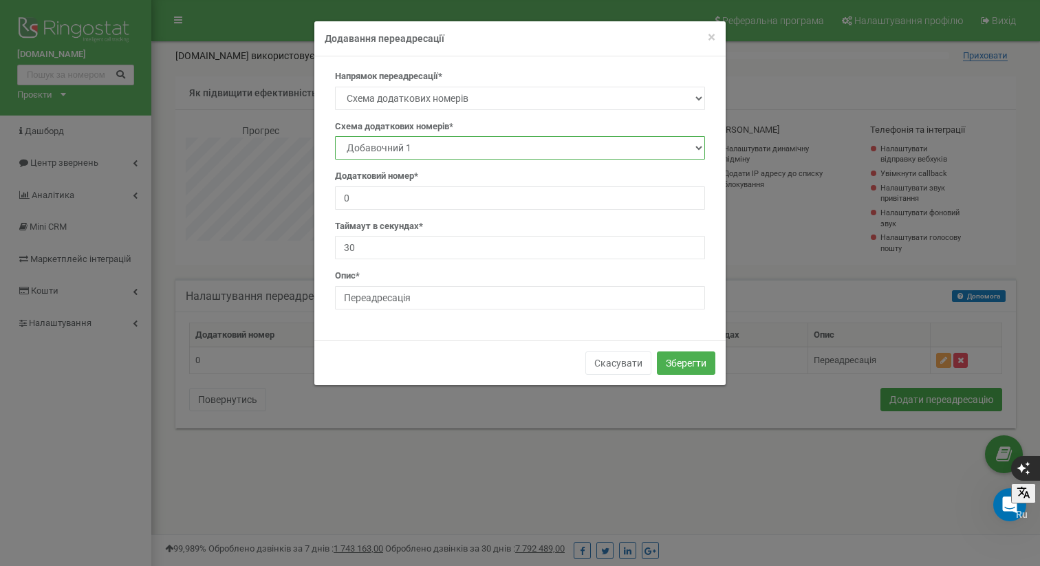
click at [429, 148] on select "Добавочний 1 Добавочний 2 0 7" at bounding box center [520, 147] width 370 height 23
click at [335, 136] on select "Добавочний 1 Добавочний 2 0 7" at bounding box center [520, 147] width 370 height 23
click at [713, 39] on span "×" at bounding box center [712, 37] width 8 height 17
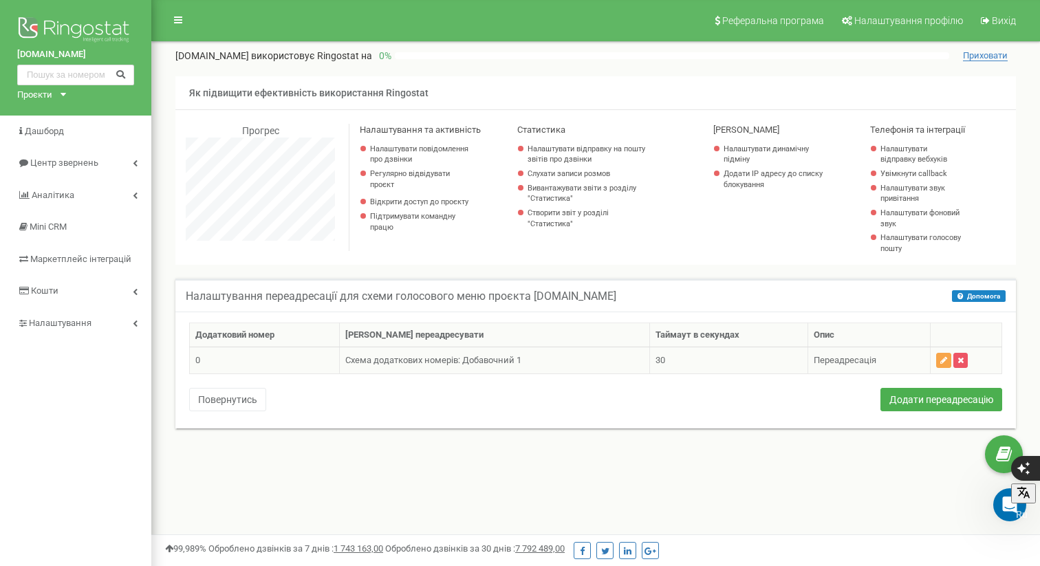
click at [941, 363] on icon "button" at bounding box center [943, 360] width 7 height 8
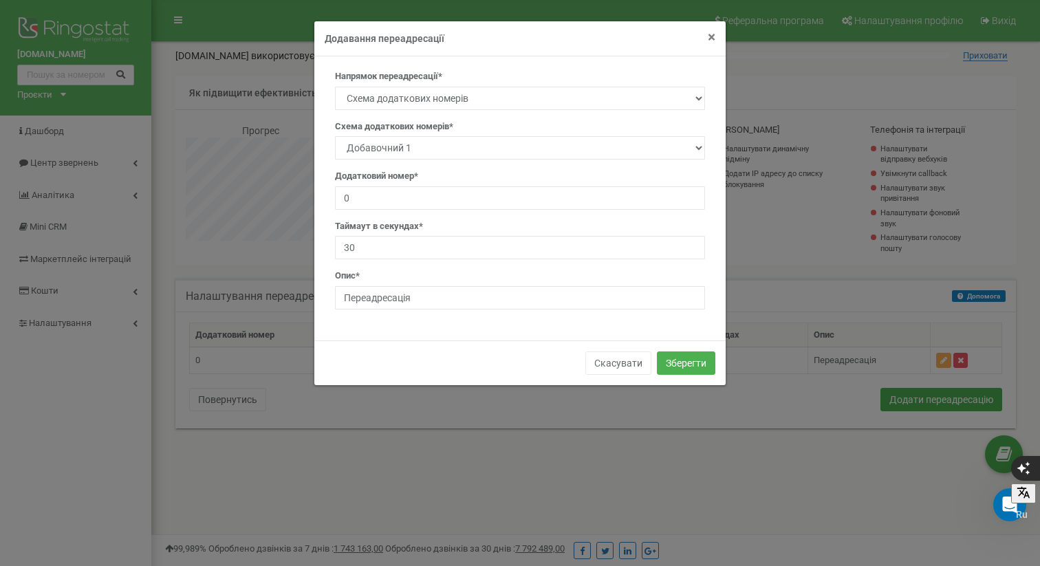
click at [710, 39] on span "×" at bounding box center [712, 37] width 8 height 17
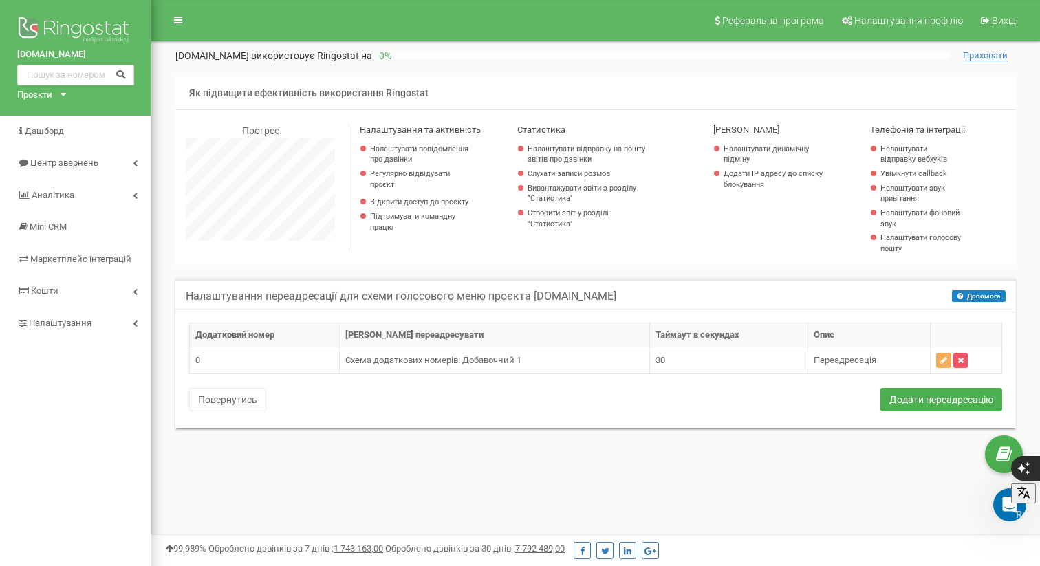
click at [945, 386] on div "Додатковий номер Куди переадресувати Таймаут в секундах Опис 0 Схема додаткових…" at bounding box center [596, 369] width 834 height 93
click at [947, 400] on button "Додати переадресацію" at bounding box center [941, 399] width 122 height 23
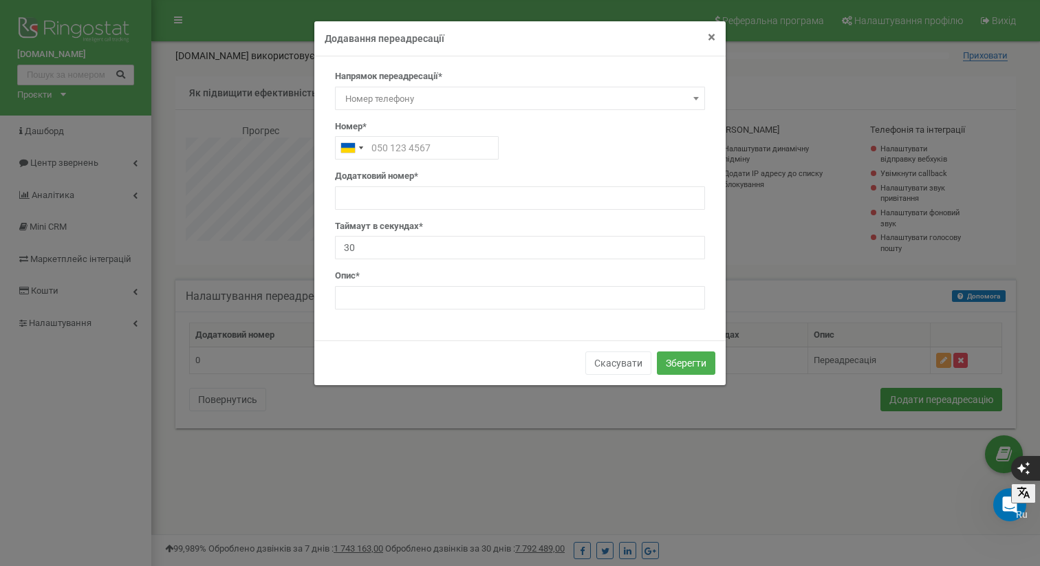
click at [708, 37] on span "×" at bounding box center [712, 37] width 8 height 17
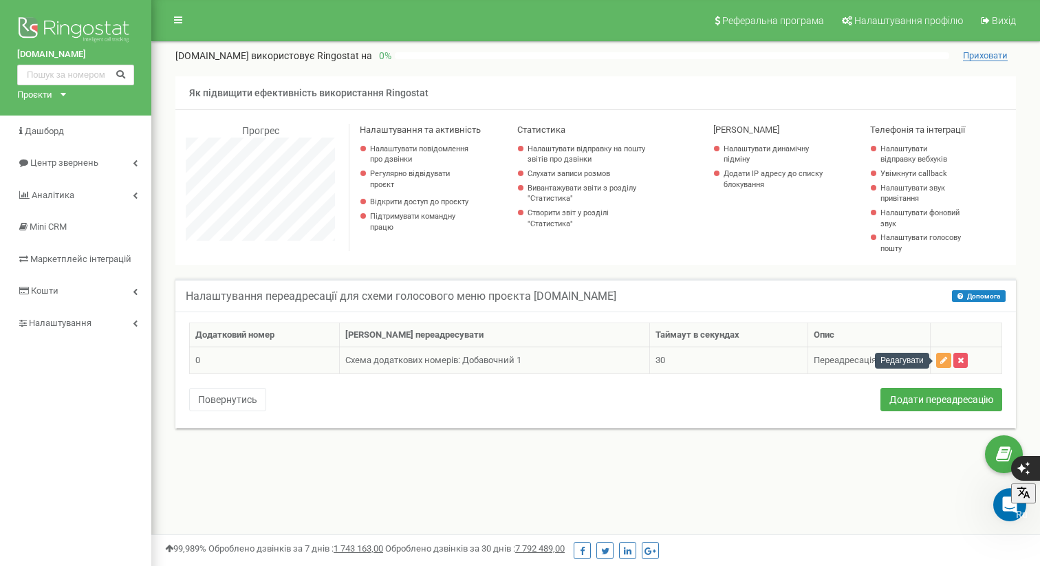
click at [941, 358] on icon "button" at bounding box center [943, 360] width 7 height 8
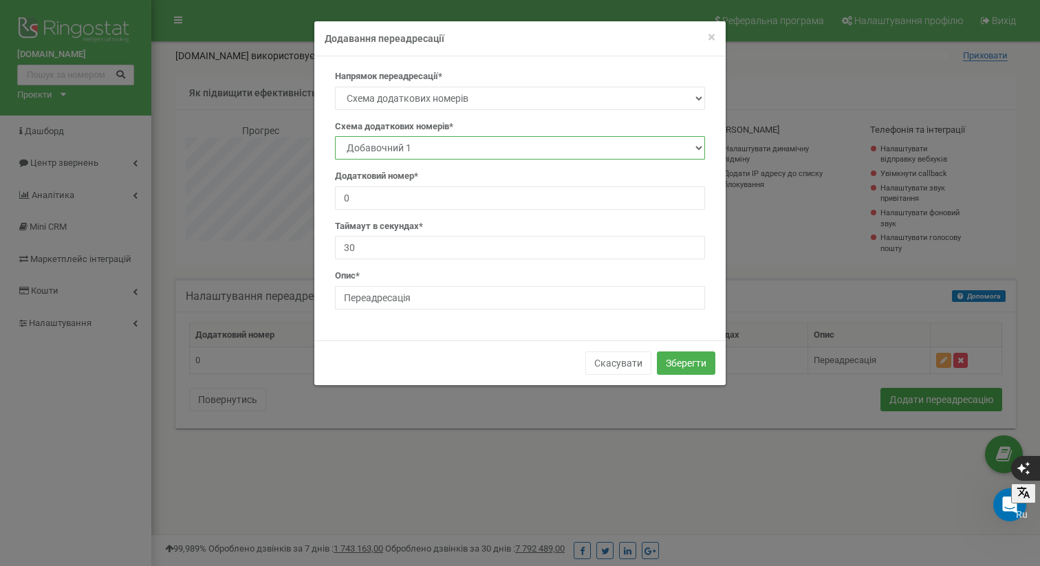
click at [430, 146] on select "Добавочний 1 Добавочний 2 0 7" at bounding box center [520, 147] width 370 height 23
click at [335, 136] on select "Добавочний 1 Добавочний 2 0 7" at bounding box center [520, 147] width 370 height 23
click at [391, 204] on input "0" at bounding box center [520, 197] width 370 height 23
click at [397, 144] on select "Добавочний 1 Добавочний 2 0 7" at bounding box center [520, 147] width 370 height 23
select select "29627"
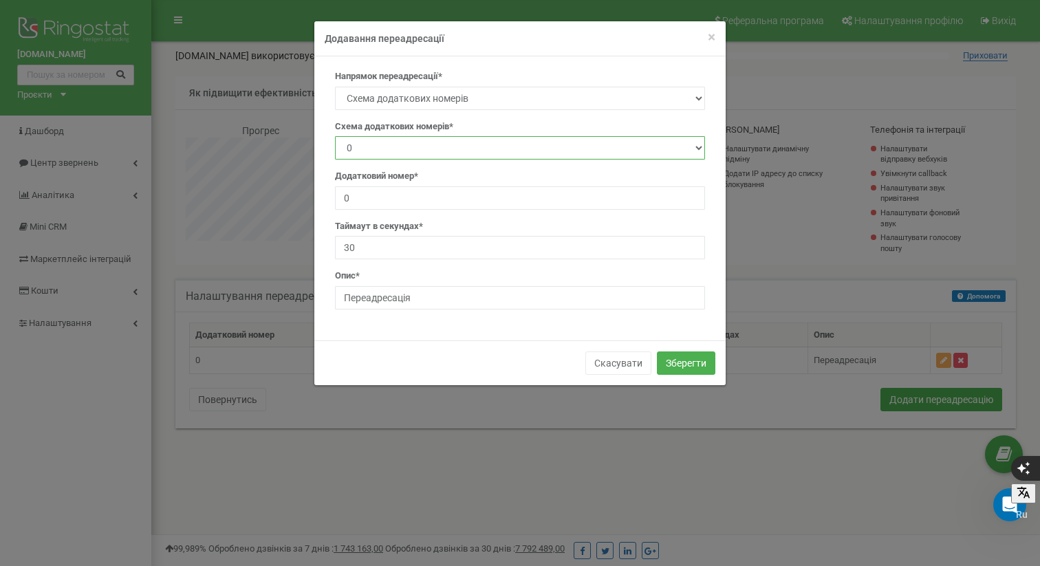
click at [335, 136] on select "Добавочний 1 Добавочний 2 0 7" at bounding box center [520, 147] width 370 height 23
click at [681, 362] on button "Зберегти" at bounding box center [686, 362] width 58 height 23
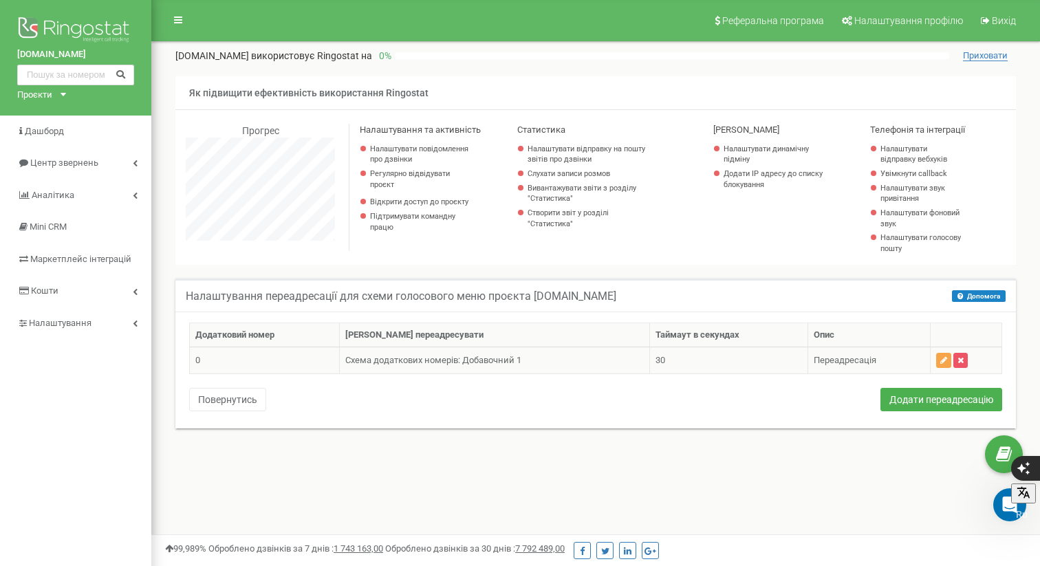
click at [941, 359] on icon "button" at bounding box center [943, 360] width 7 height 8
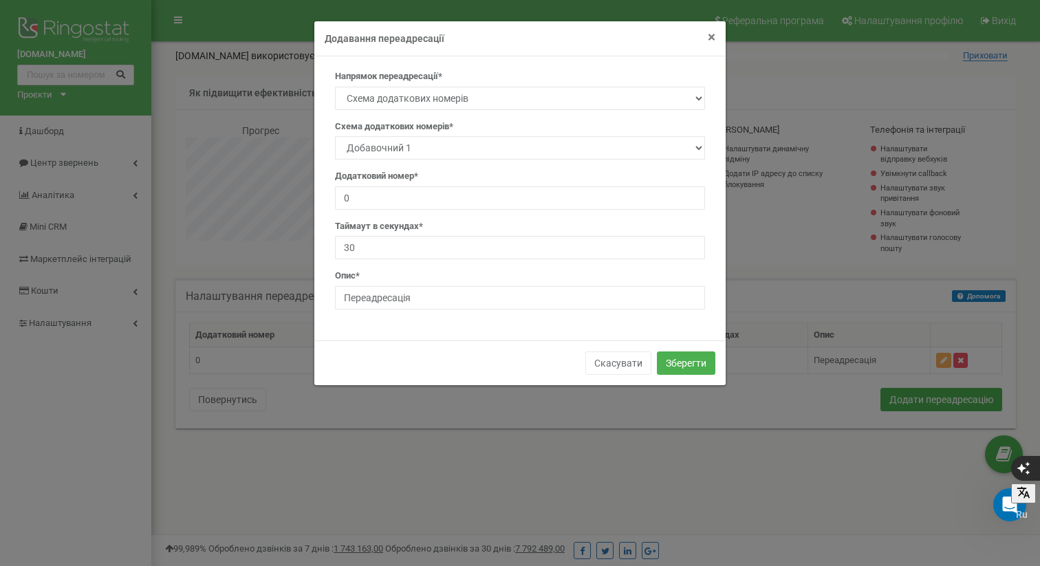
click at [709, 30] on span "×" at bounding box center [712, 37] width 8 height 17
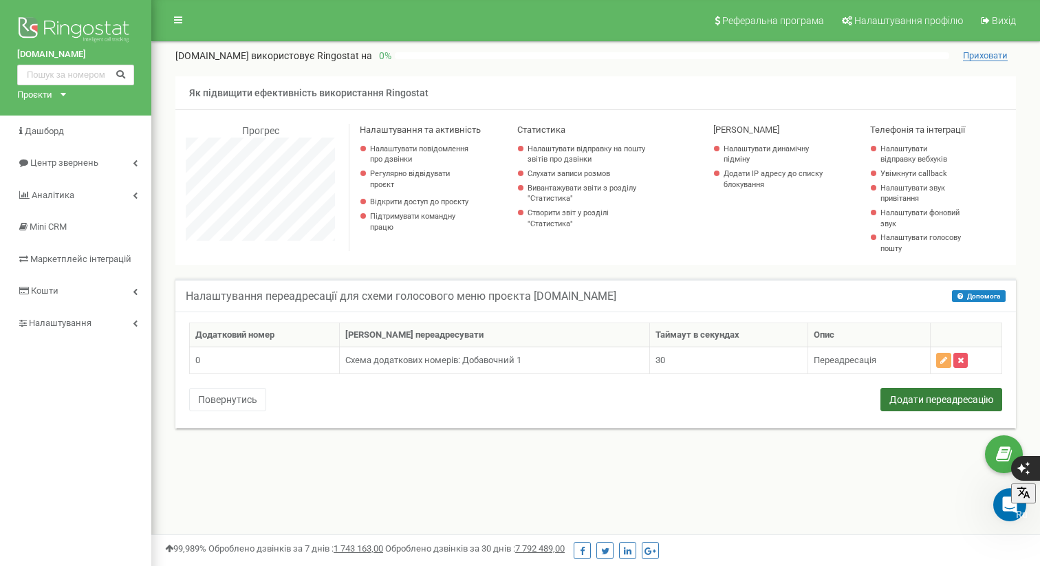
click at [911, 404] on button "Додати переадресацію" at bounding box center [941, 399] width 122 height 23
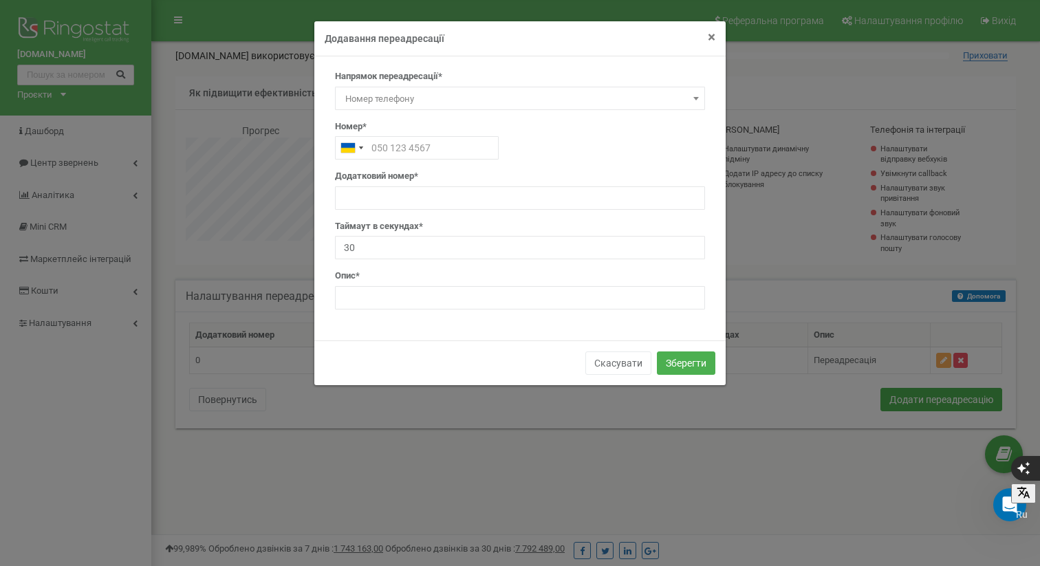
click at [710, 37] on span "×" at bounding box center [712, 37] width 8 height 17
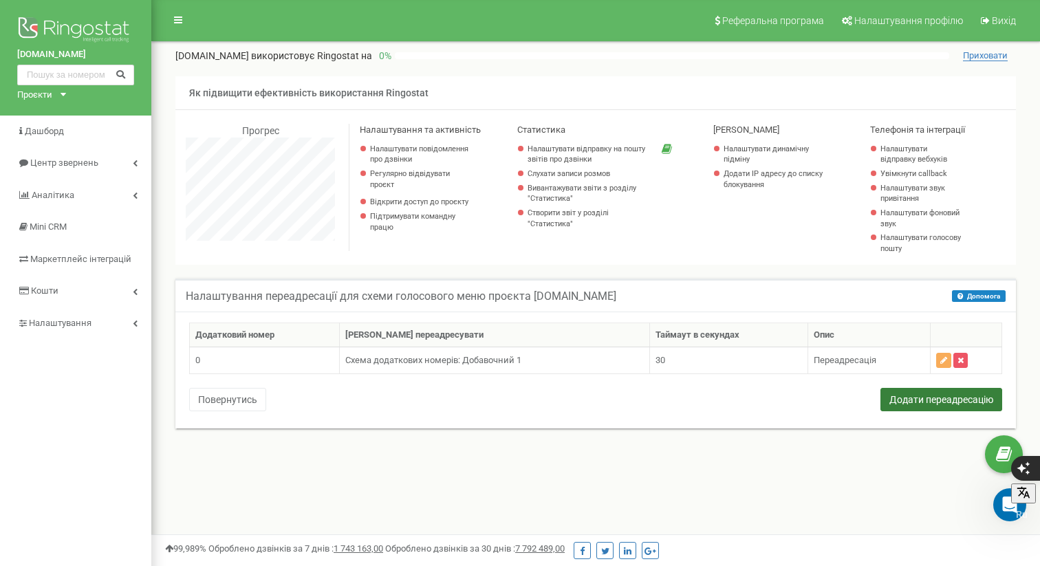
click at [912, 399] on button "Додати переадресацію" at bounding box center [941, 399] width 122 height 23
